Goal: Transaction & Acquisition: Book appointment/travel/reservation

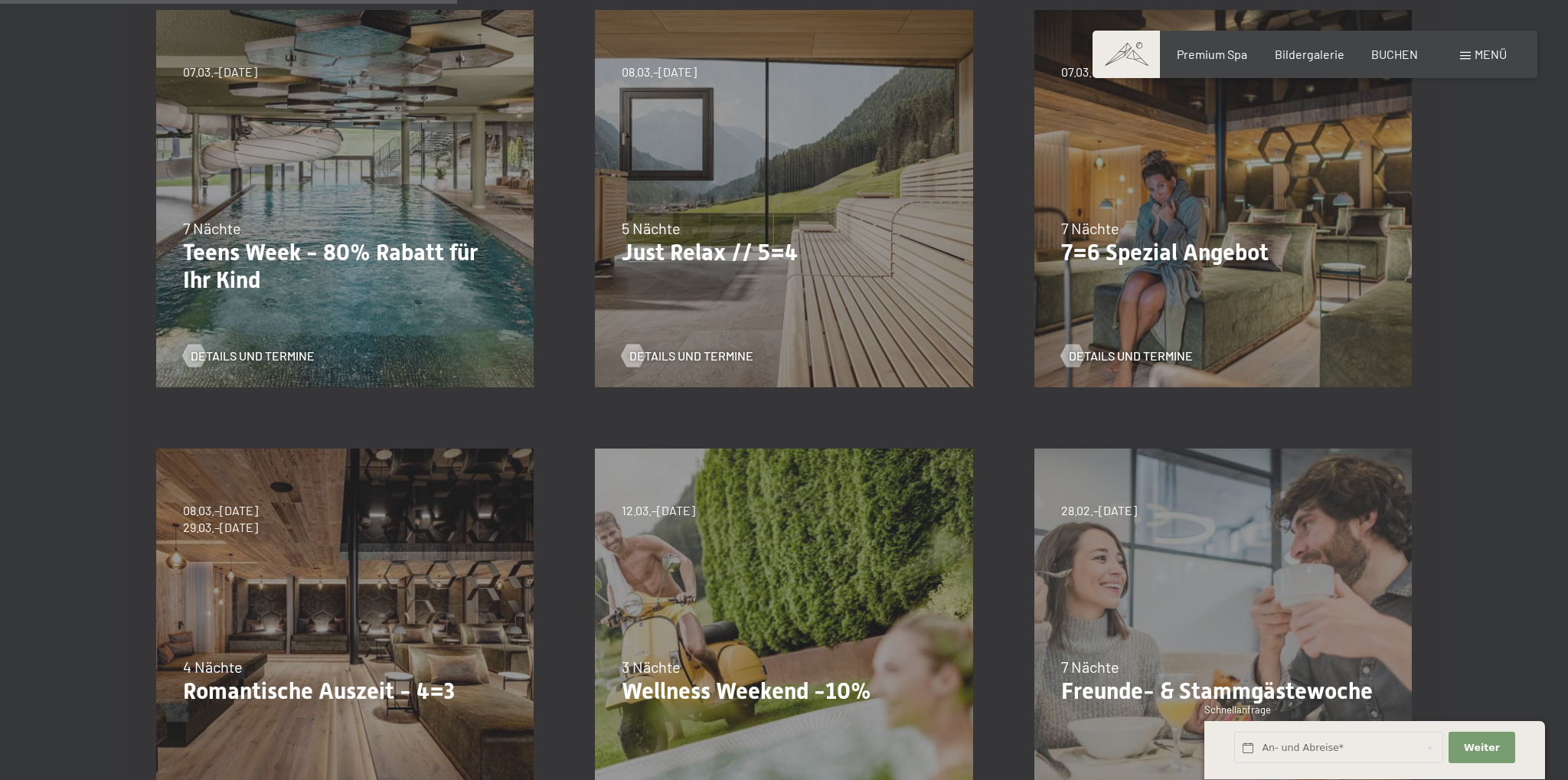
scroll to position [566, 0]
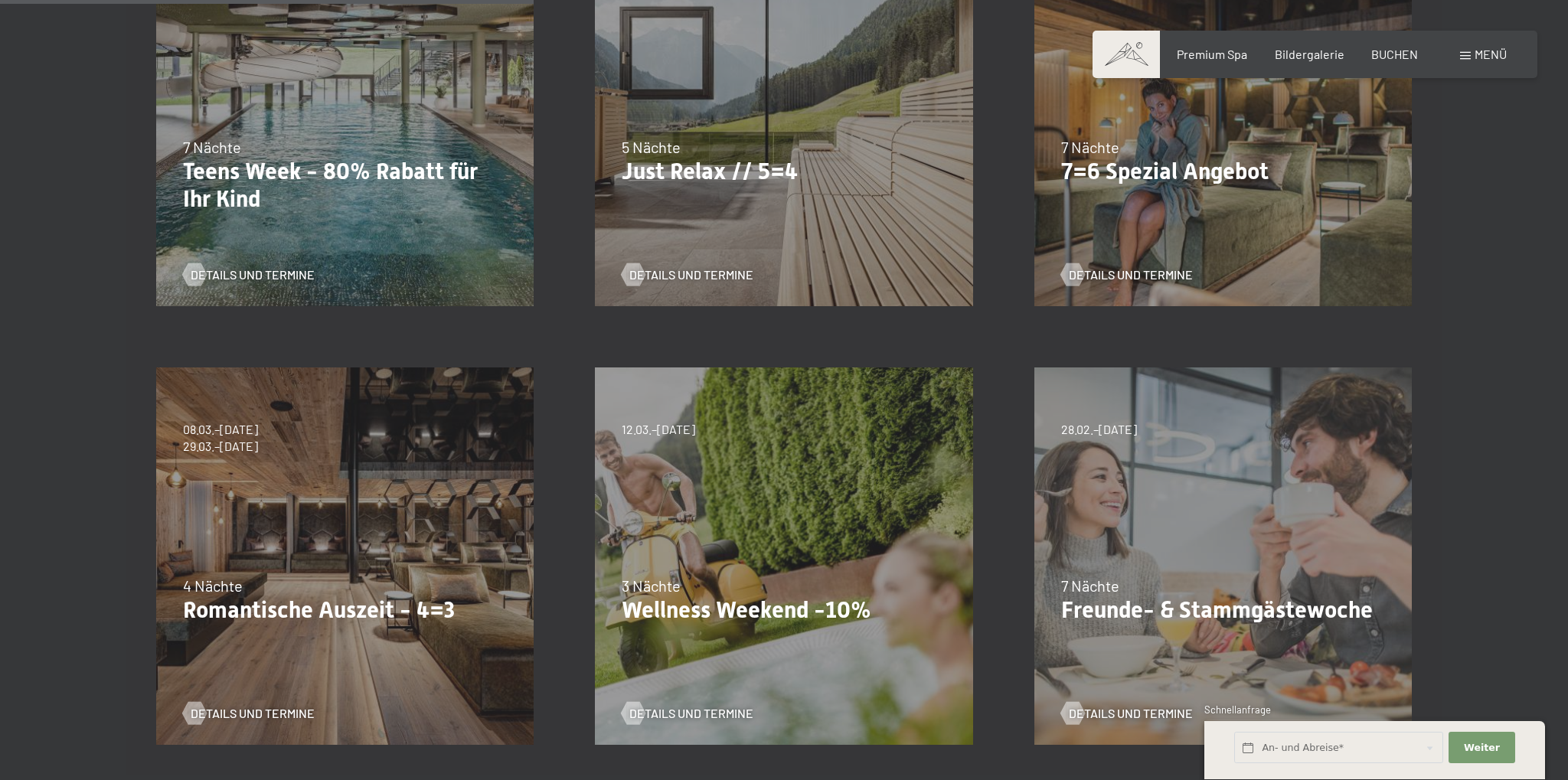
click at [360, 476] on div "09.11.–05.12.2025 08.12.–19.12.2025 11.01.–23.01.2026 08.03.–27.03.2026 29.03.–…" at bounding box center [345, 556] width 439 height 439
click at [234, 712] on span "Details und Termine" at bounding box center [268, 714] width 124 height 17
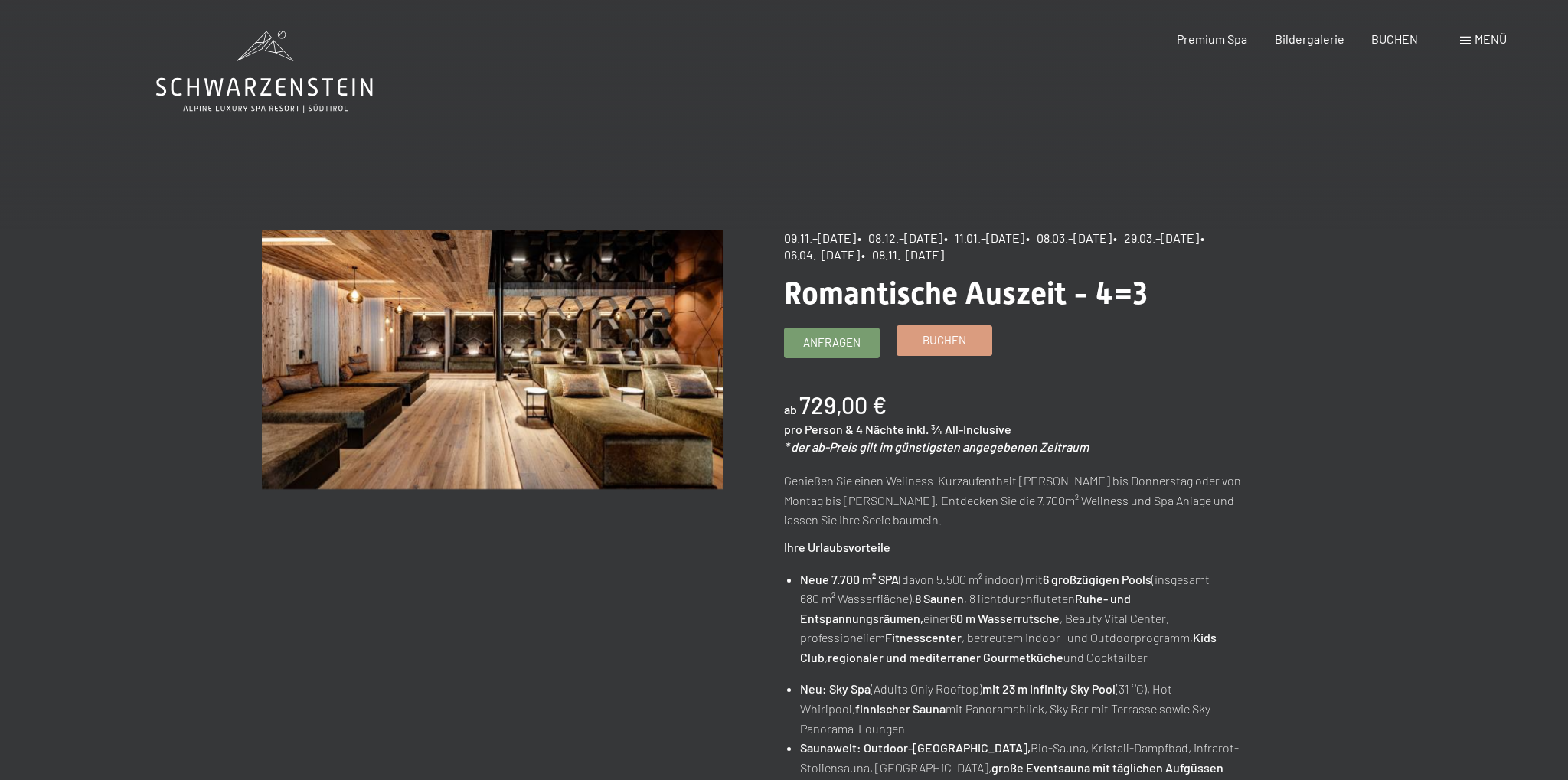
click at [965, 340] on span "Buchen" at bounding box center [944, 340] width 44 height 16
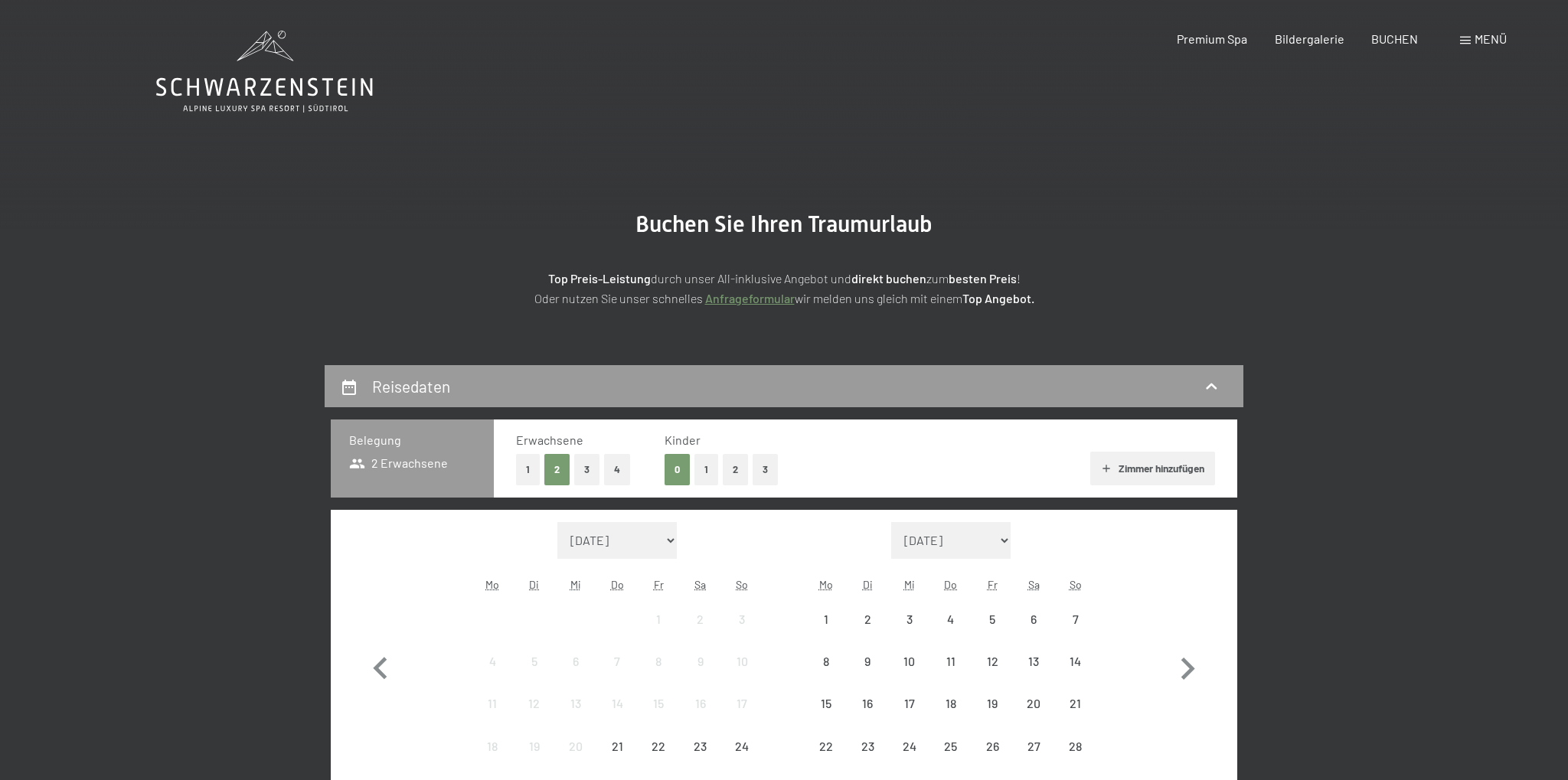
select select "[DATE]"
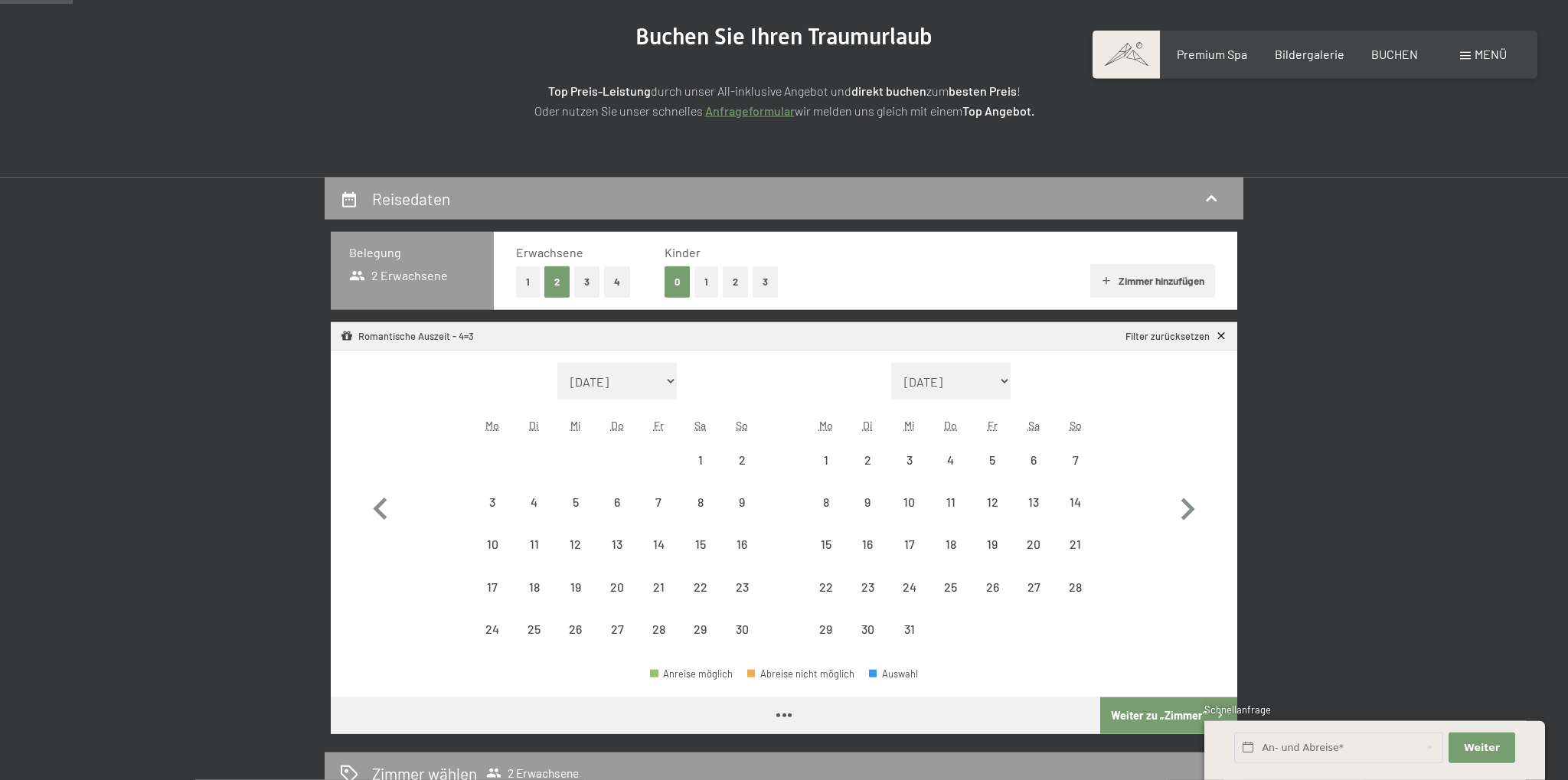
select select "[DATE]"
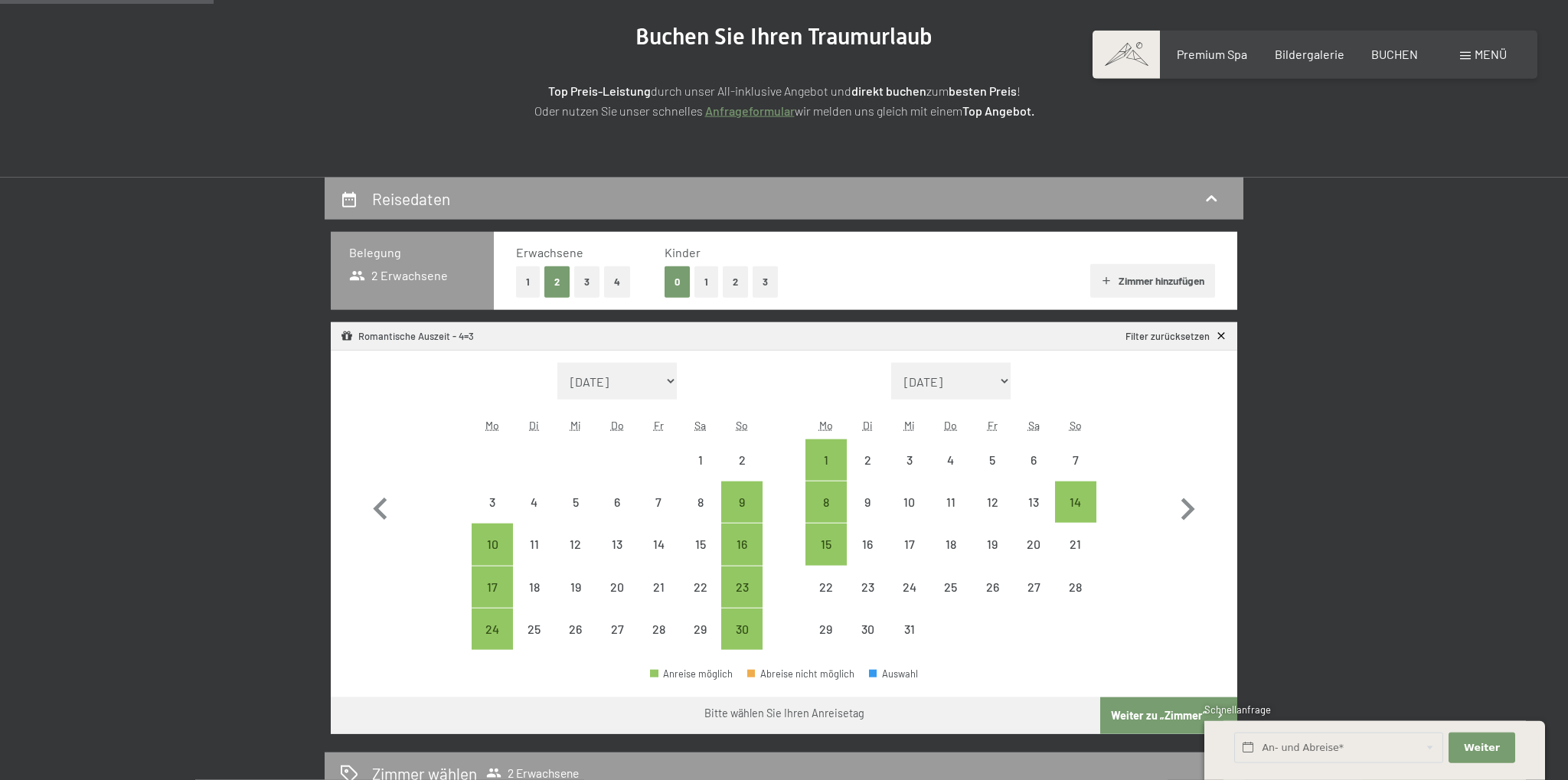
scroll to position [242, 0]
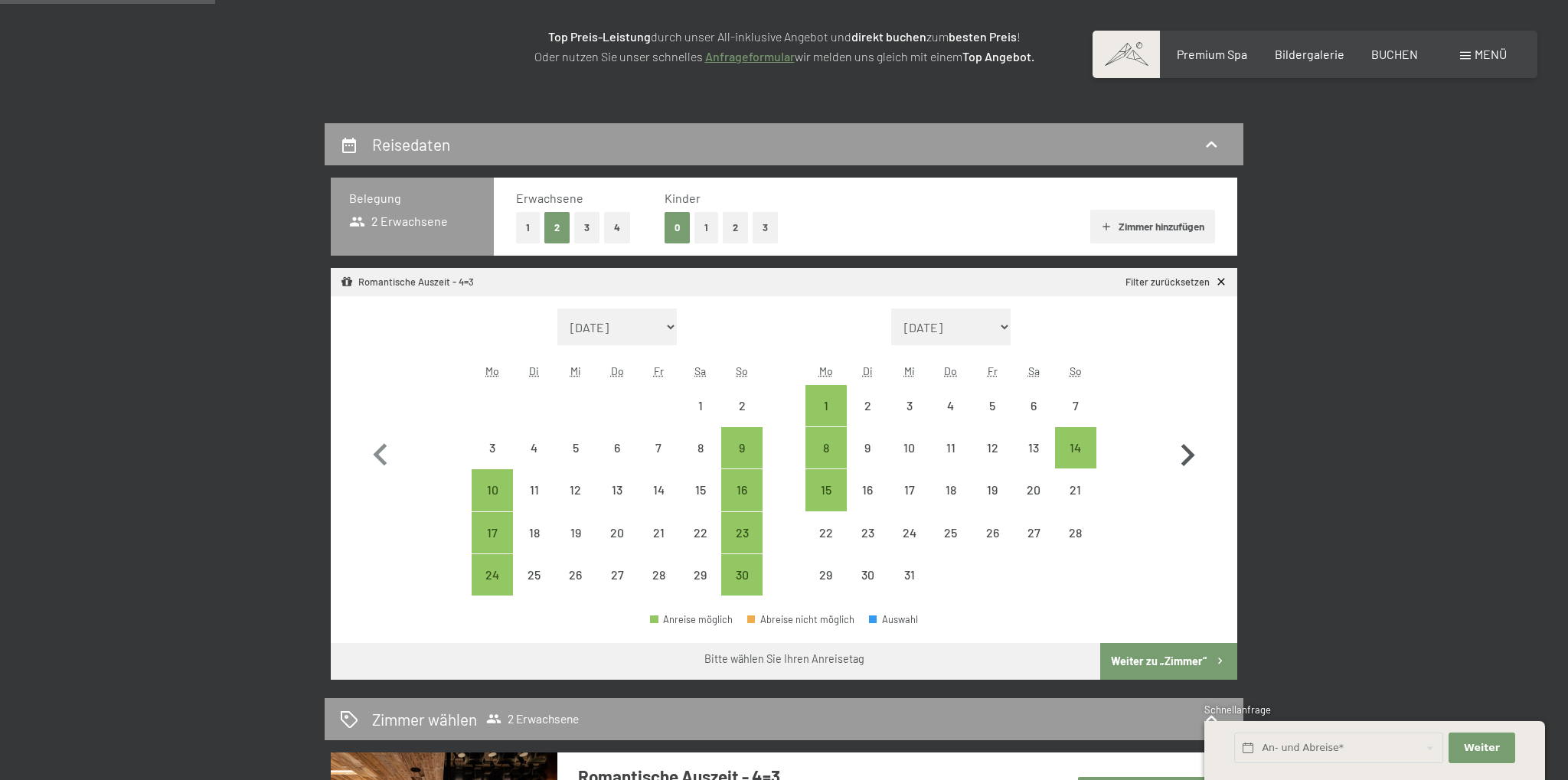
click at [1181, 451] on icon "button" at bounding box center [1187, 455] width 44 height 44
select select "2025-12-01"
select select "2026-01-01"
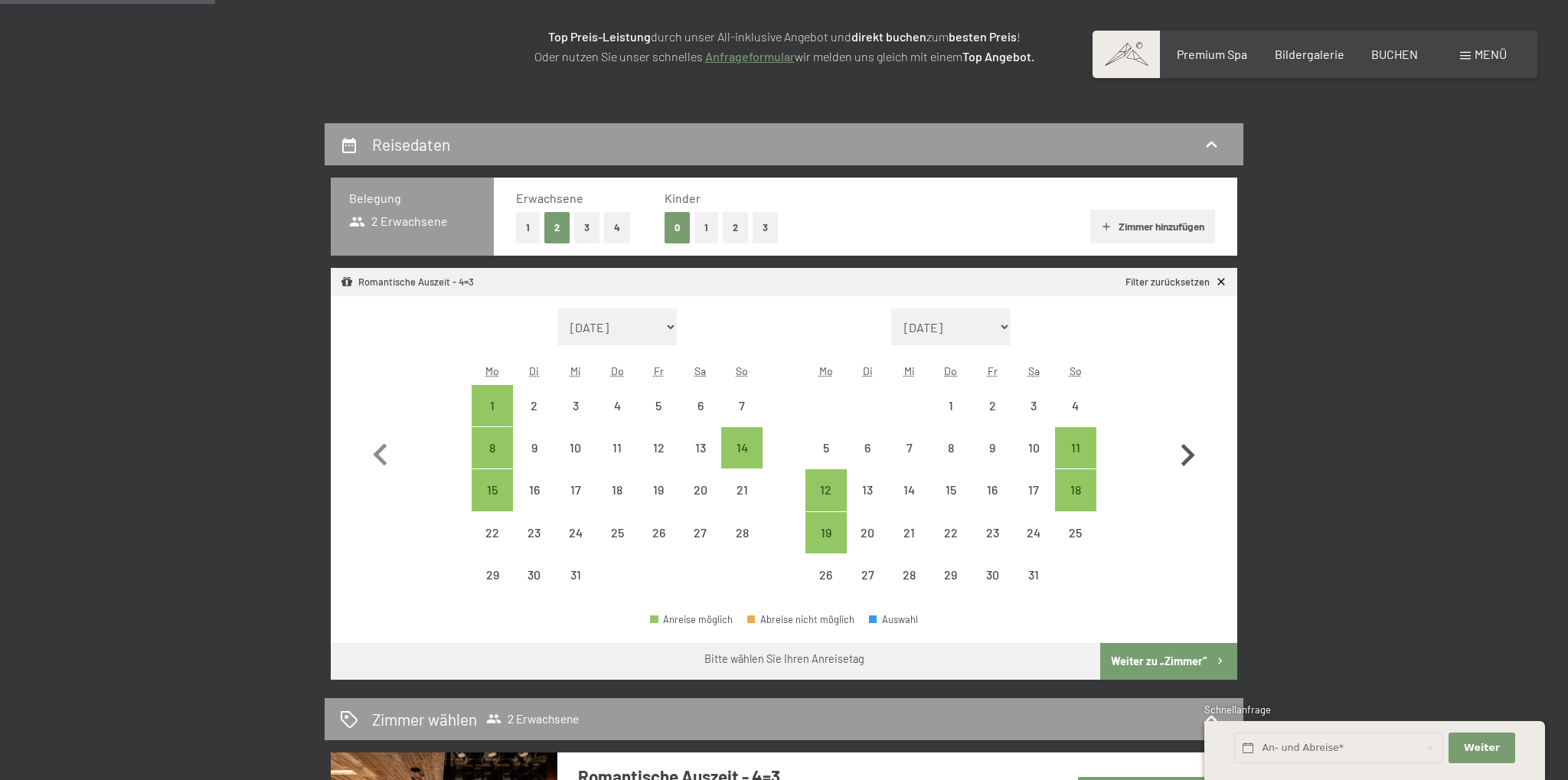
click at [1181, 451] on icon "button" at bounding box center [1187, 455] width 44 height 44
select select "2026-01-01"
select select "2026-02-01"
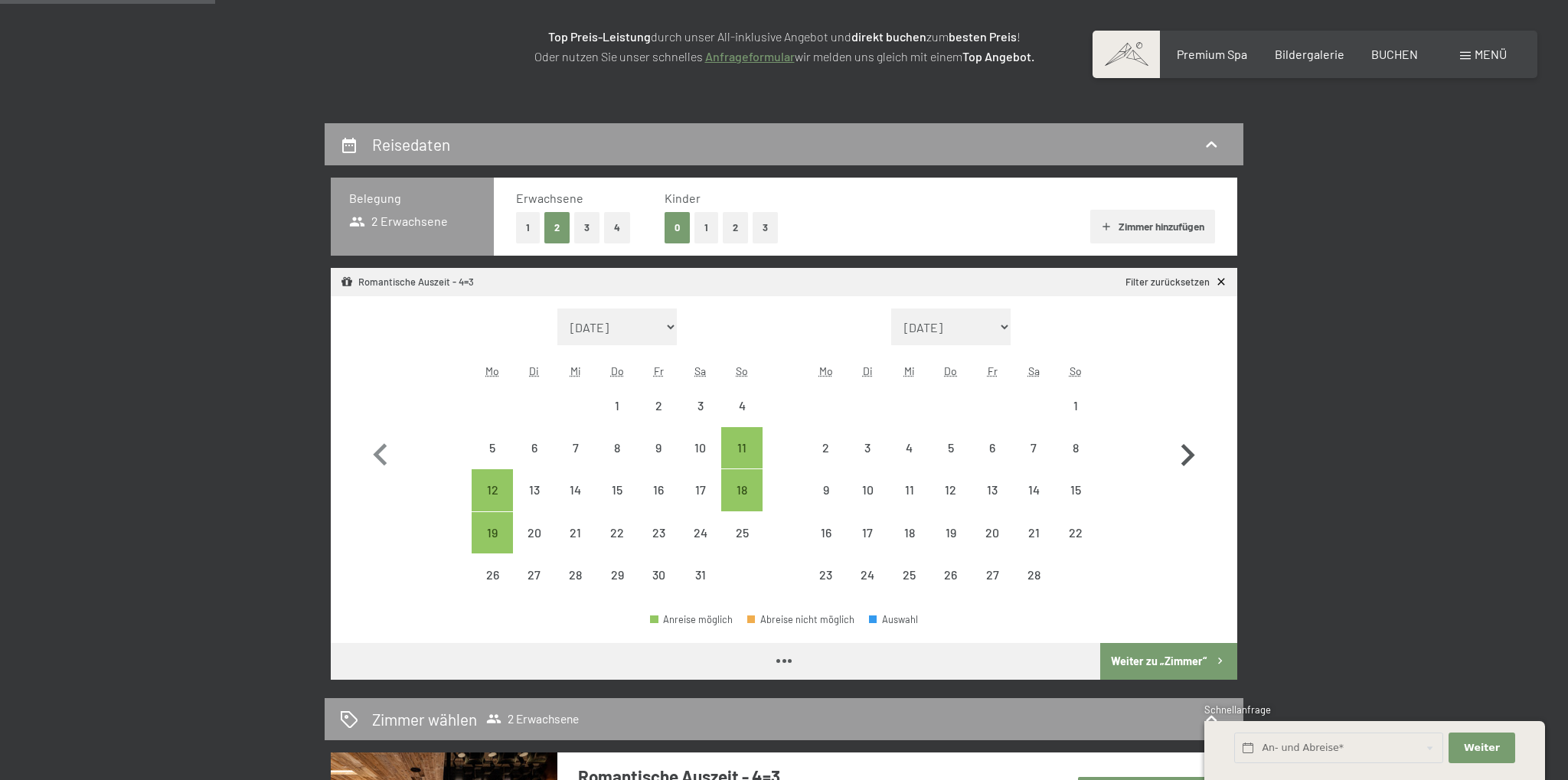
select select "2026-01-01"
select select "2026-02-01"
click at [1181, 451] on icon "button" at bounding box center [1187, 455] width 44 height 44
select select "2026-02-01"
select select "2026-03-01"
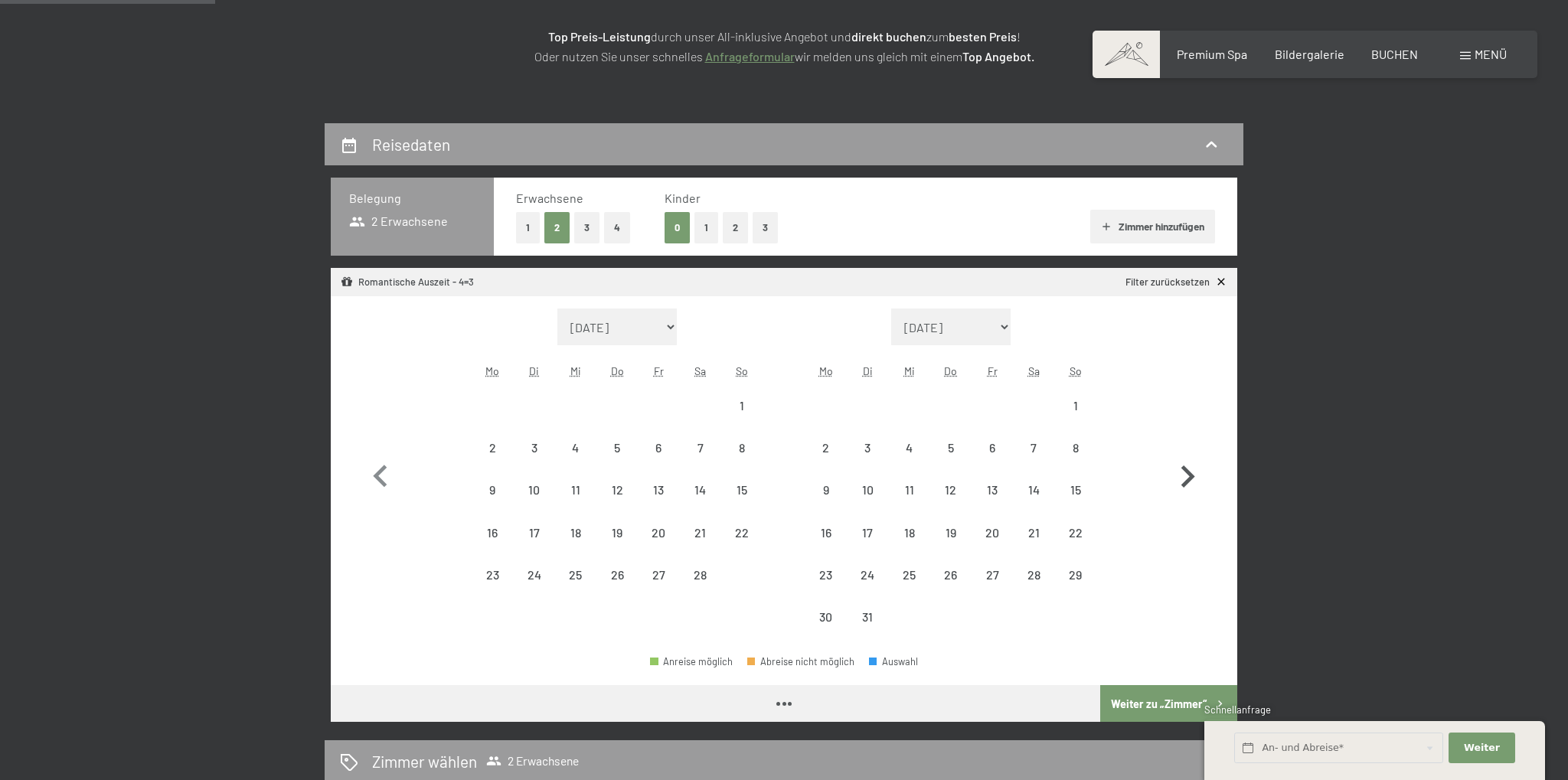
select select "2026-02-01"
select select "2026-03-01"
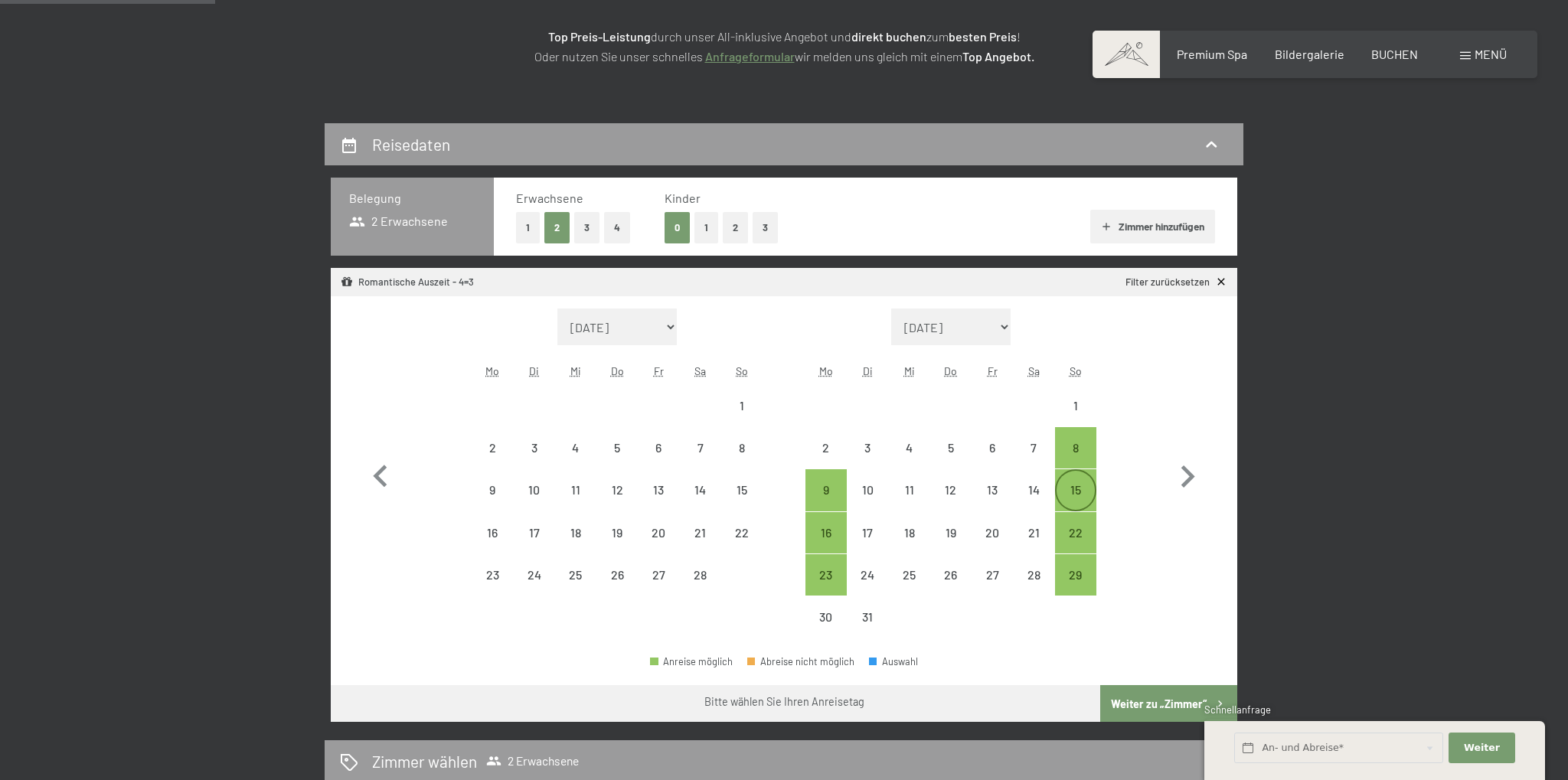
click at [1071, 489] on div "15" at bounding box center [1076, 503] width 39 height 39
select select "2026-02-01"
select select "2026-03-01"
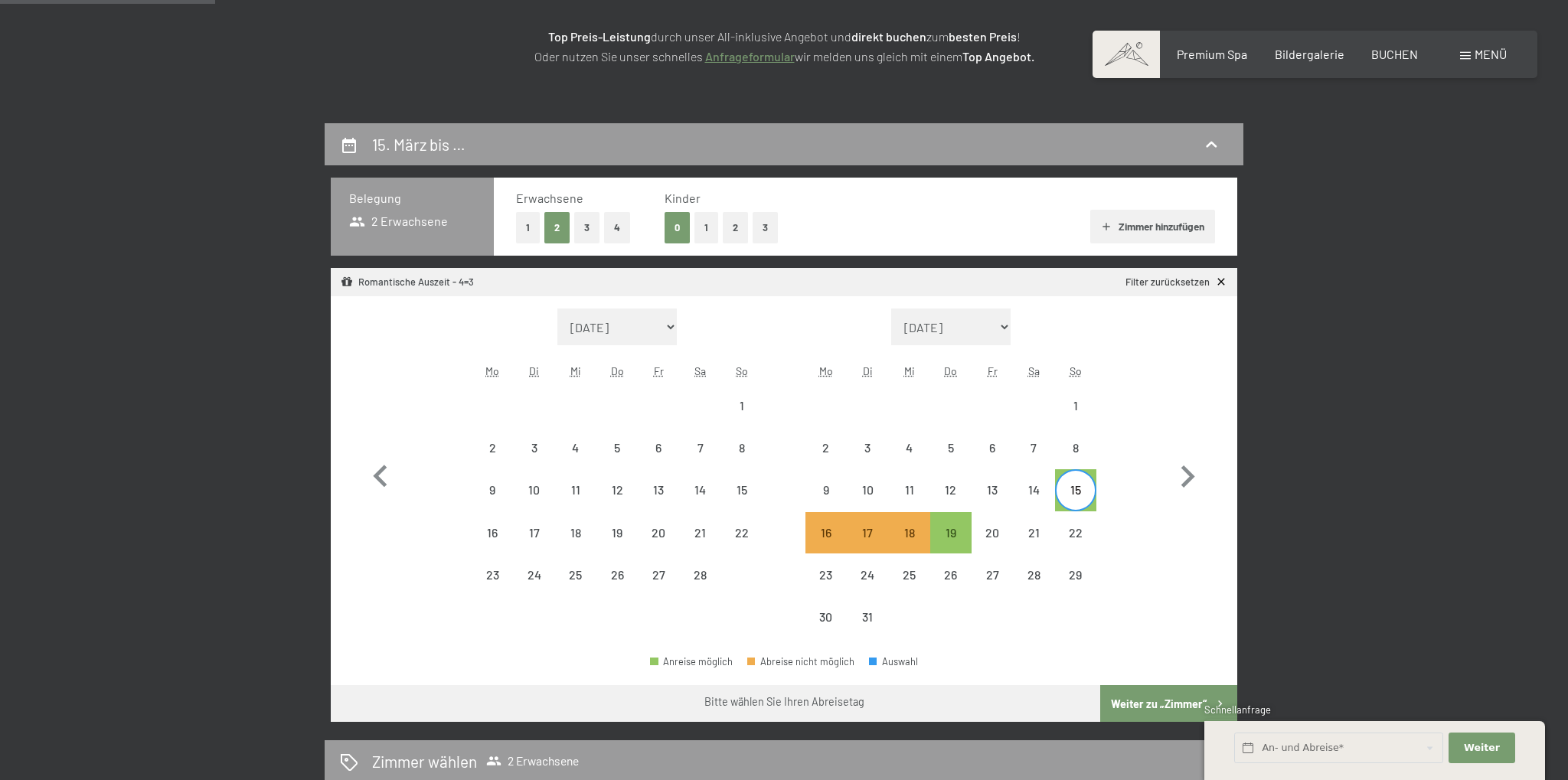
click at [1134, 701] on button "Weiter zu „Zimmer“" at bounding box center [1168, 704] width 137 height 37
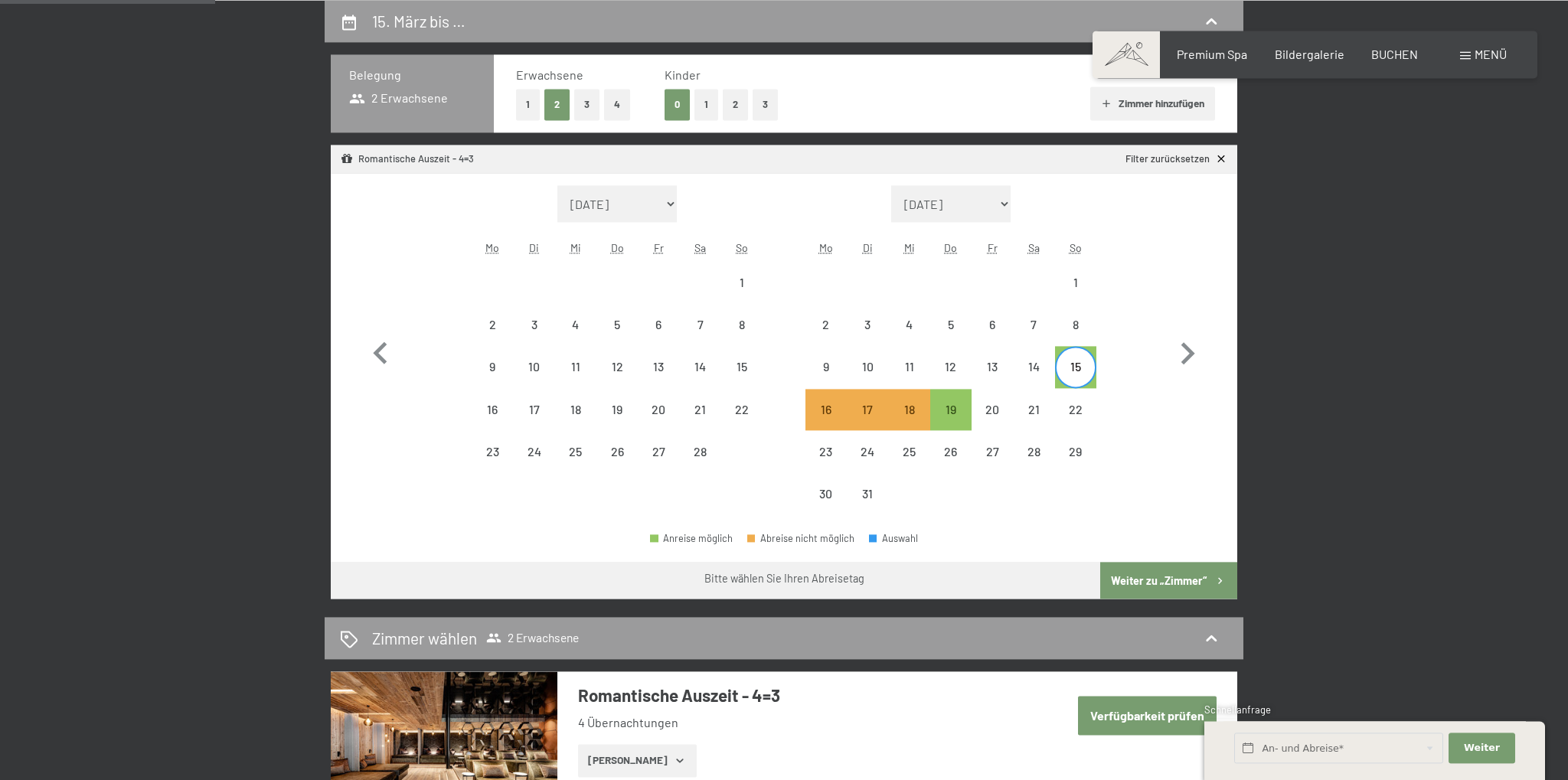
select select "[DATE]"
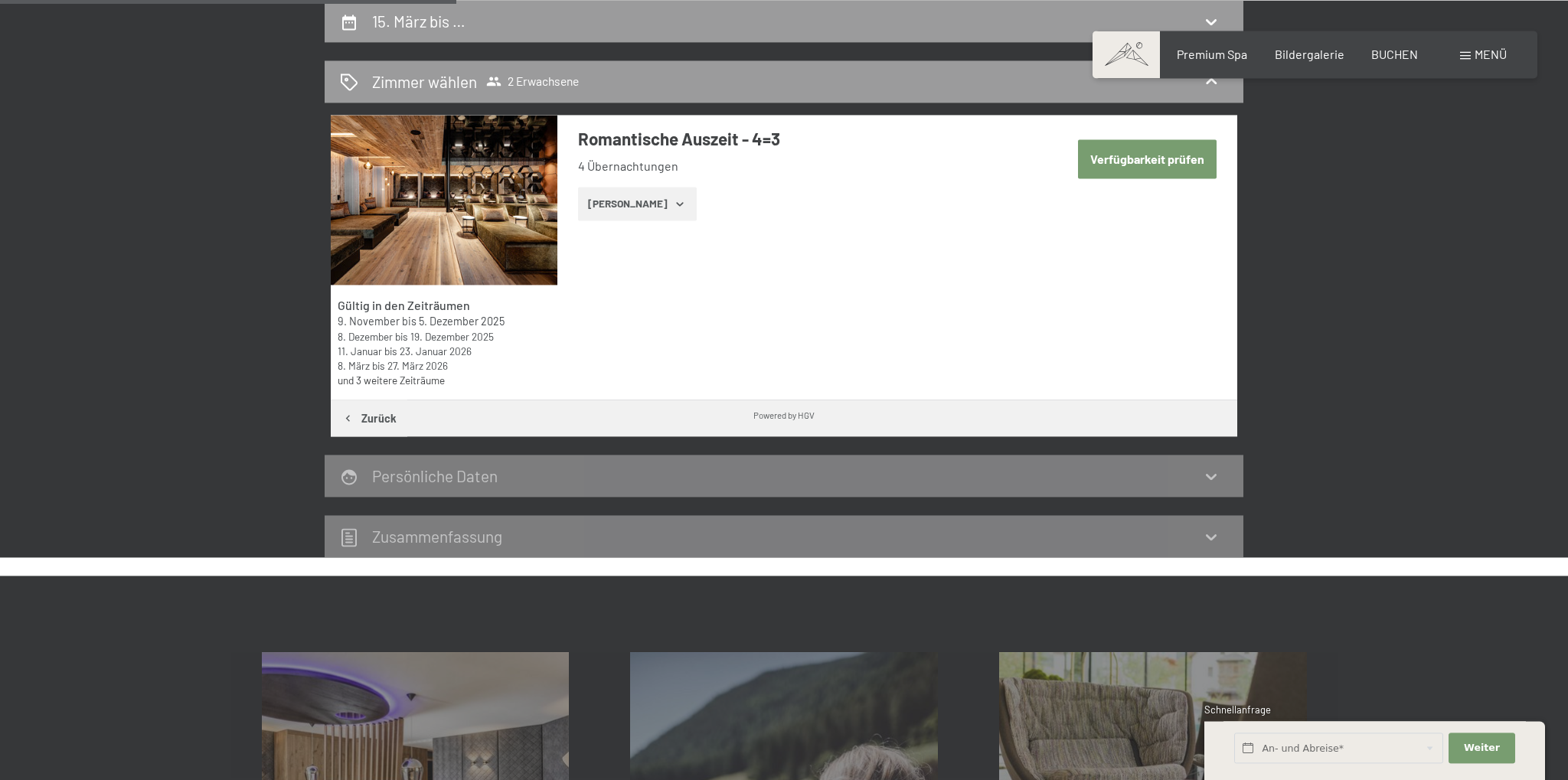
click at [674, 202] on icon "button" at bounding box center [680, 204] width 13 height 13
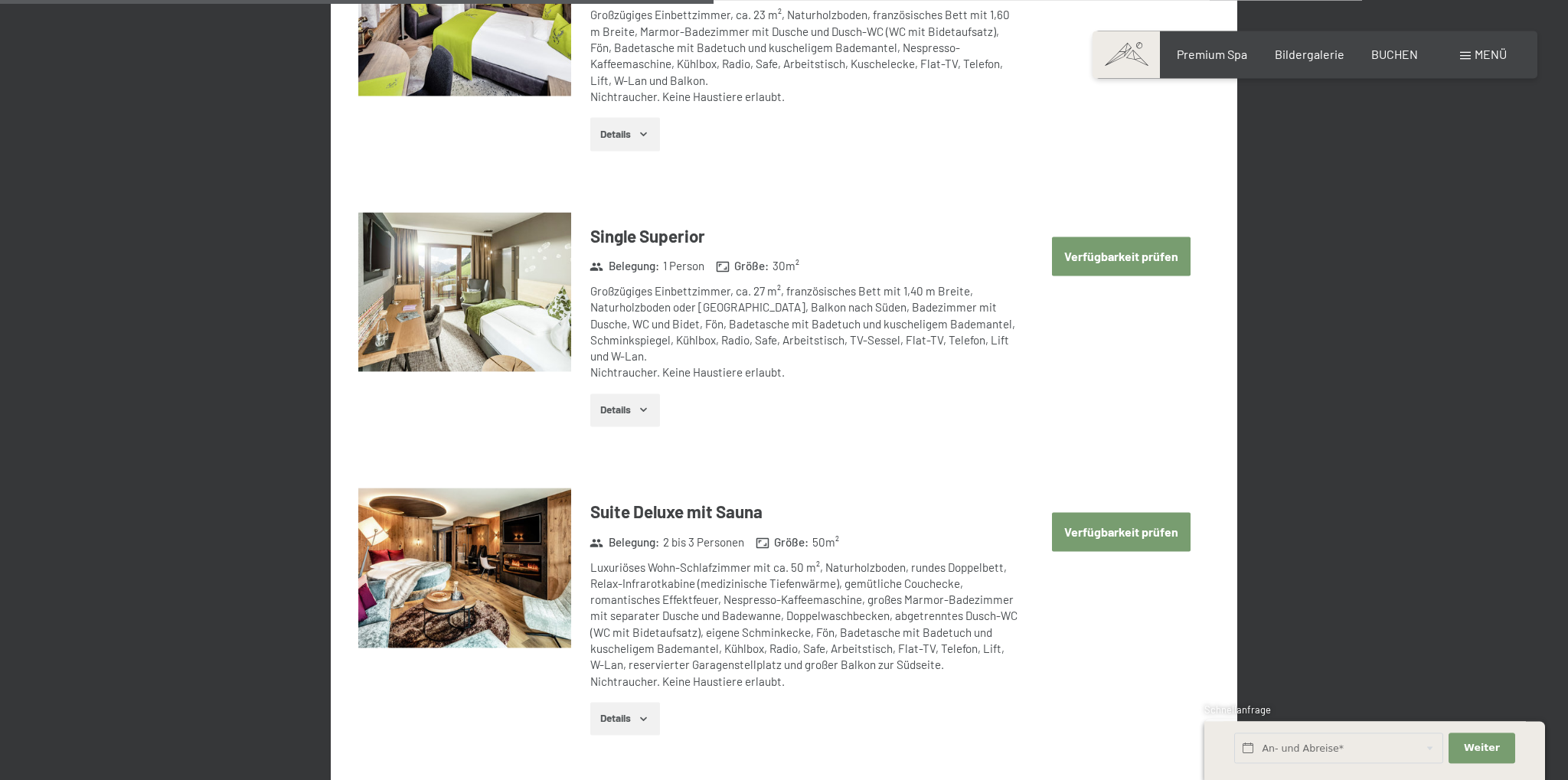
scroll to position [2387, 0]
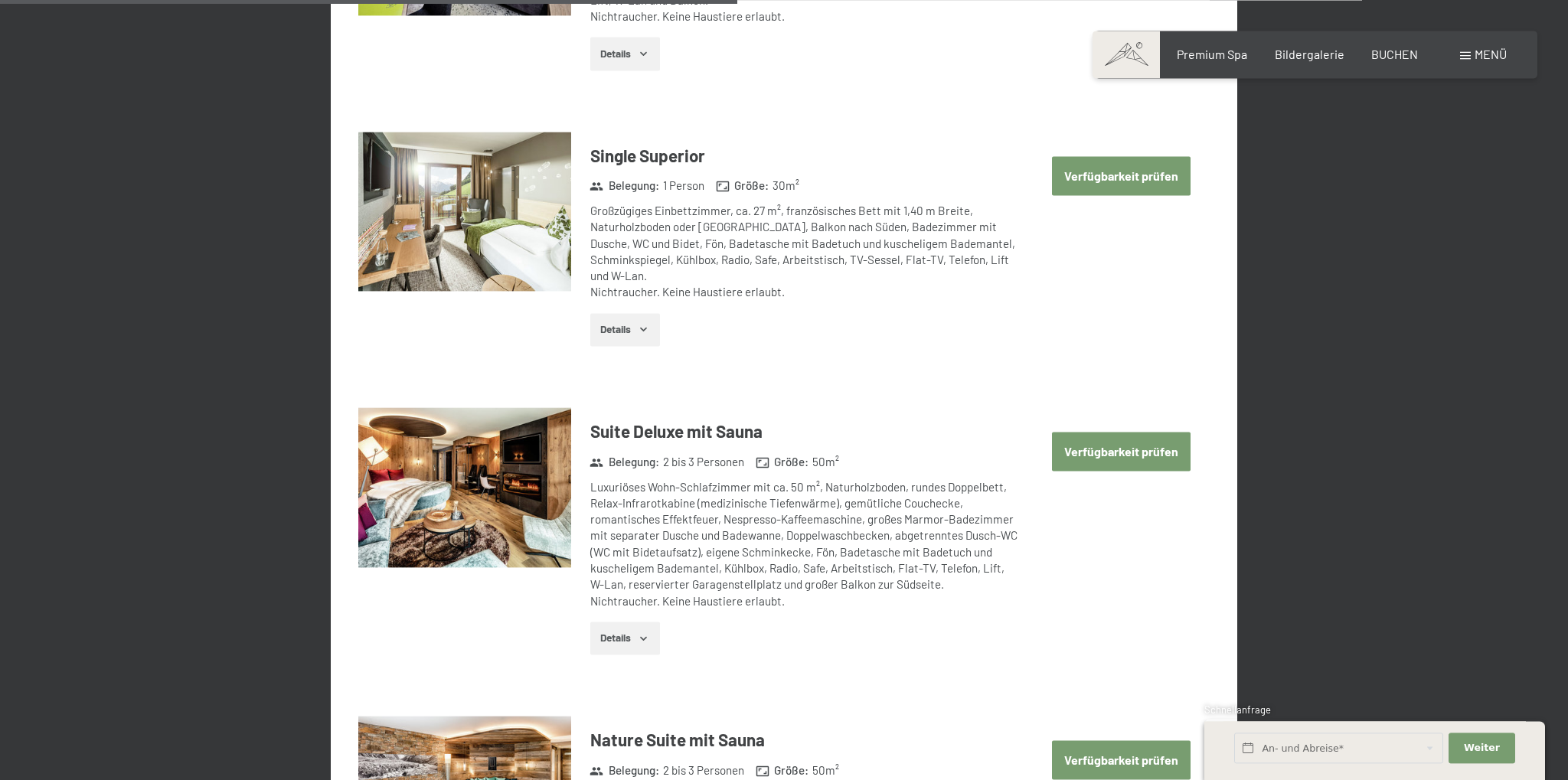
click at [1095, 449] on button "Verfügbarkeit prüfen" at bounding box center [1121, 451] width 138 height 39
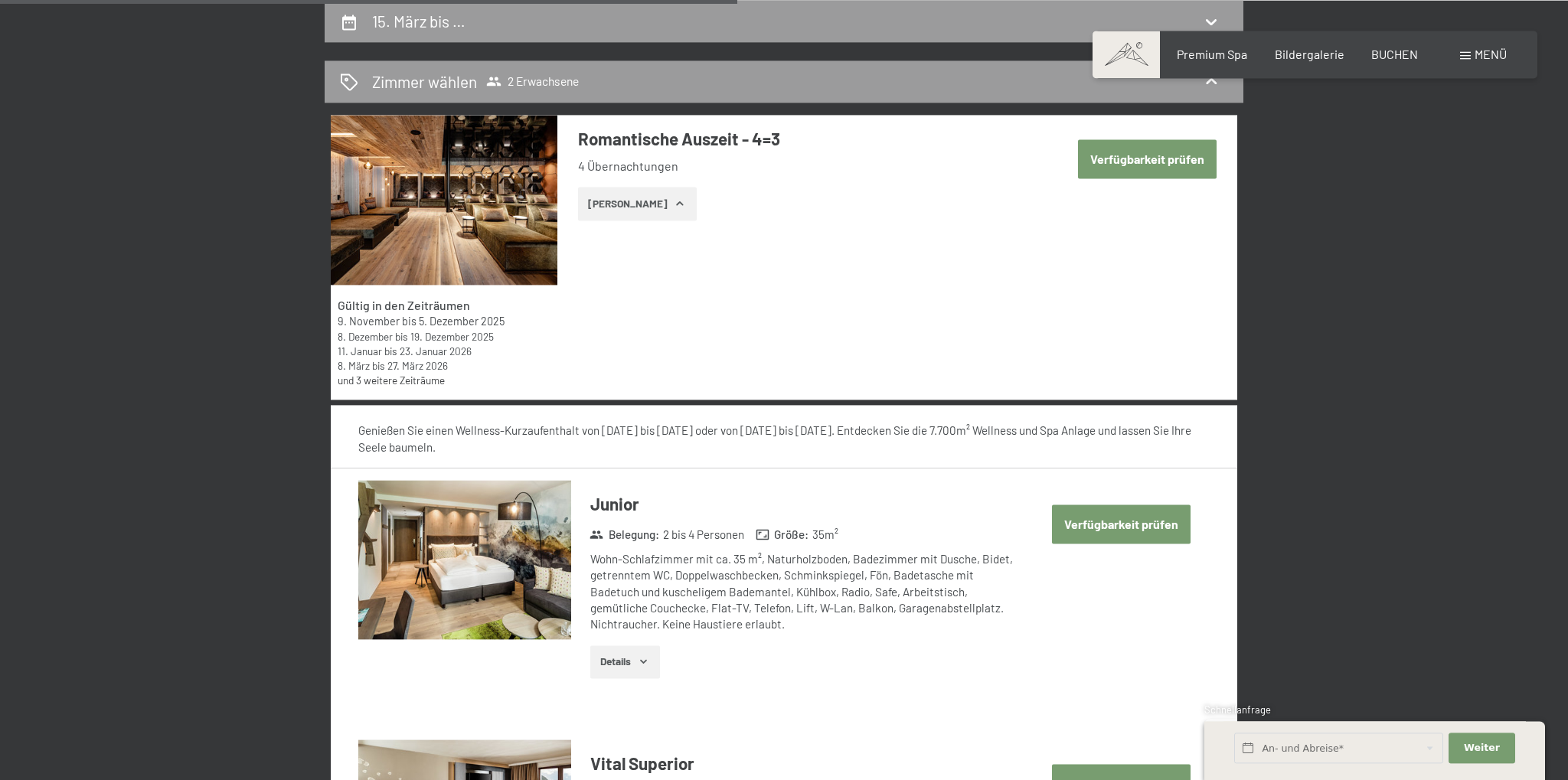
select select "[DATE]"
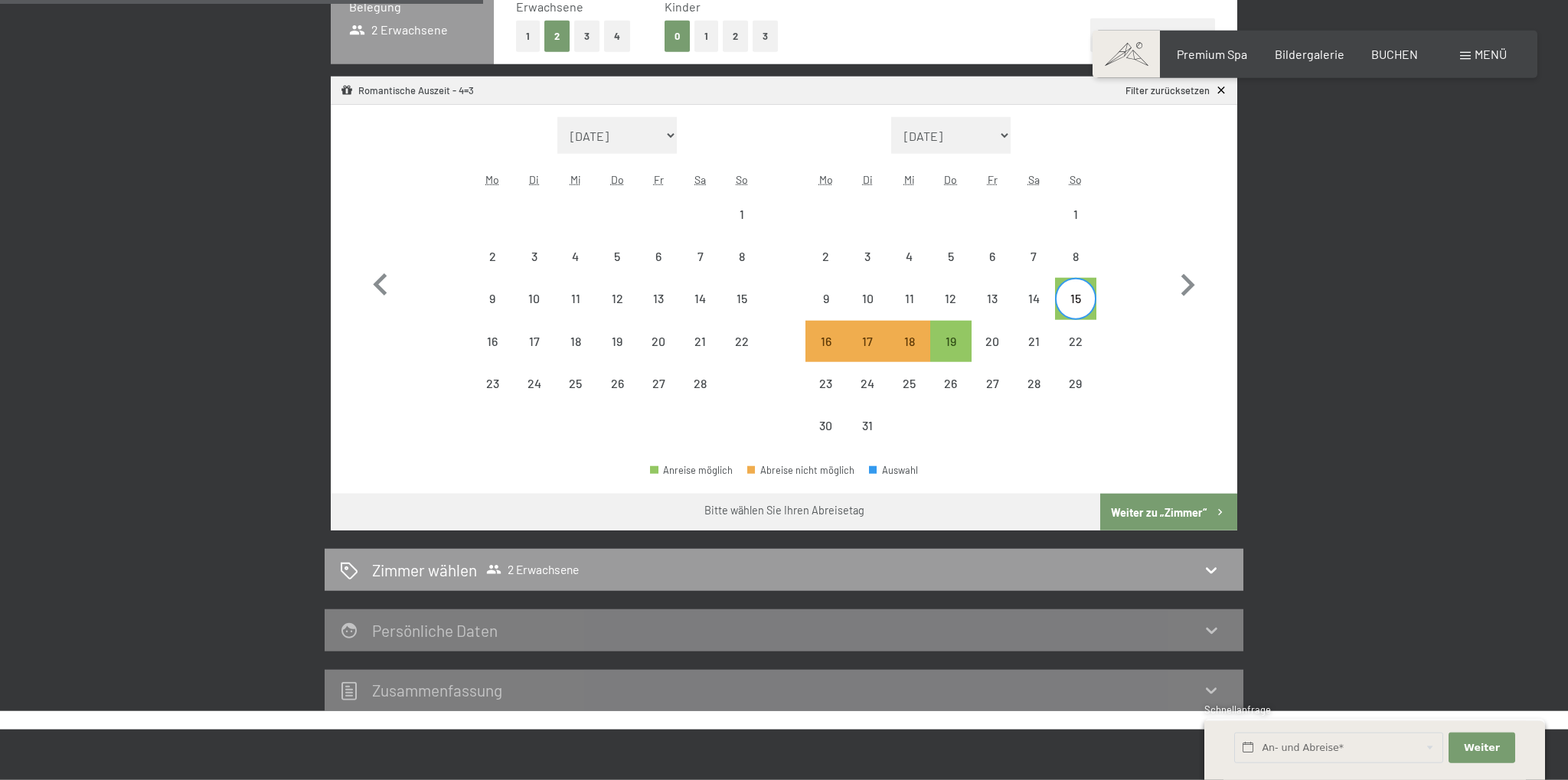
scroll to position [527, 0]
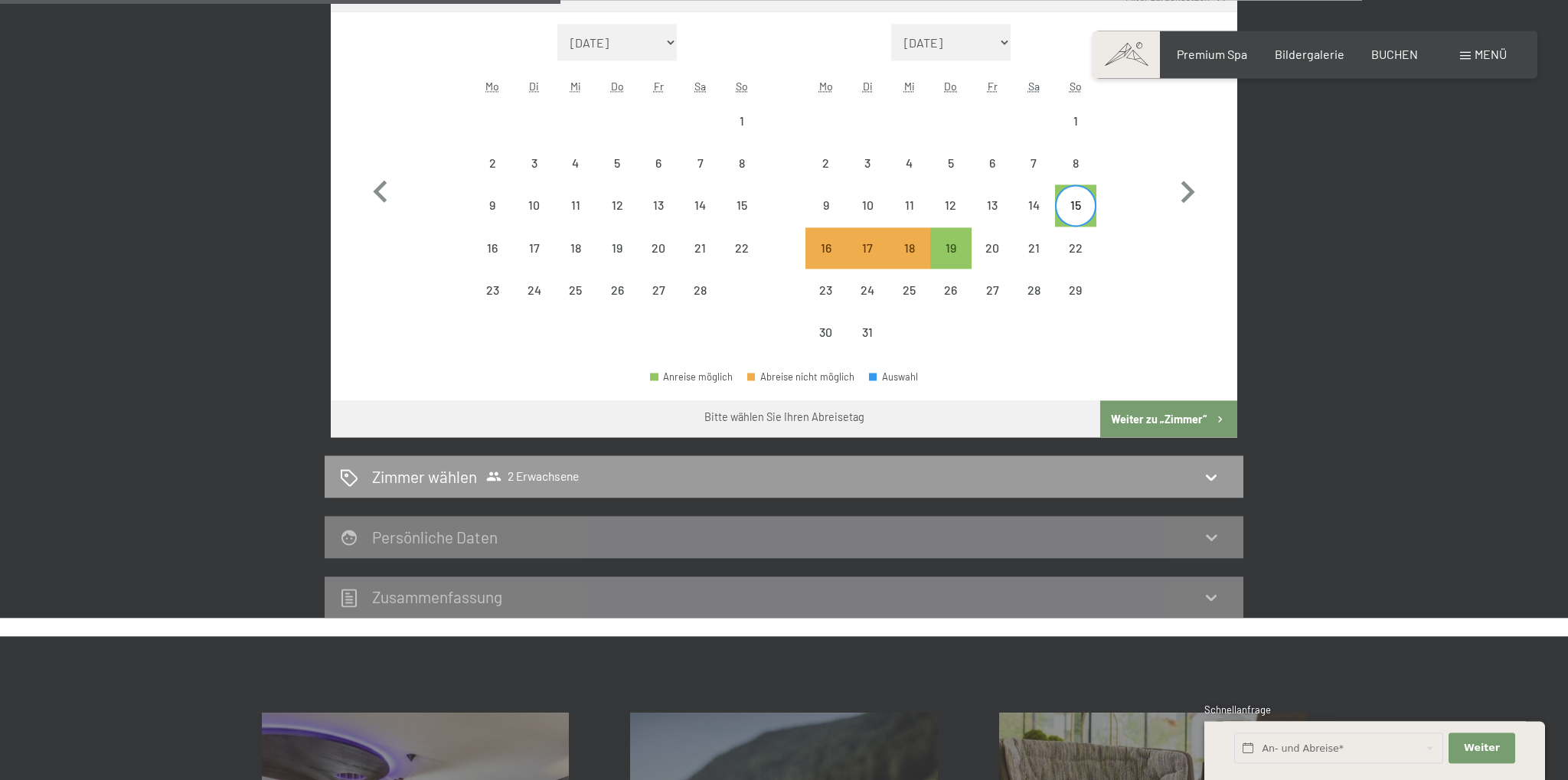
click at [1137, 410] on button "Weiter zu „Zimmer“" at bounding box center [1168, 419] width 137 height 37
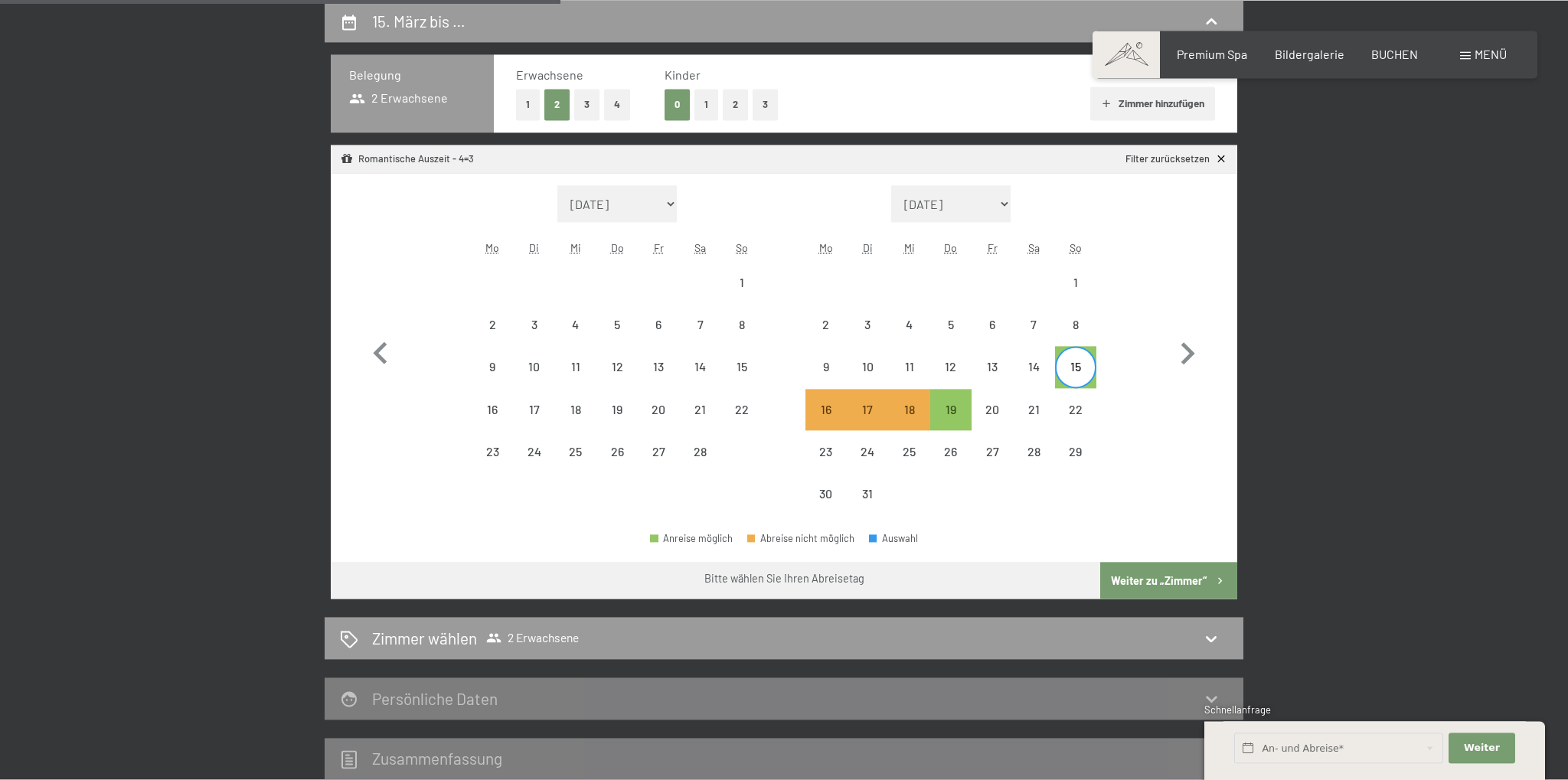
select select "[DATE]"
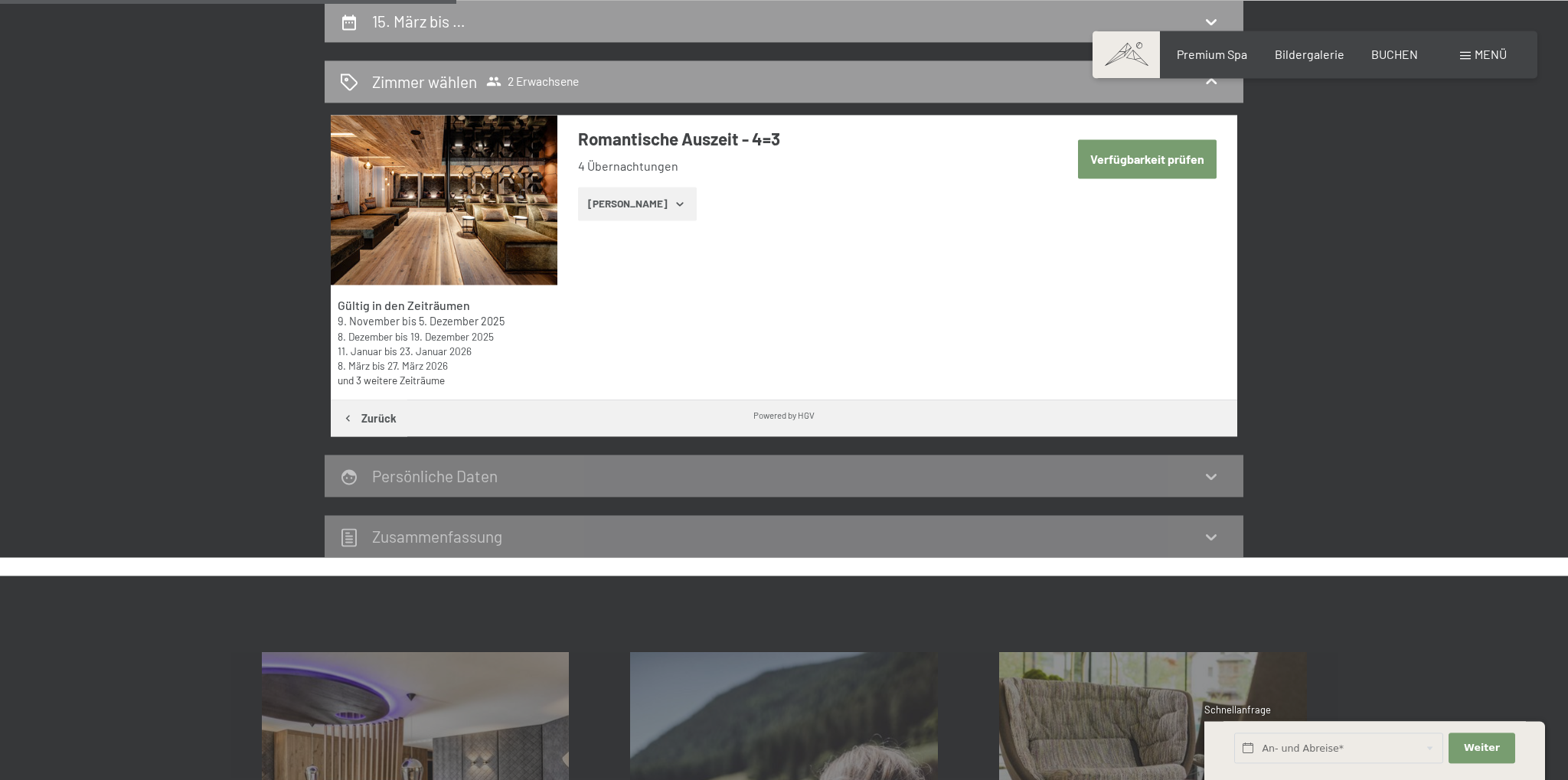
scroll to position [365, 0]
click at [639, 200] on button "[PERSON_NAME]" at bounding box center [637, 205] width 119 height 34
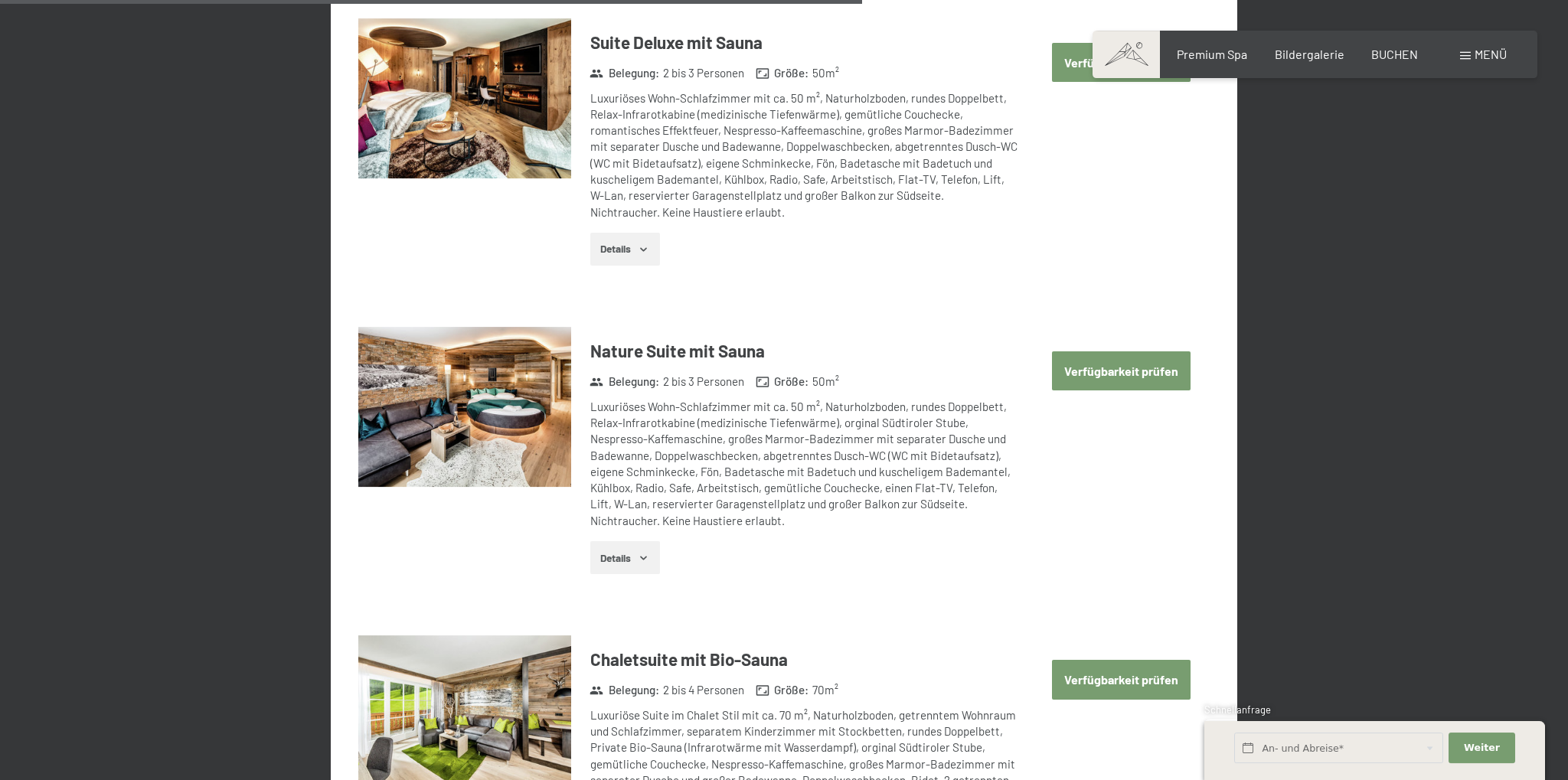
scroll to position [2791, 0]
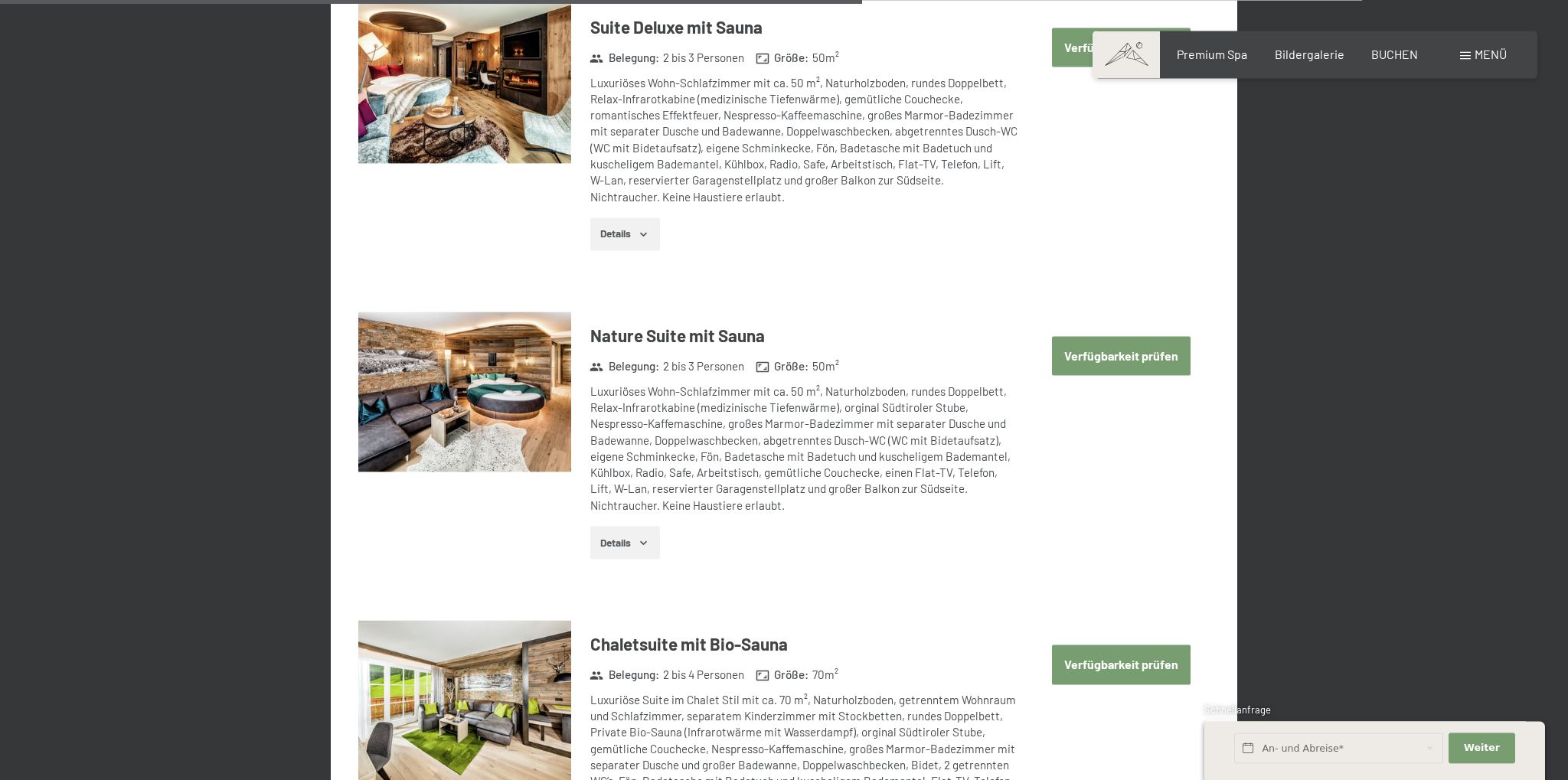
click at [644, 537] on icon "button" at bounding box center [644, 543] width 13 height 13
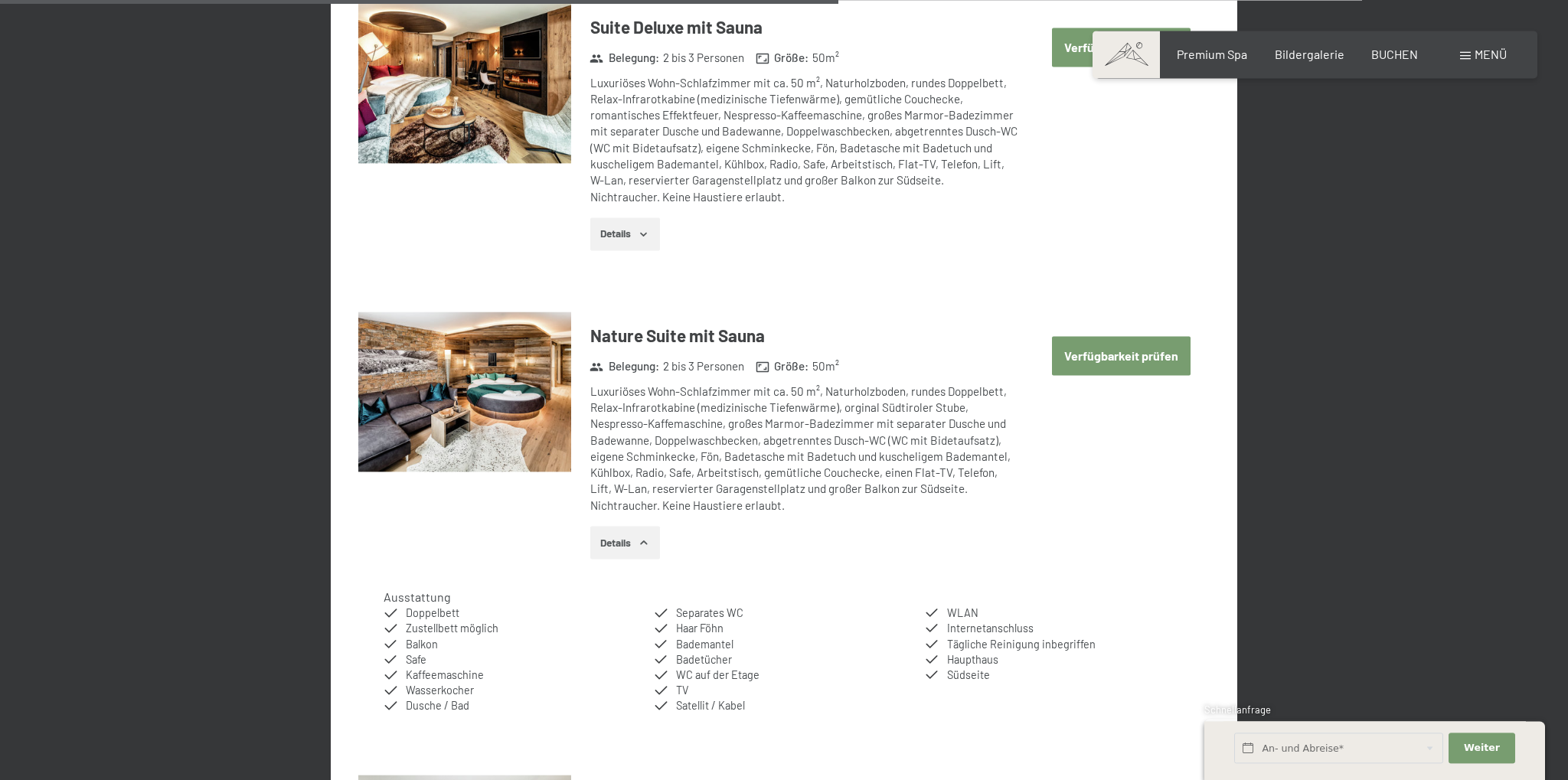
scroll to position [3034, 0]
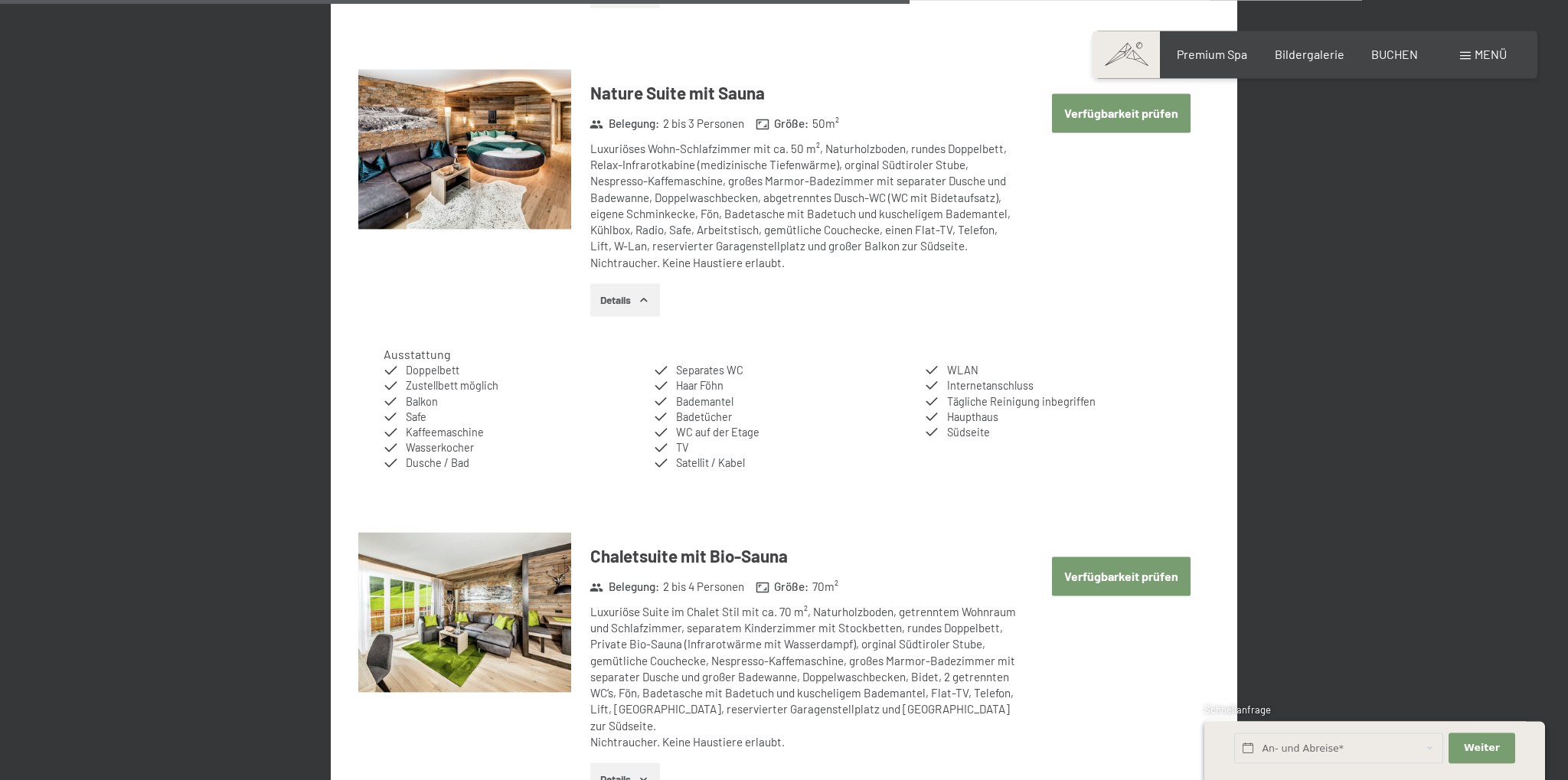
click at [1093, 114] on button "Verfügbarkeit prüfen" at bounding box center [1121, 112] width 138 height 39
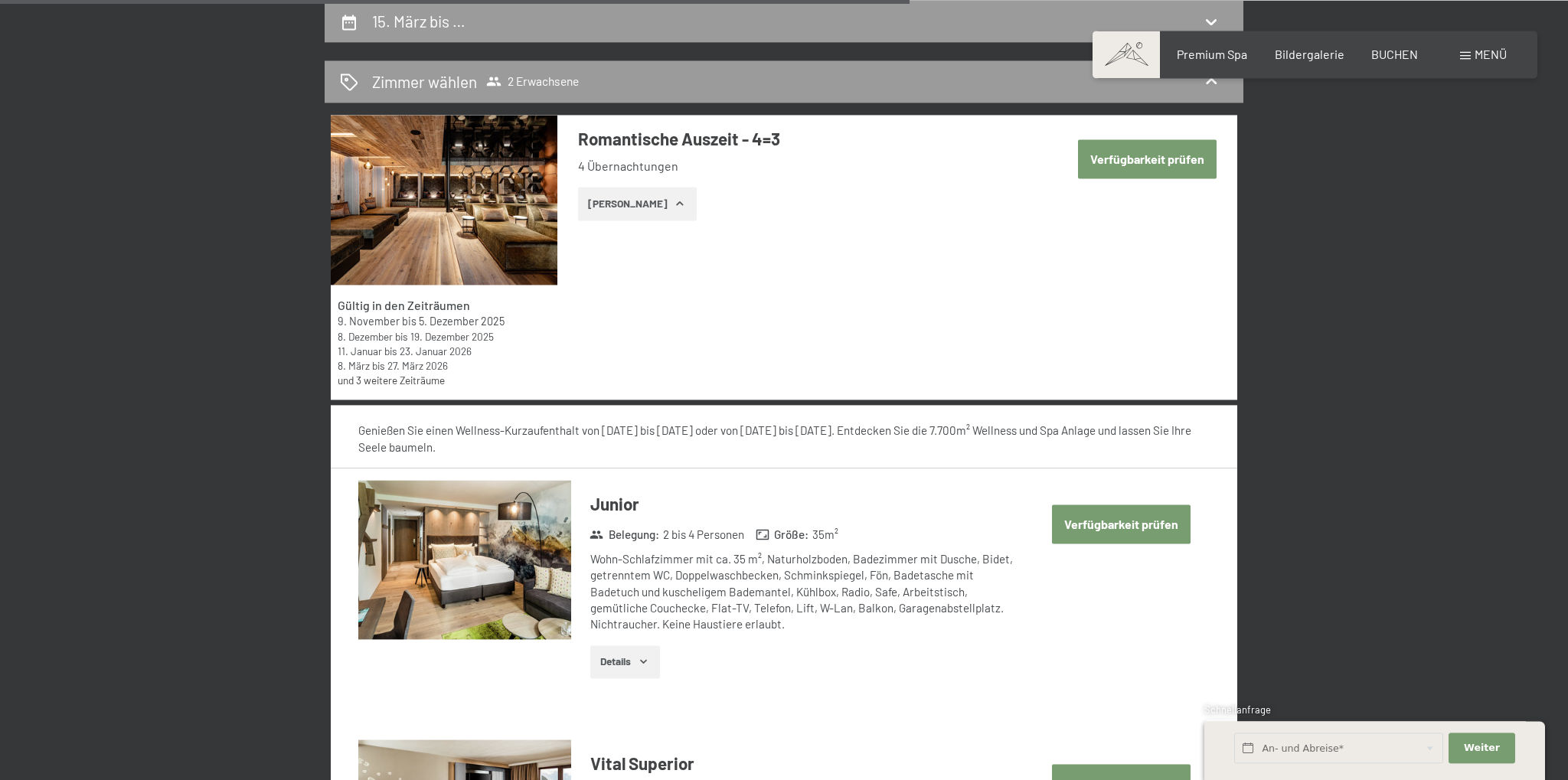
select select "[DATE]"
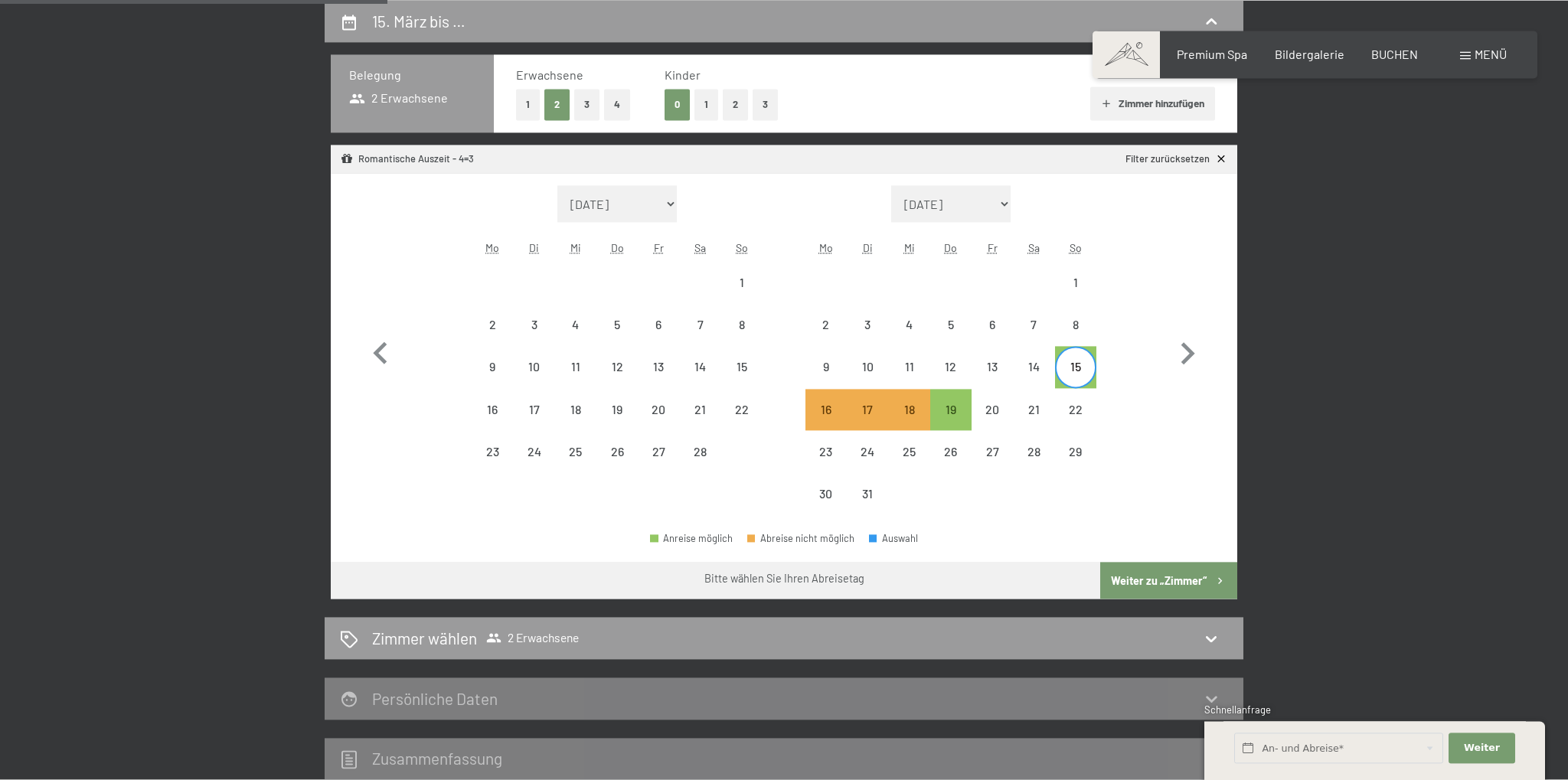
click at [1100, 106] on icon "button" at bounding box center [1106, 103] width 13 height 13
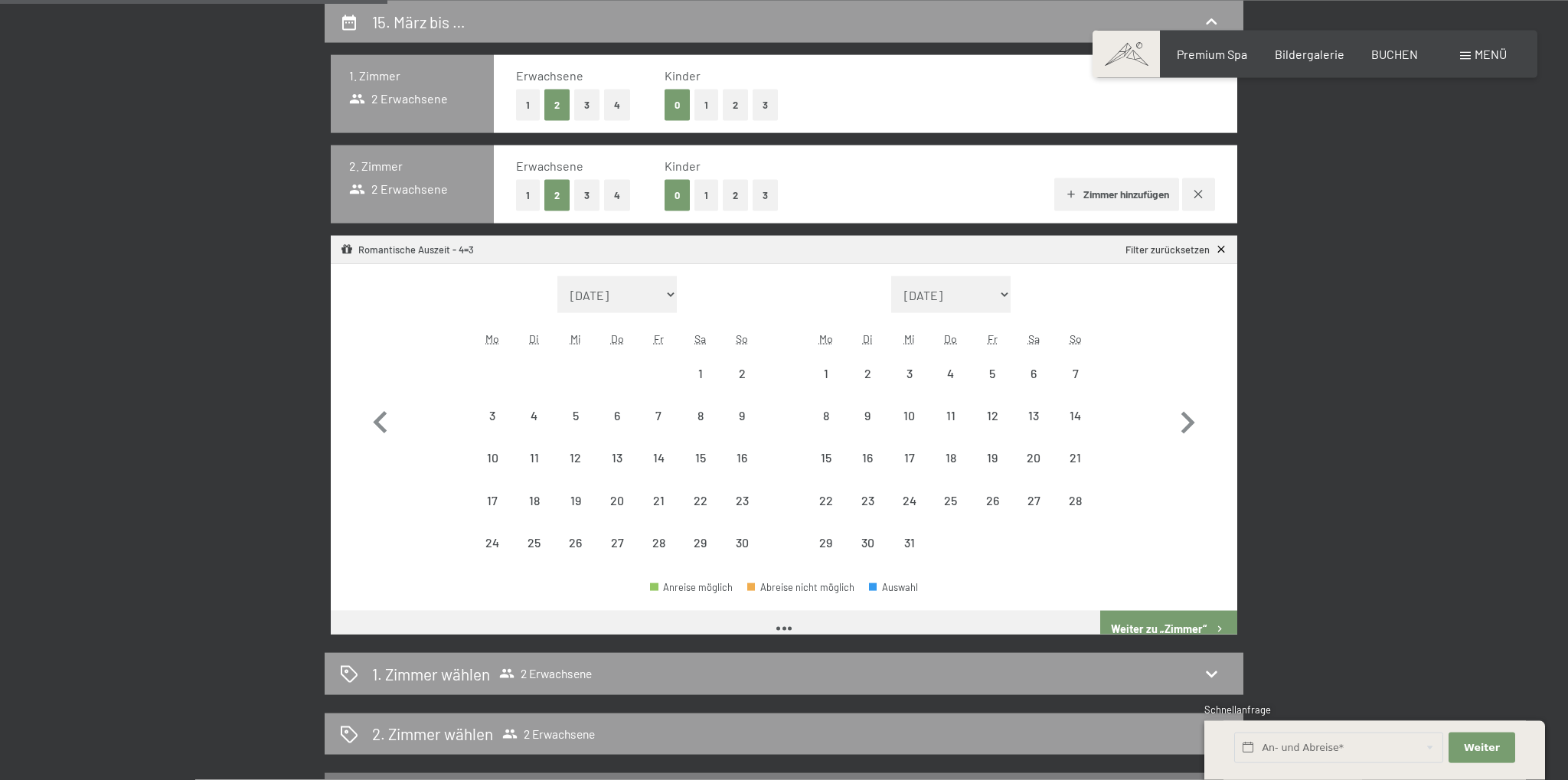
select select "[DATE]"
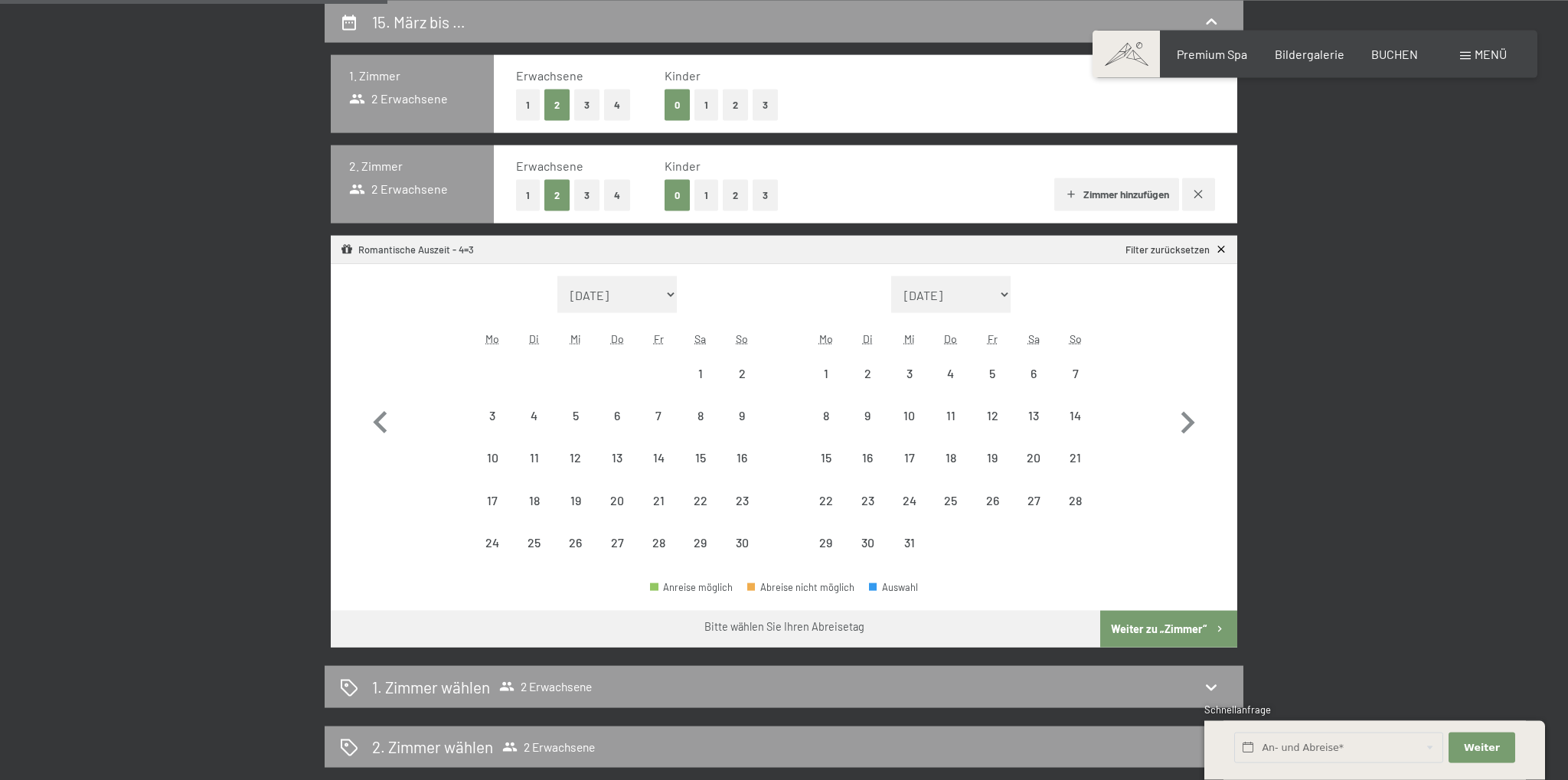
click at [1203, 190] on icon "button" at bounding box center [1198, 195] width 13 height 13
select select "[DATE]"
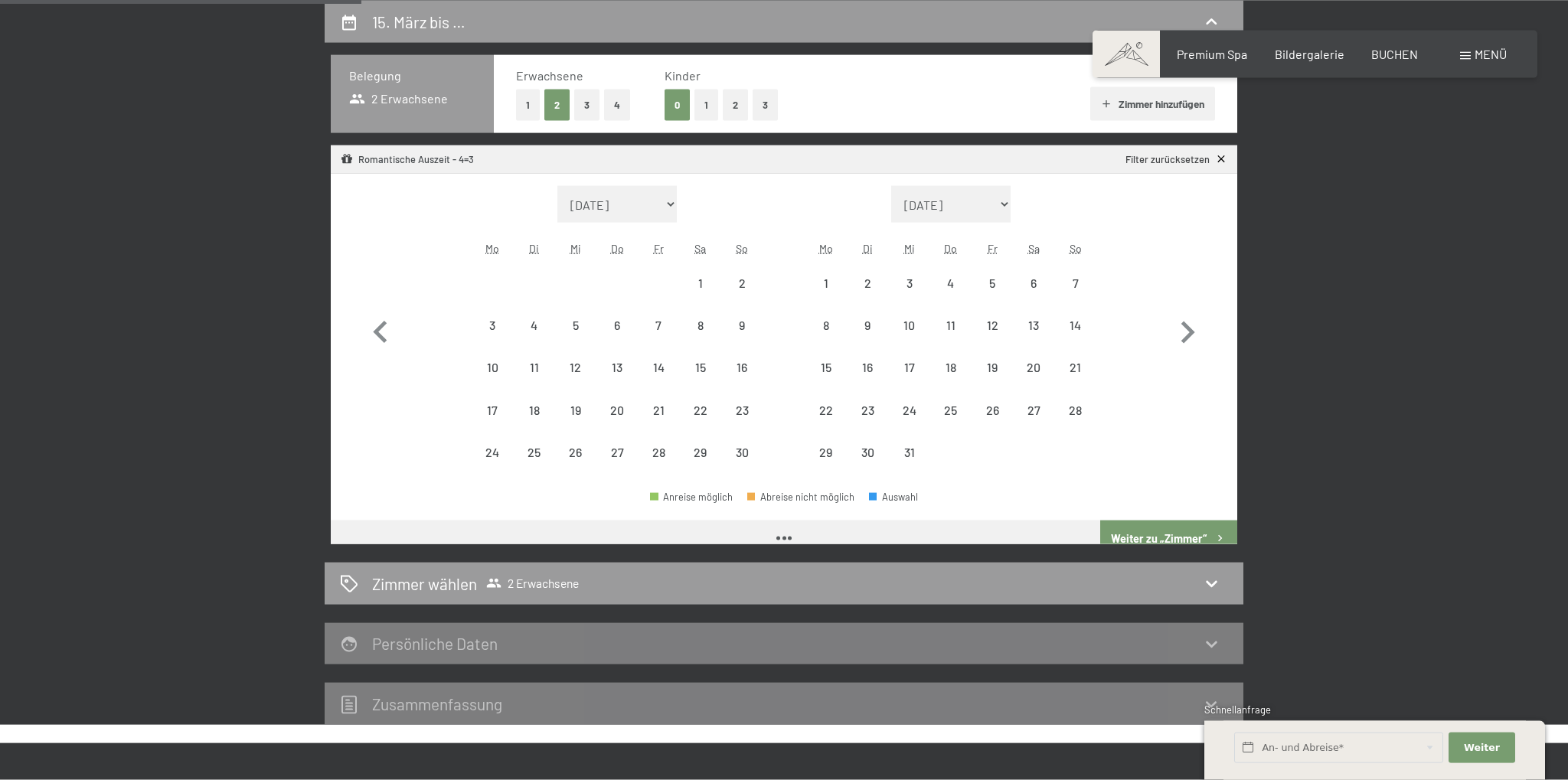
scroll to position [366, 0]
select select "[DATE]"
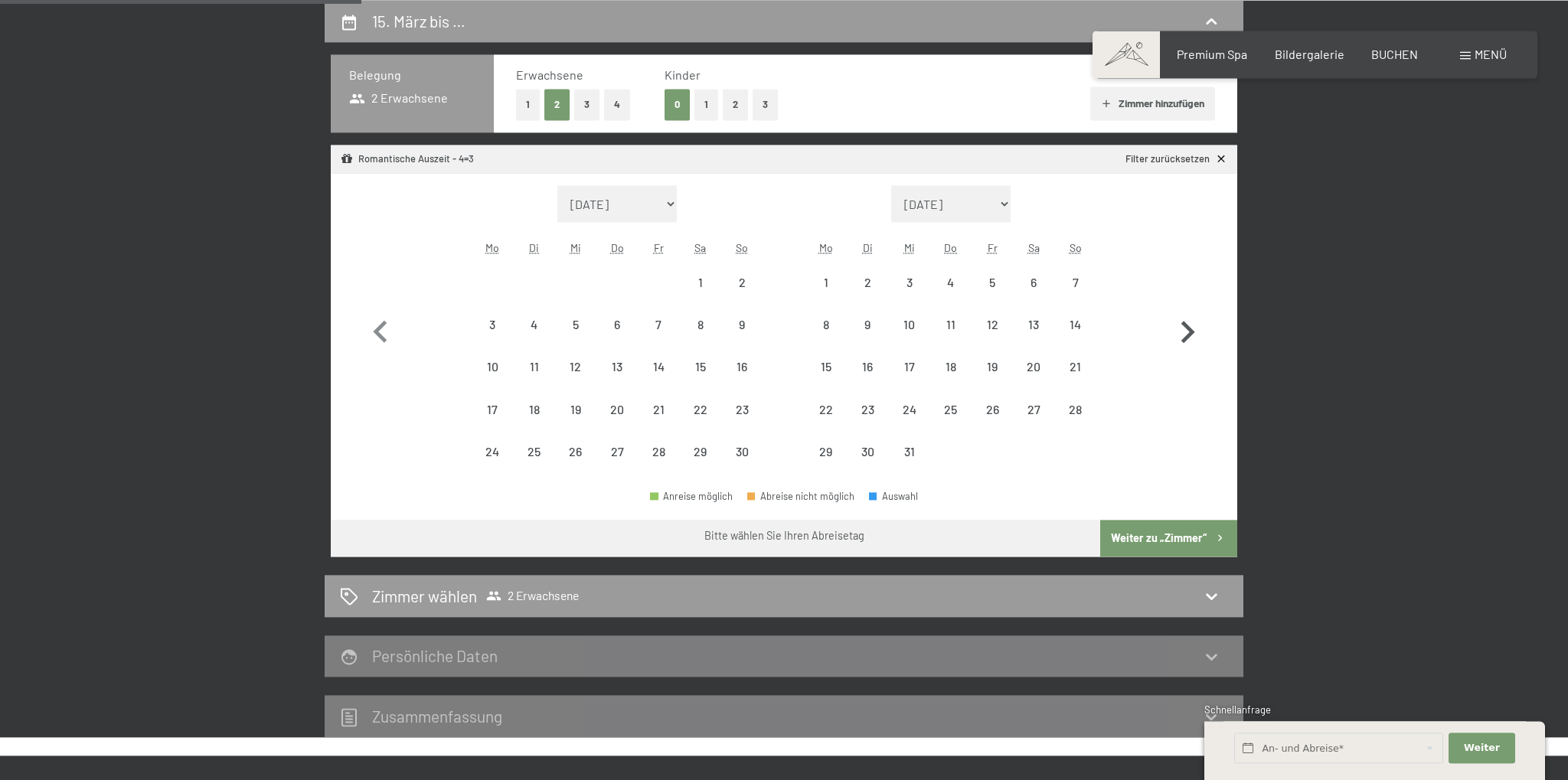
click at [1190, 325] on icon "button" at bounding box center [1187, 332] width 44 height 44
select select "[DATE]"
click at [1190, 325] on icon "button" at bounding box center [1187, 333] width 44 height 44
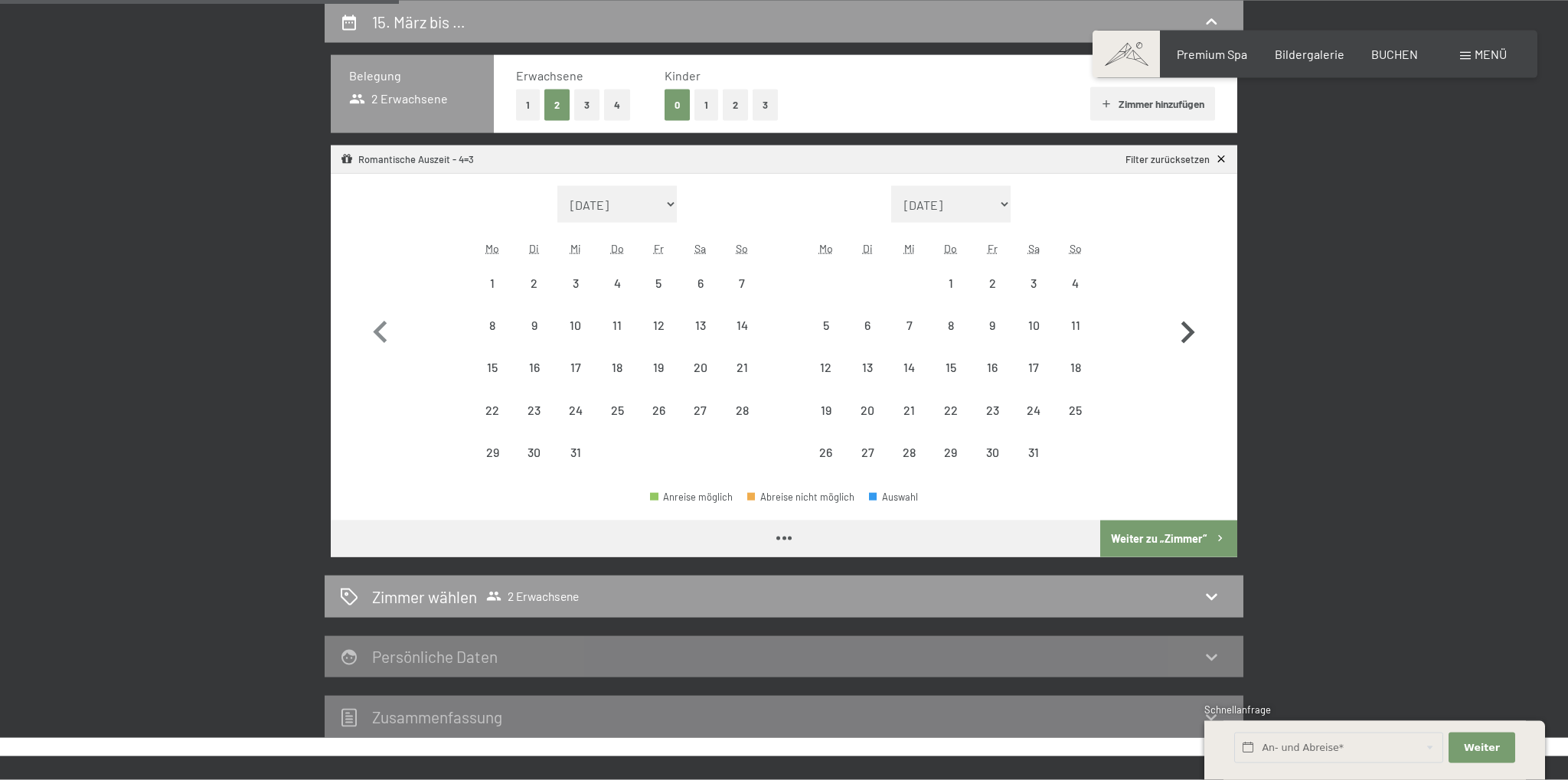
select select "[DATE]"
click at [1190, 325] on icon "button" at bounding box center [1187, 333] width 44 height 44
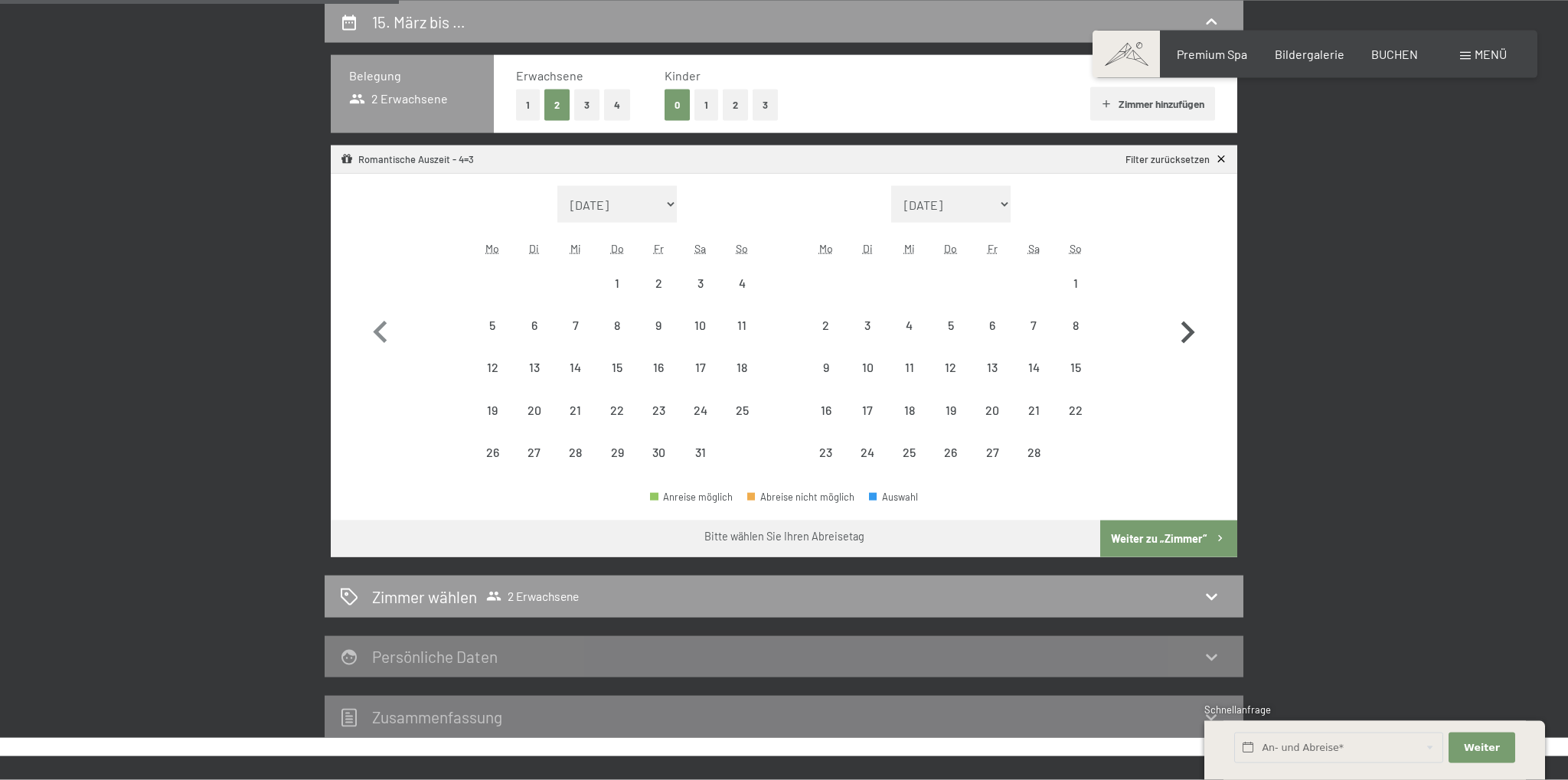
select select "[DATE]"
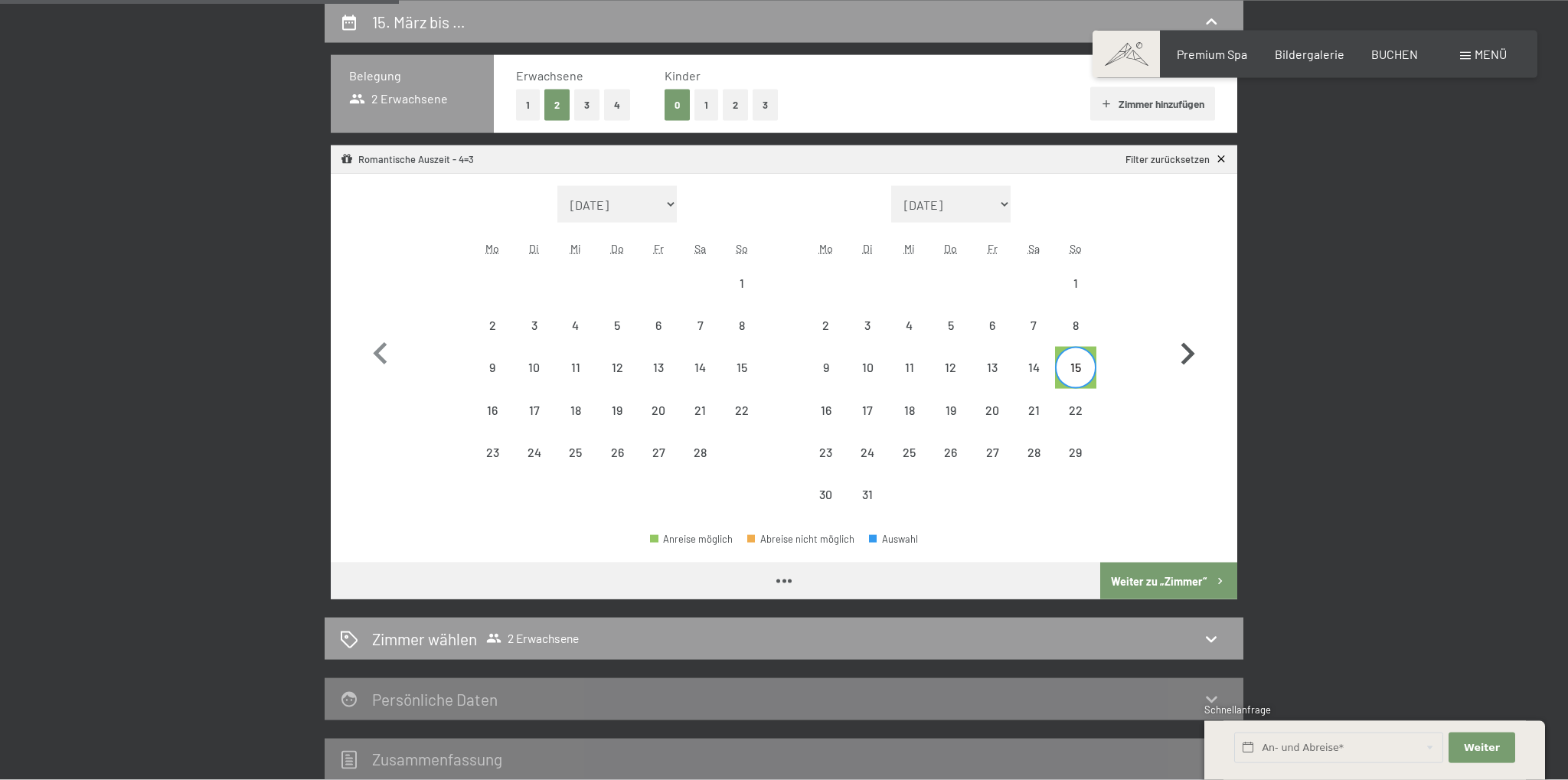
select select "[DATE]"
click at [948, 408] on div "19" at bounding box center [951, 424] width 39 height 39
select select "[DATE]"
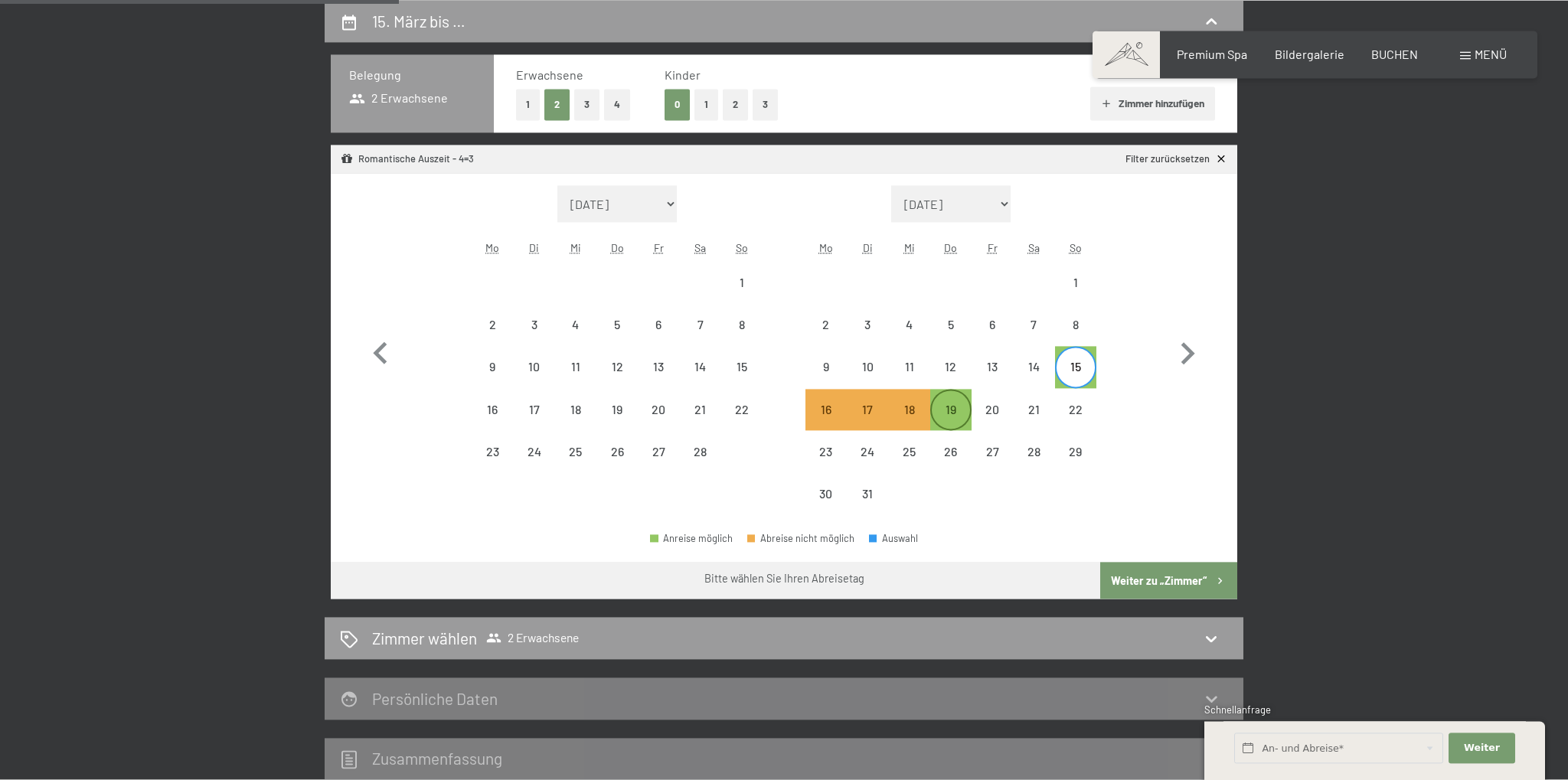
select select "[DATE]"
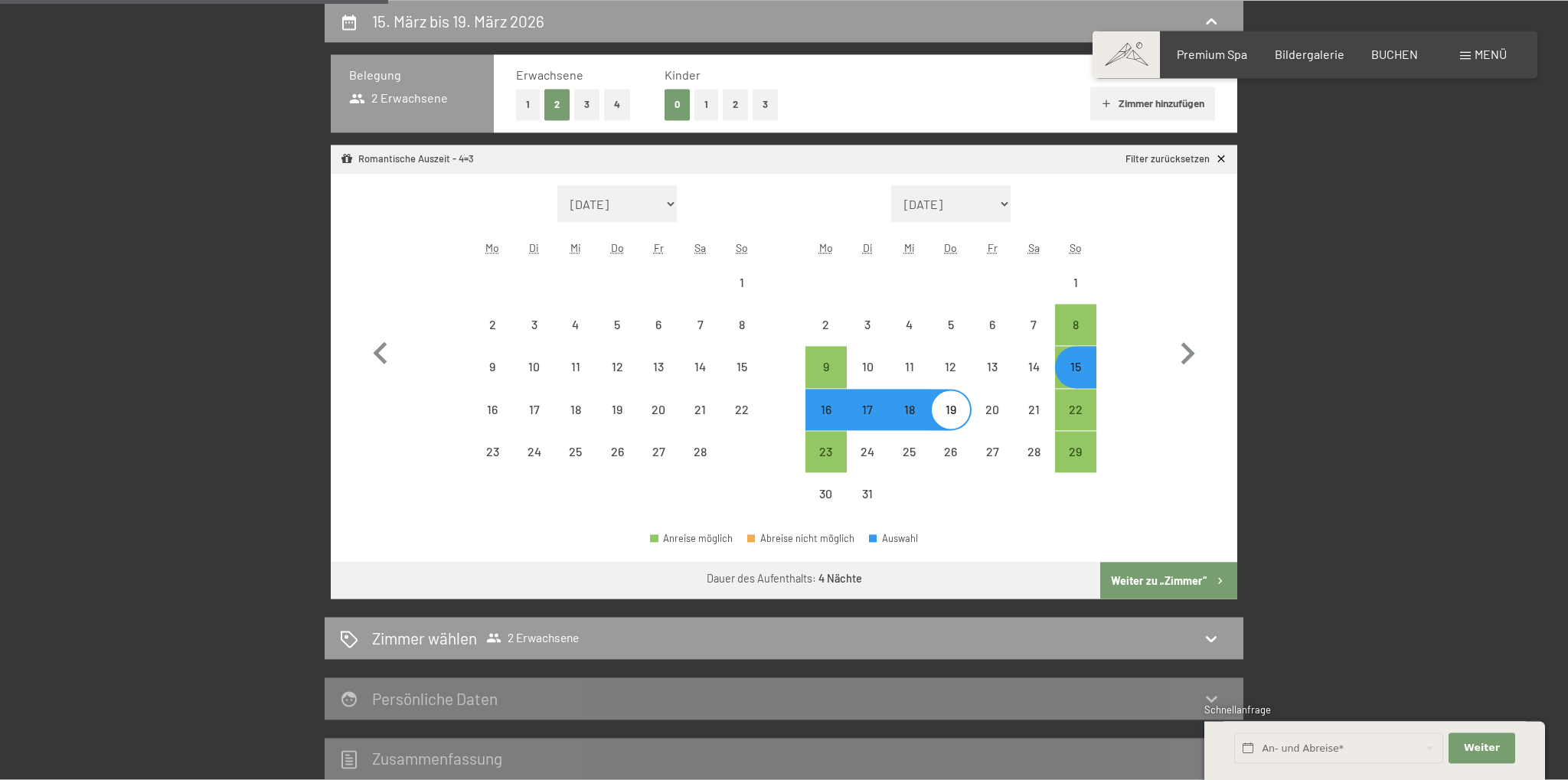
select select "[DATE]"
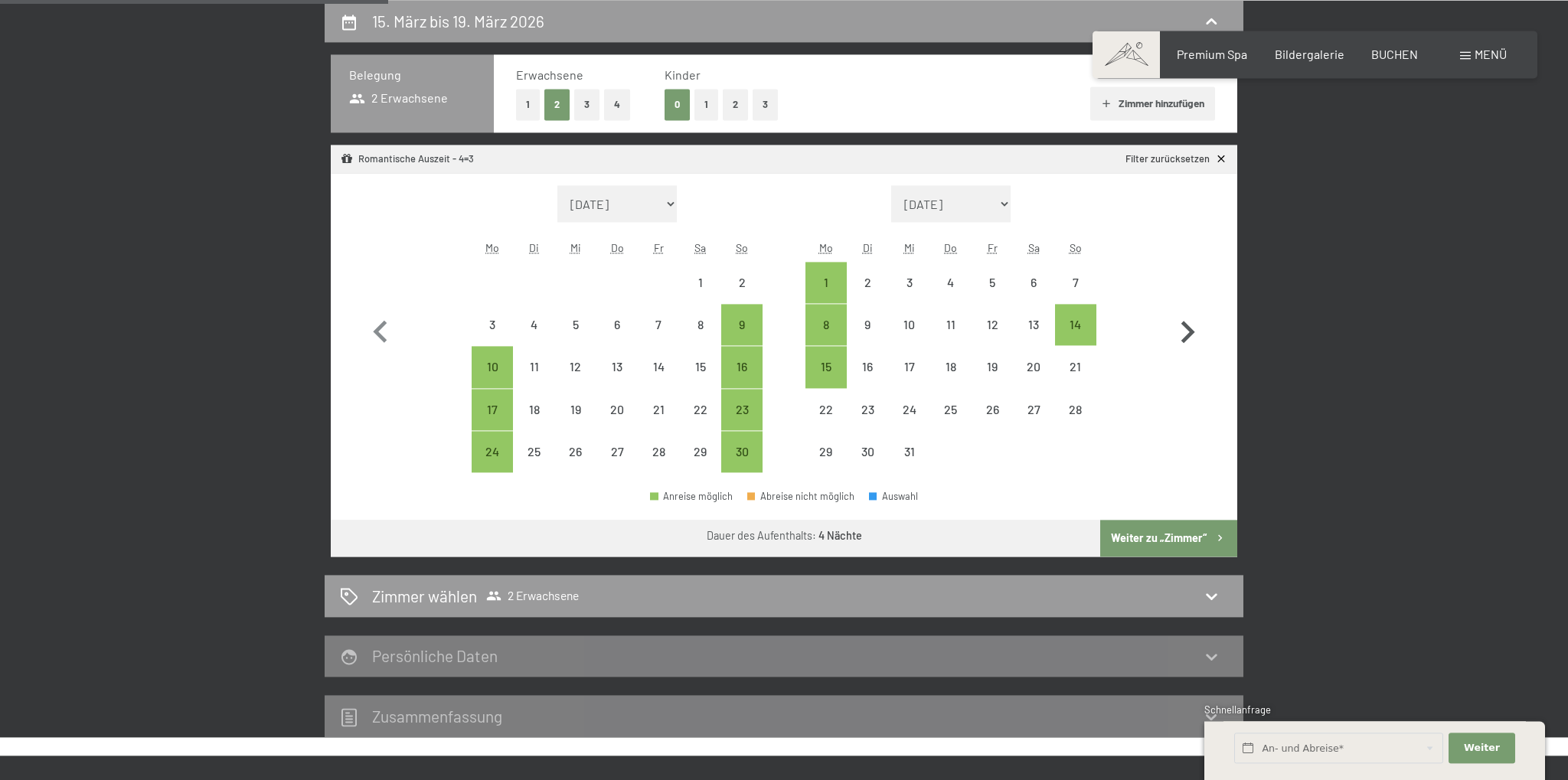
scroll to position [365, 0]
click at [1183, 324] on icon "button" at bounding box center [1188, 333] width 13 height 22
select select "[DATE]"
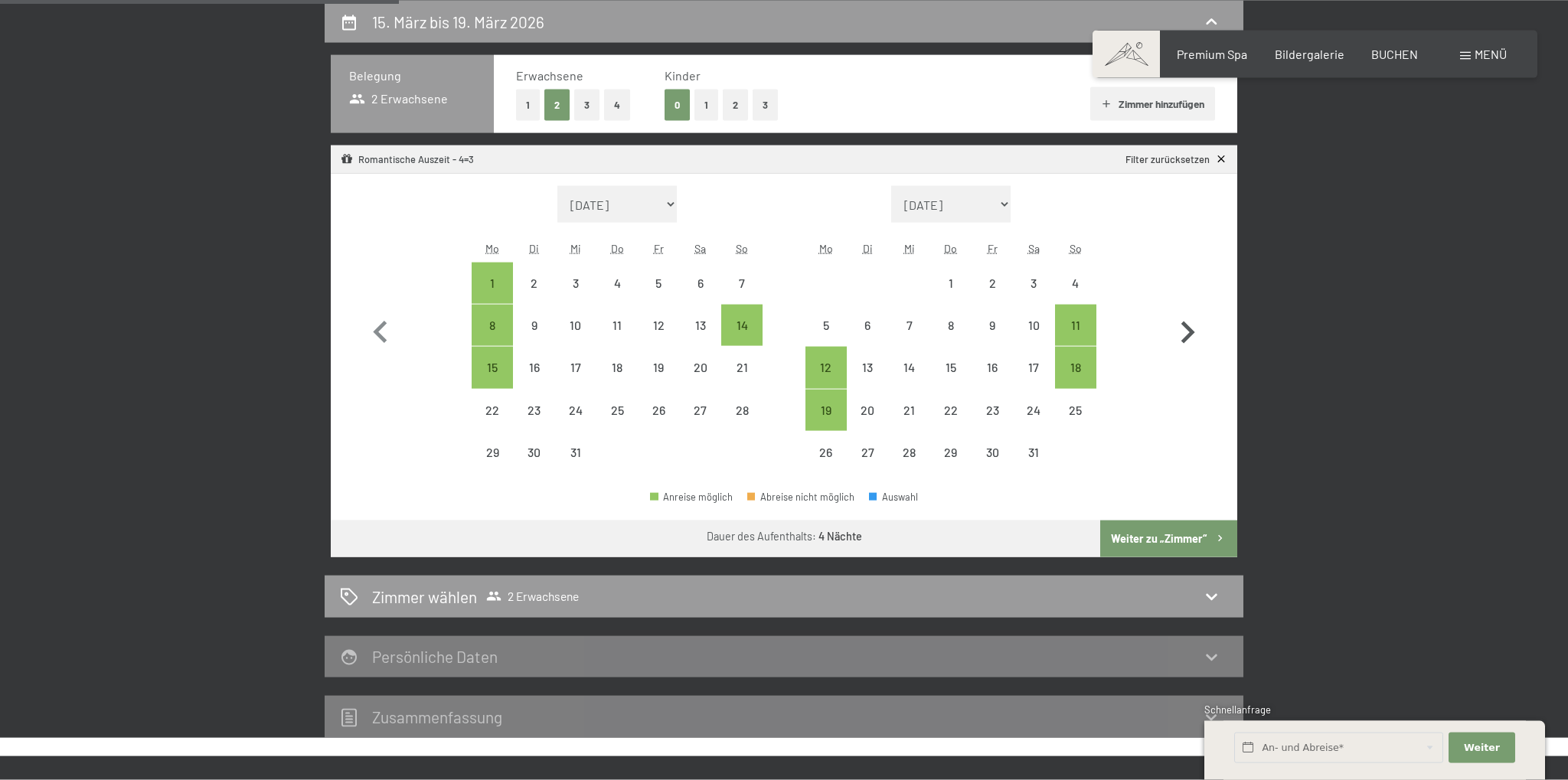
click at [1183, 324] on icon "button" at bounding box center [1188, 333] width 13 height 22
select select "[DATE]"
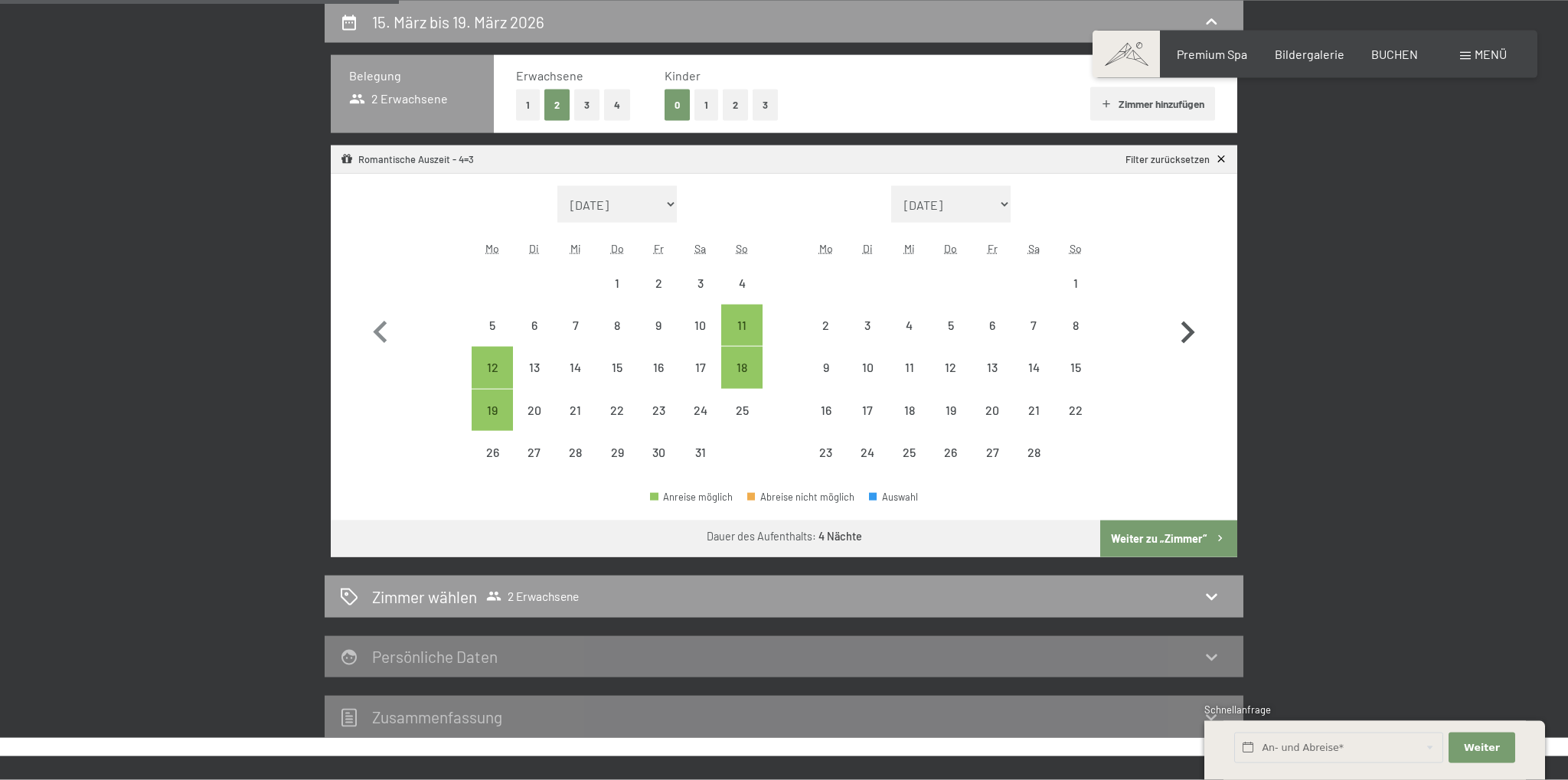
click at [1183, 324] on icon "button" at bounding box center [1188, 333] width 13 height 22
select select "[DATE]"
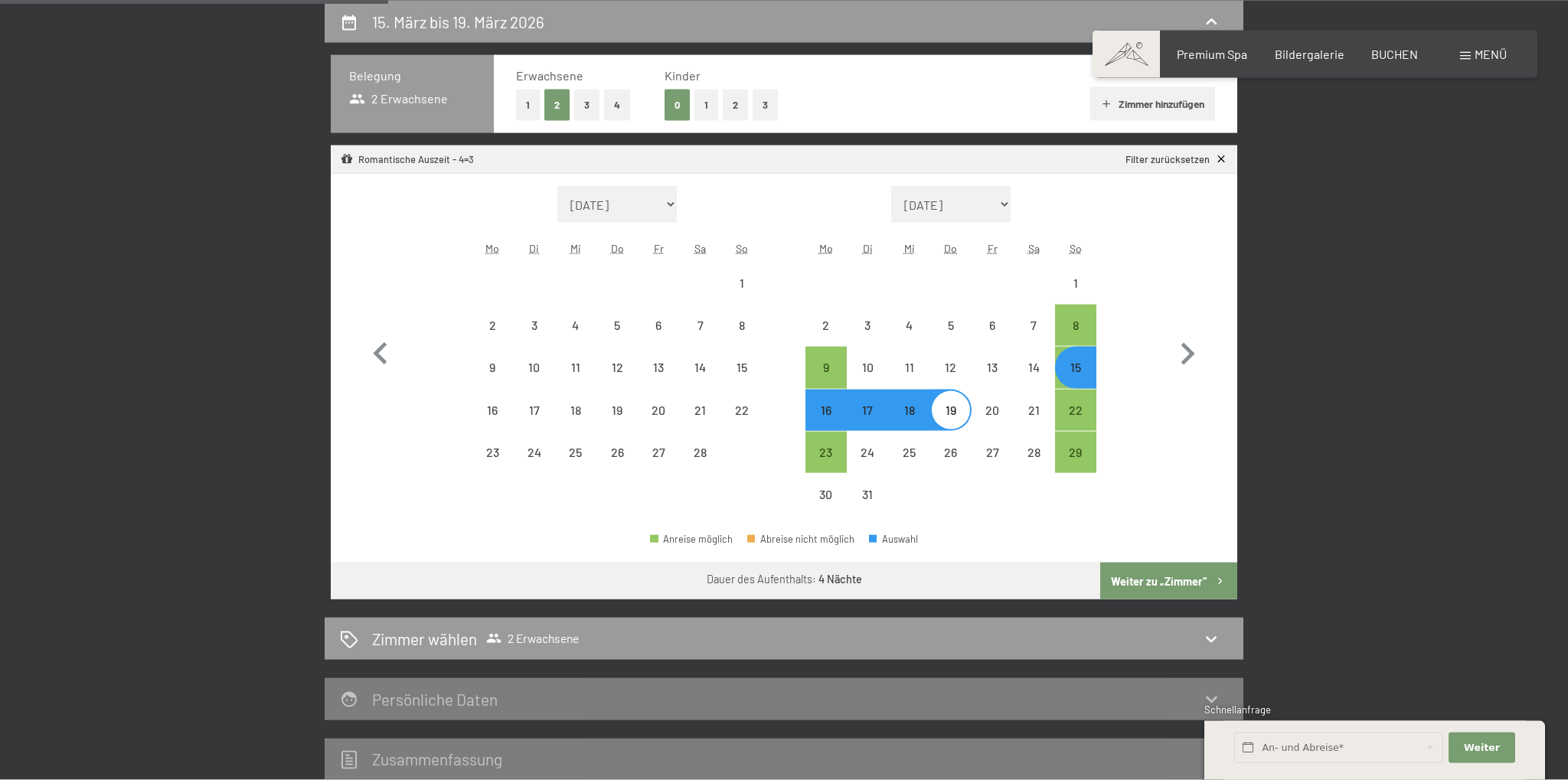
scroll to position [366, 0]
click at [1123, 580] on button "Weiter zu „Zimmer“" at bounding box center [1168, 580] width 137 height 37
select select "[DATE]"
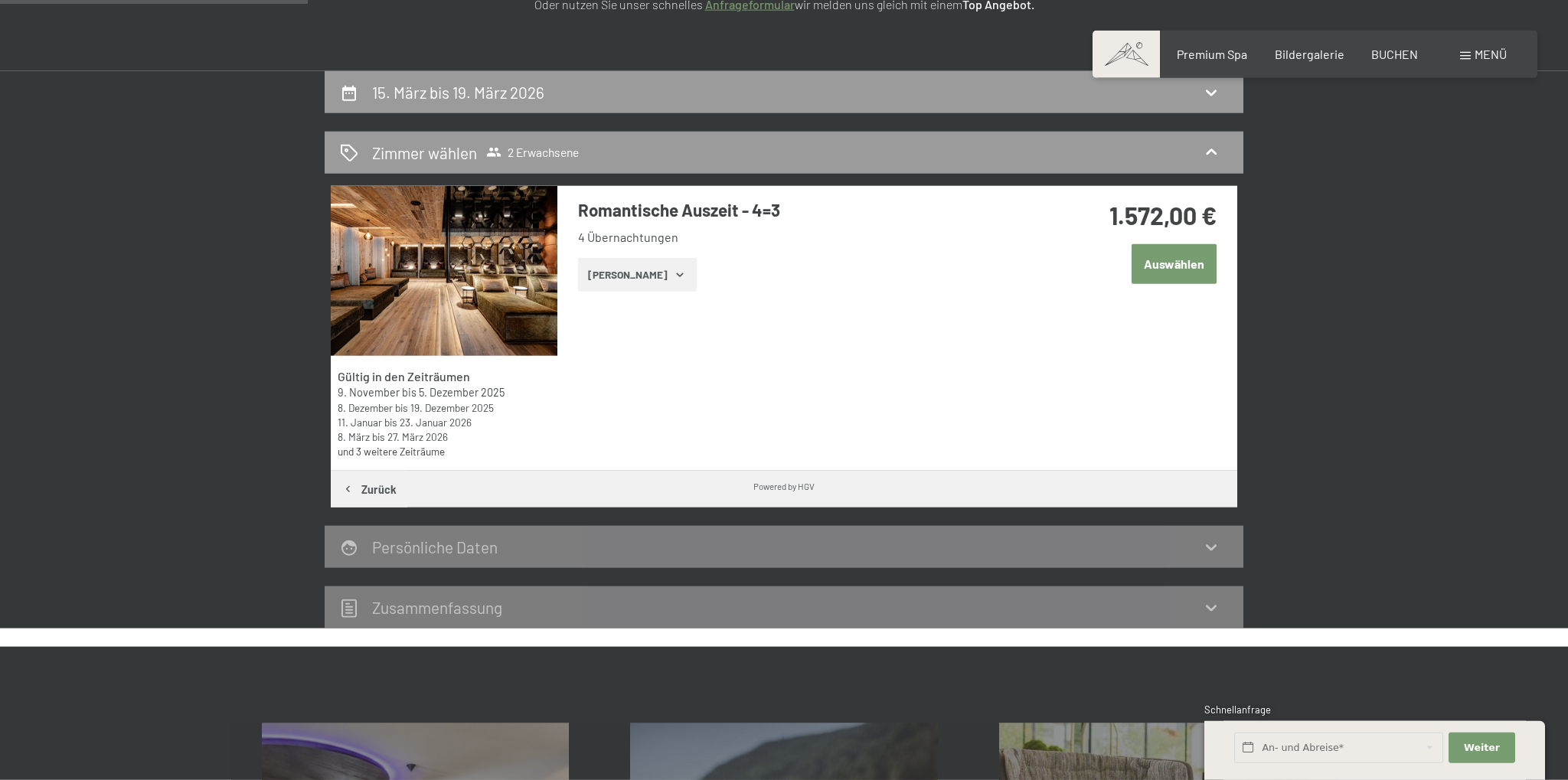
scroll to position [203, 0]
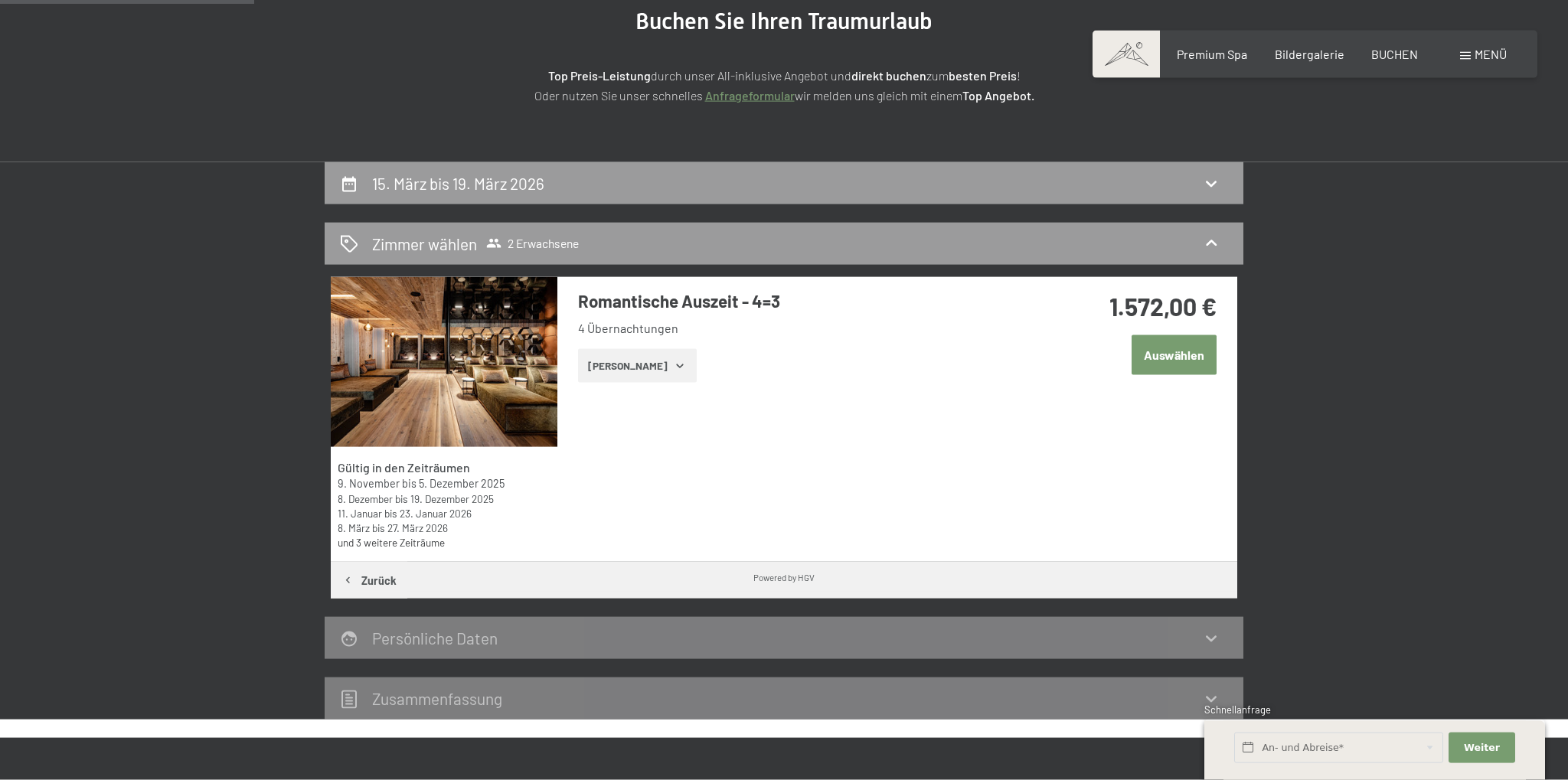
click at [647, 362] on button "[PERSON_NAME]" at bounding box center [637, 366] width 119 height 34
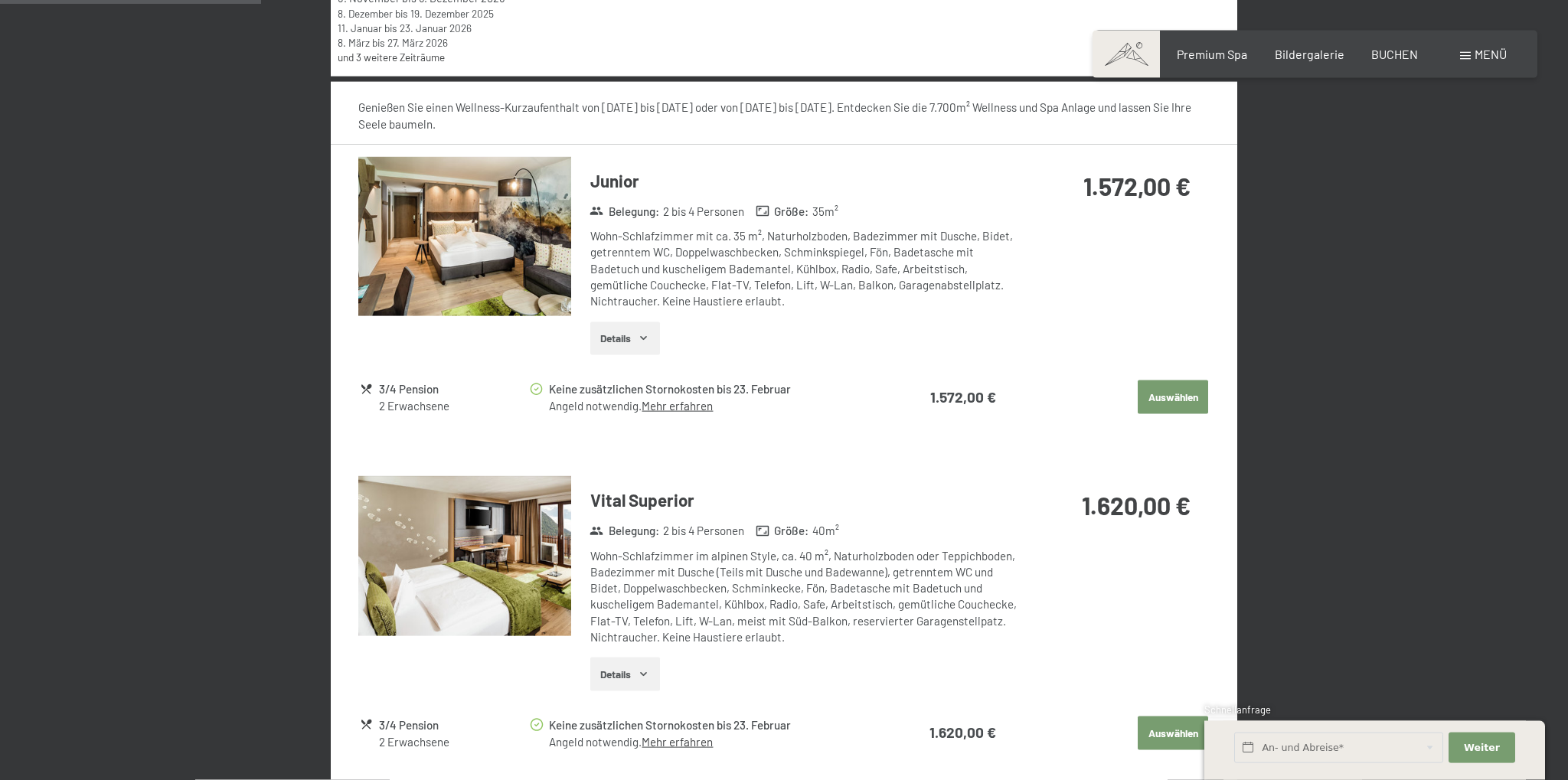
scroll to position [689, 0]
click at [454, 581] on img at bounding box center [465, 555] width 213 height 160
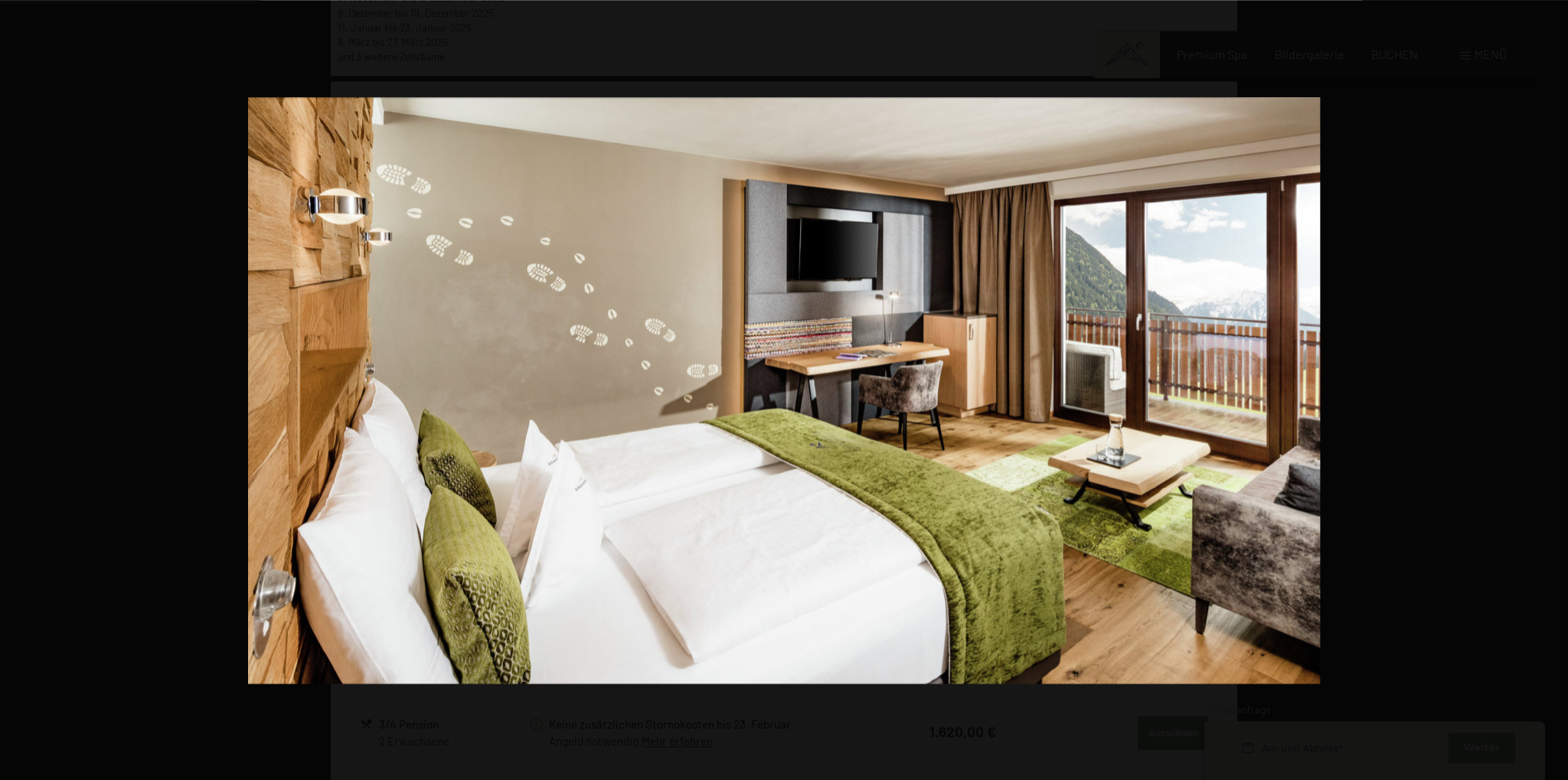
click at [1547, 386] on button "button" at bounding box center [1541, 390] width 54 height 76
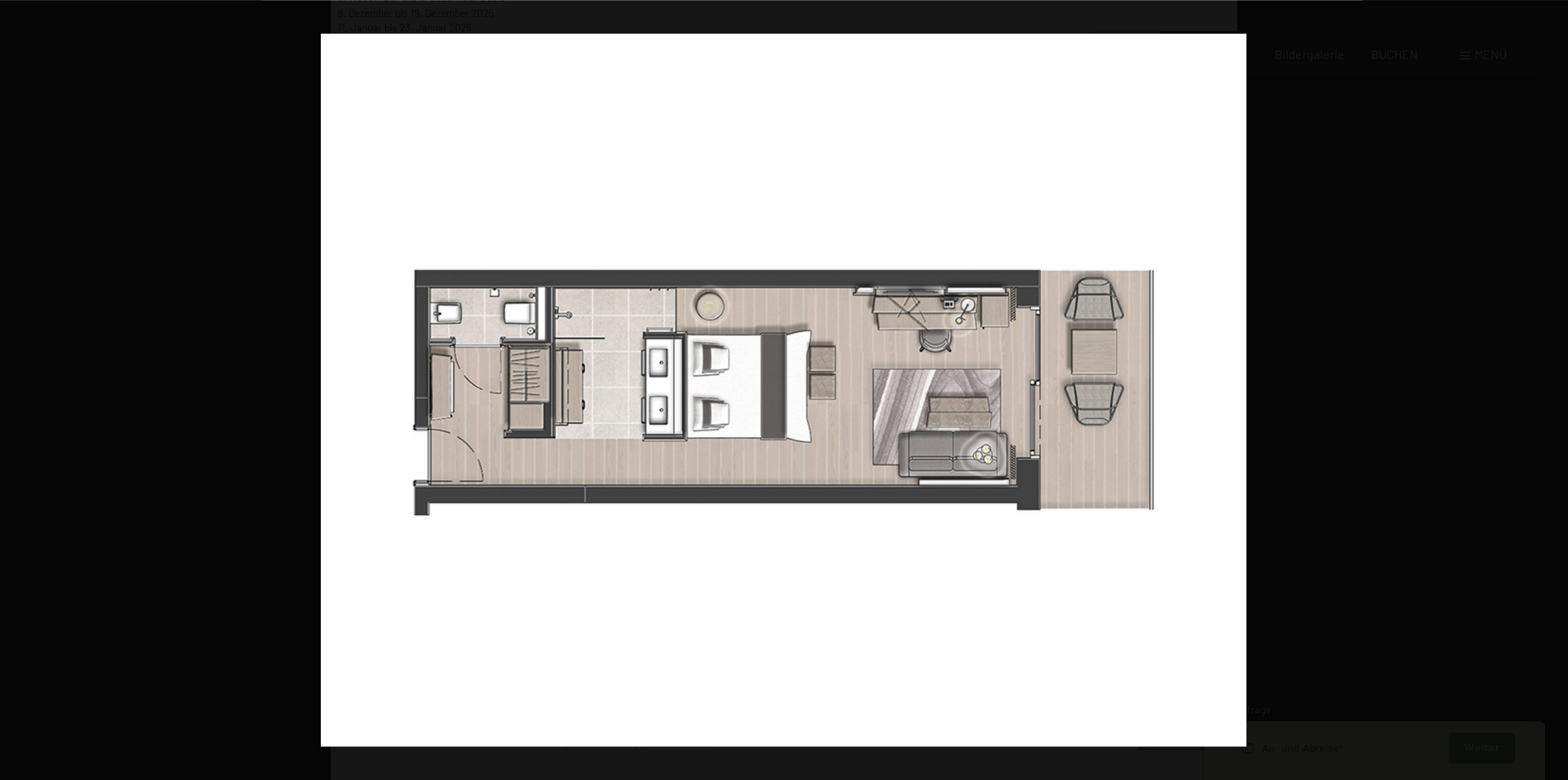
click at [1547, 386] on button "button" at bounding box center [1541, 390] width 54 height 76
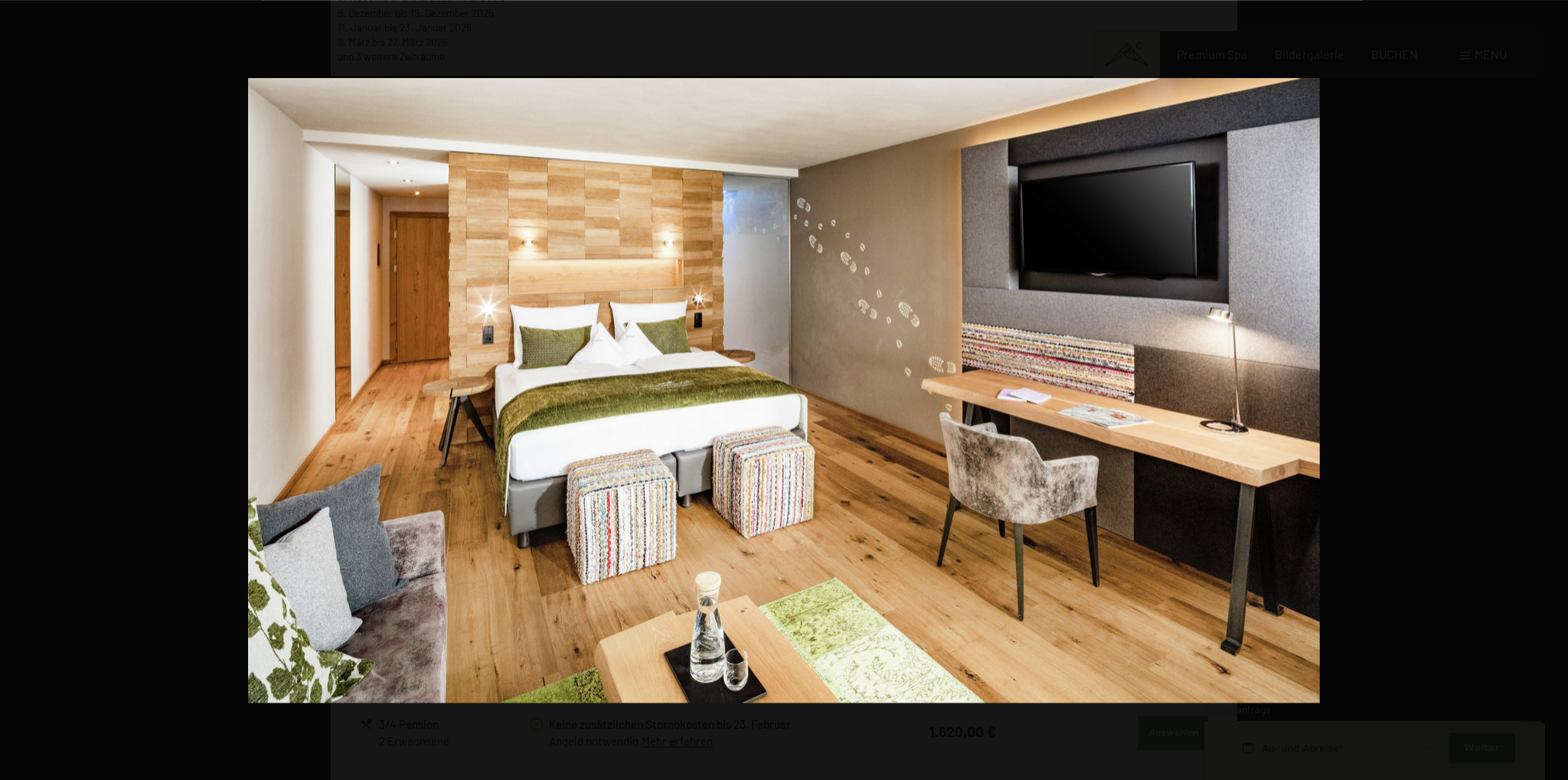
click at [1547, 386] on button "button" at bounding box center [1541, 390] width 54 height 76
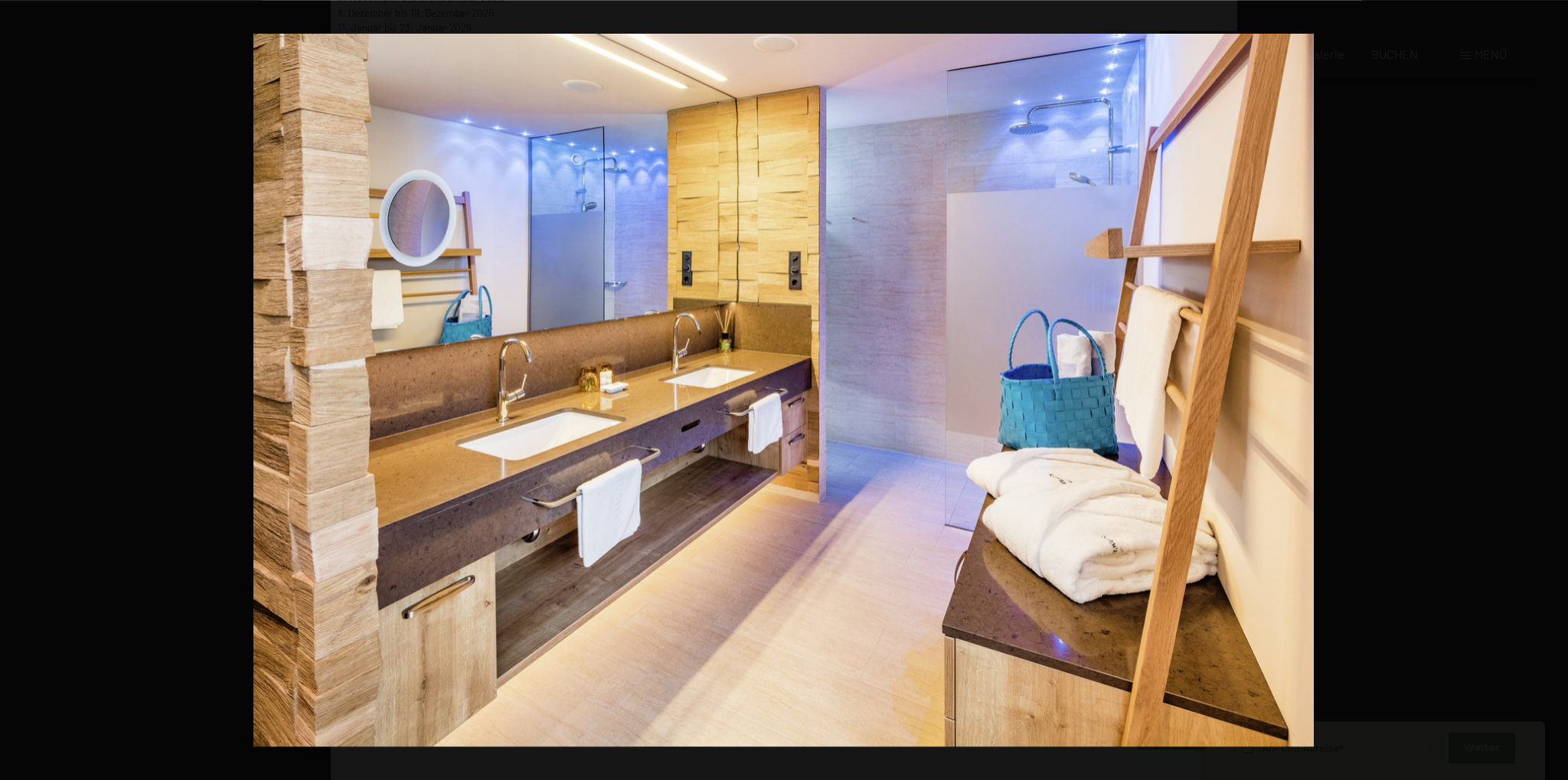
click at [1547, 386] on button "button" at bounding box center [1541, 390] width 54 height 76
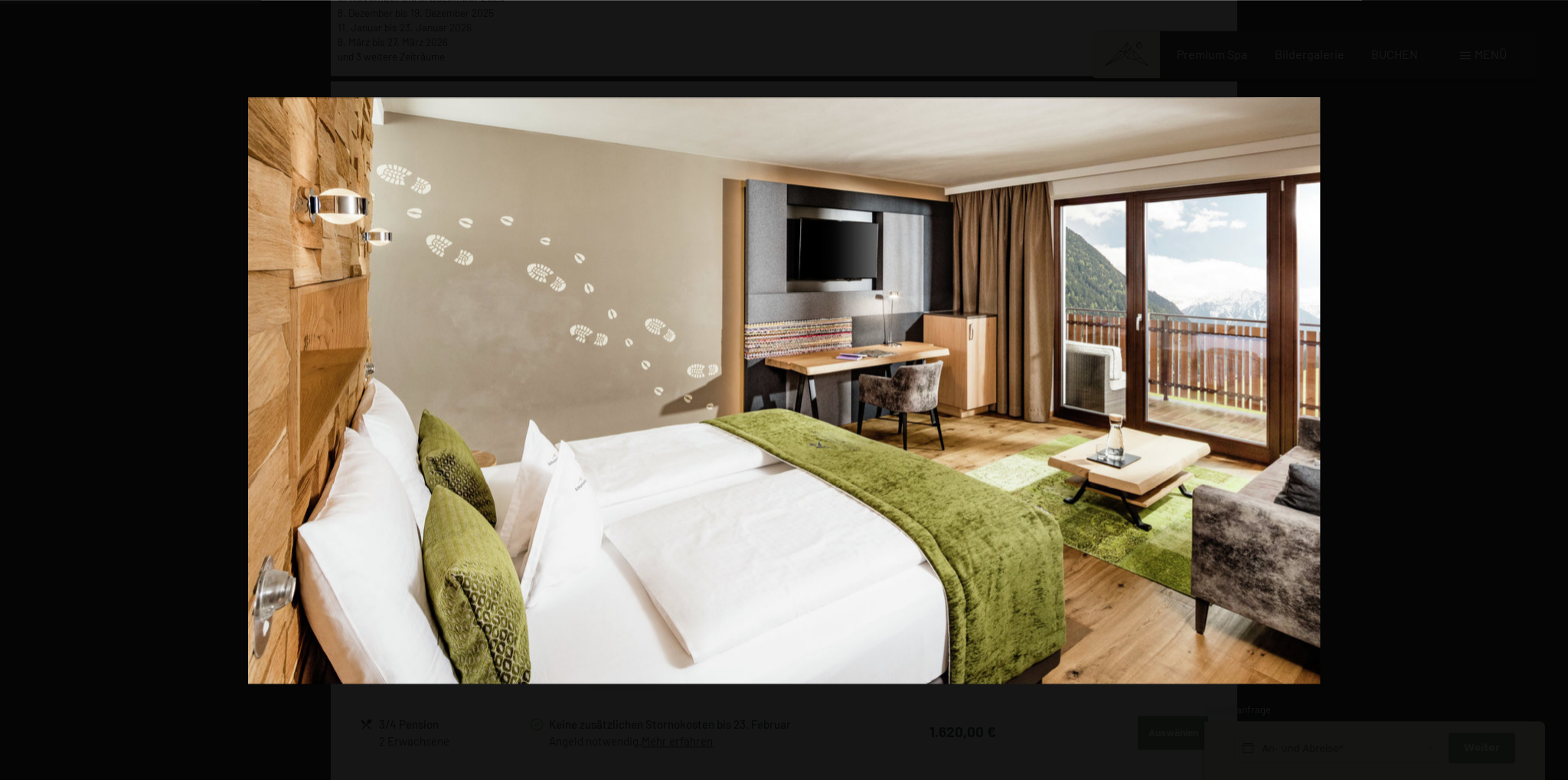
click at [1547, 386] on button "button" at bounding box center [1541, 390] width 54 height 76
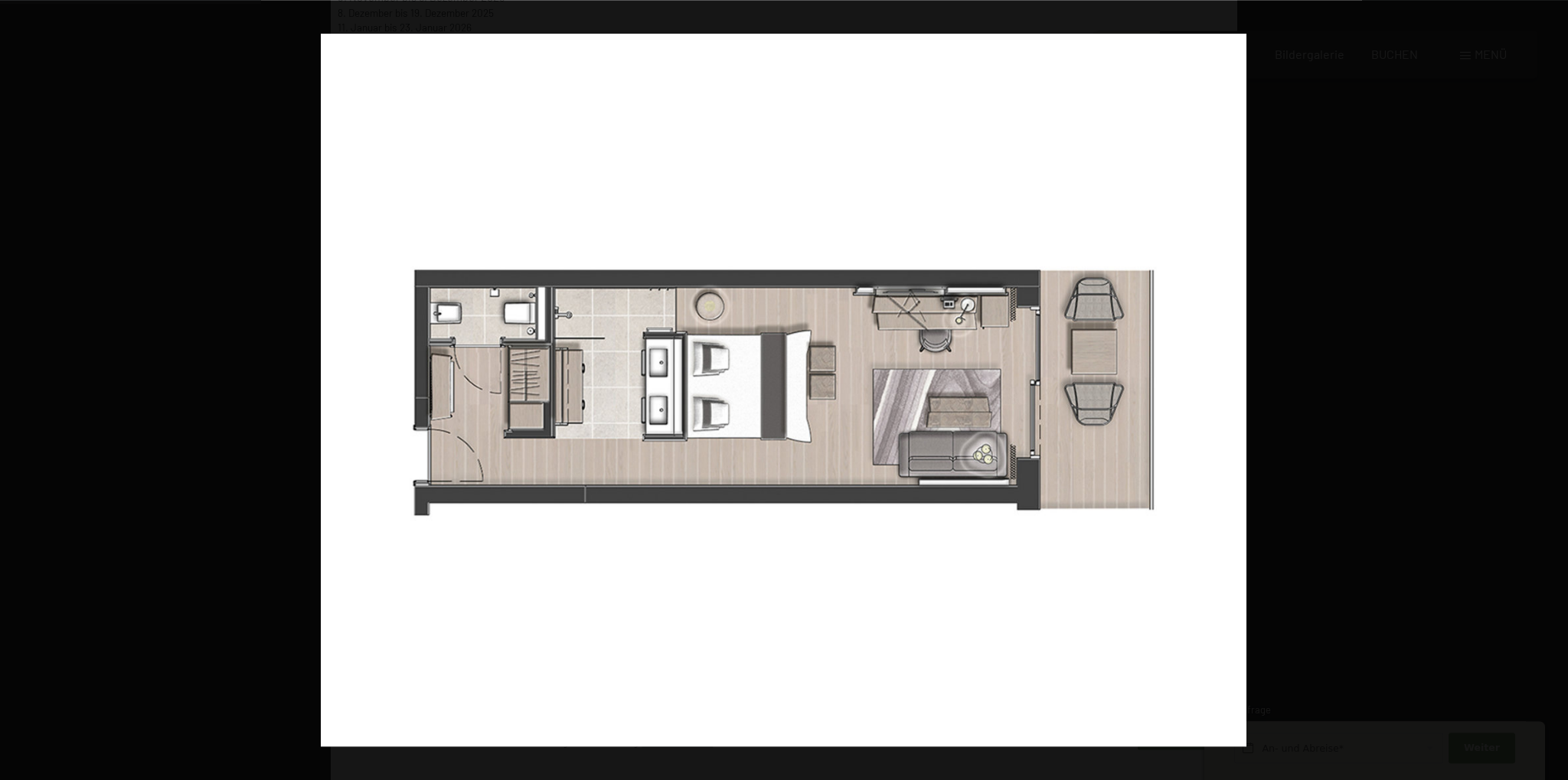
click at [1547, 386] on button "button" at bounding box center [1541, 390] width 54 height 76
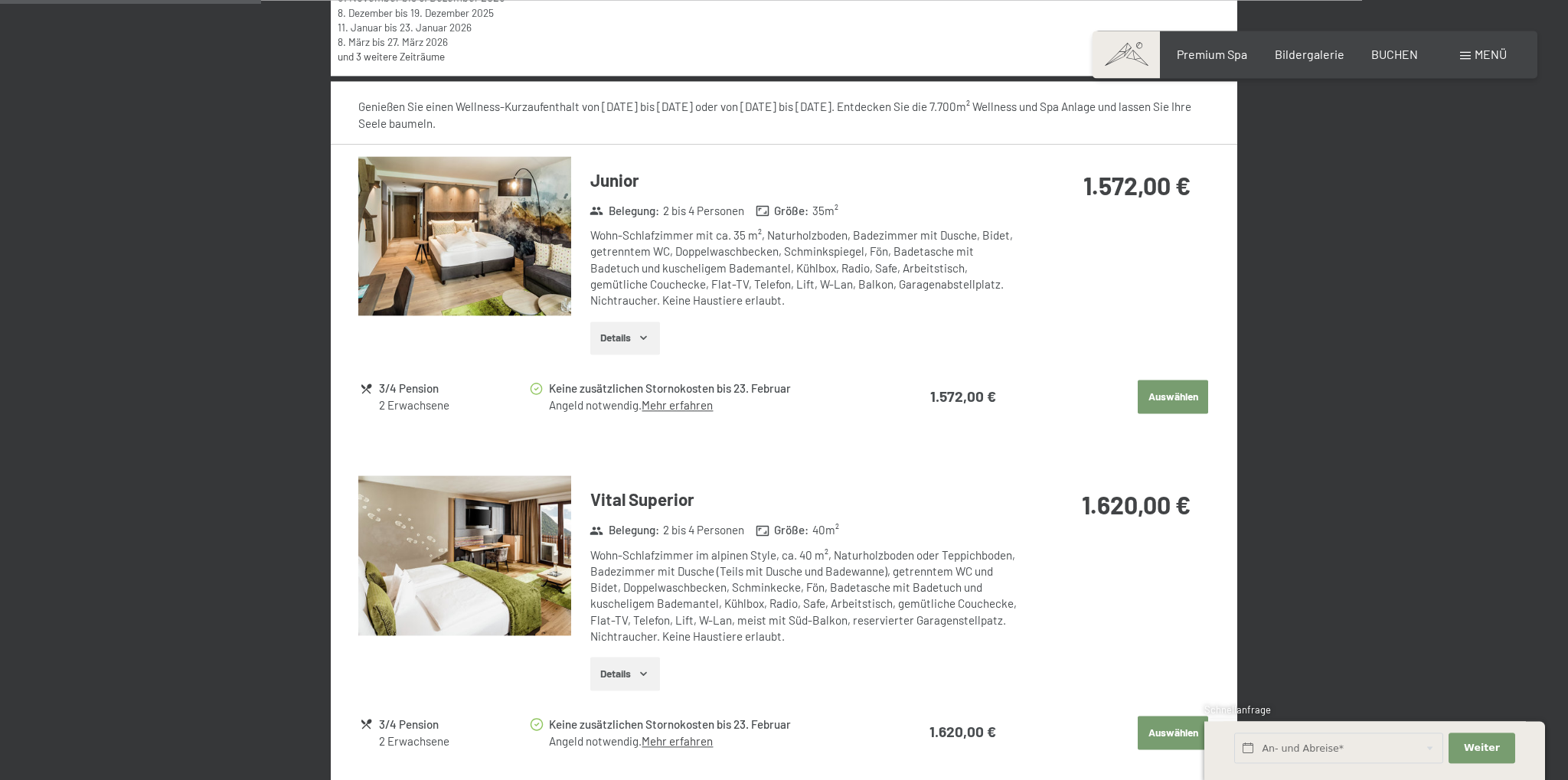
click at [470, 263] on img at bounding box center [465, 236] width 213 height 160
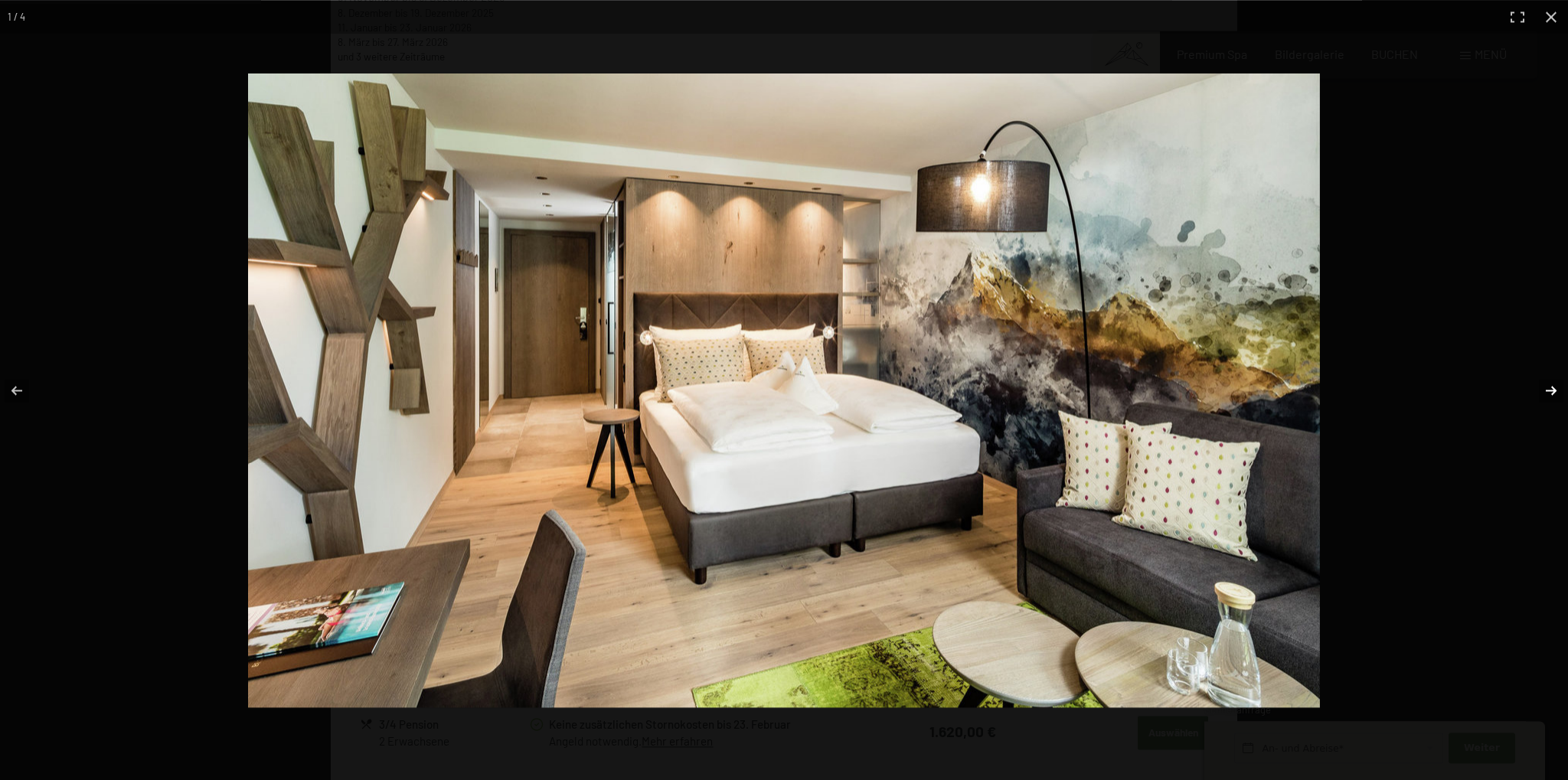
click at [1549, 385] on button "button" at bounding box center [1541, 390] width 54 height 76
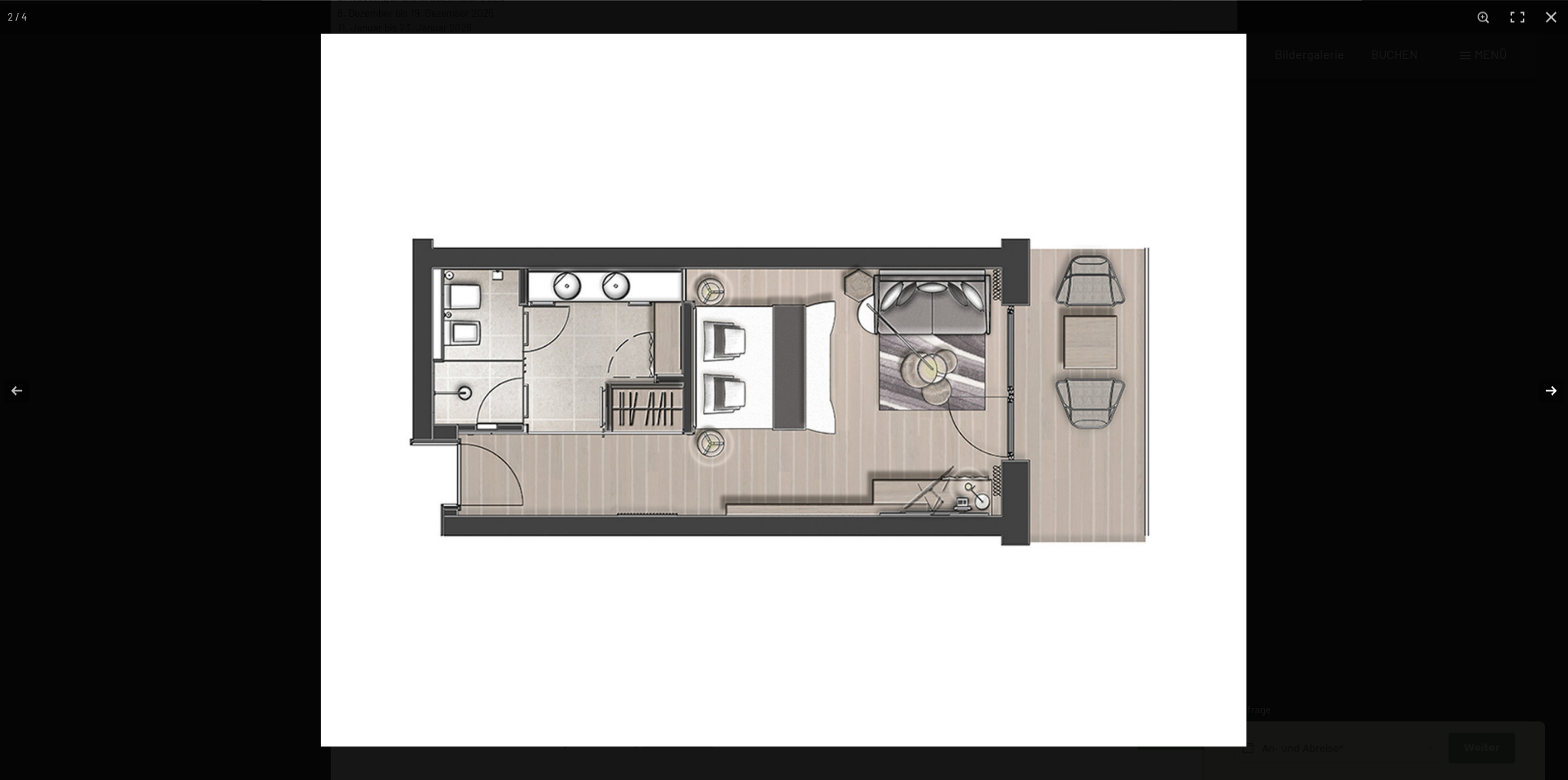
click at [1549, 385] on button "button" at bounding box center [1541, 390] width 54 height 76
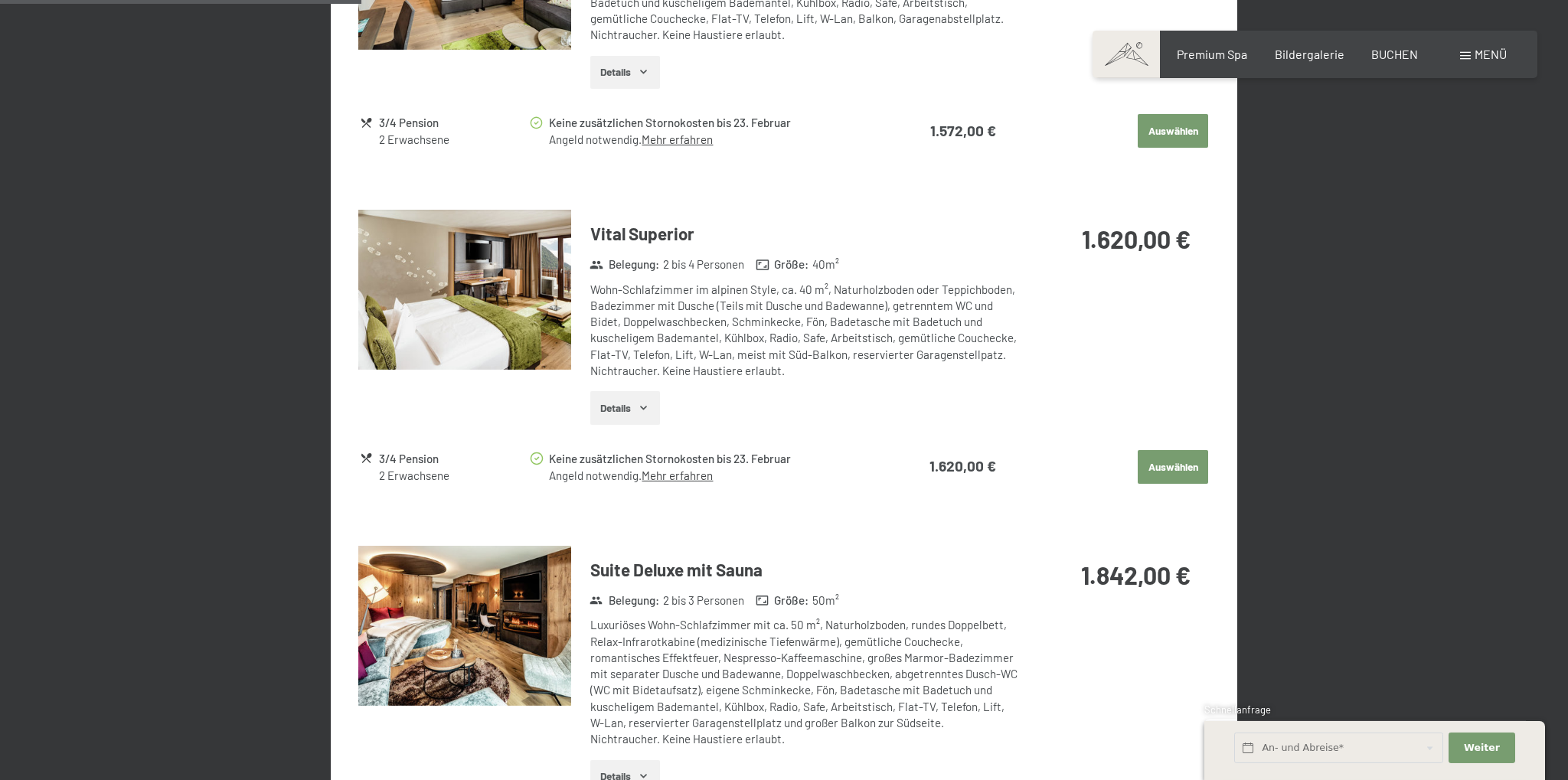
scroll to position [850, 0]
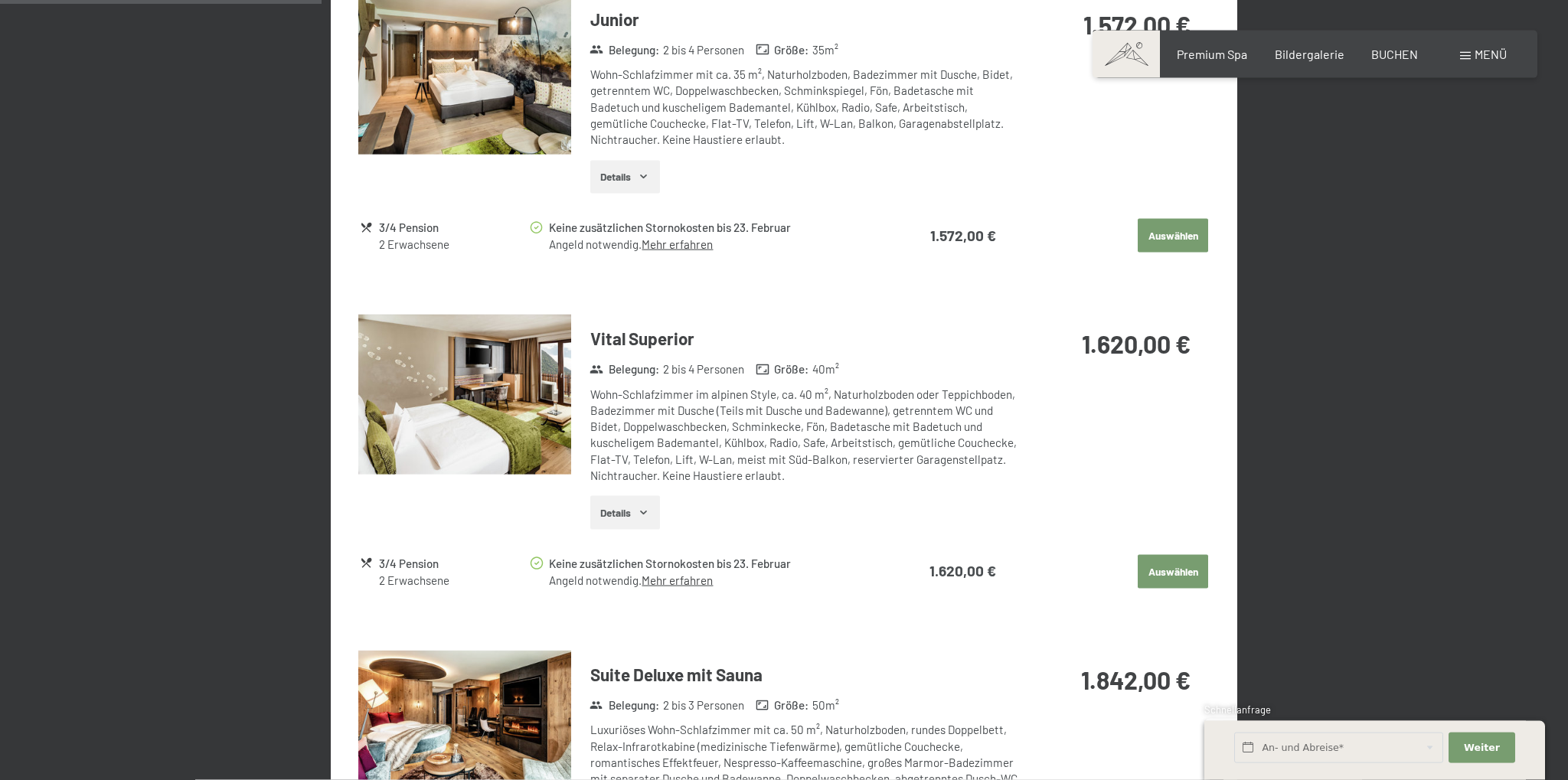
click at [671, 580] on link "Mehr erfahren" at bounding box center [677, 580] width 71 height 13
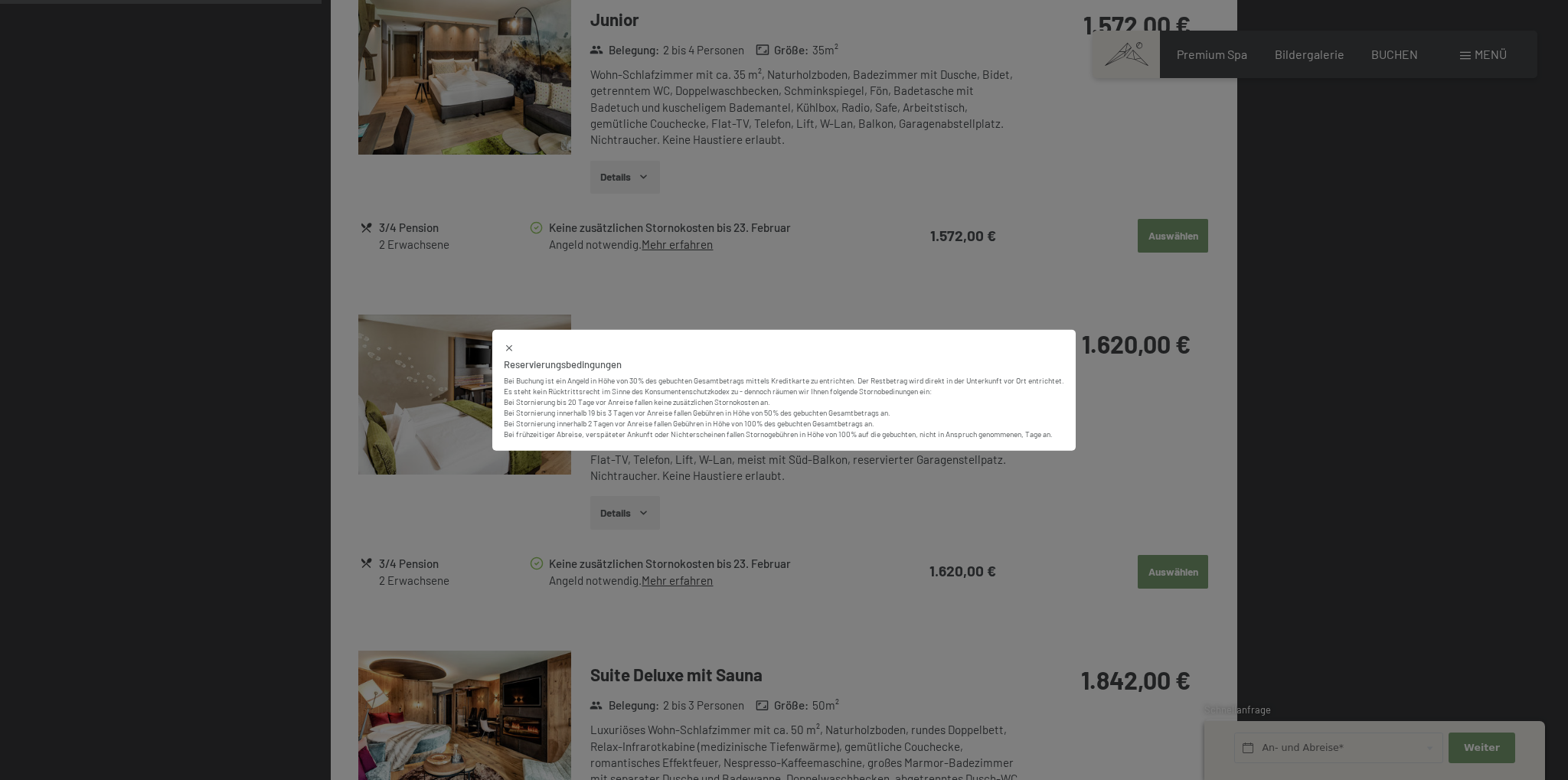
click at [1160, 415] on div "Reservierungsbedingungen Bei Buchung ist ein Angeld in Höhe von 30% des gebucht…" at bounding box center [784, 390] width 1568 height 780
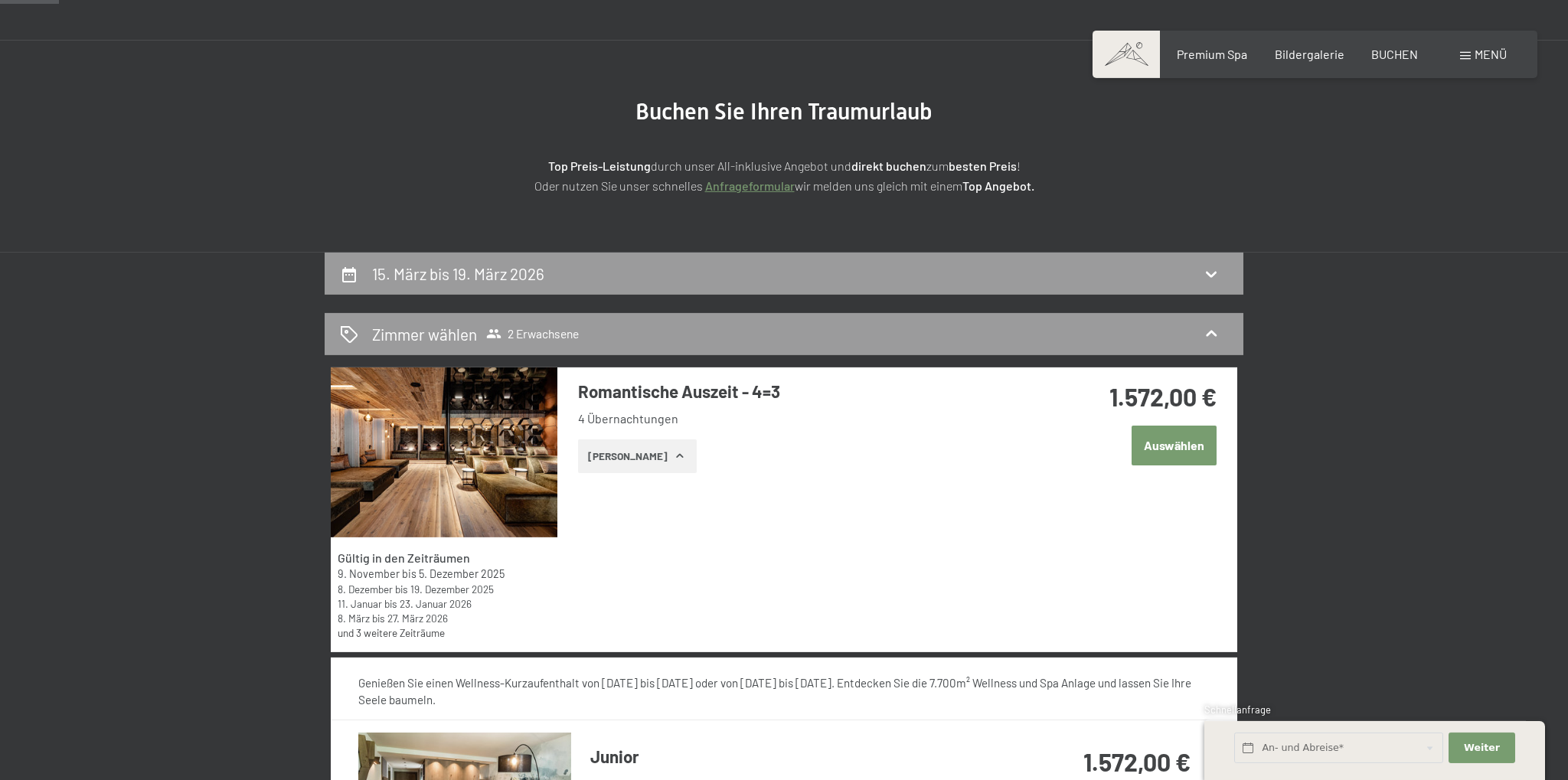
scroll to position [162, 0]
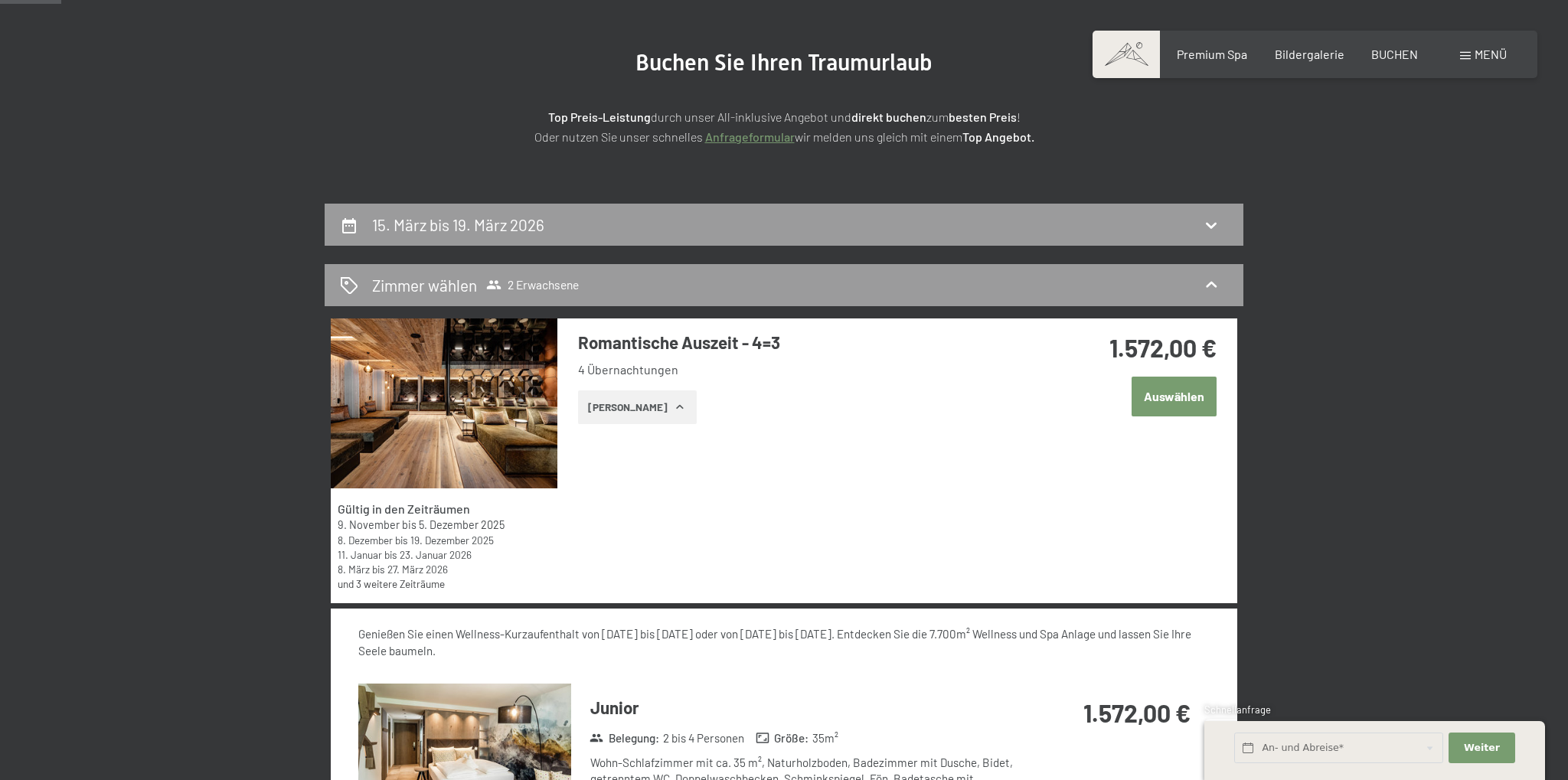
click at [412, 584] on link "und 3 weitere Zeiträume" at bounding box center [392, 585] width 107 height 13
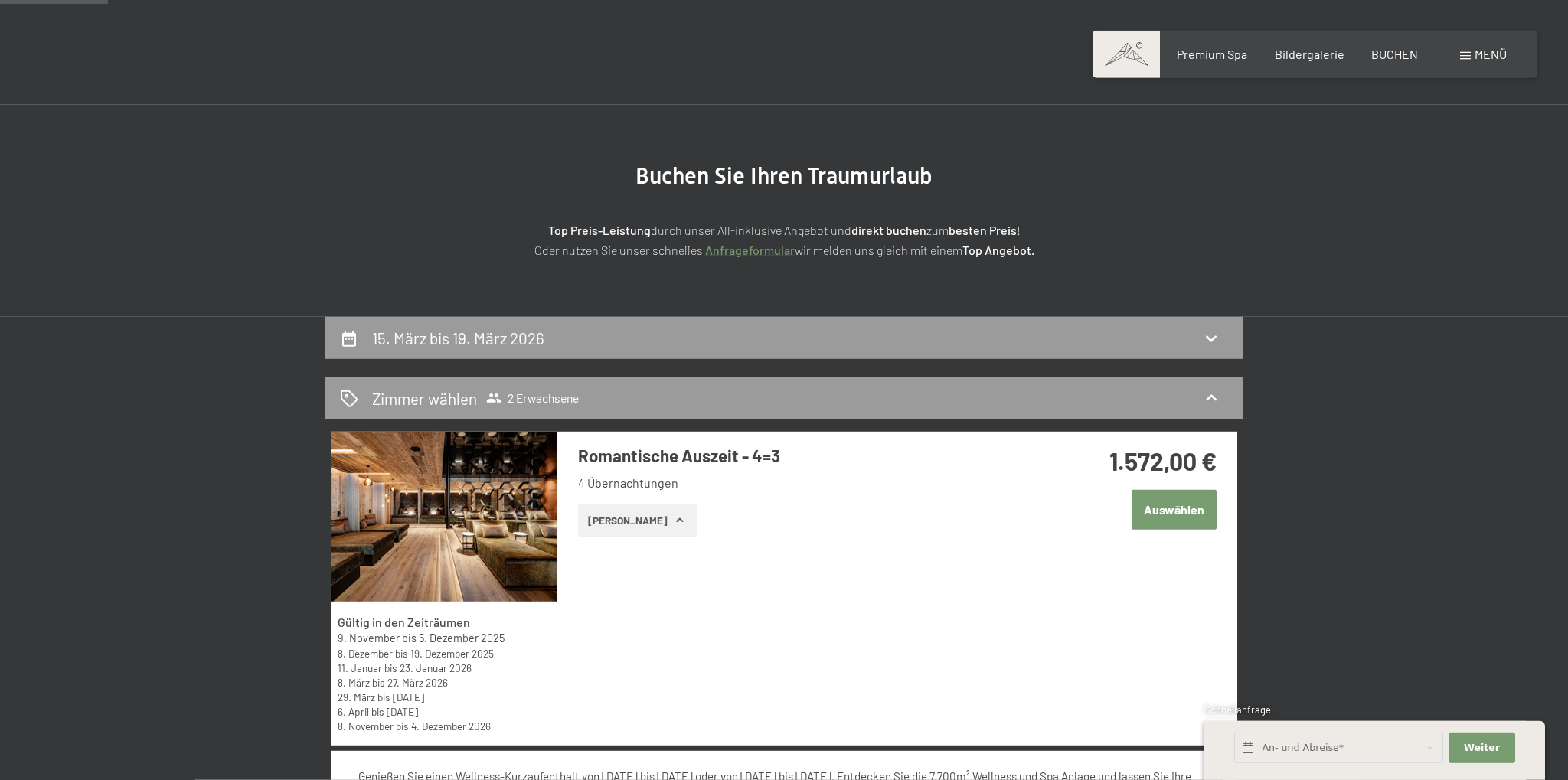
scroll to position [0, 0]
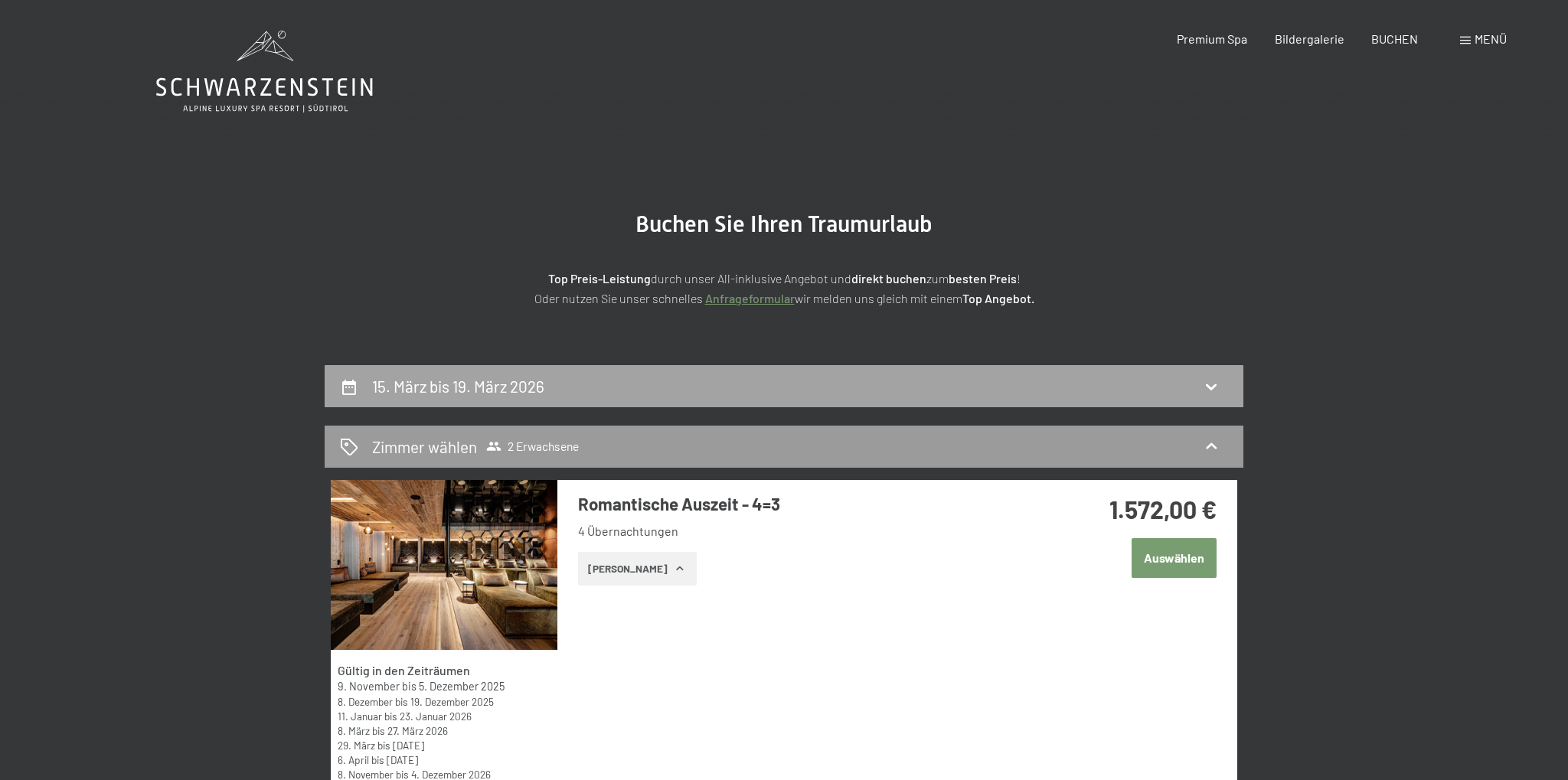
click at [597, 391] on div "15. März bis 19. März 2026" at bounding box center [783, 386] width 888 height 22
select select "[DATE]"
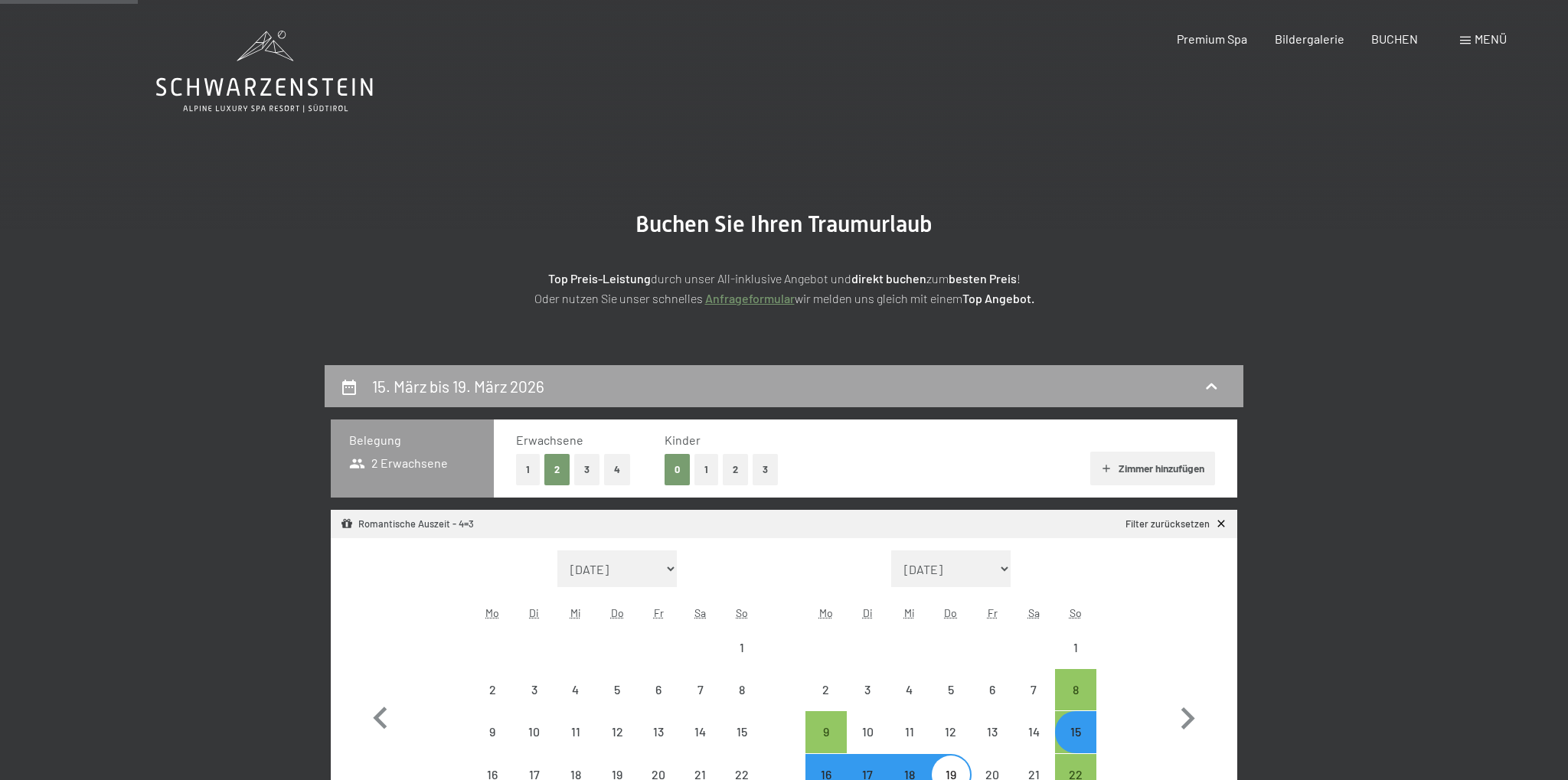
scroll to position [366, 0]
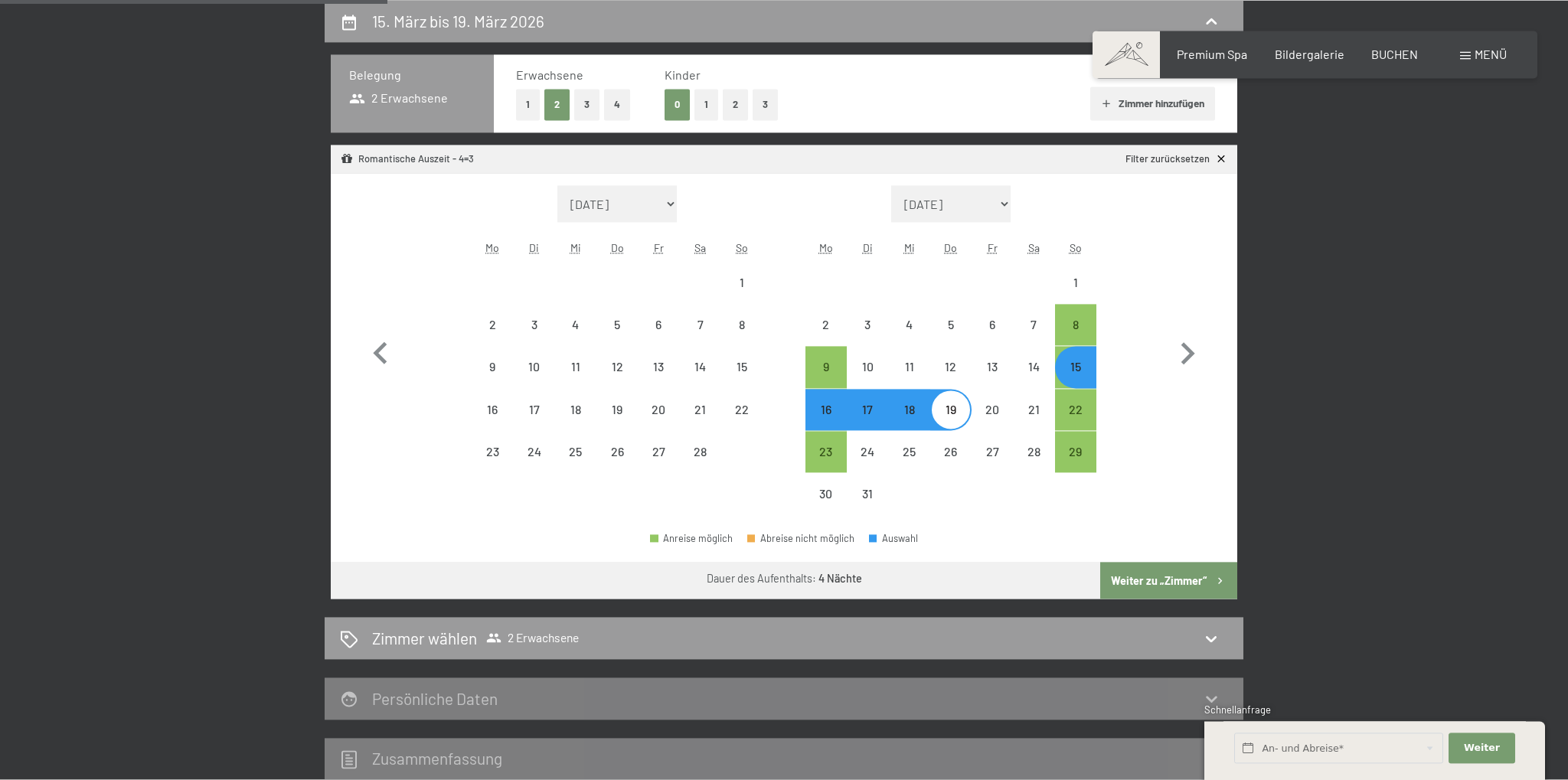
click at [827, 412] on div "16" at bounding box center [826, 423] width 39 height 39
select select "[DATE]"
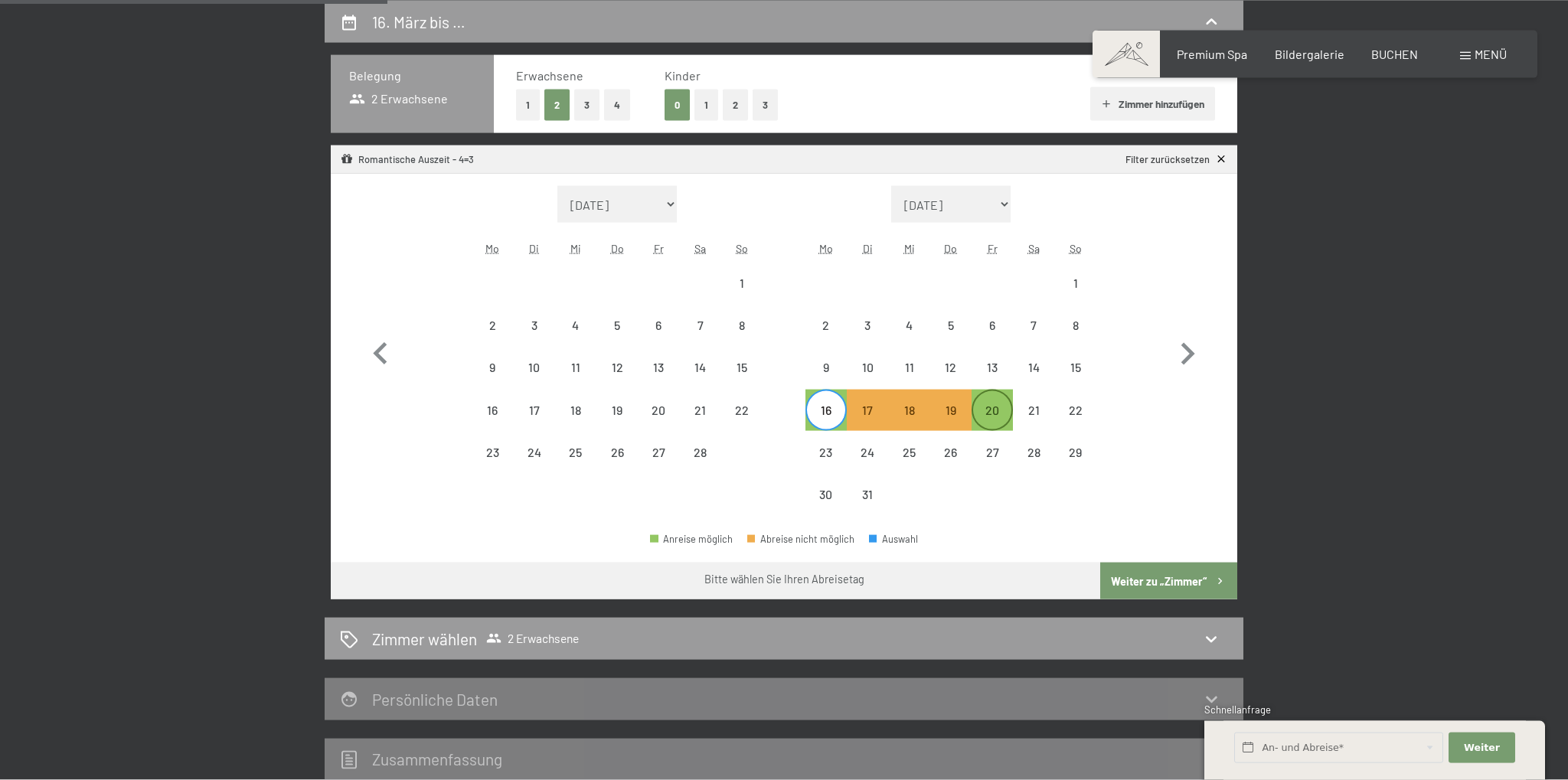
click at [994, 410] on div "20" at bounding box center [993, 424] width 39 height 39
select select "[DATE]"
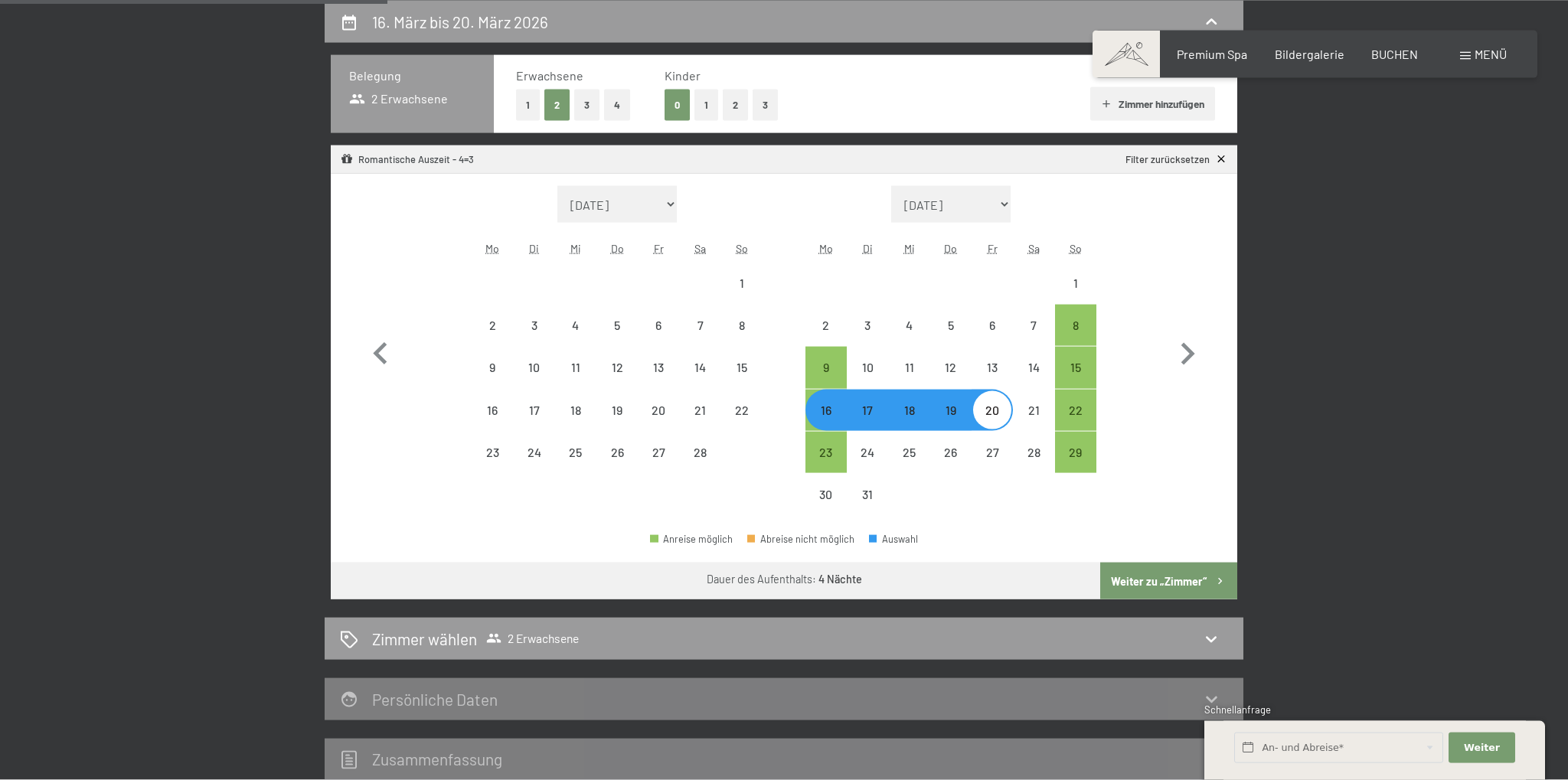
select select "[DATE]"
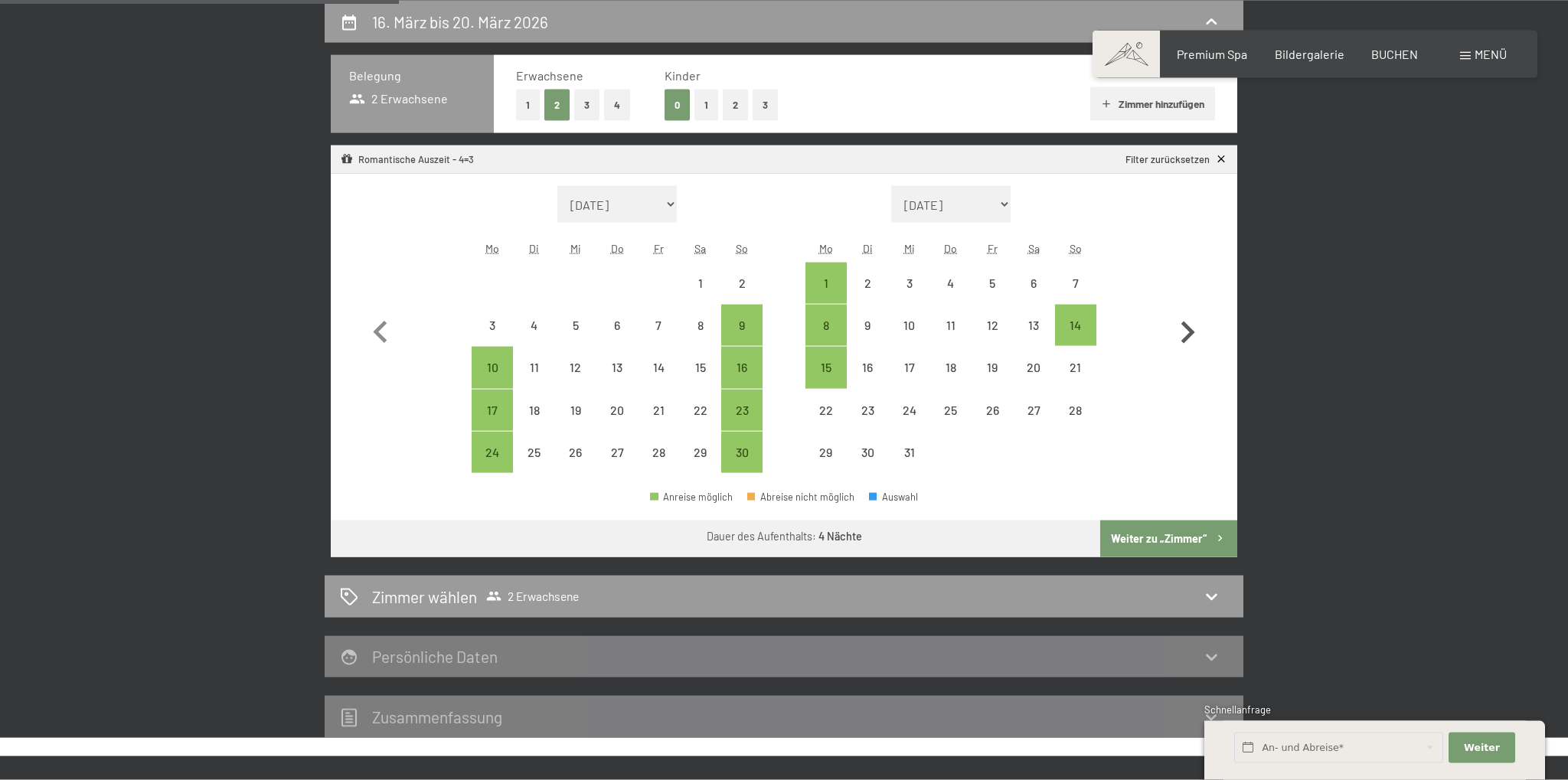
click at [1183, 325] on icon "button" at bounding box center [1188, 333] width 13 height 22
select select "[DATE]"
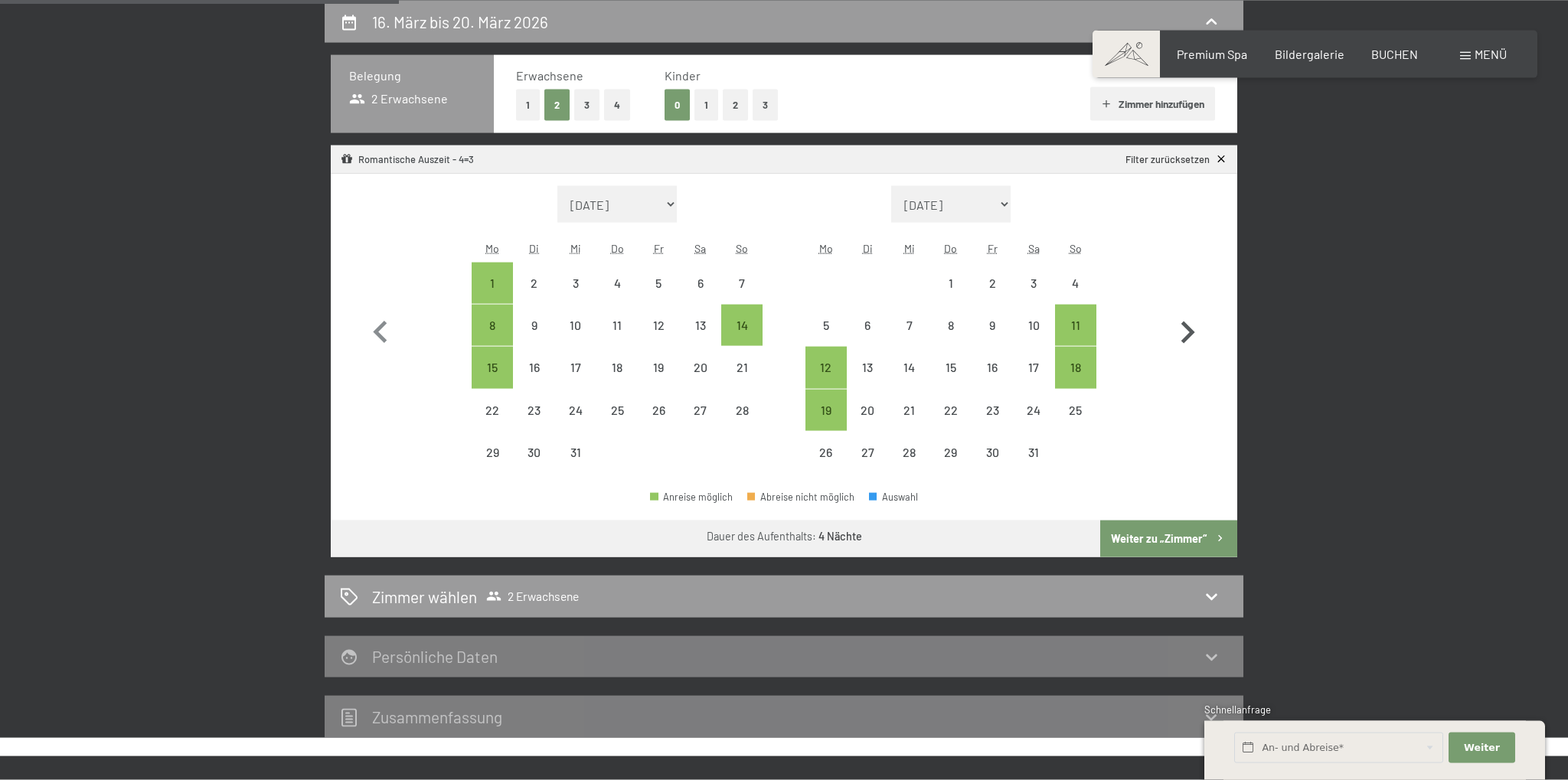
click at [1183, 325] on icon "button" at bounding box center [1188, 333] width 13 height 22
select select "[DATE]"
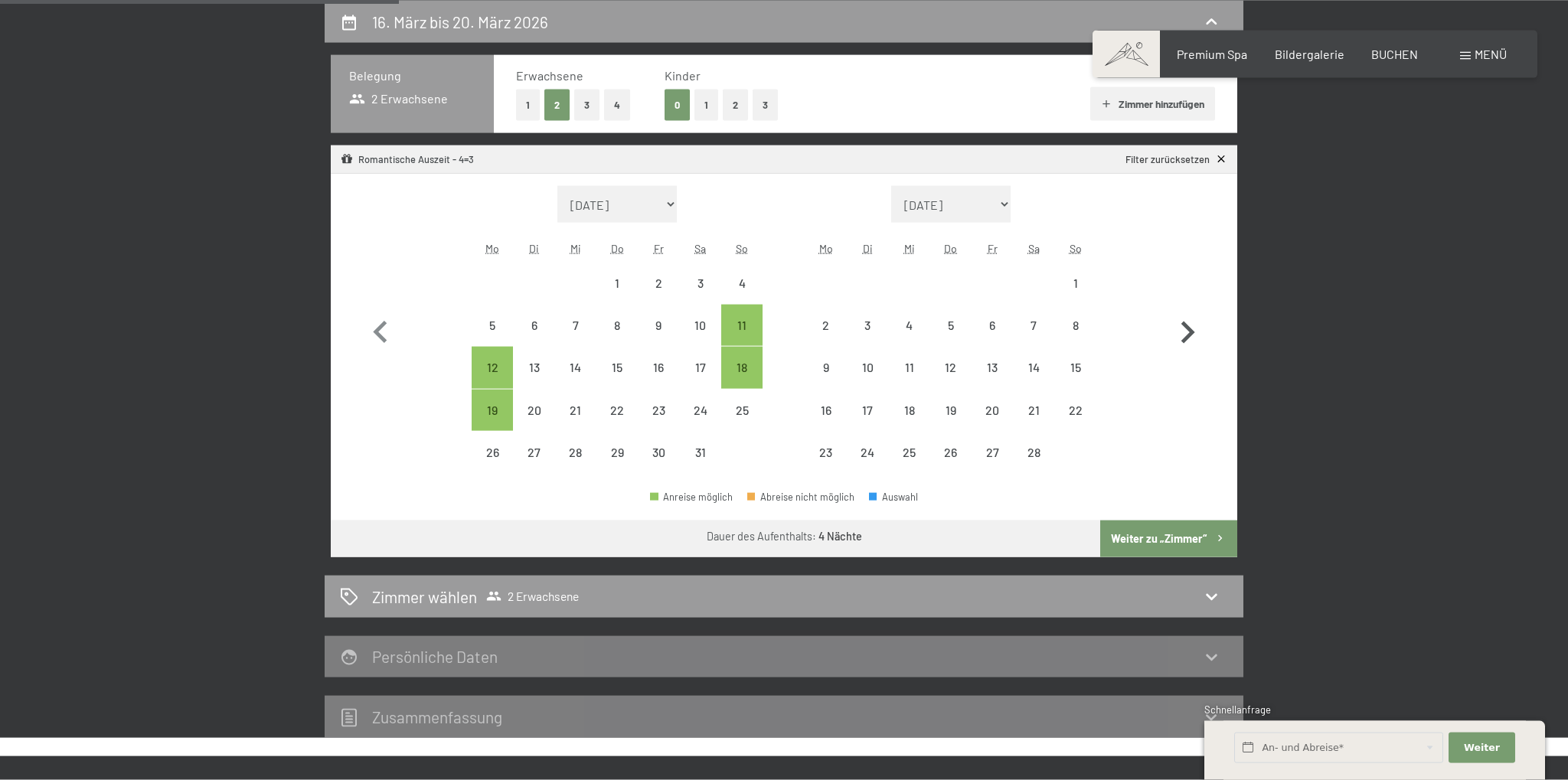
click at [1186, 328] on icon "button" at bounding box center [1187, 333] width 44 height 44
select select "[DATE]"
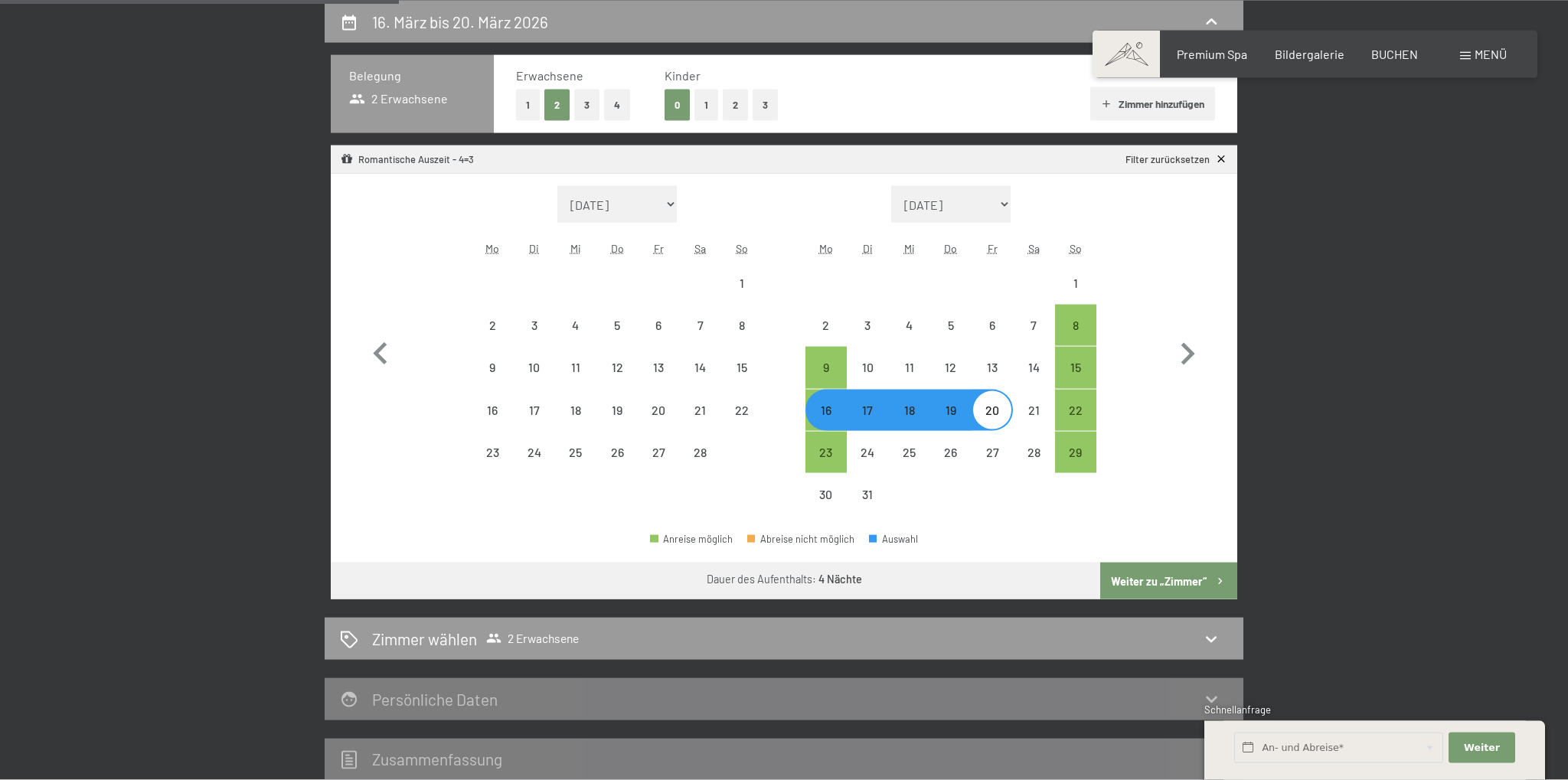
click at [1186, 583] on button "Weiter zu „Zimmer“" at bounding box center [1168, 581] width 137 height 37
select select "[DATE]"
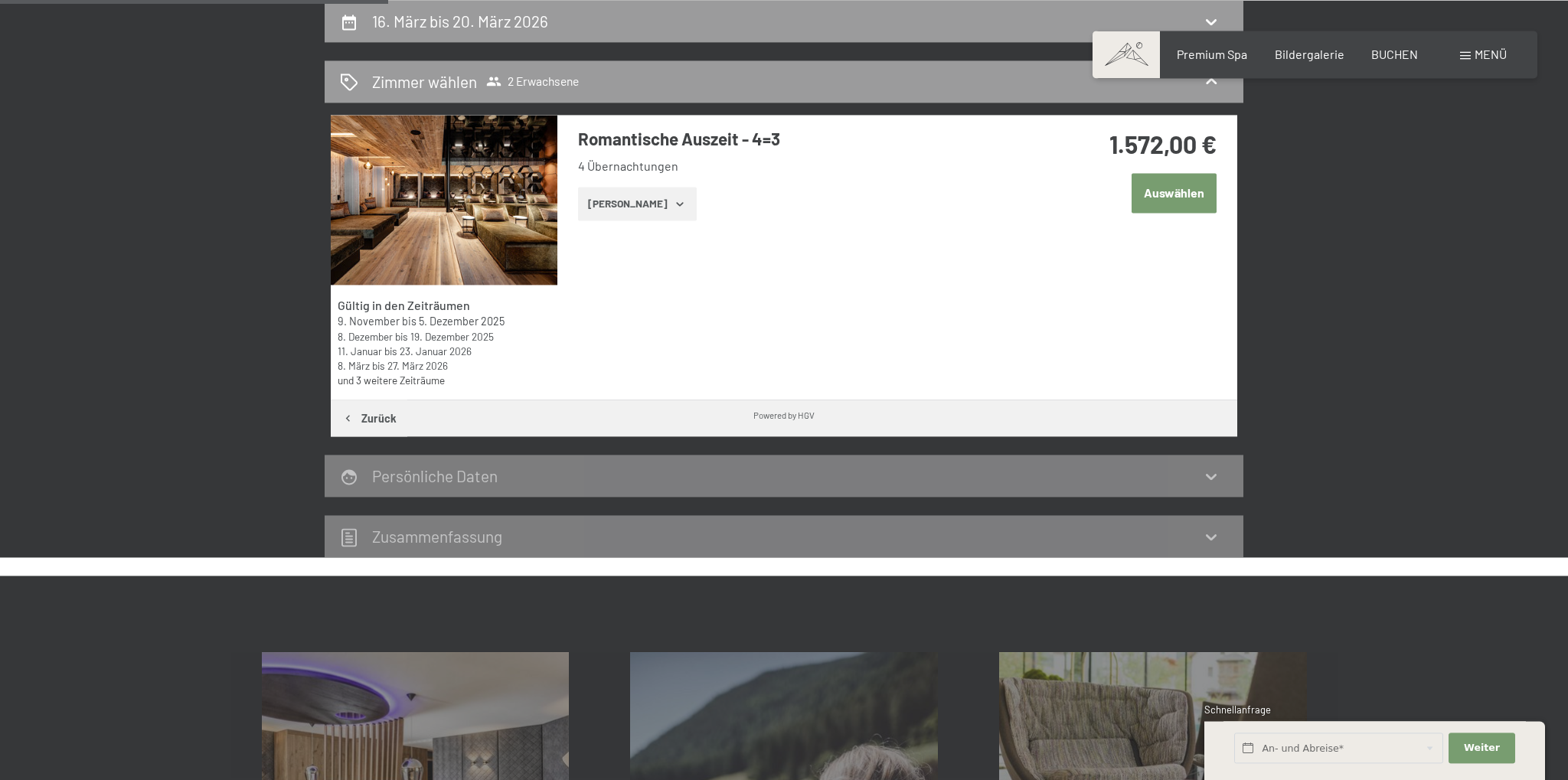
click at [1167, 199] on button "Auswählen" at bounding box center [1174, 192] width 85 height 39
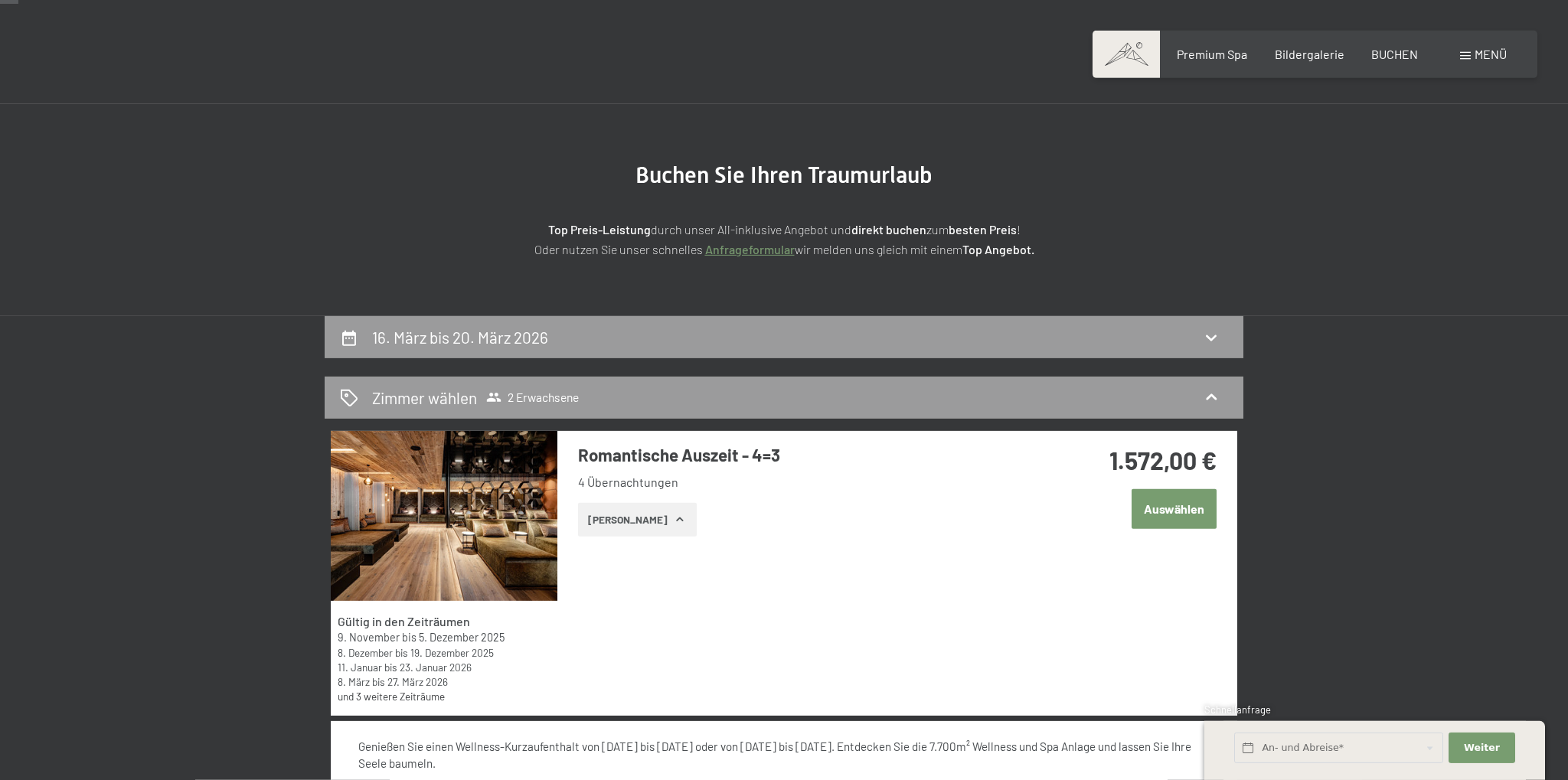
scroll to position [0, 0]
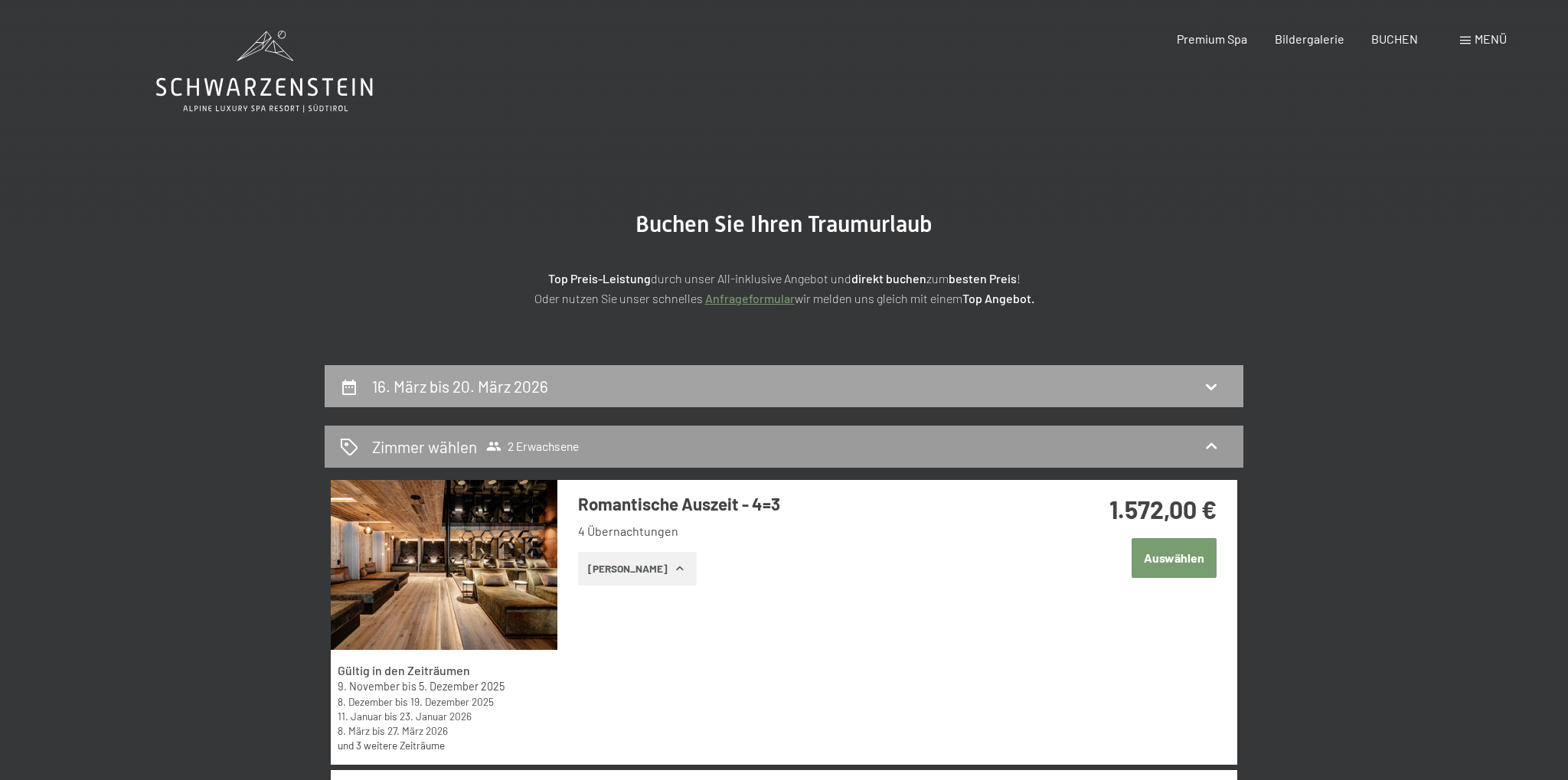
click at [657, 389] on div "16. März bis 20. März 2026" at bounding box center [783, 386] width 888 height 22
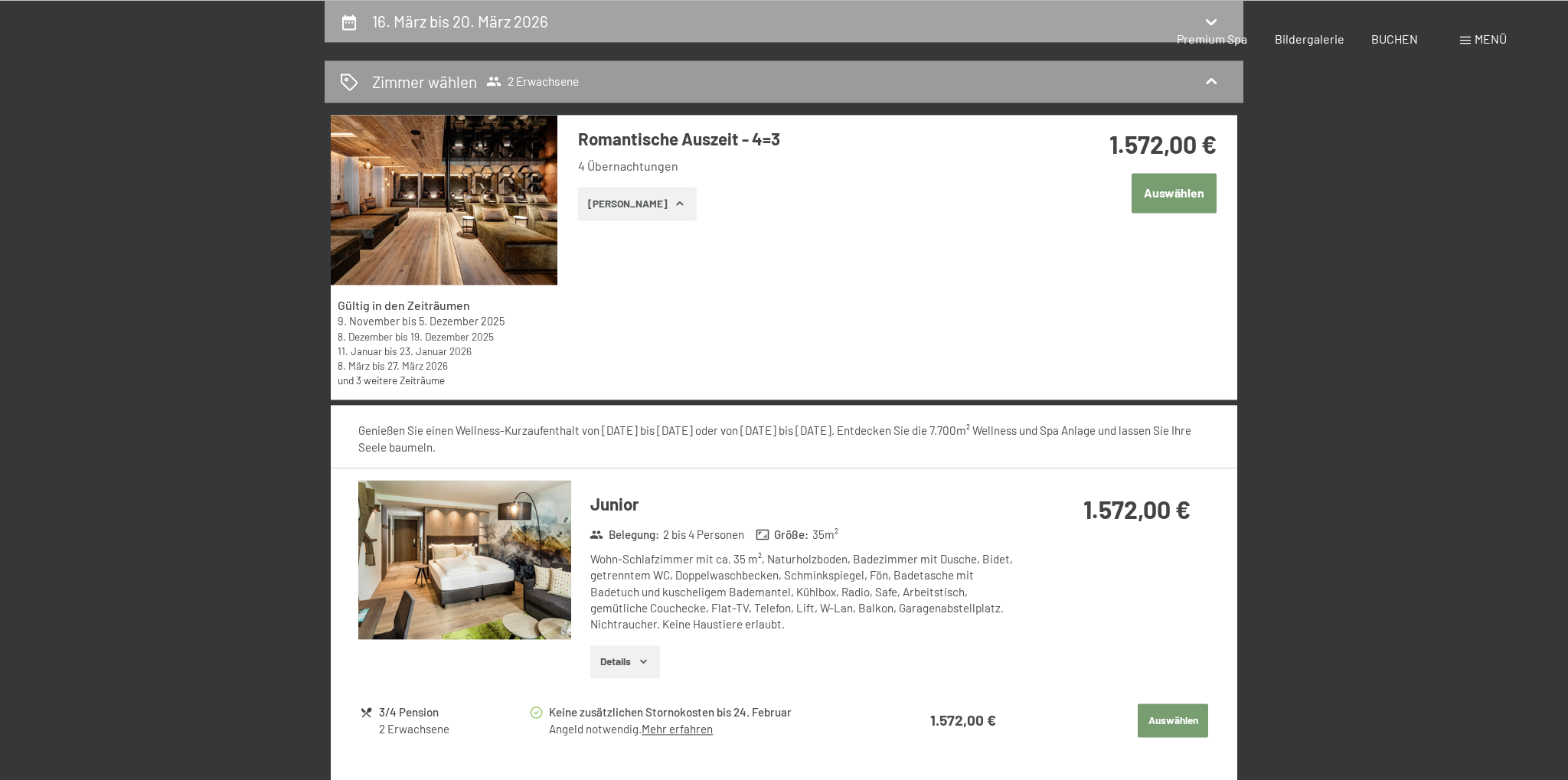
select select "[DATE]"
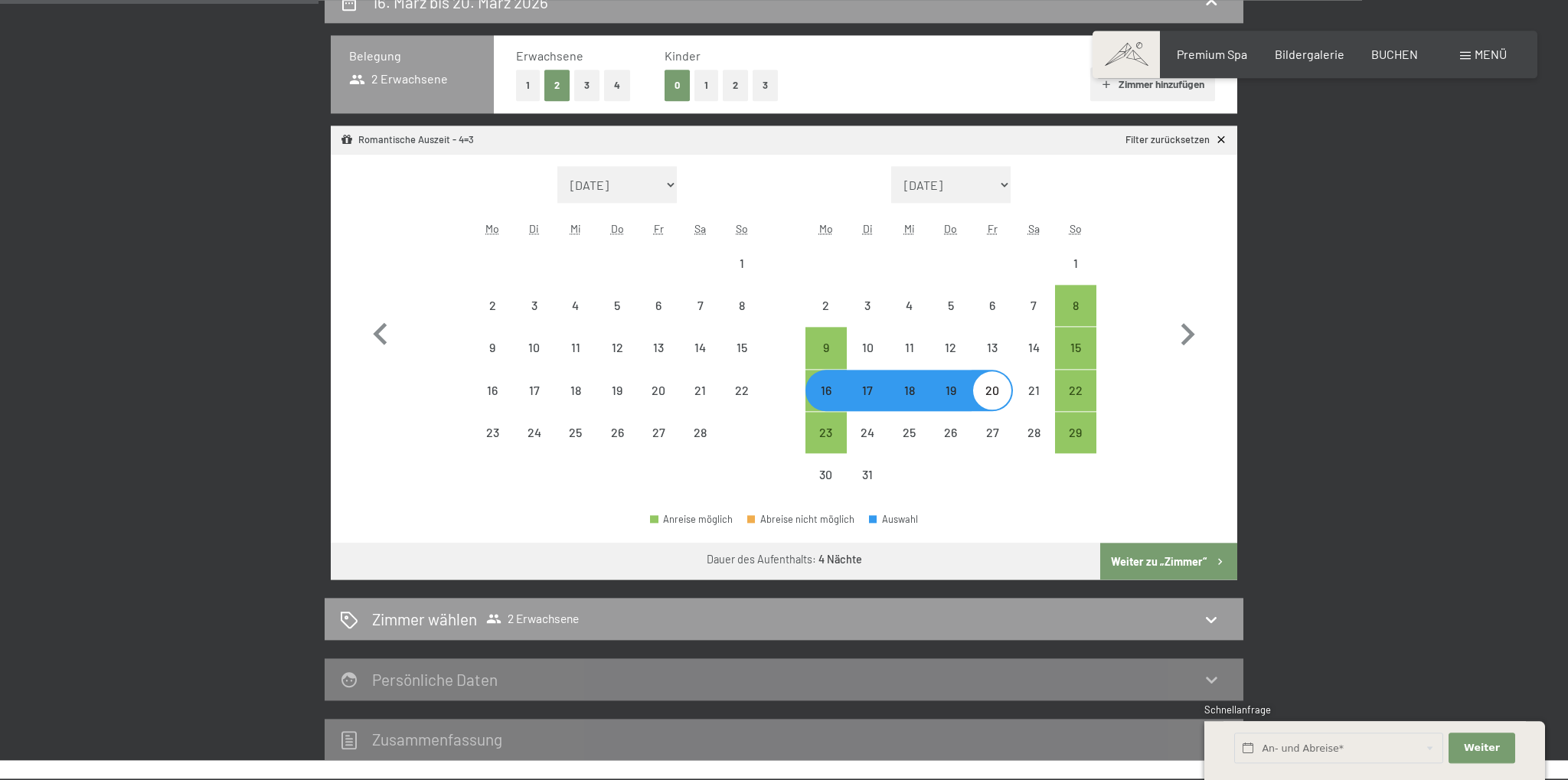
scroll to position [404, 0]
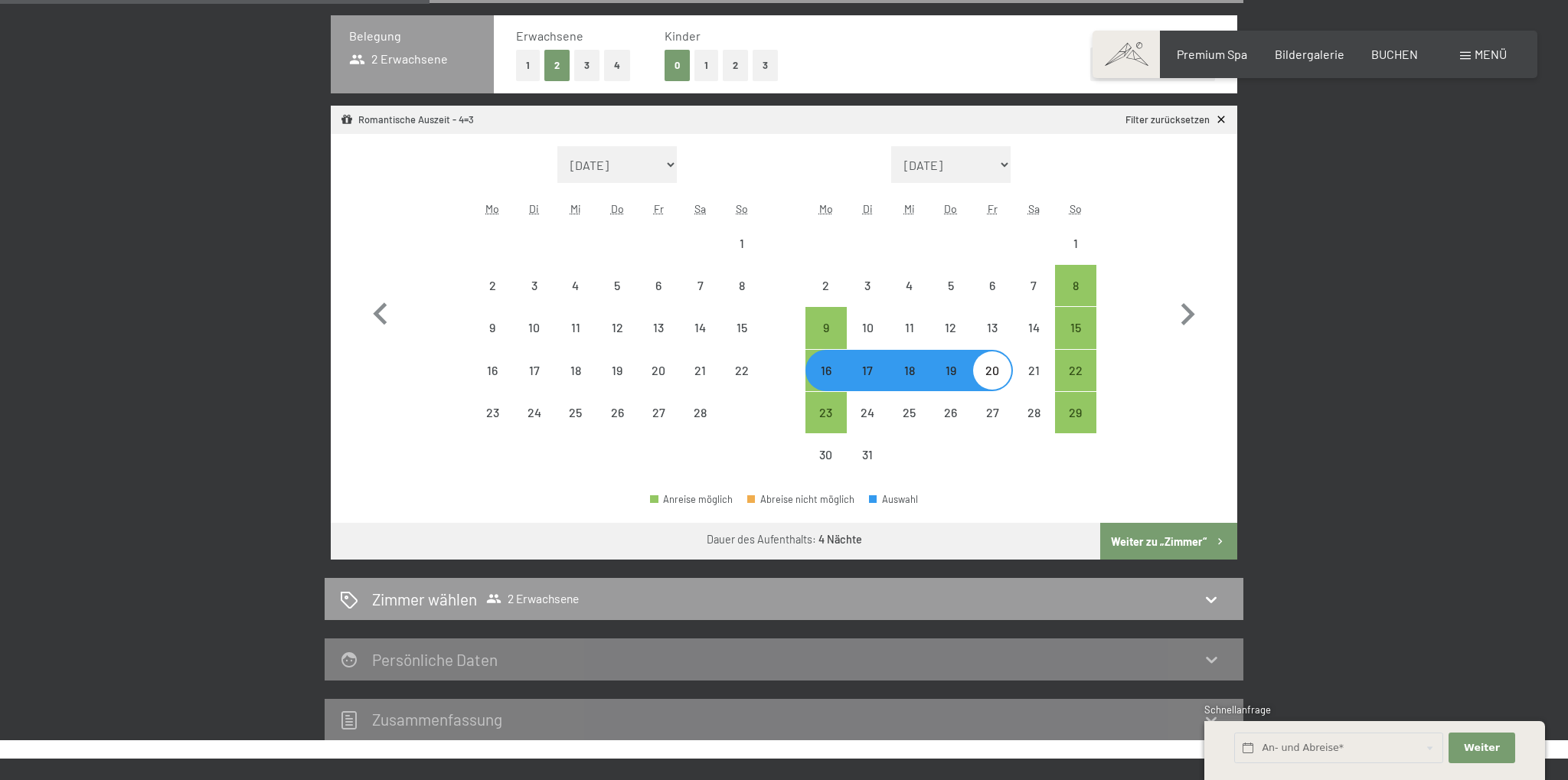
click at [1159, 536] on button "Weiter zu „Zimmer“" at bounding box center [1168, 542] width 137 height 37
select select "[DATE]"
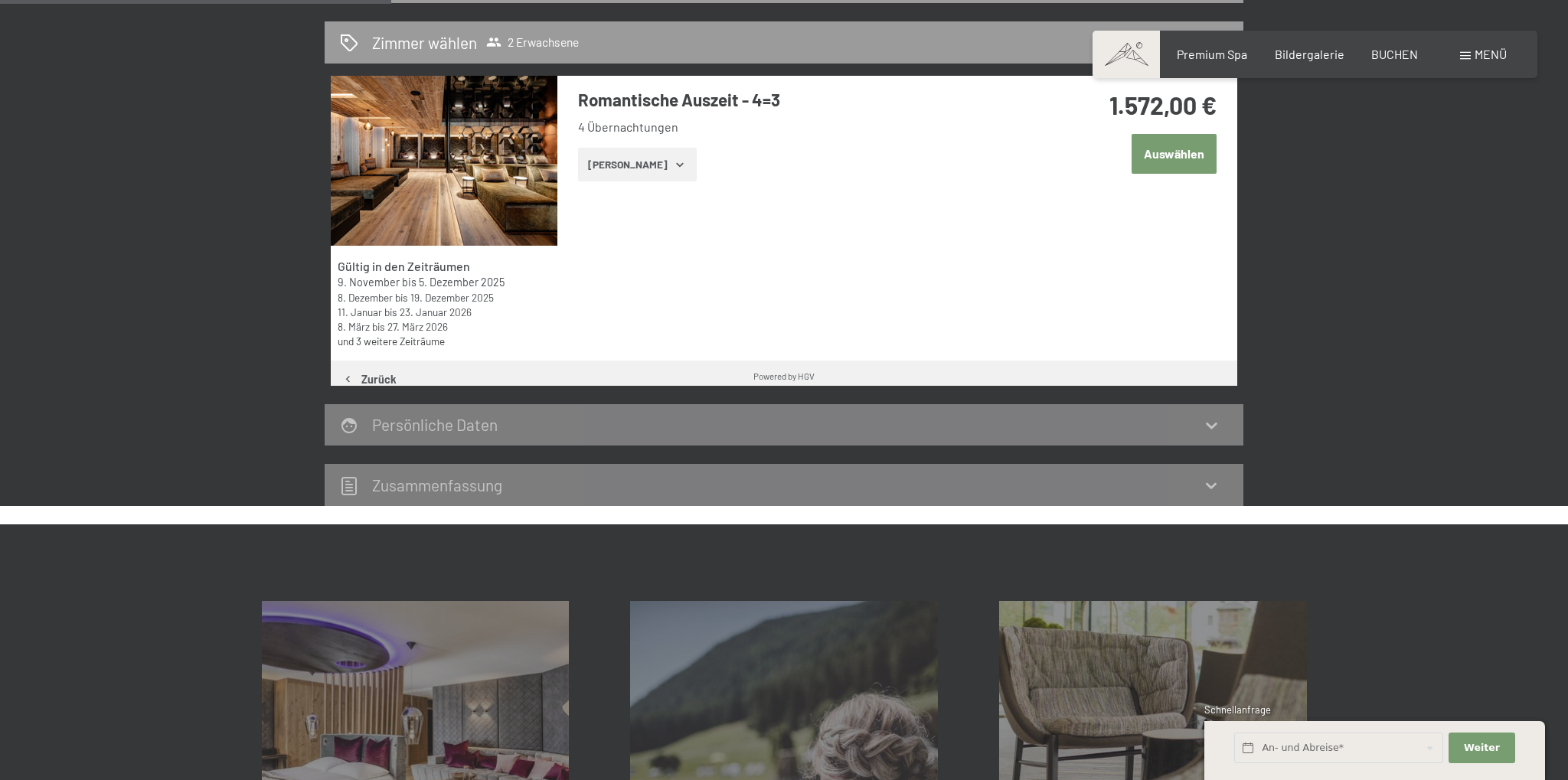
scroll to position [366, 0]
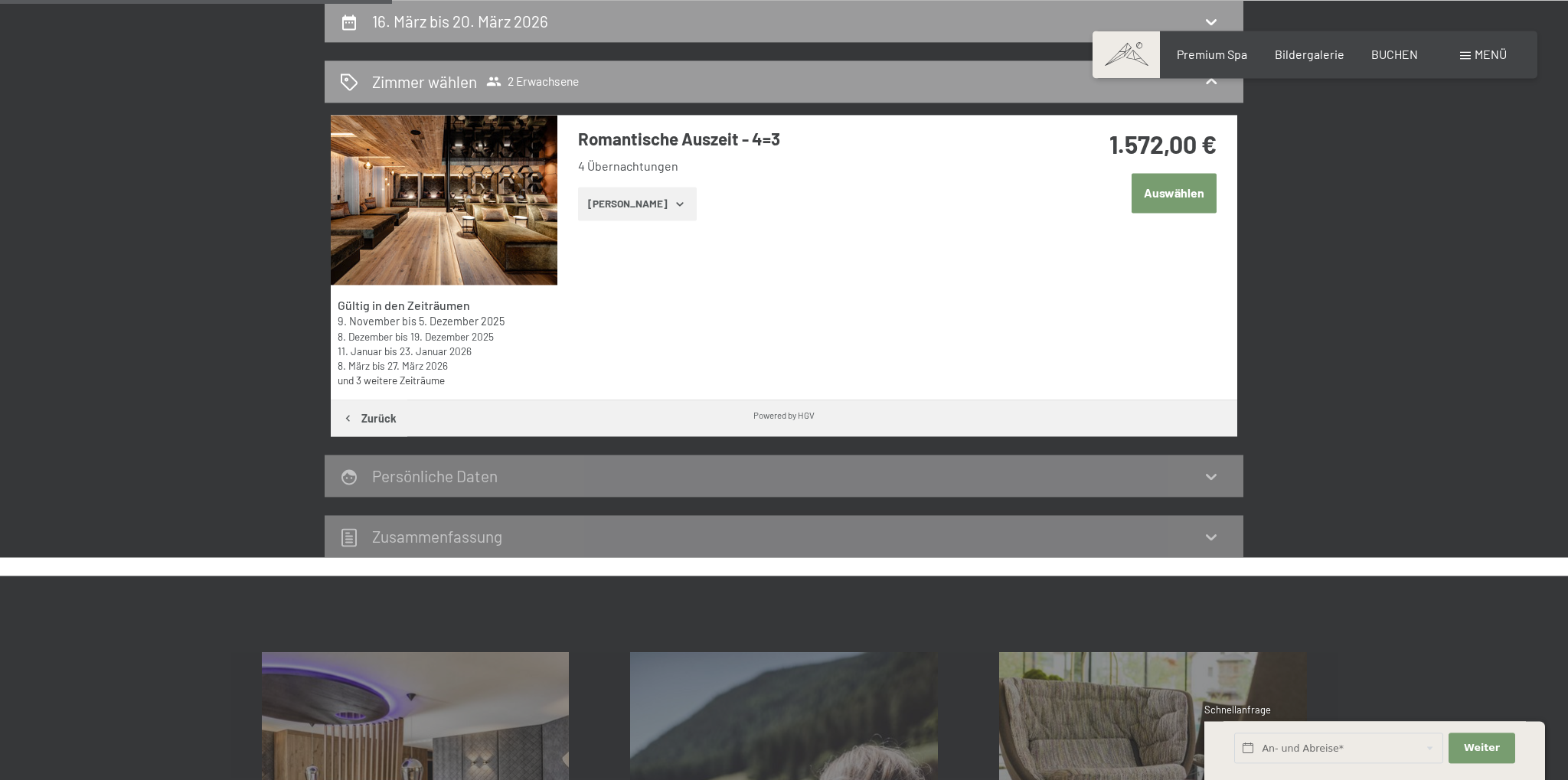
click at [1166, 193] on button "Auswählen" at bounding box center [1174, 192] width 85 height 39
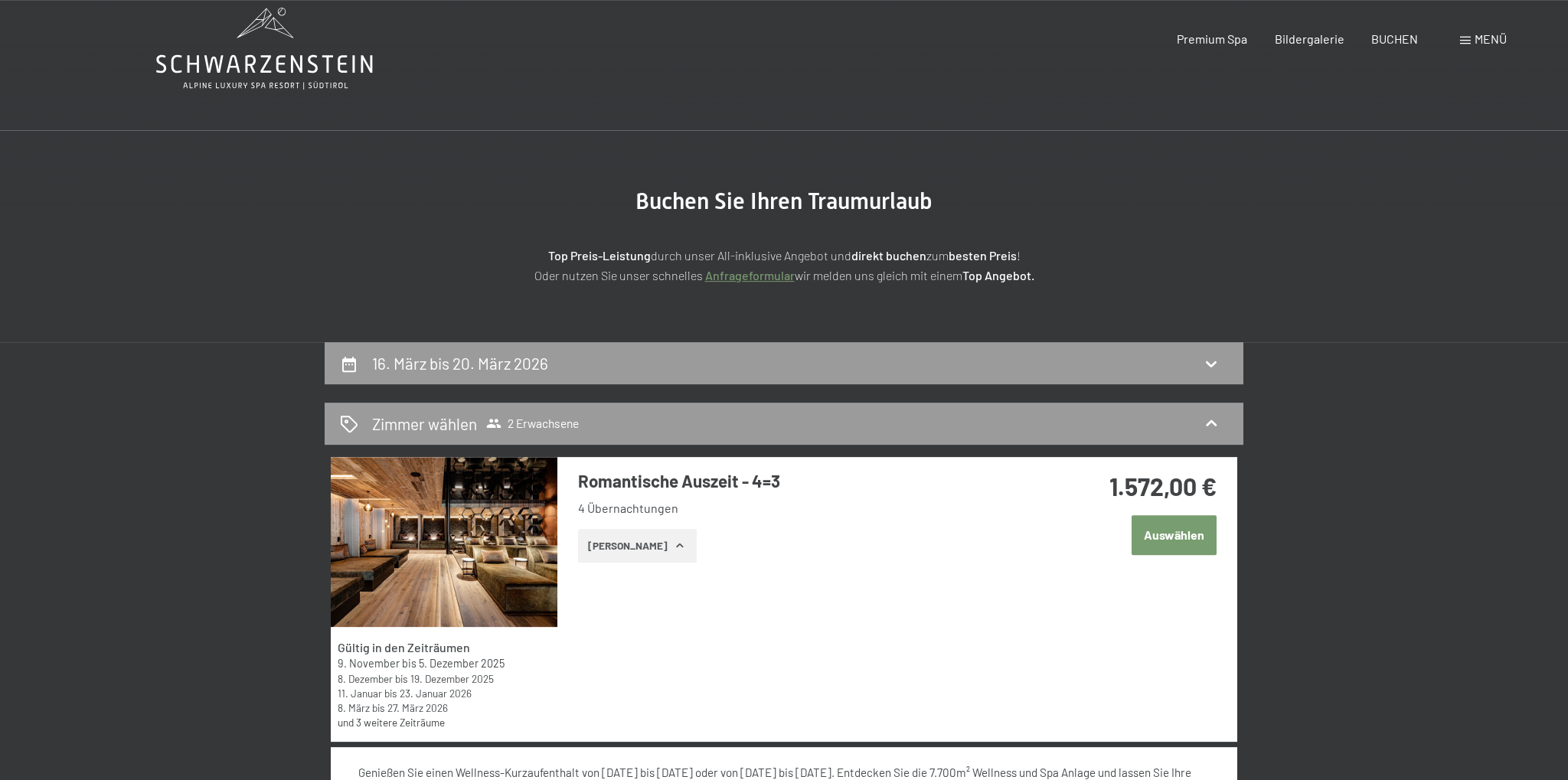
scroll to position [0, 0]
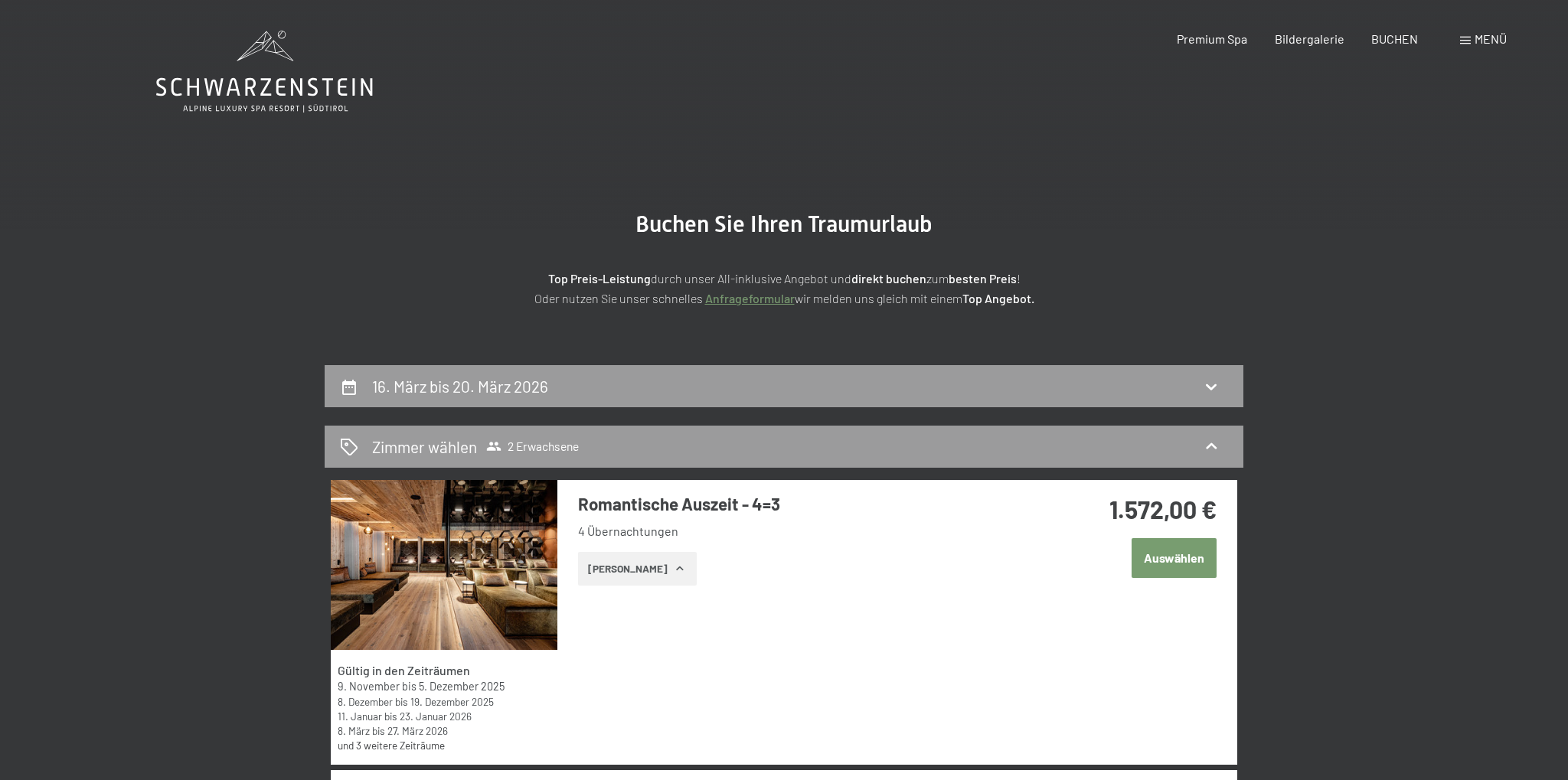
click at [287, 93] on icon at bounding box center [264, 72] width 216 height 82
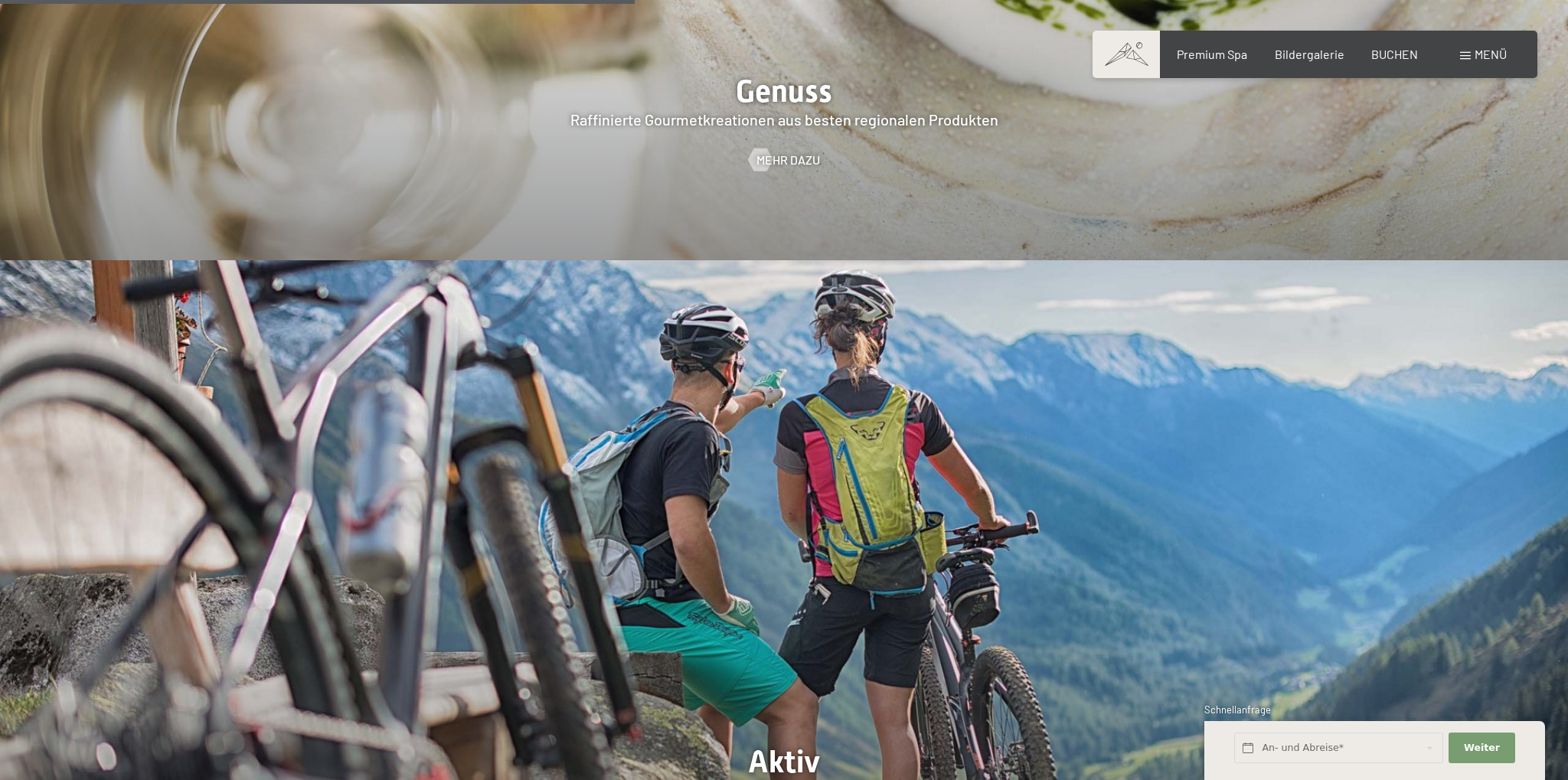
scroll to position [2911, 0]
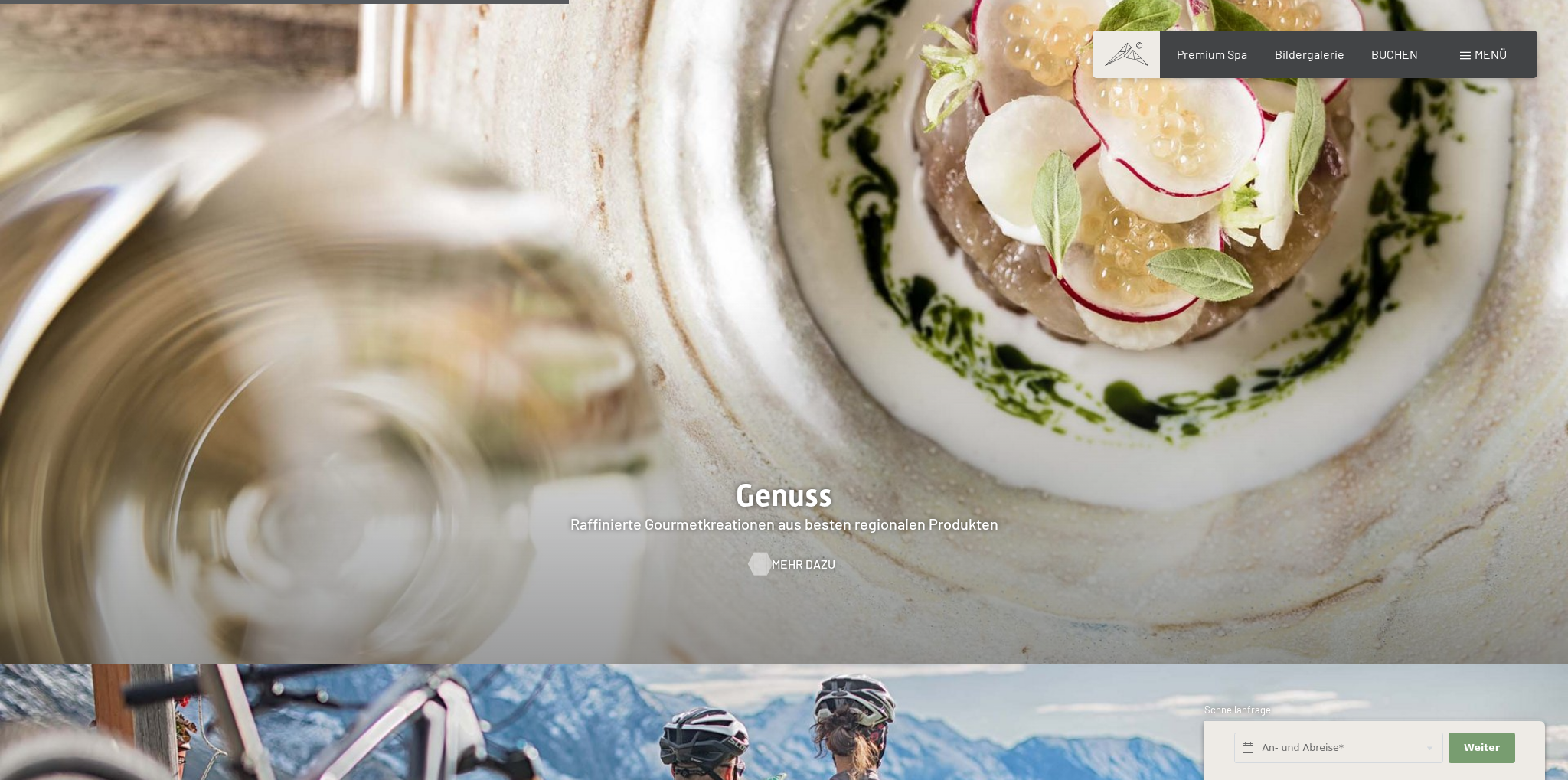
click at [792, 556] on span "Mehr dazu" at bounding box center [803, 564] width 64 height 17
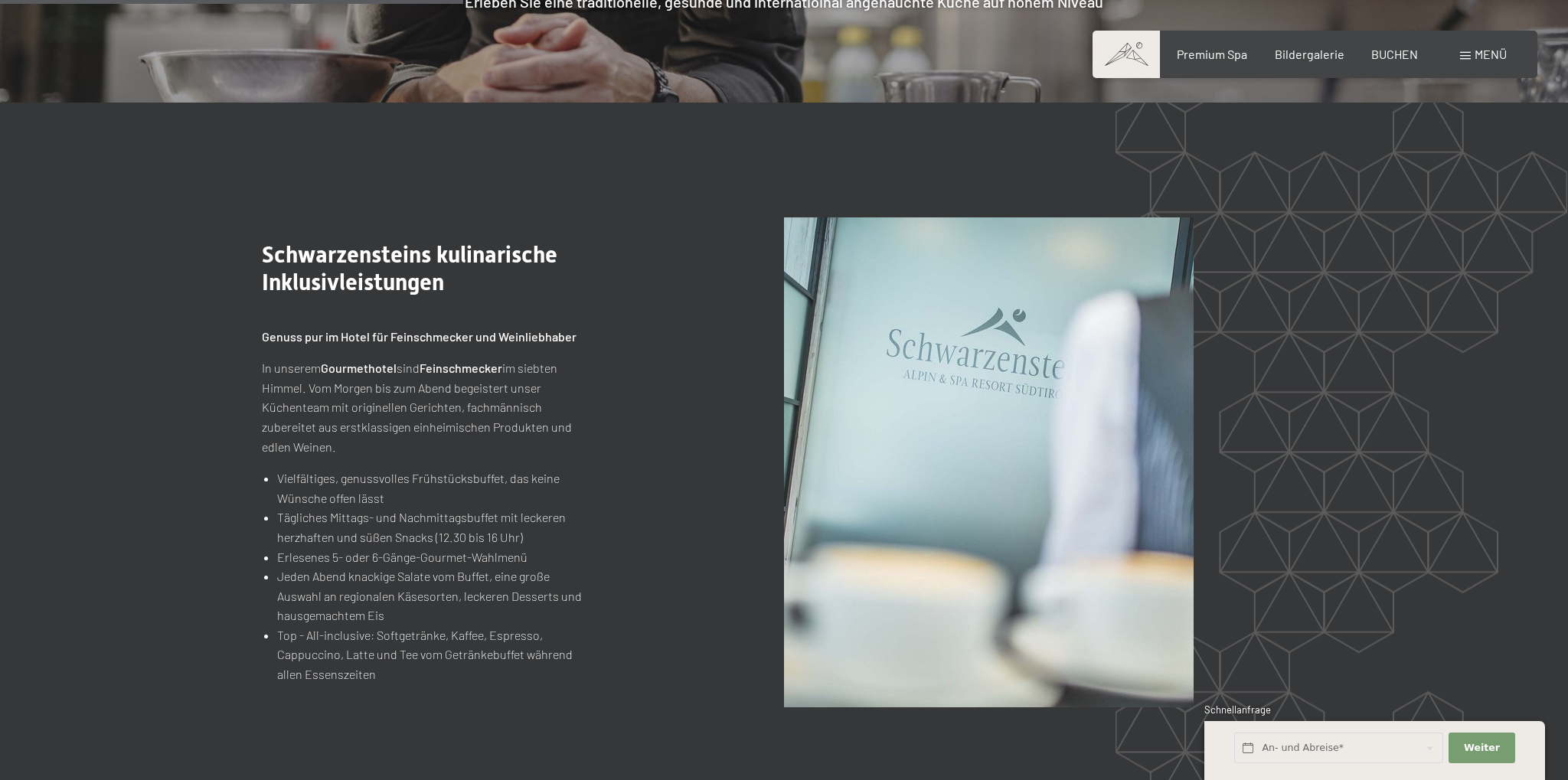
scroll to position [2264, 0]
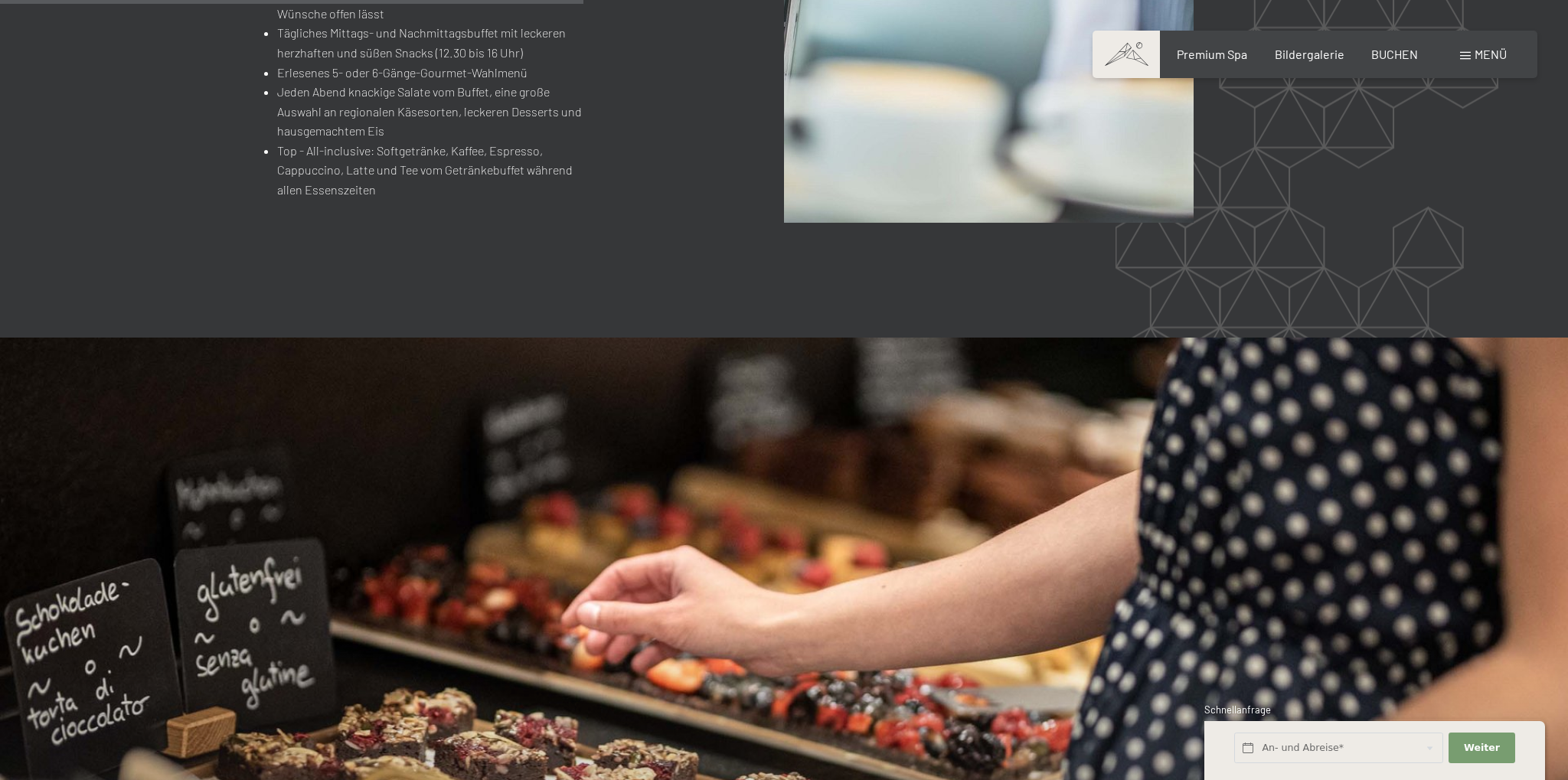
click at [1467, 53] on span at bounding box center [1465, 55] width 11 height 8
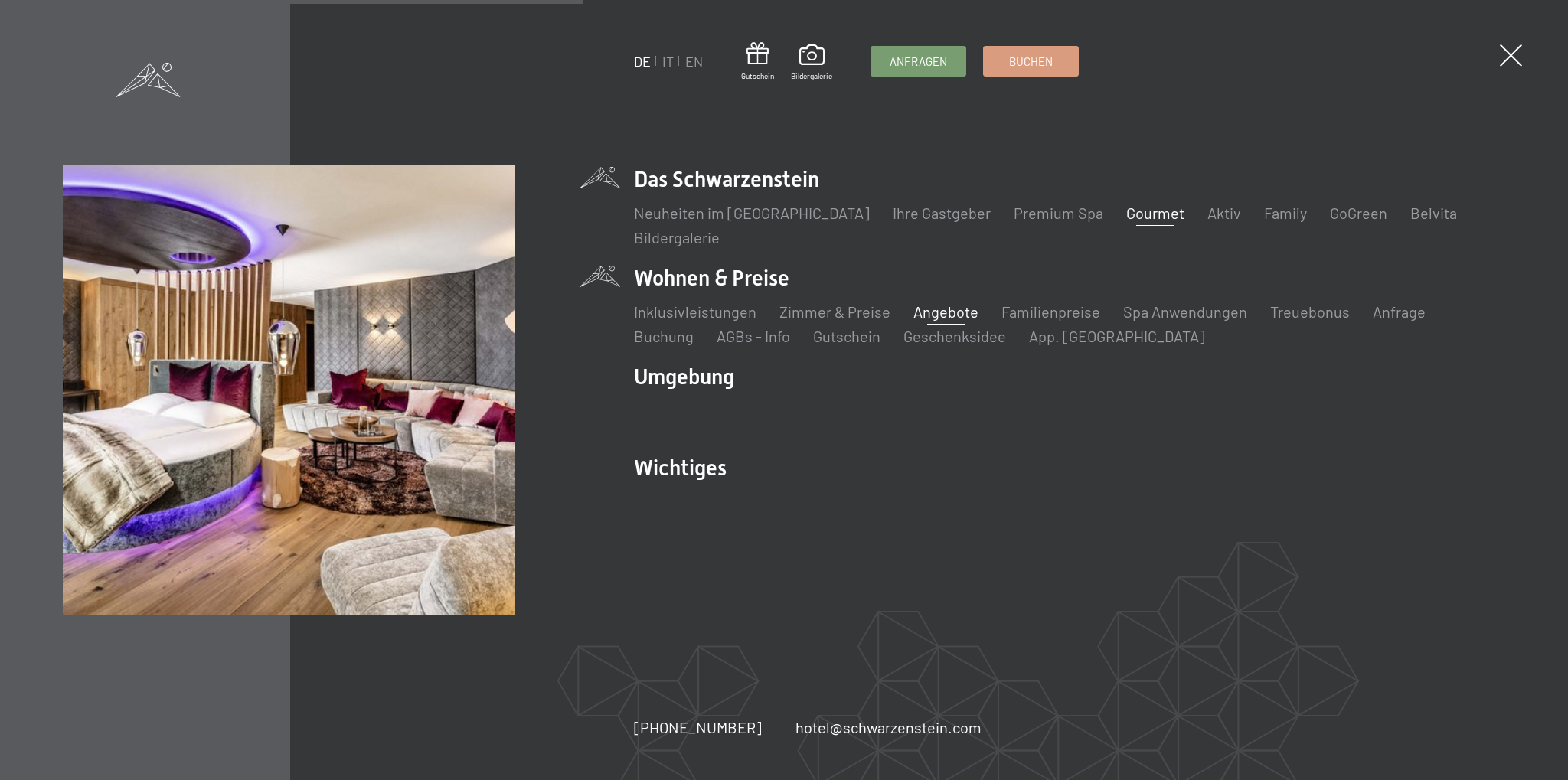
click at [955, 315] on link "Angebote" at bounding box center [946, 312] width 65 height 18
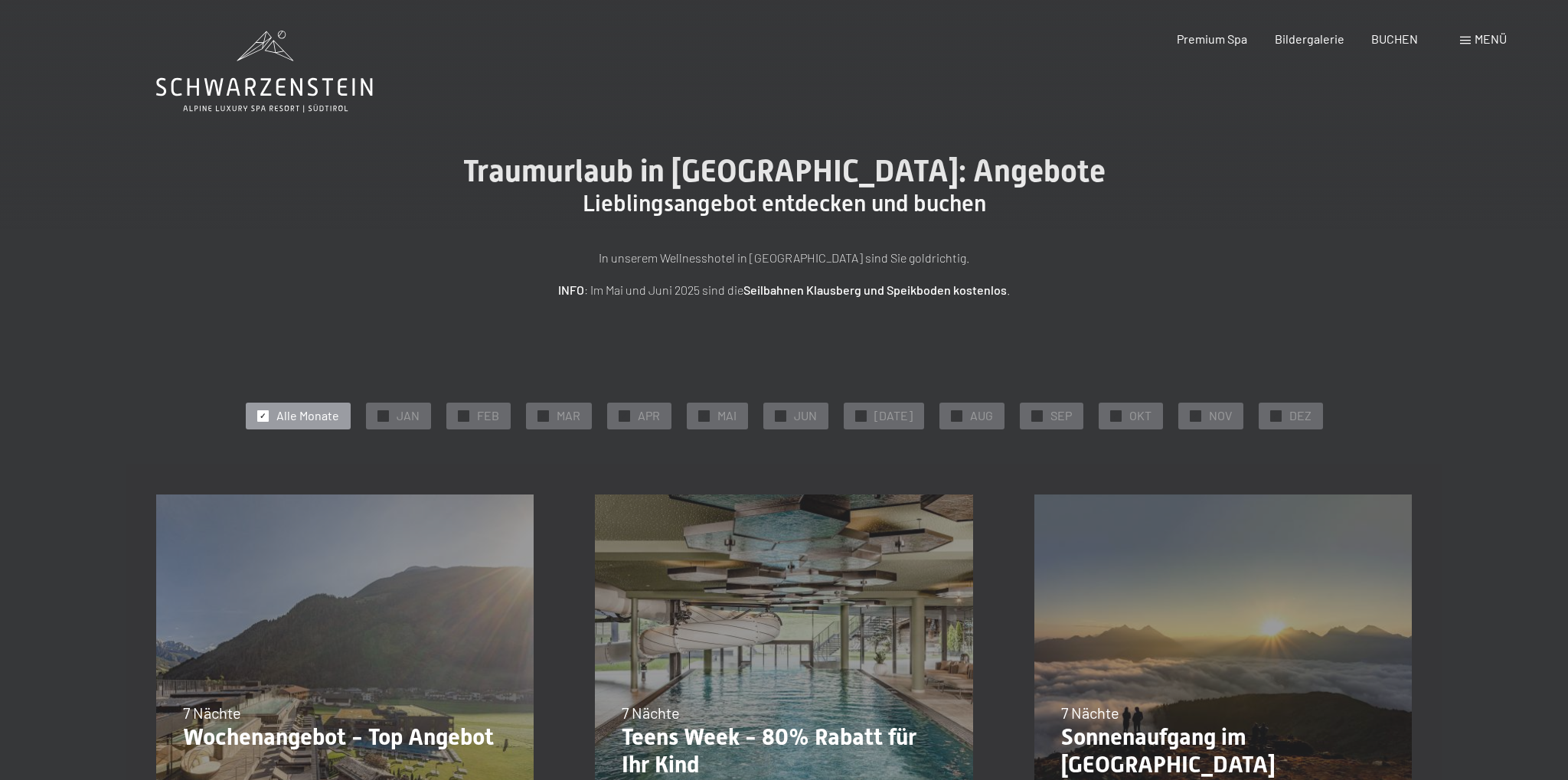
click at [549, 414] on div at bounding box center [543, 416] width 12 height 12
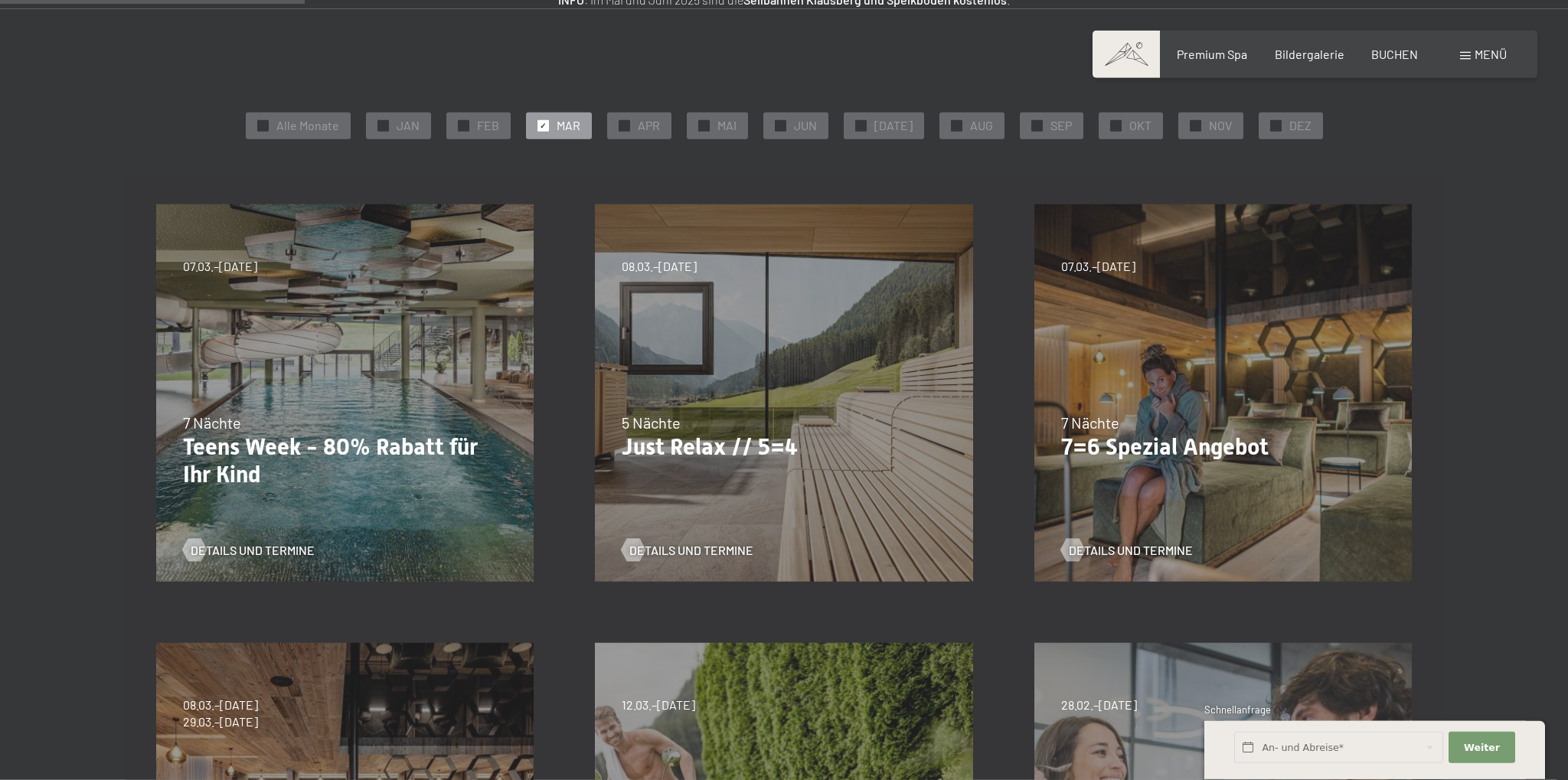
scroll to position [323, 0]
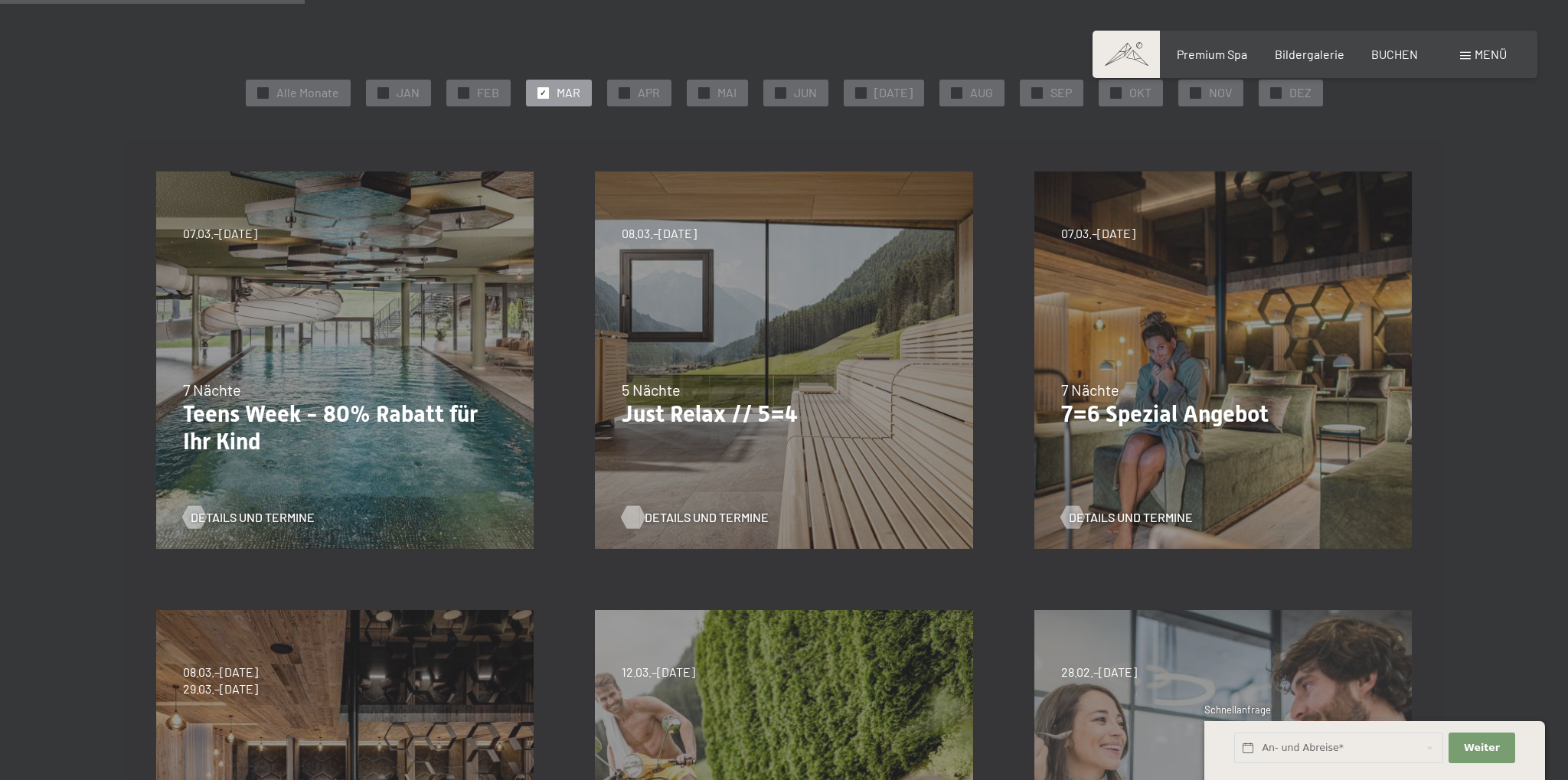
click at [703, 512] on span "Details und Termine" at bounding box center [707, 517] width 124 height 17
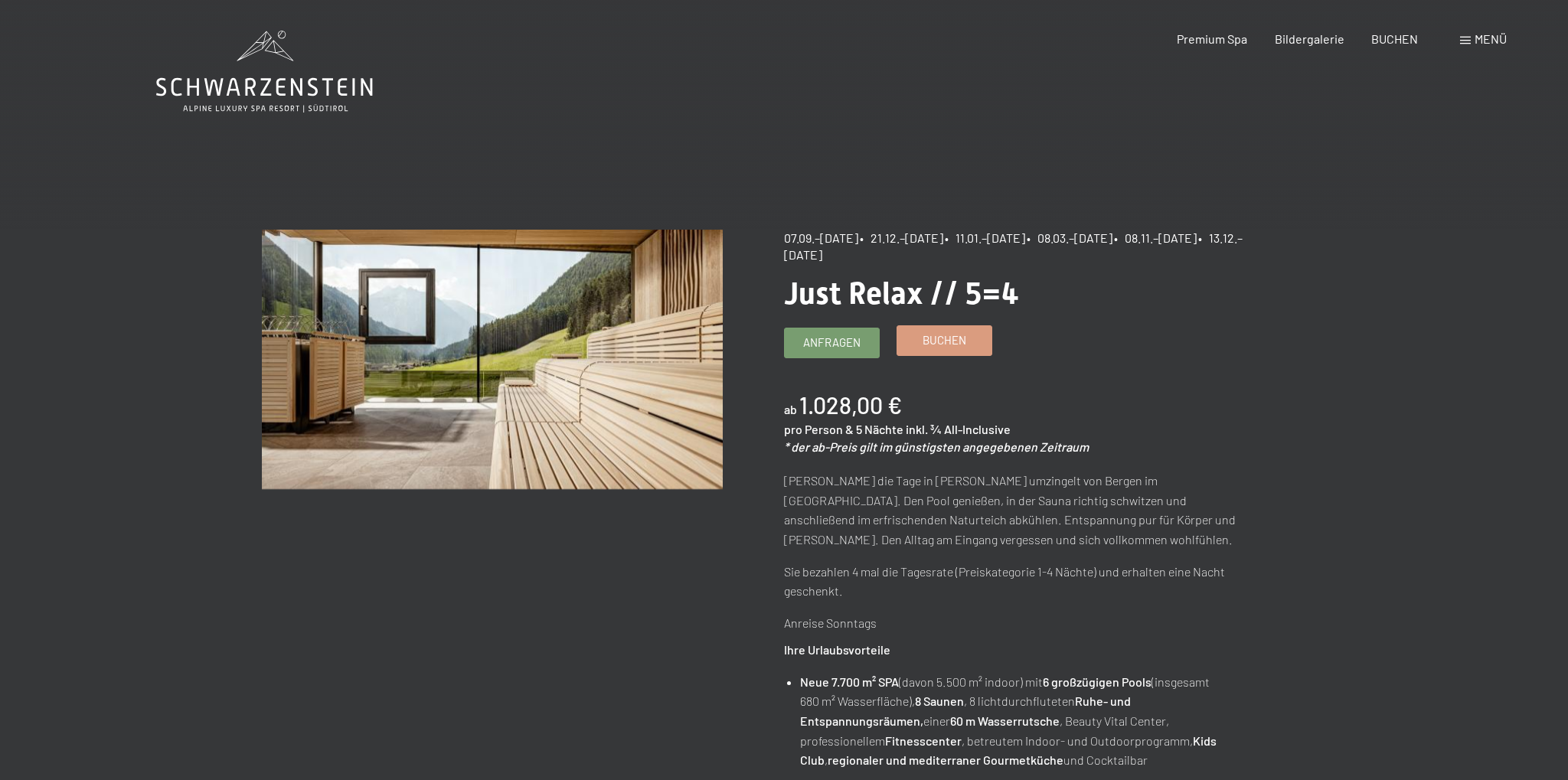
click at [950, 341] on span "Buchen" at bounding box center [944, 340] width 44 height 16
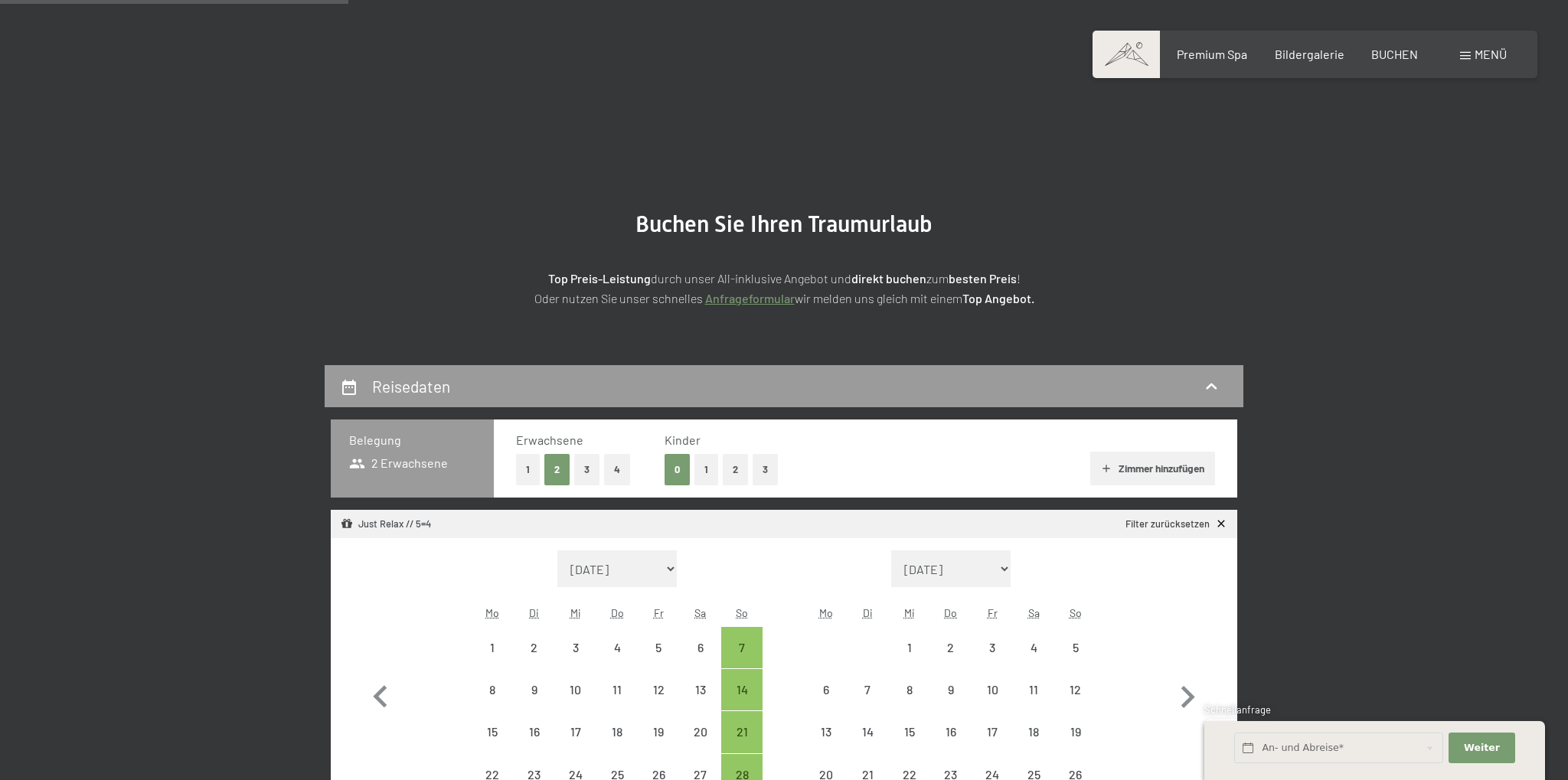
select select "[DATE]"
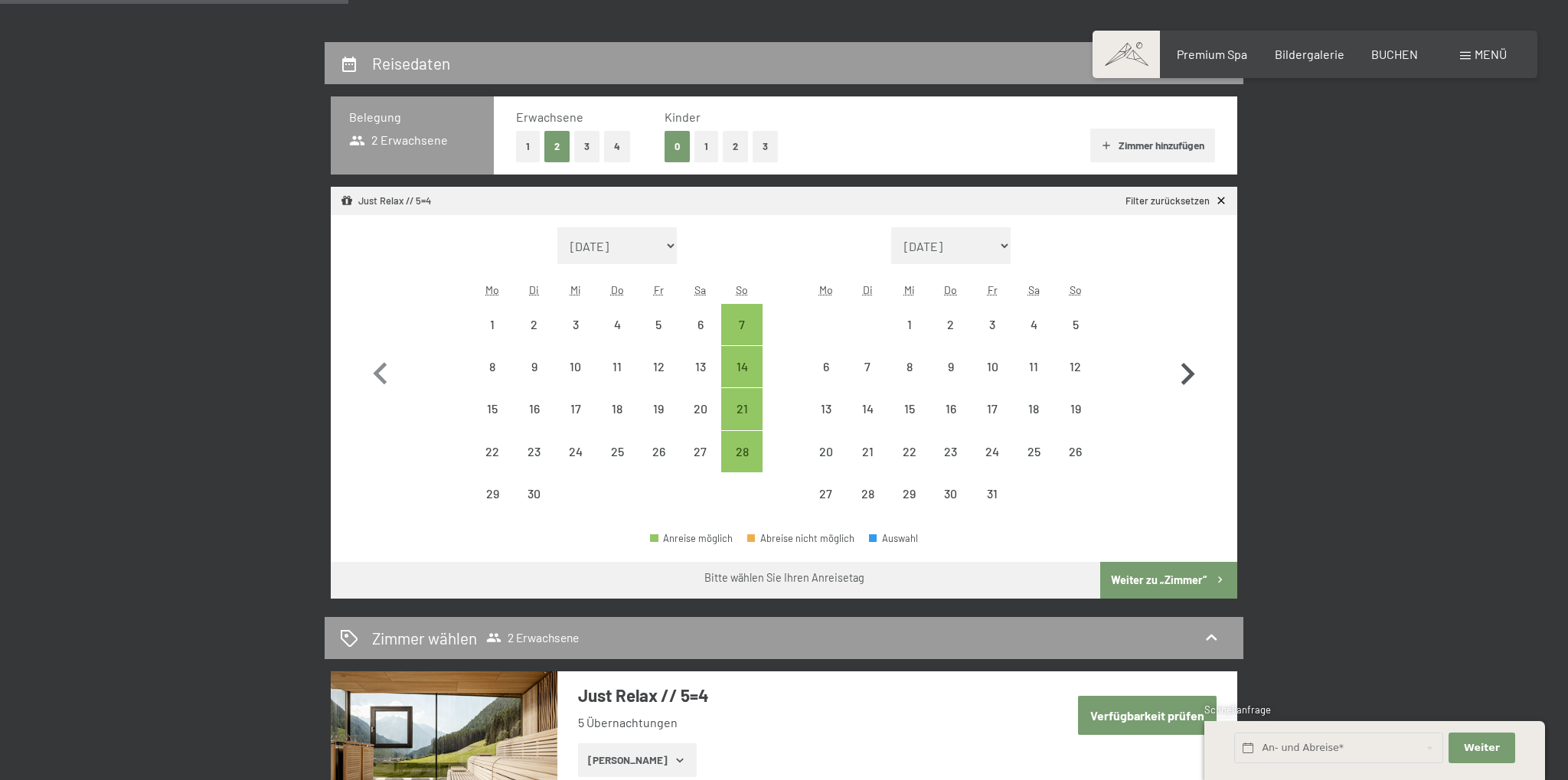
click at [1182, 372] on icon "button" at bounding box center [1187, 374] width 44 height 44
select select "[DATE]"
click at [1182, 372] on icon "button" at bounding box center [1187, 374] width 44 height 44
select select "[DATE]"
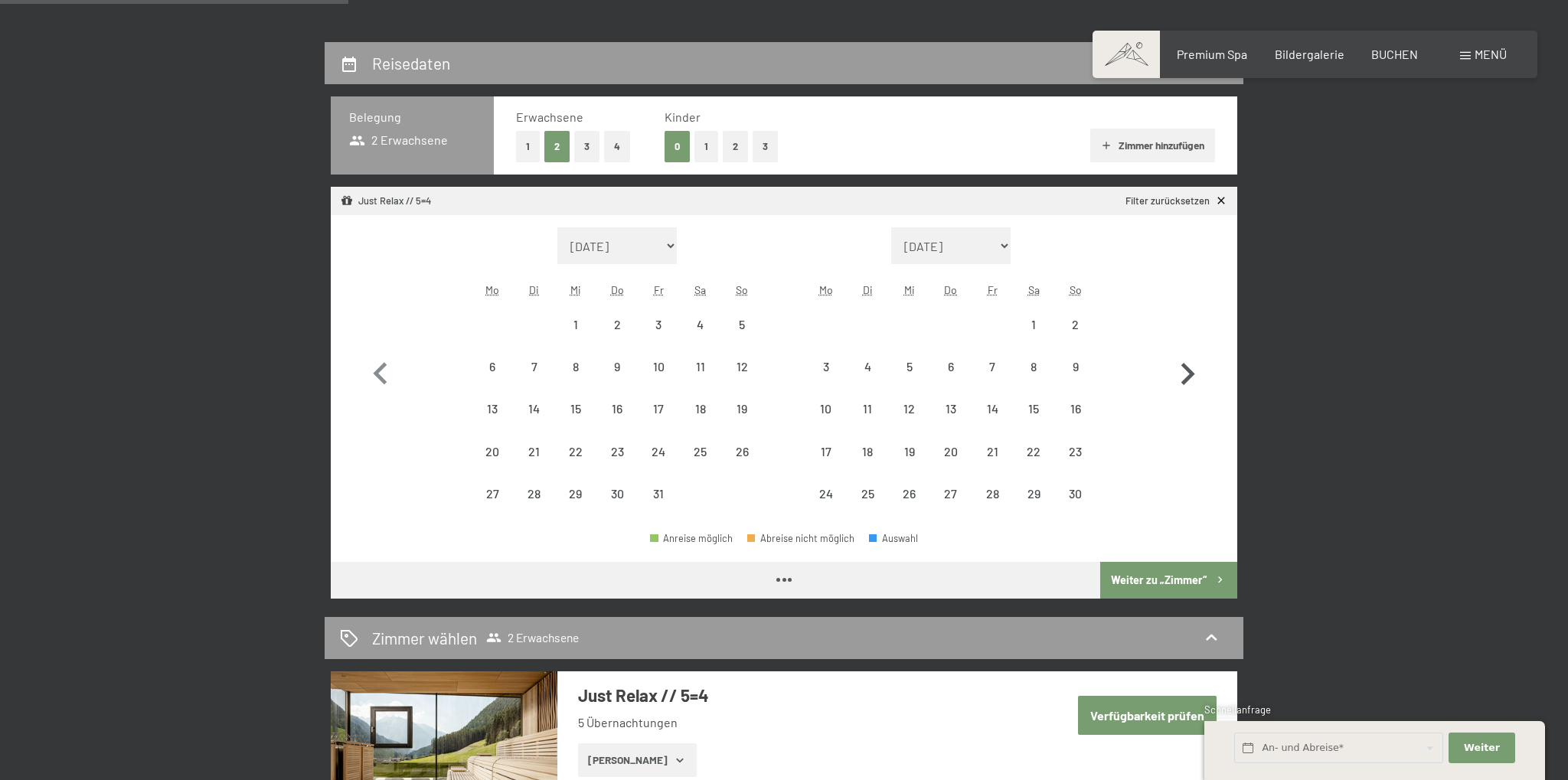
select select "[DATE]"
click at [1182, 372] on icon "button" at bounding box center [1187, 374] width 44 height 44
select select "[DATE]"
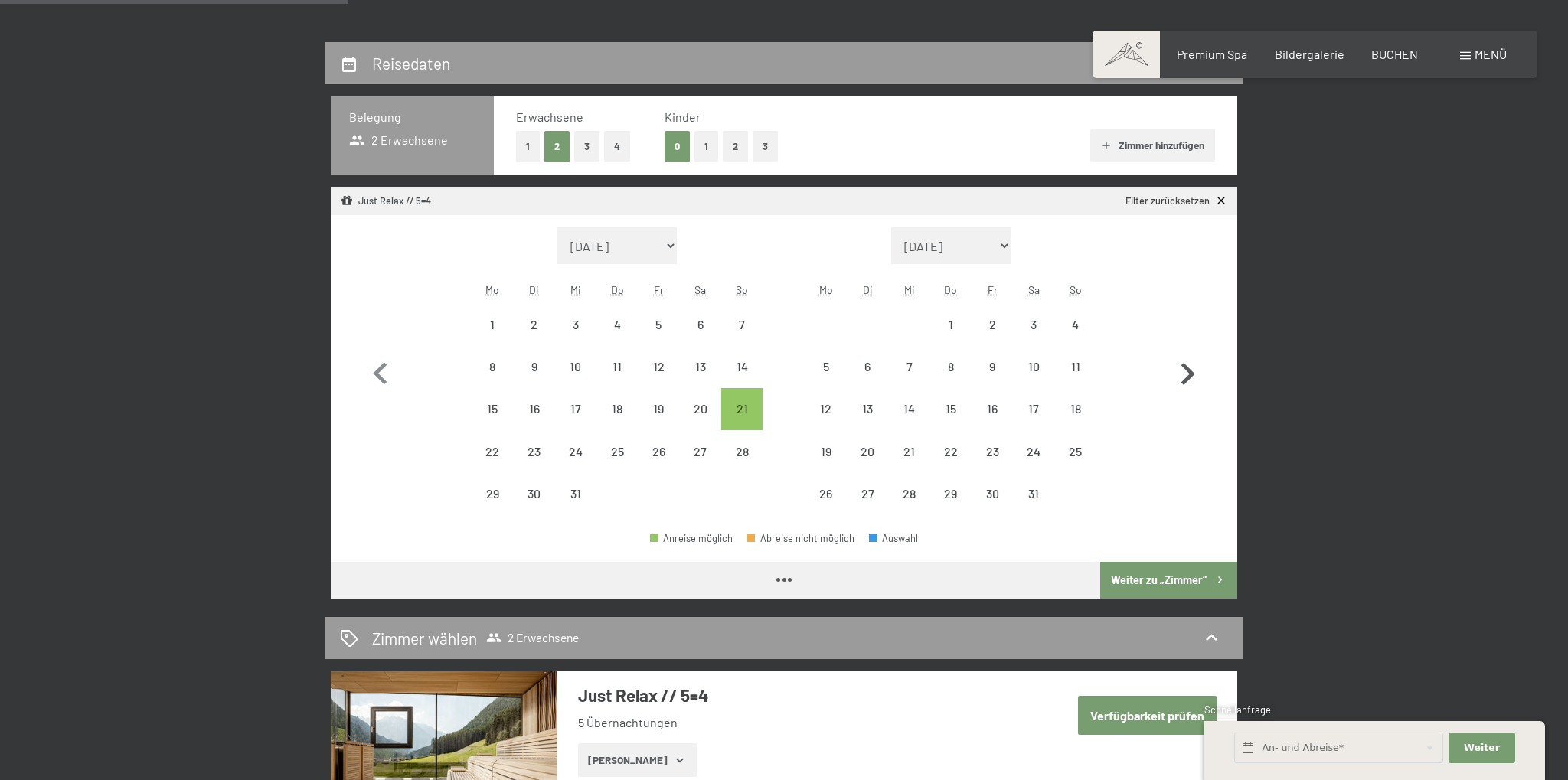
select select "[DATE]"
click at [1182, 372] on icon "button" at bounding box center [1187, 374] width 44 height 44
select select "[DATE]"
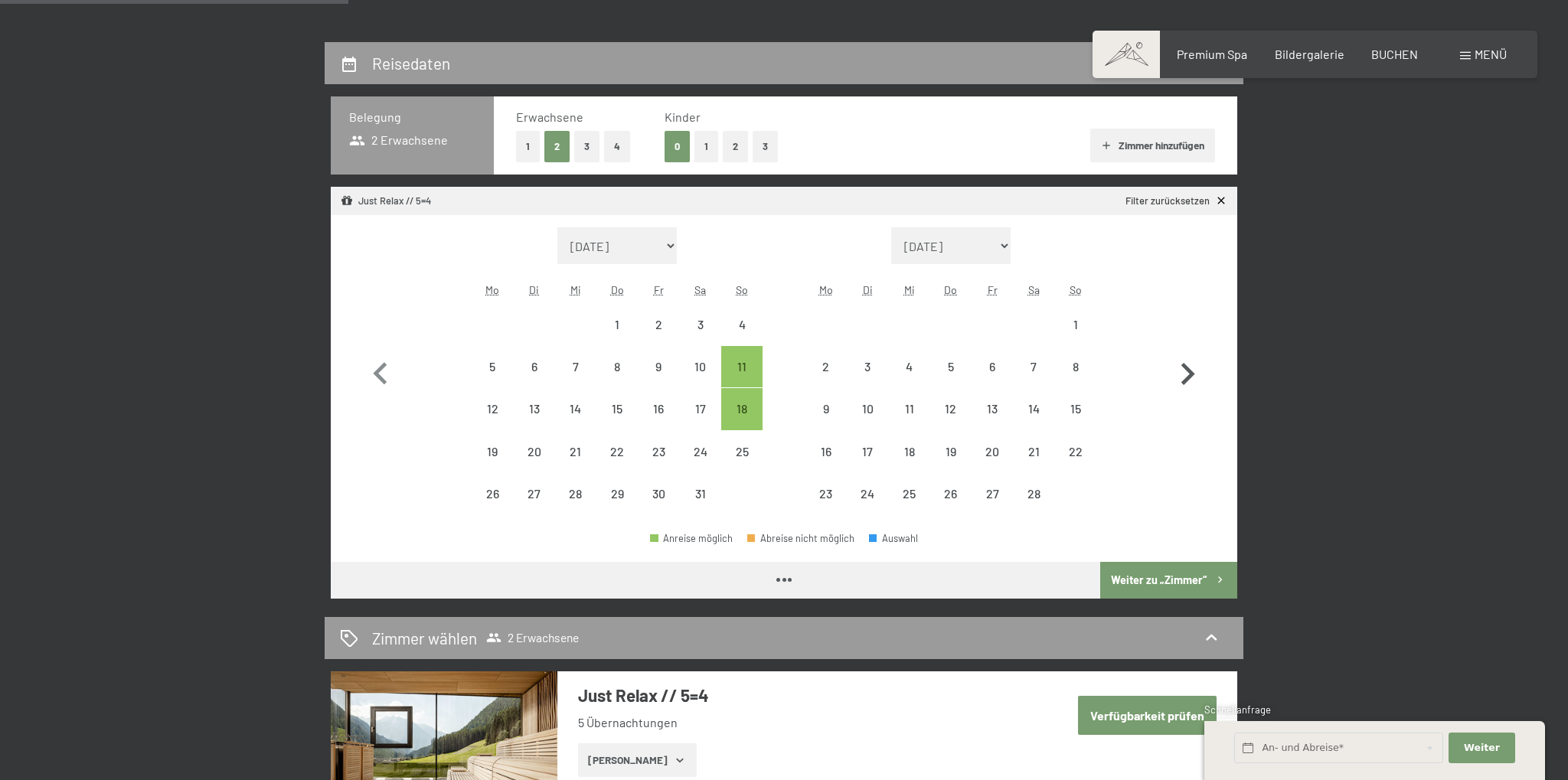
select select "[DATE]"
click at [1182, 372] on icon "button" at bounding box center [1187, 374] width 44 height 44
select select "[DATE]"
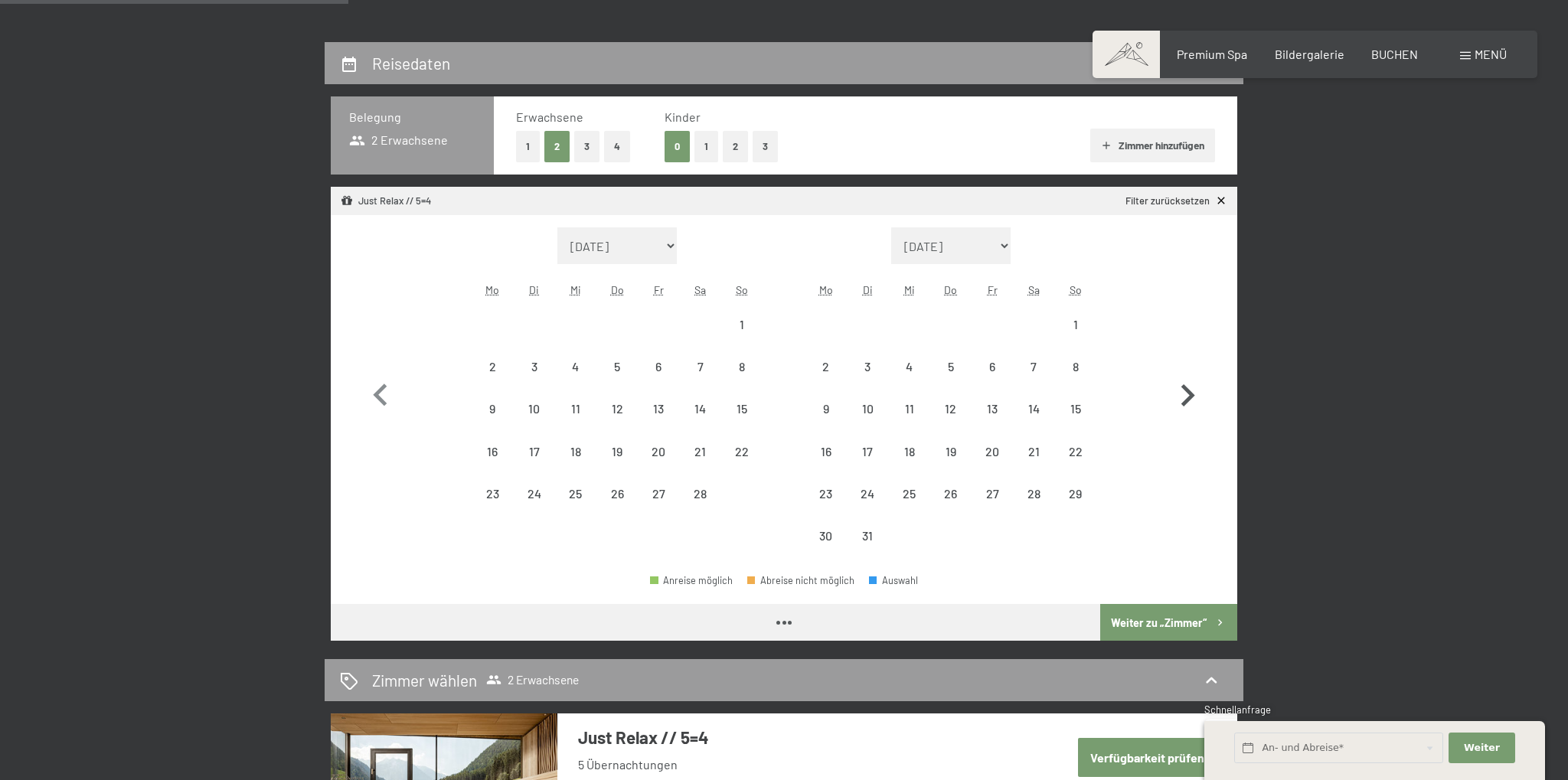
select select "[DATE]"
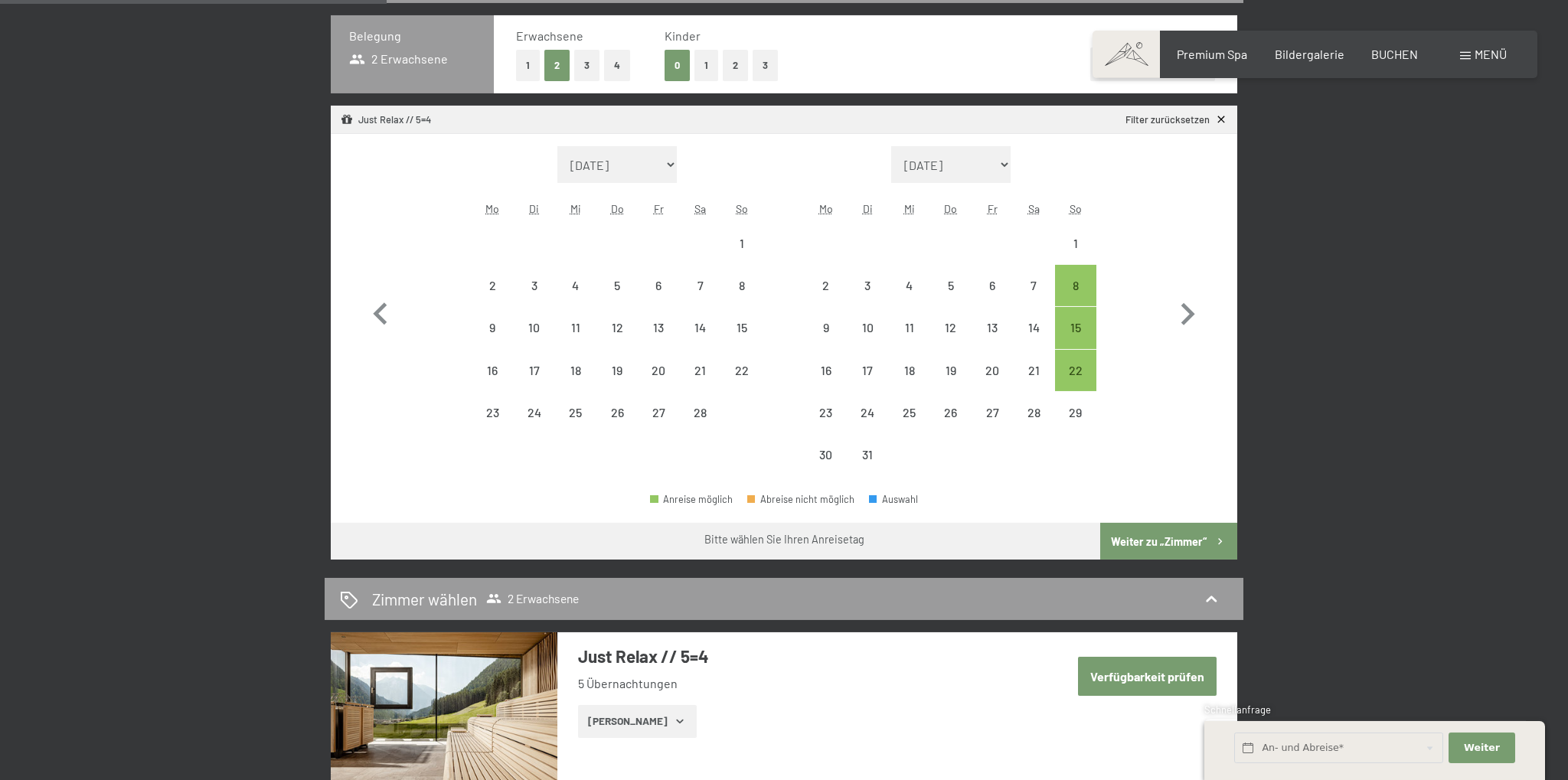
scroll to position [404, 0]
click at [1083, 330] on div "15" at bounding box center [1076, 341] width 39 height 39
select select "[DATE]"
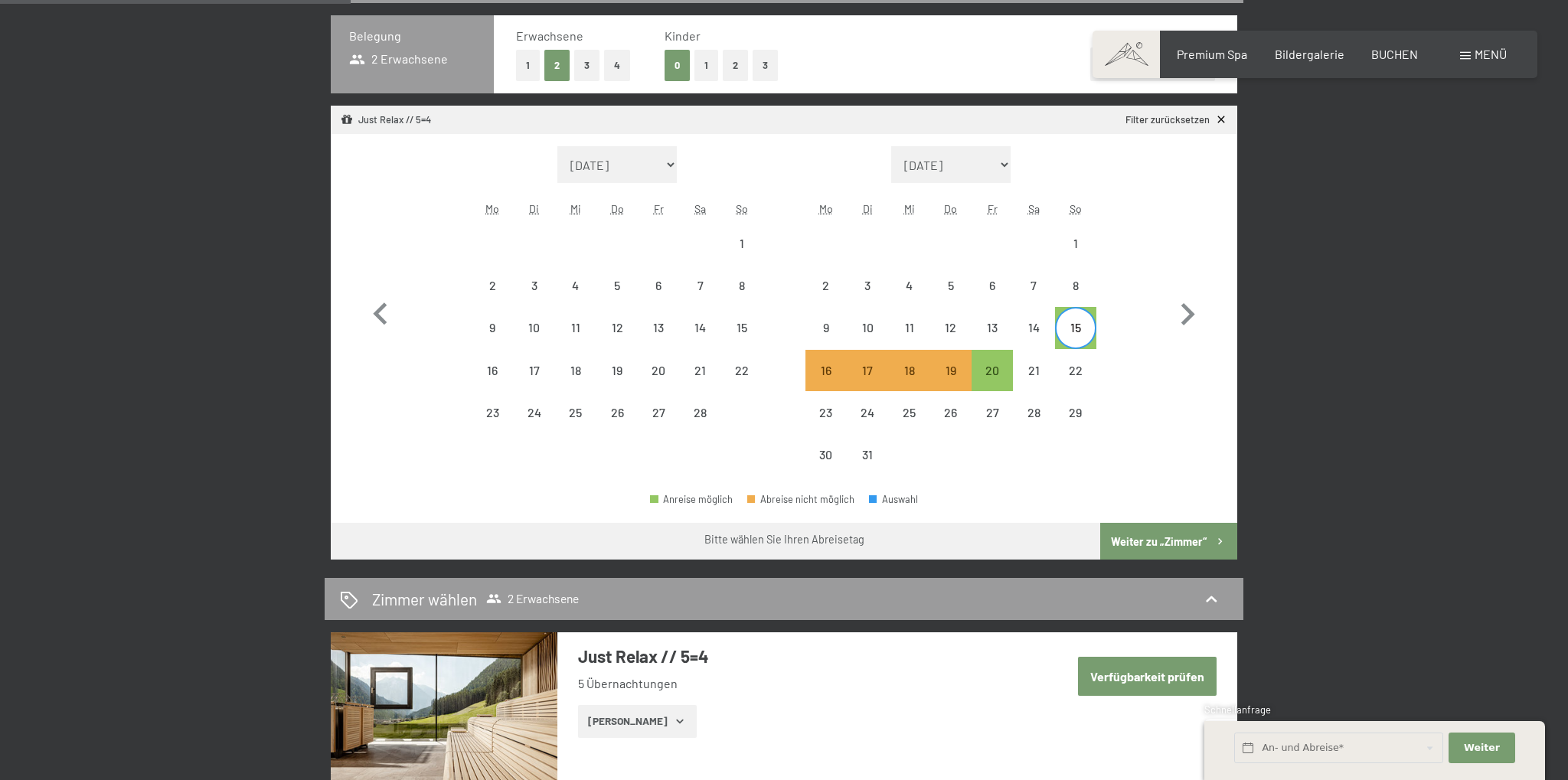
click at [1132, 533] on button "Weiter zu „Zimmer“" at bounding box center [1168, 542] width 137 height 37
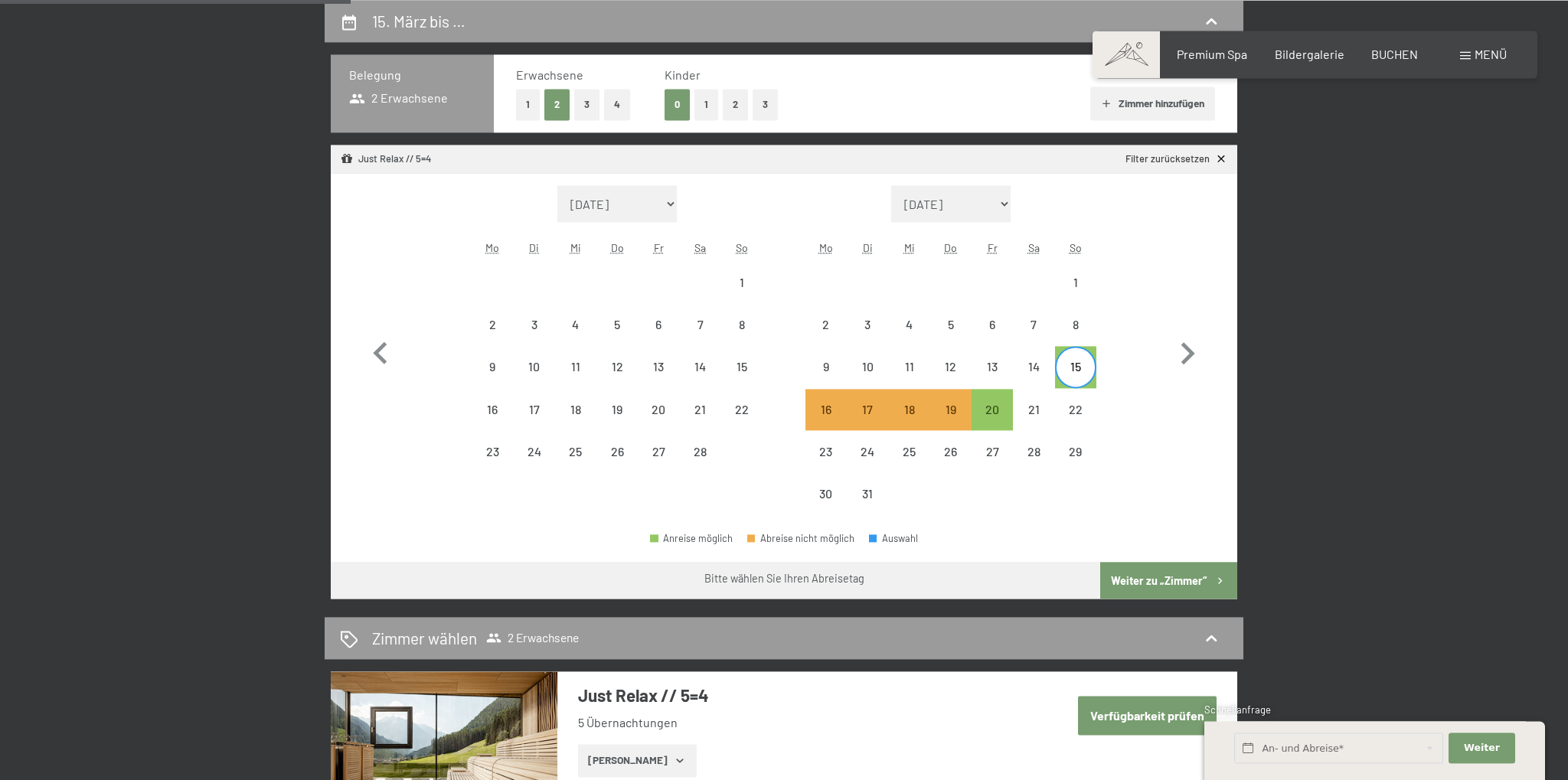
select select "[DATE]"
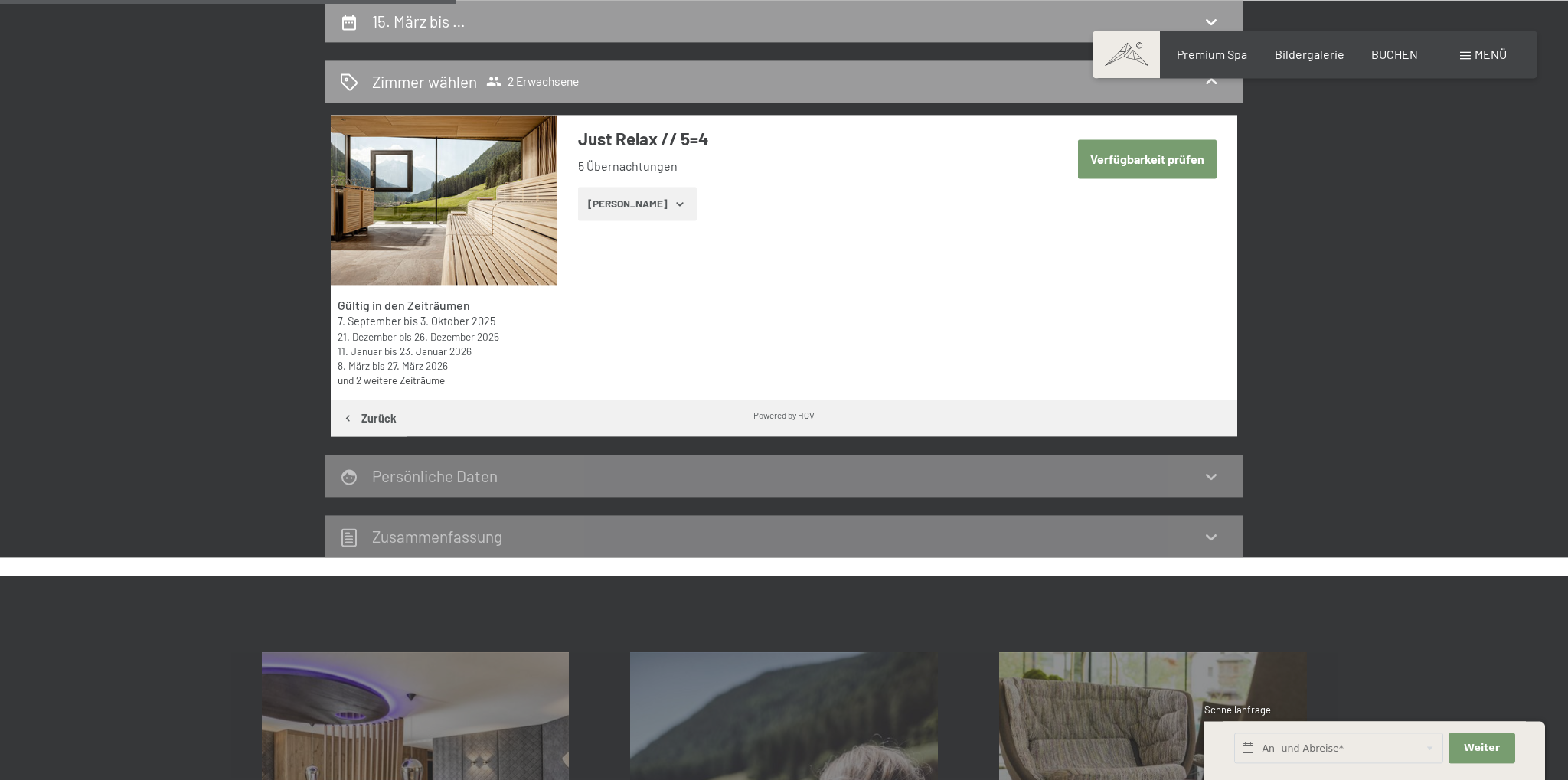
click at [674, 206] on icon "button" at bounding box center [680, 204] width 13 height 13
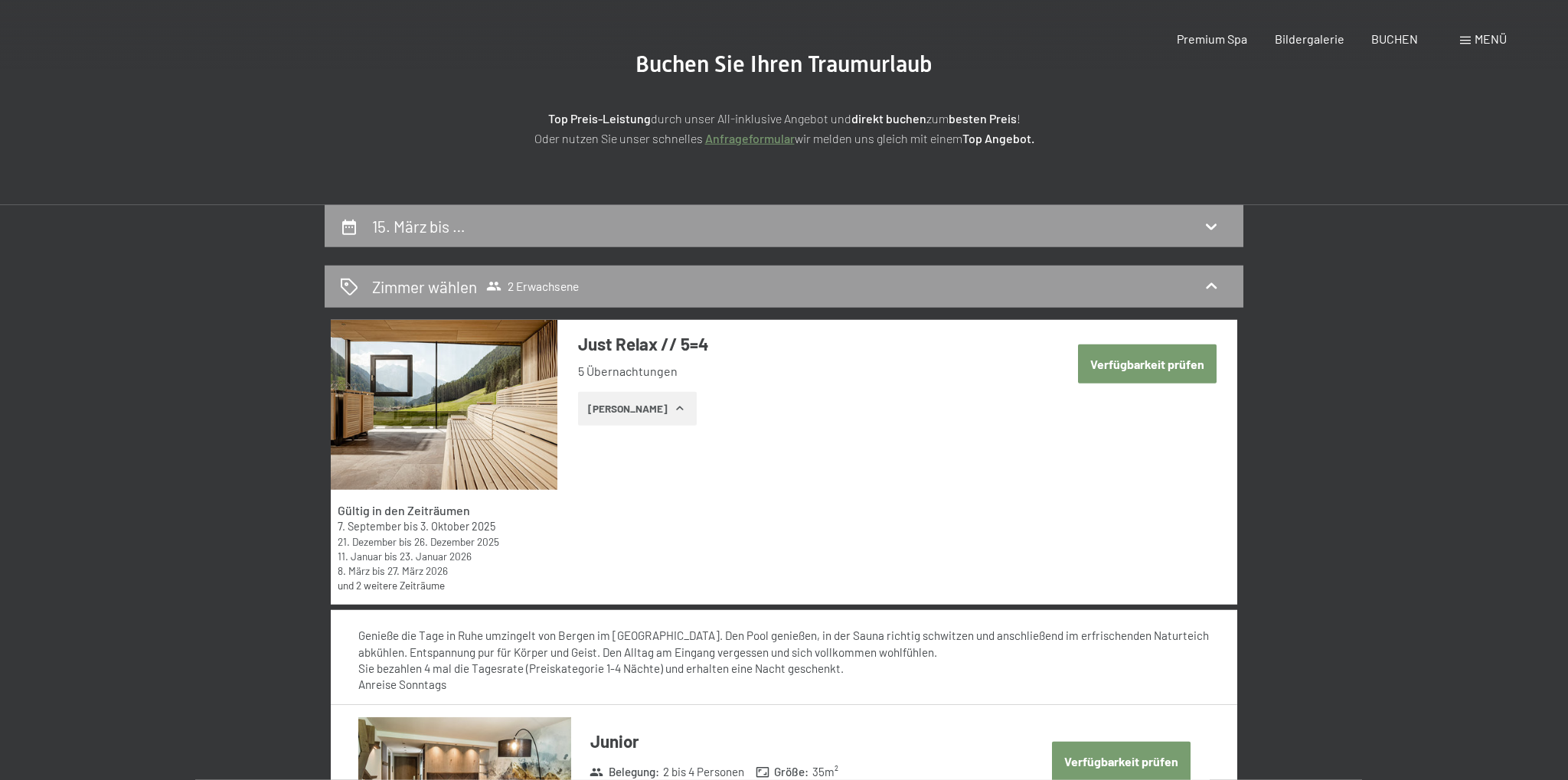
scroll to position [0, 0]
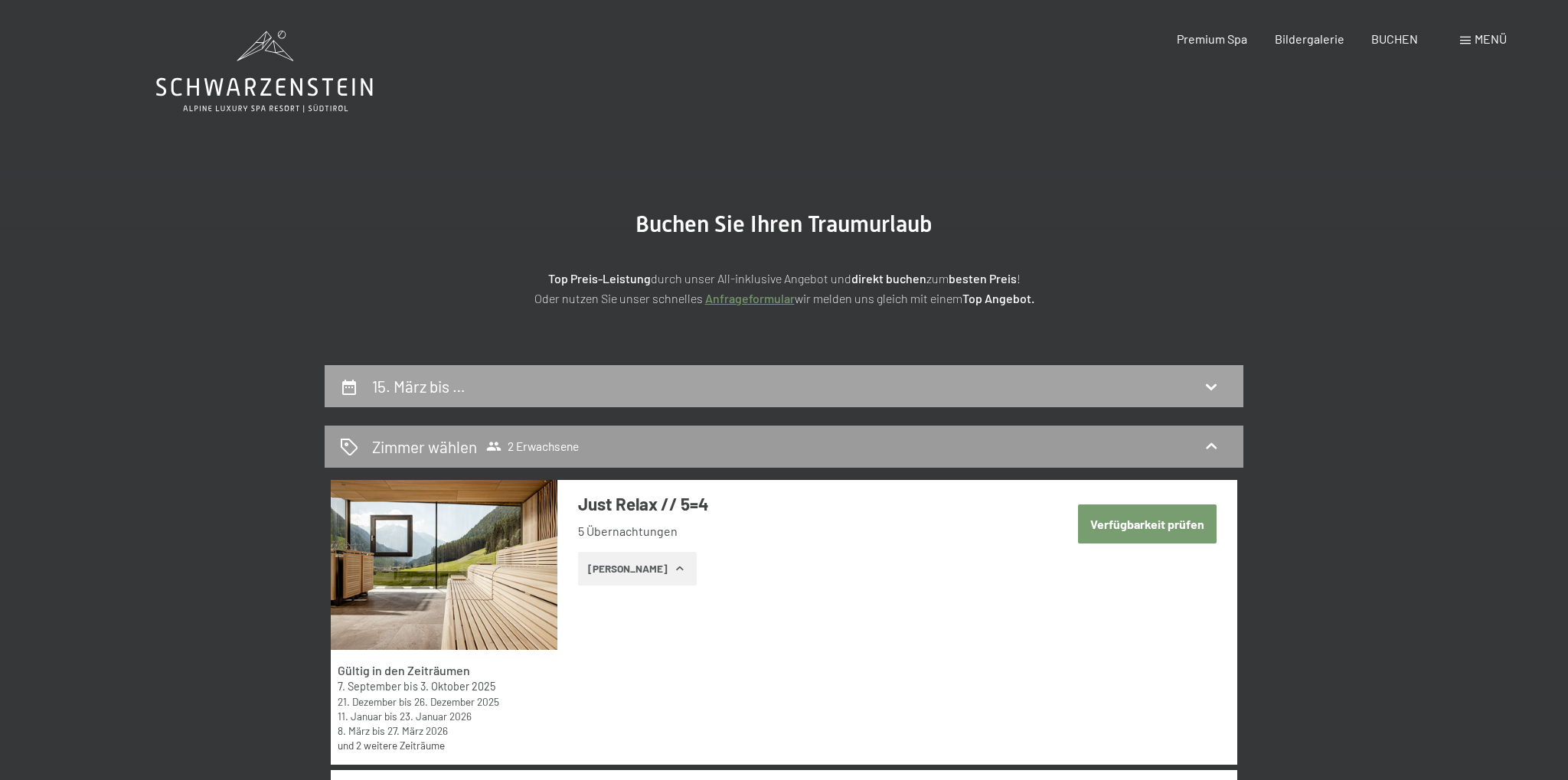
click at [762, 389] on div "15. März bis …" at bounding box center [783, 386] width 888 height 22
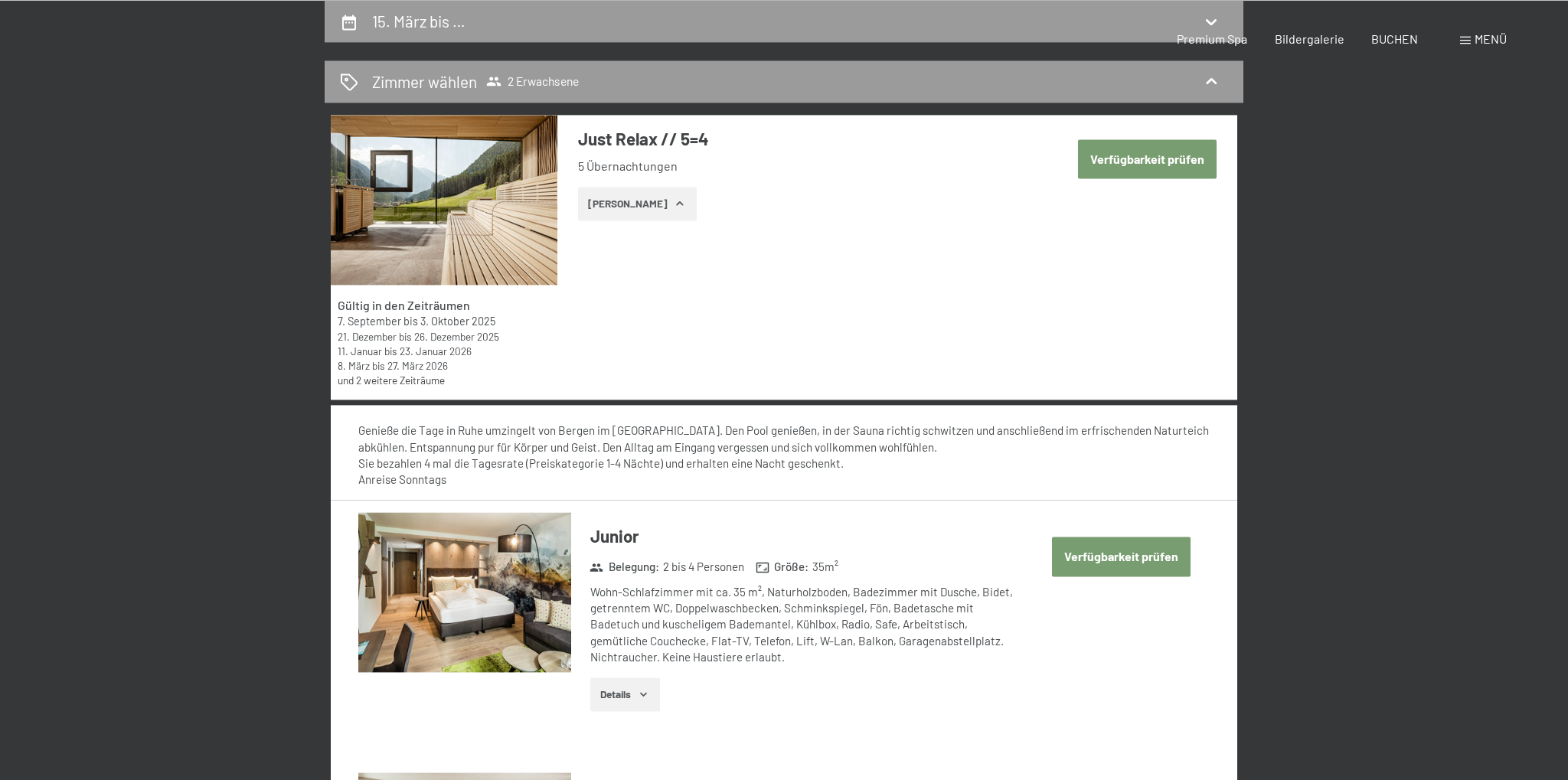
select select "[DATE]"
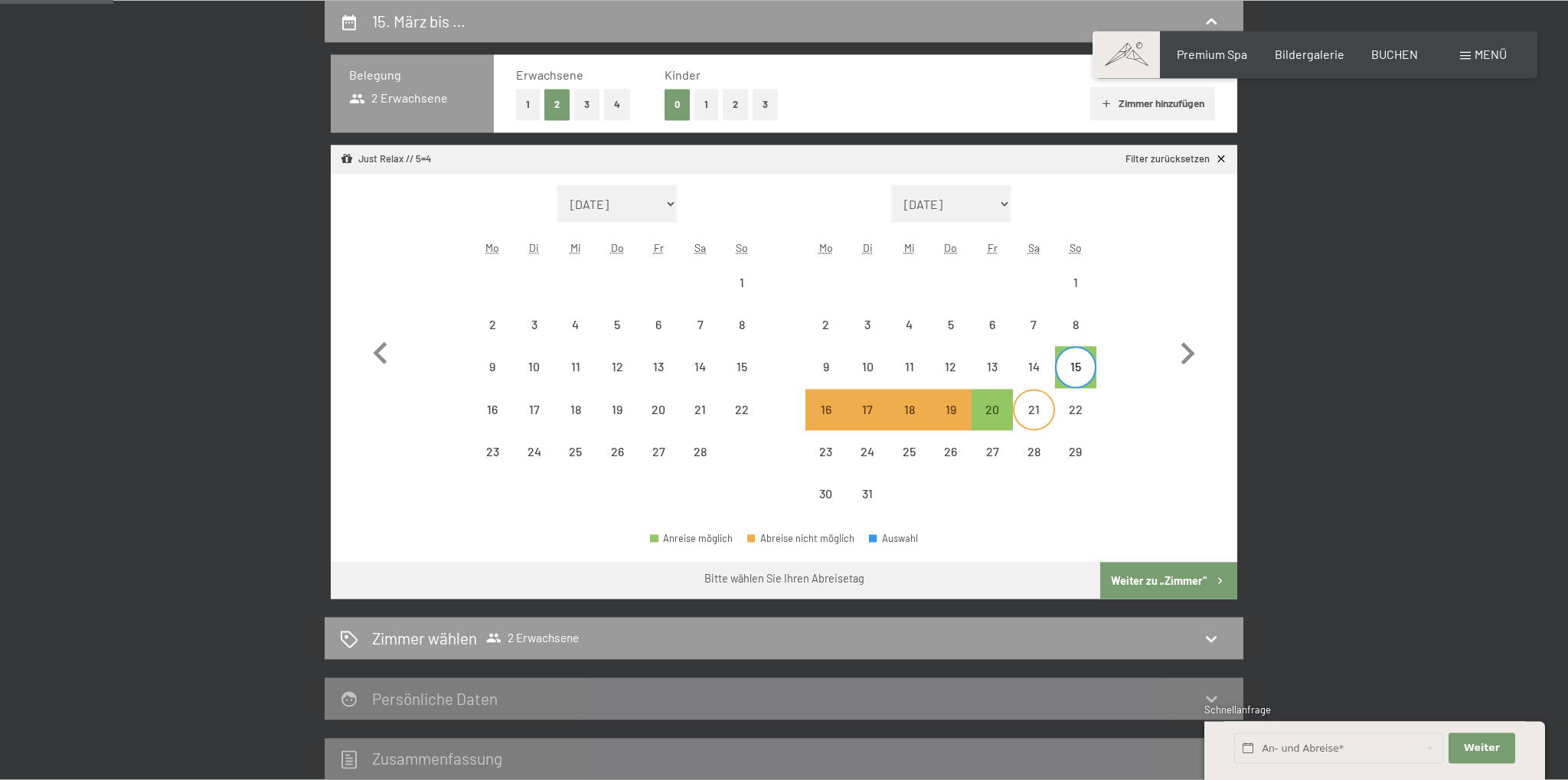
click at [1015, 410] on div "21" at bounding box center [1034, 423] width 39 height 39
select select "[DATE]"
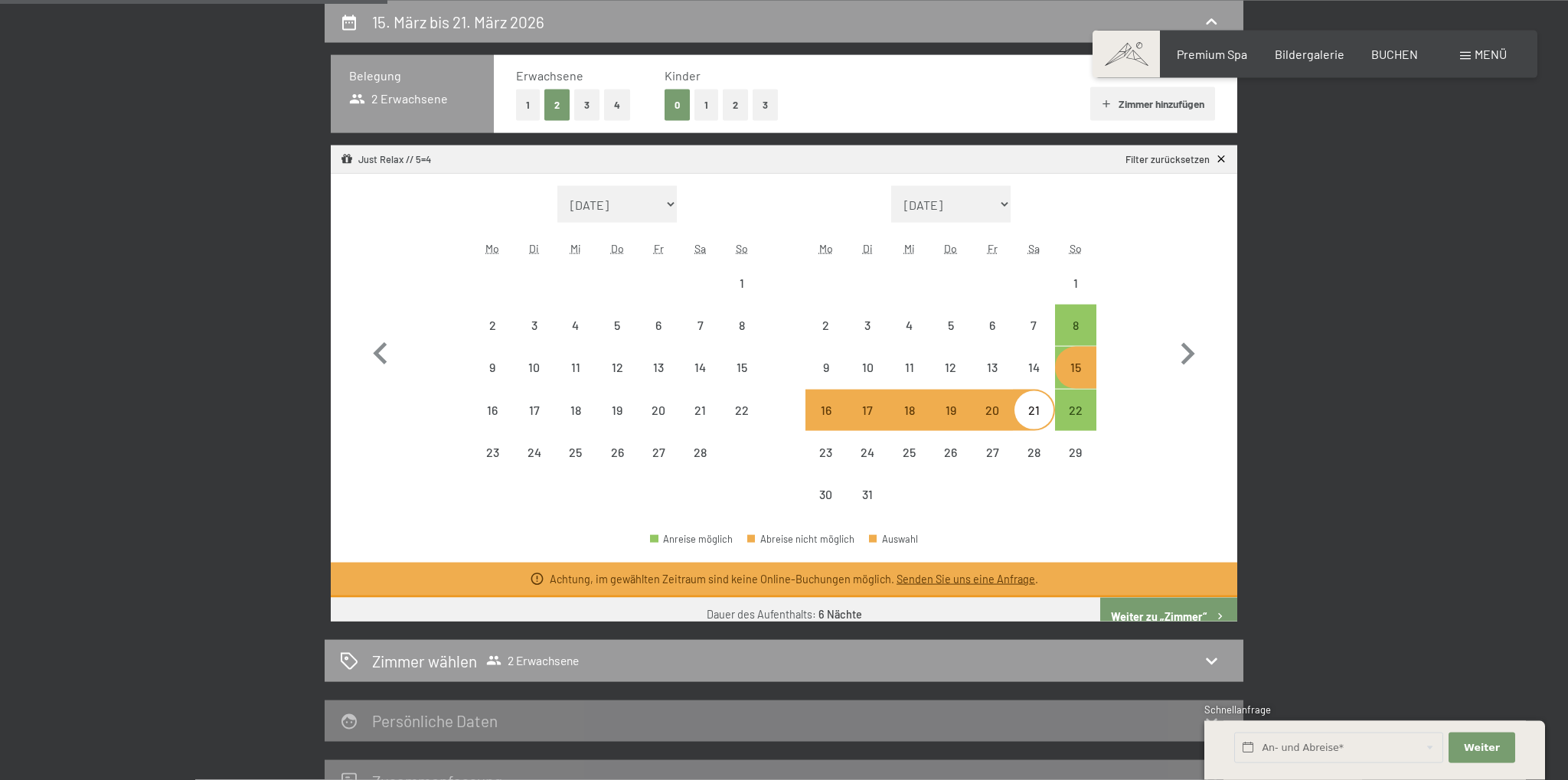
select select "[DATE]"
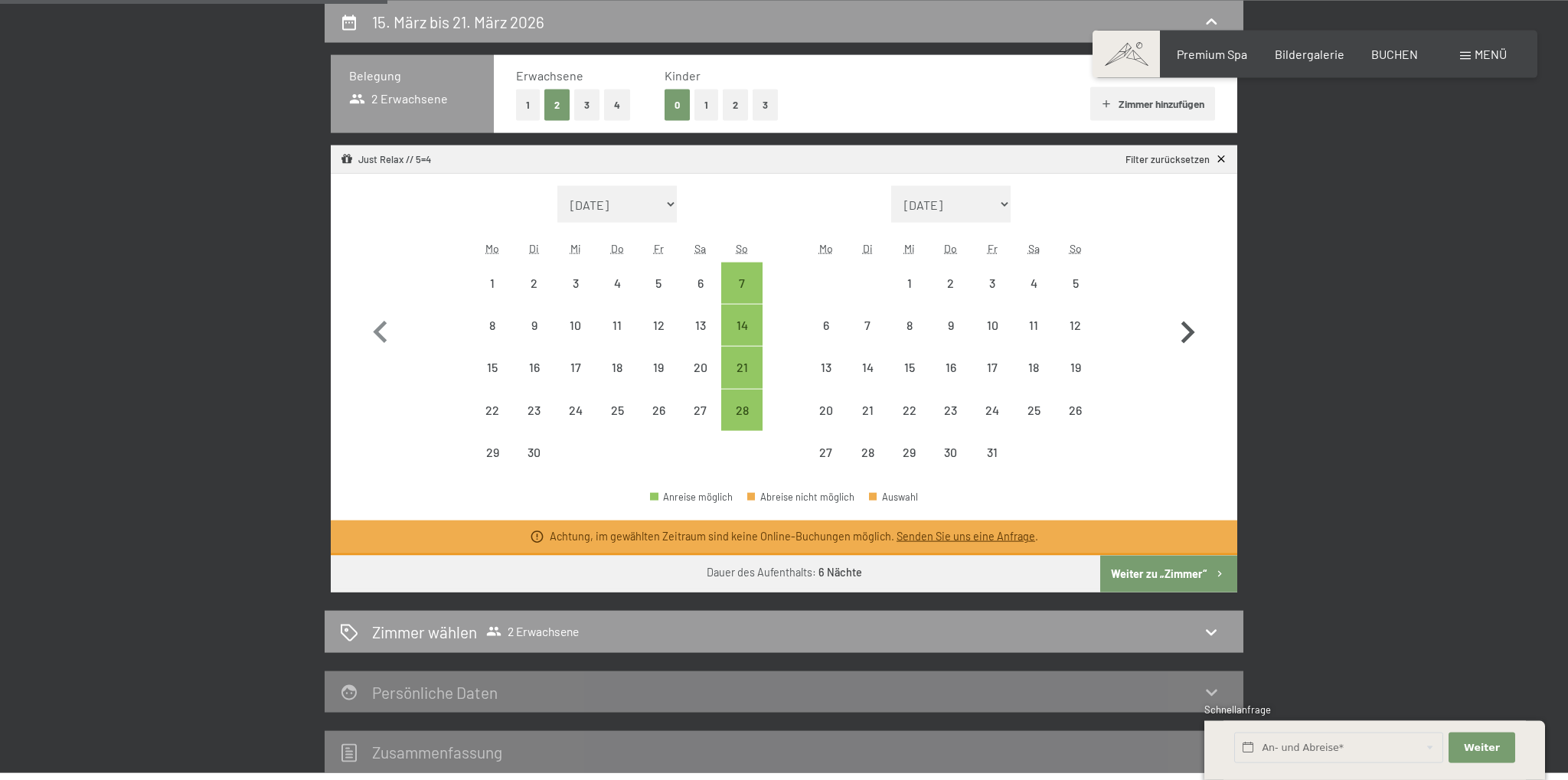
click at [1191, 329] on icon "button" at bounding box center [1188, 333] width 13 height 22
select select "[DATE]"
click at [1191, 329] on icon "button" at bounding box center [1188, 332] width 13 height 22
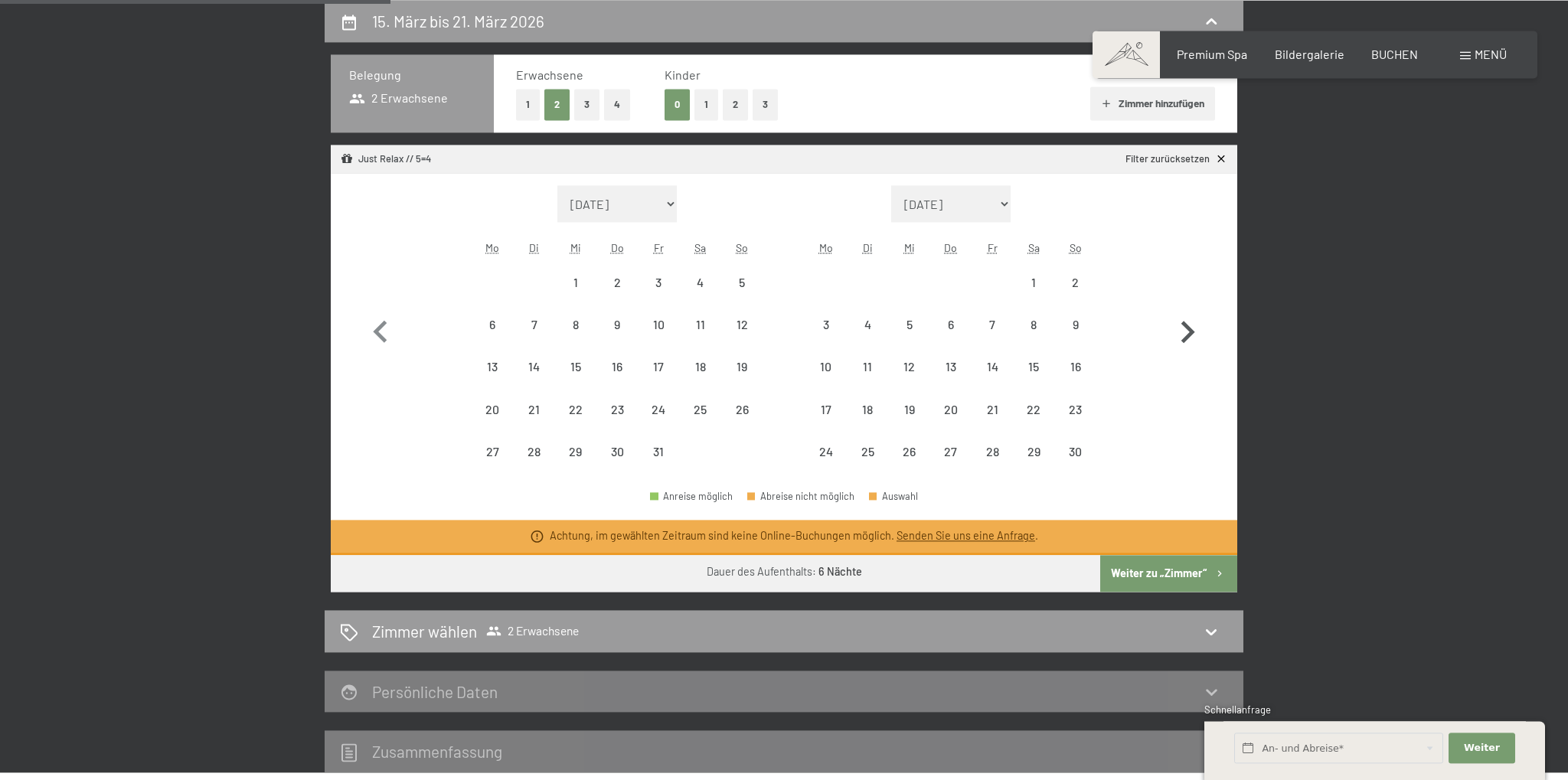
select select "[DATE]"
click at [1191, 329] on icon "button" at bounding box center [1188, 332] width 13 height 22
select select "[DATE]"
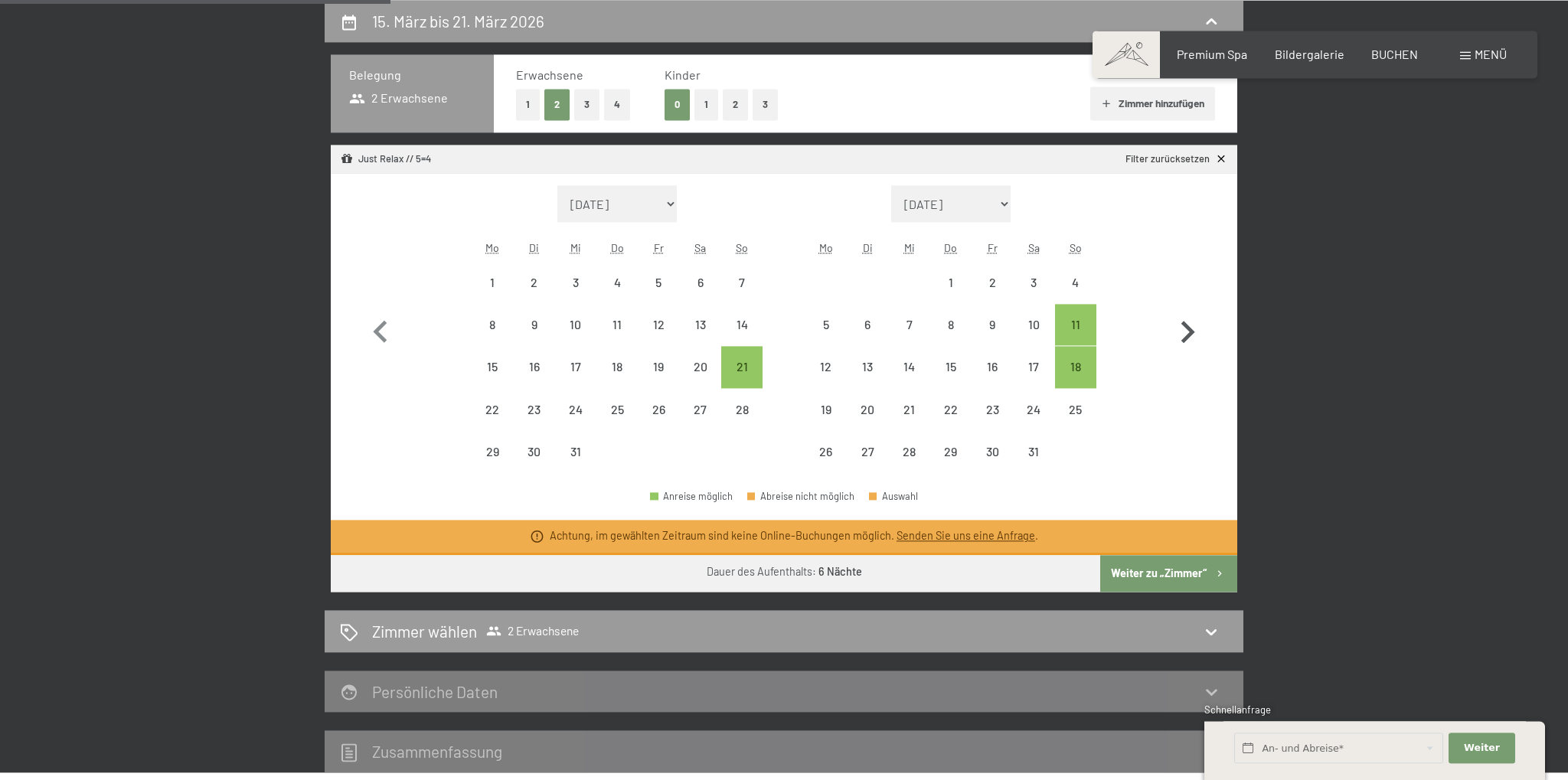
click at [1191, 329] on icon "button" at bounding box center [1188, 332] width 13 height 22
select select "[DATE]"
click at [1191, 329] on icon "button" at bounding box center [1188, 332] width 13 height 22
select select "[DATE]"
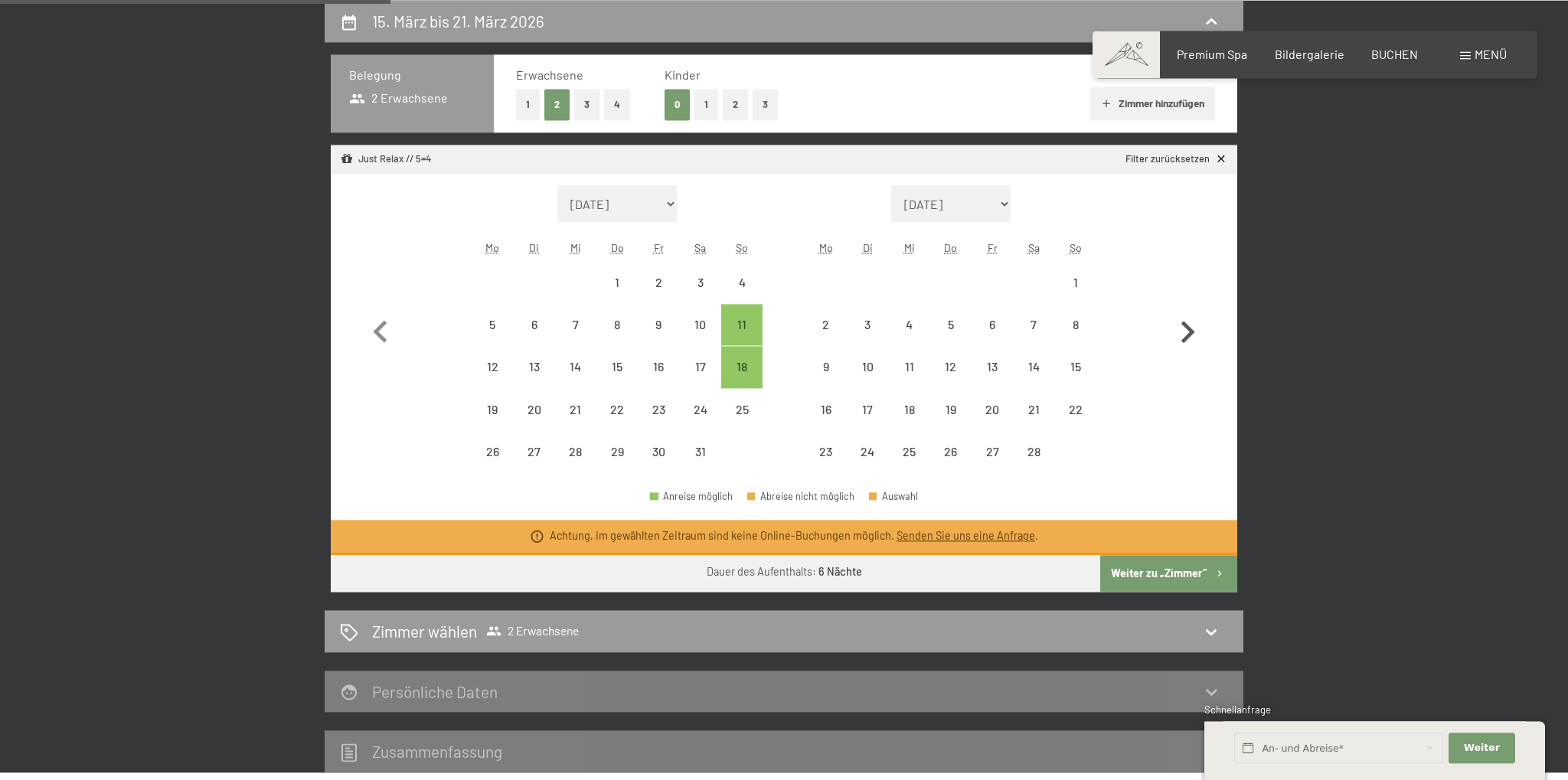
select select "[DATE]"
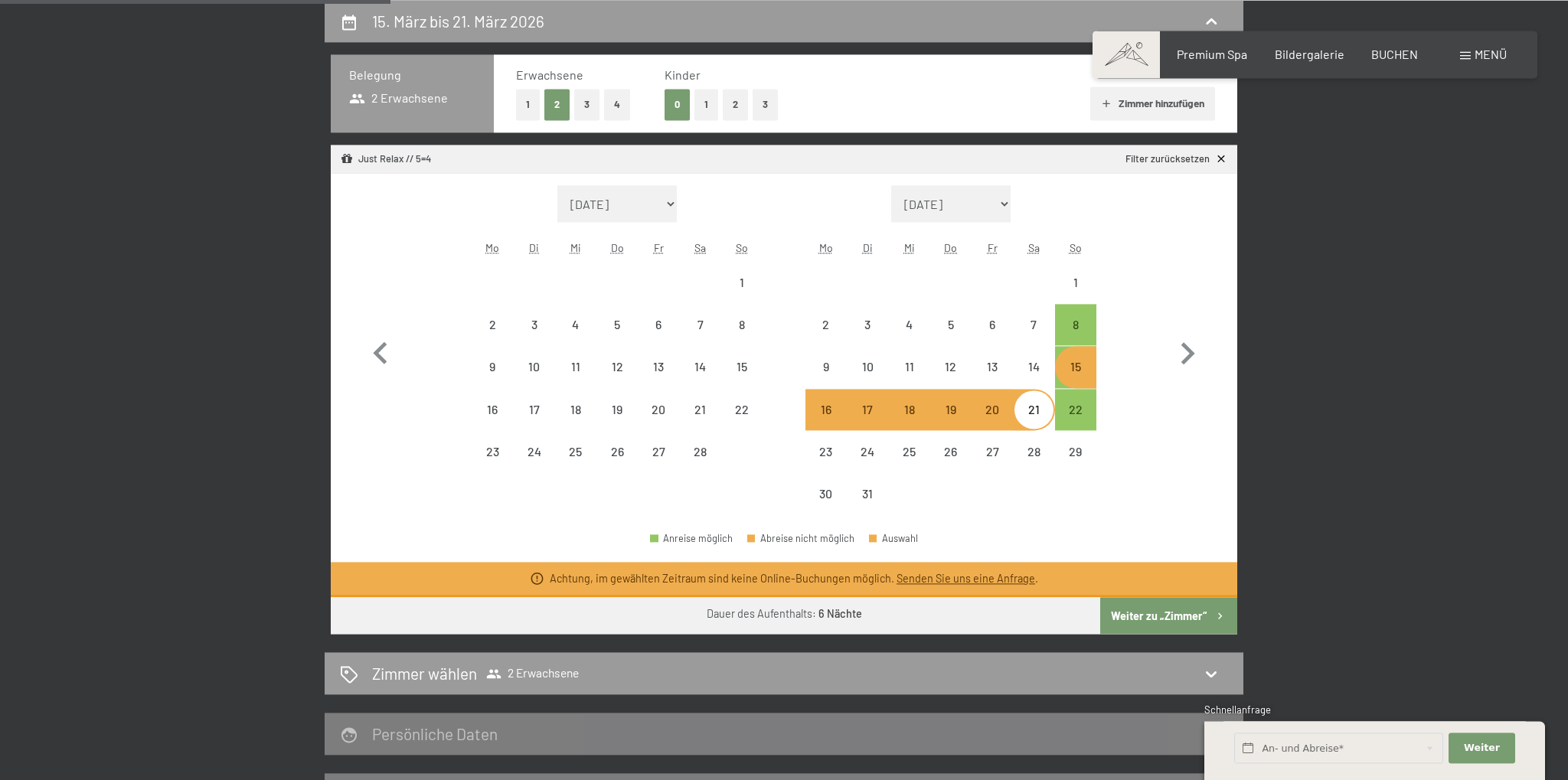
click at [1068, 363] on div "15" at bounding box center [1076, 380] width 39 height 39
select select "[DATE]"
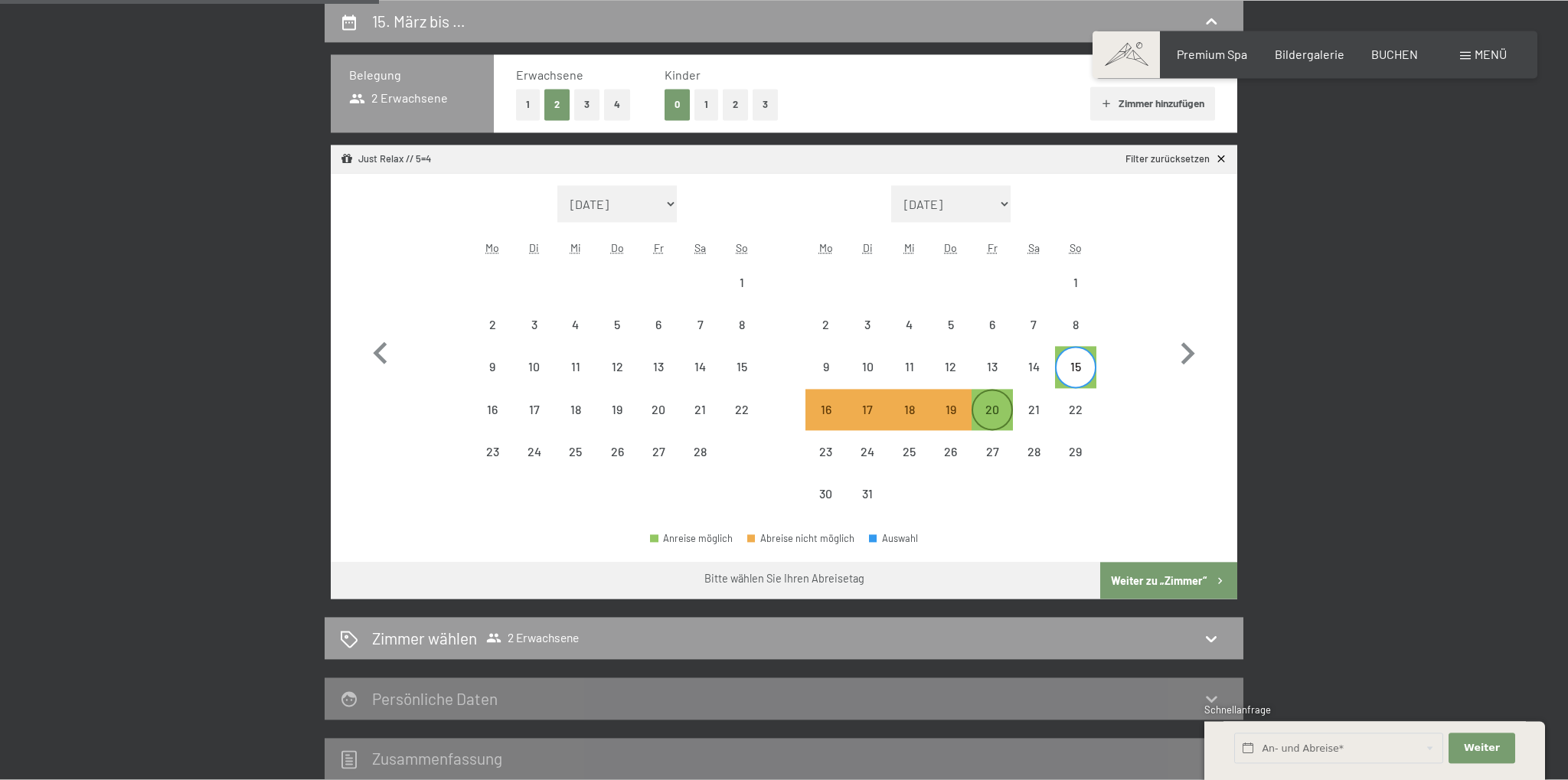
click at [979, 410] on div "20" at bounding box center [993, 423] width 39 height 39
select select "[DATE]"
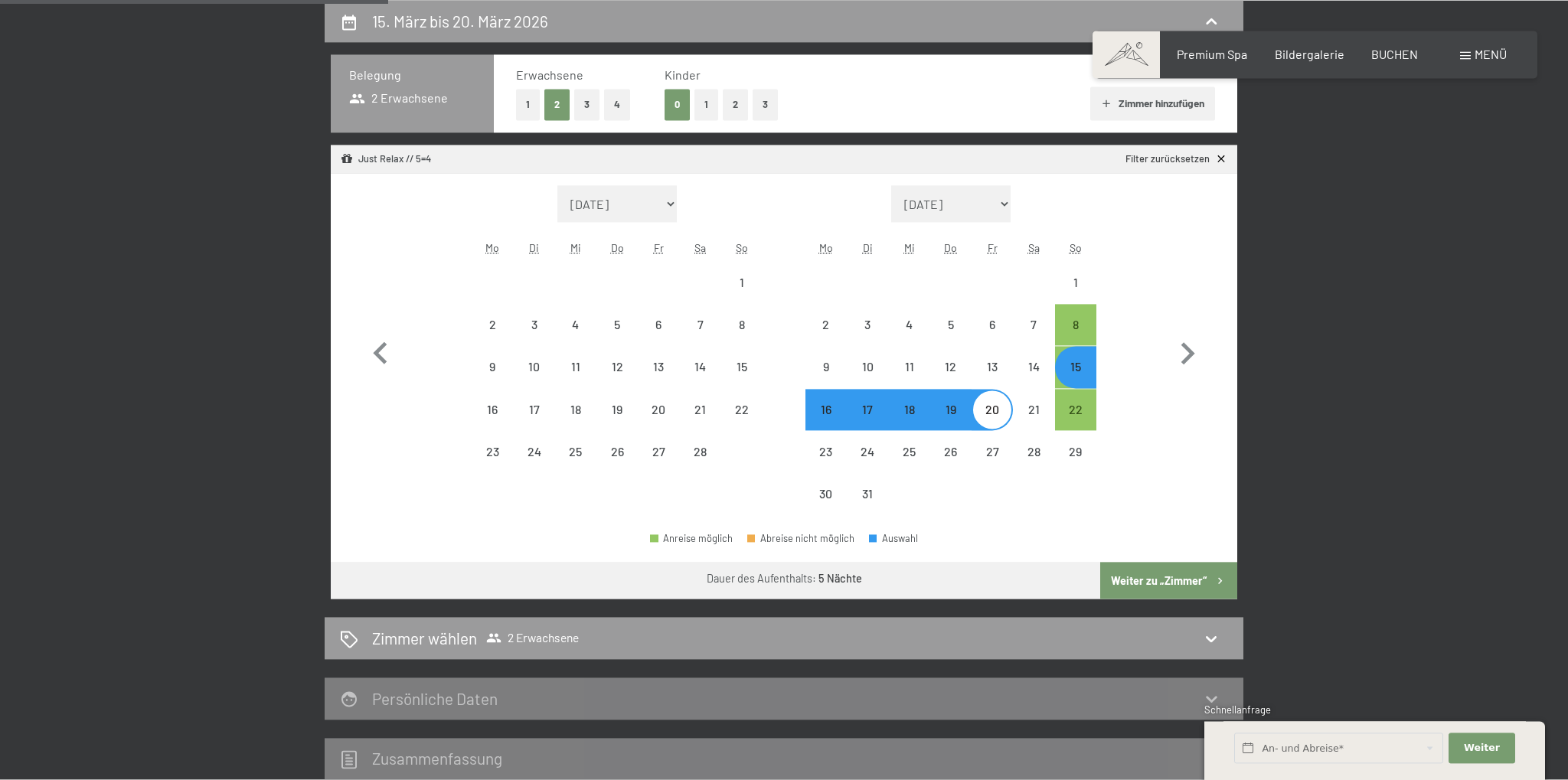
select select "[DATE]"
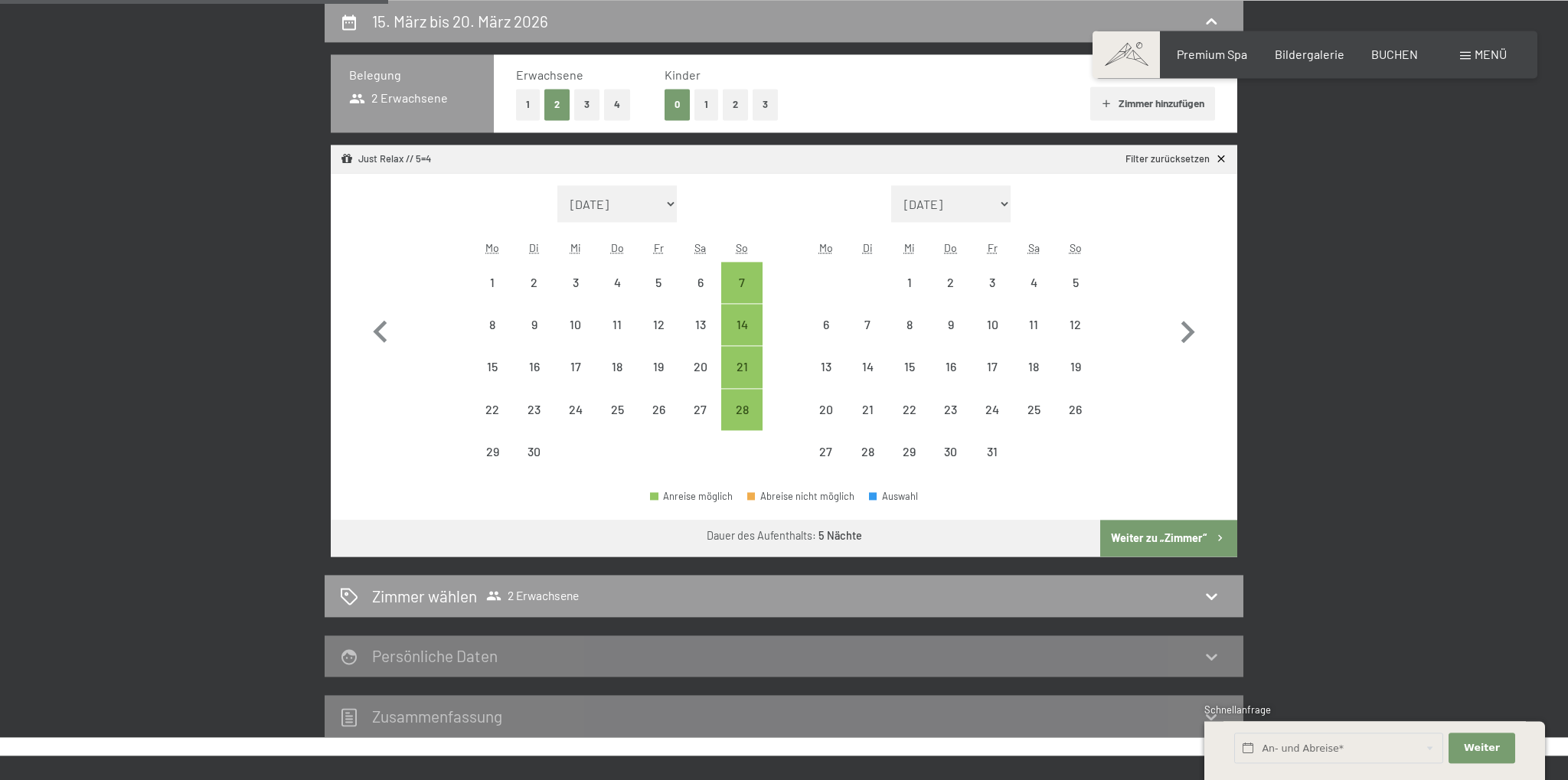
click at [1161, 542] on button "Weiter zu „Zimmer“" at bounding box center [1168, 538] width 137 height 37
select select "[DATE]"
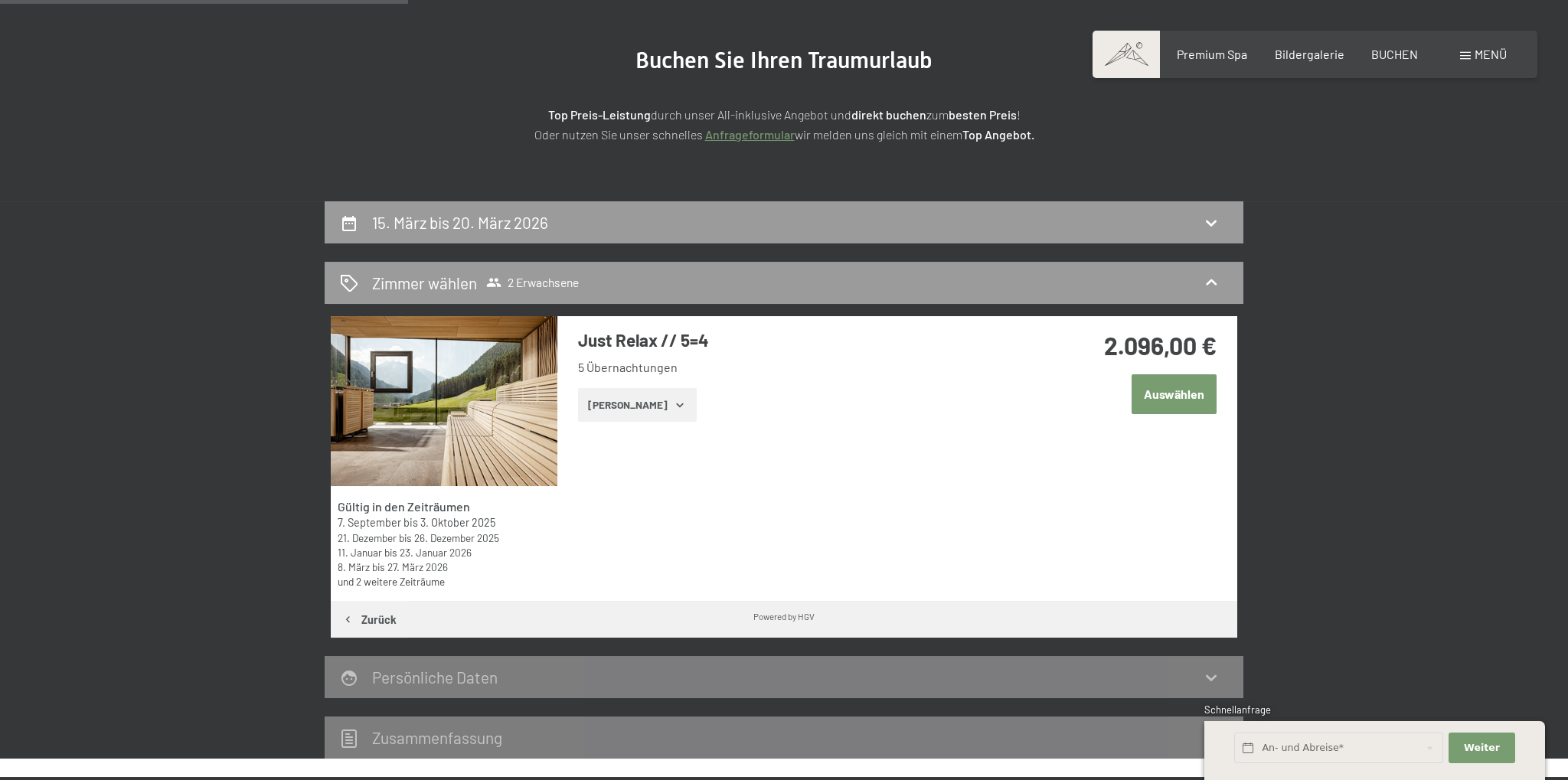
scroll to position [122, 0]
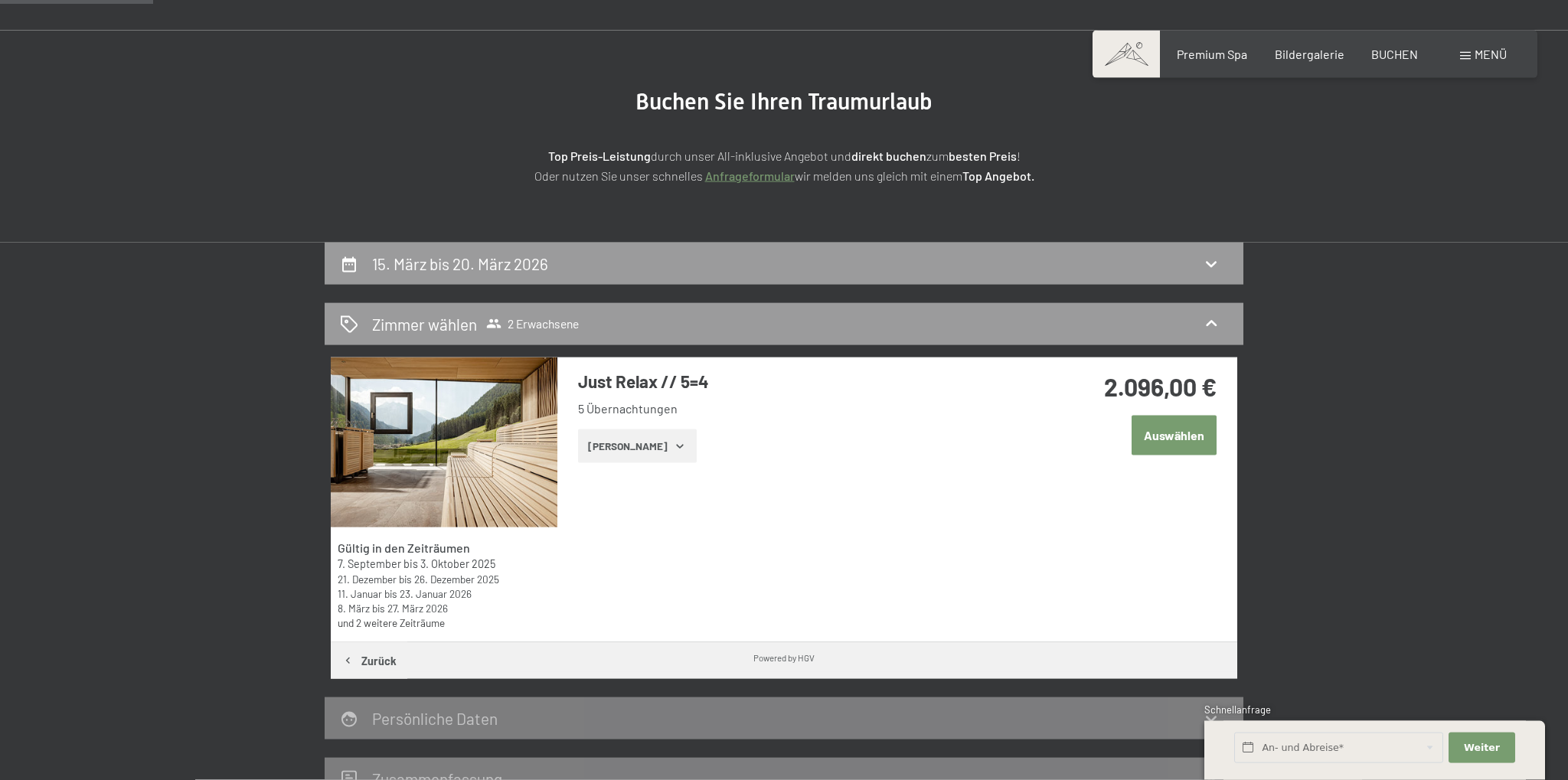
click at [1179, 438] on button "Auswählen" at bounding box center [1174, 435] width 85 height 39
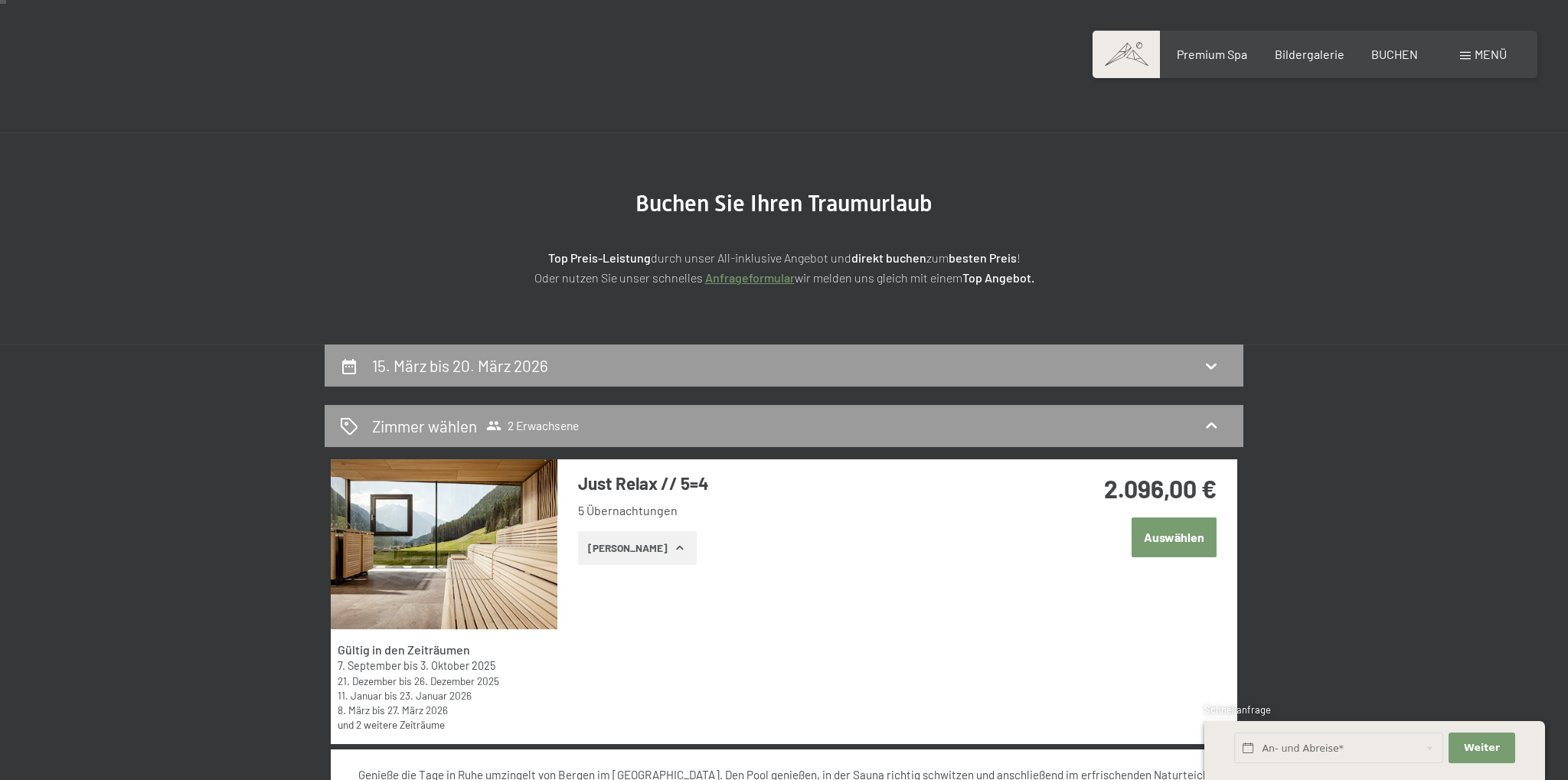
scroll to position [0, 0]
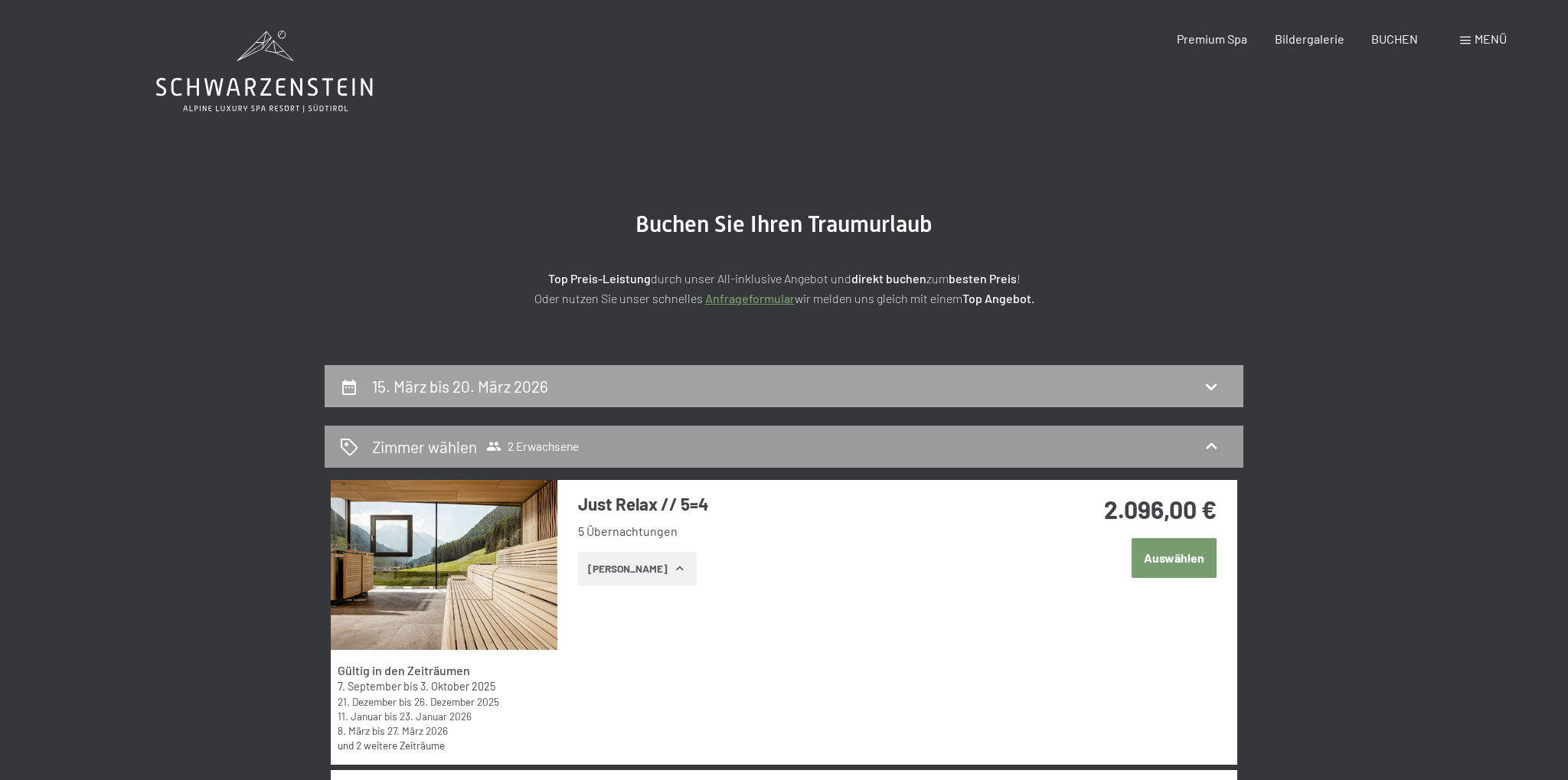
click at [1077, 382] on div "15. März bis 20. März 2026" at bounding box center [783, 386] width 888 height 22
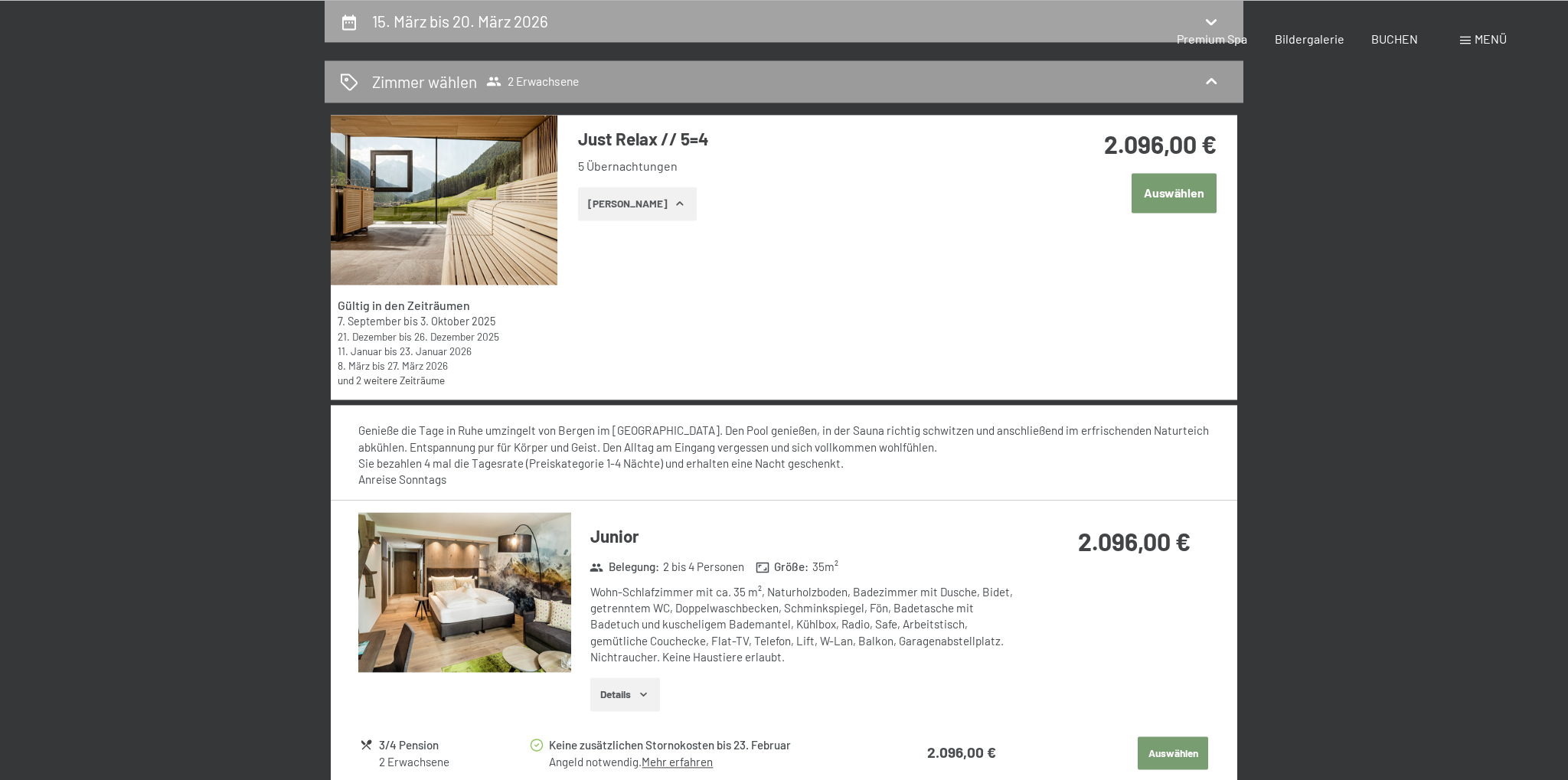
select select "[DATE]"
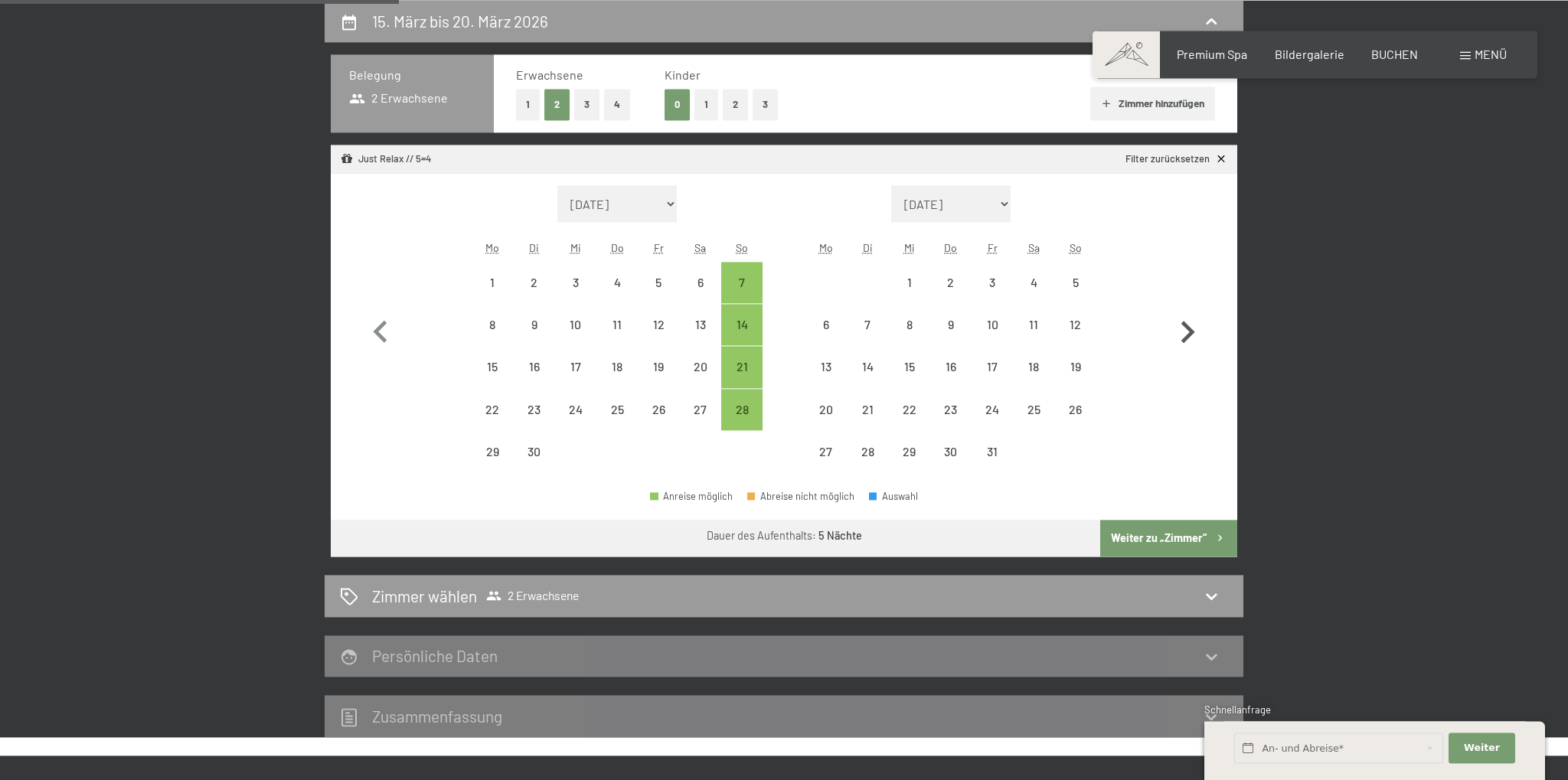
click at [1184, 332] on icon "button" at bounding box center [1187, 332] width 44 height 44
click at [1184, 332] on icon "button" at bounding box center [1187, 333] width 44 height 44
select select "[DATE]"
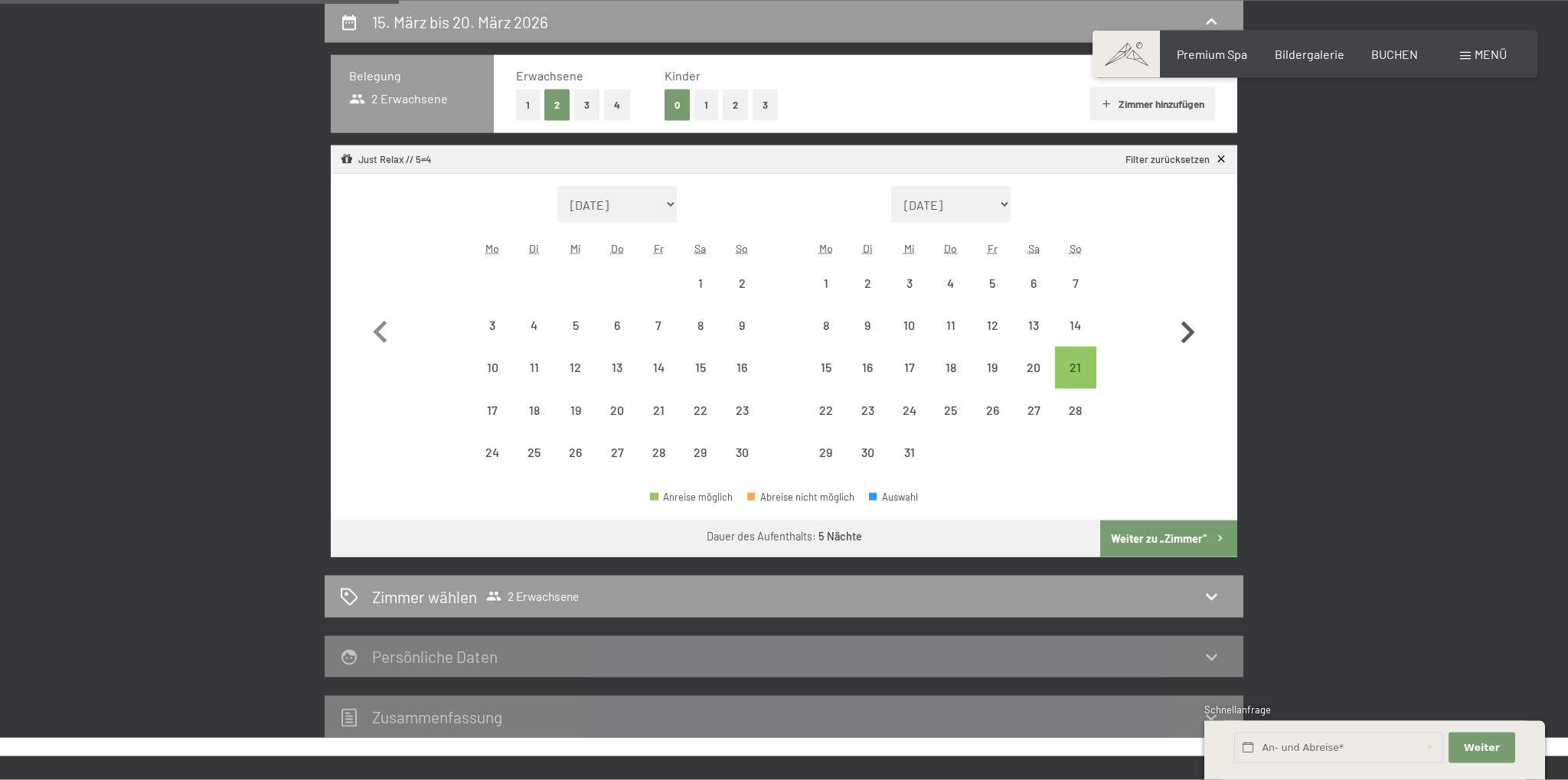
click at [1184, 332] on icon "button" at bounding box center [1187, 333] width 44 height 44
select select "[DATE]"
click at [1184, 332] on icon "button" at bounding box center [1187, 333] width 44 height 44
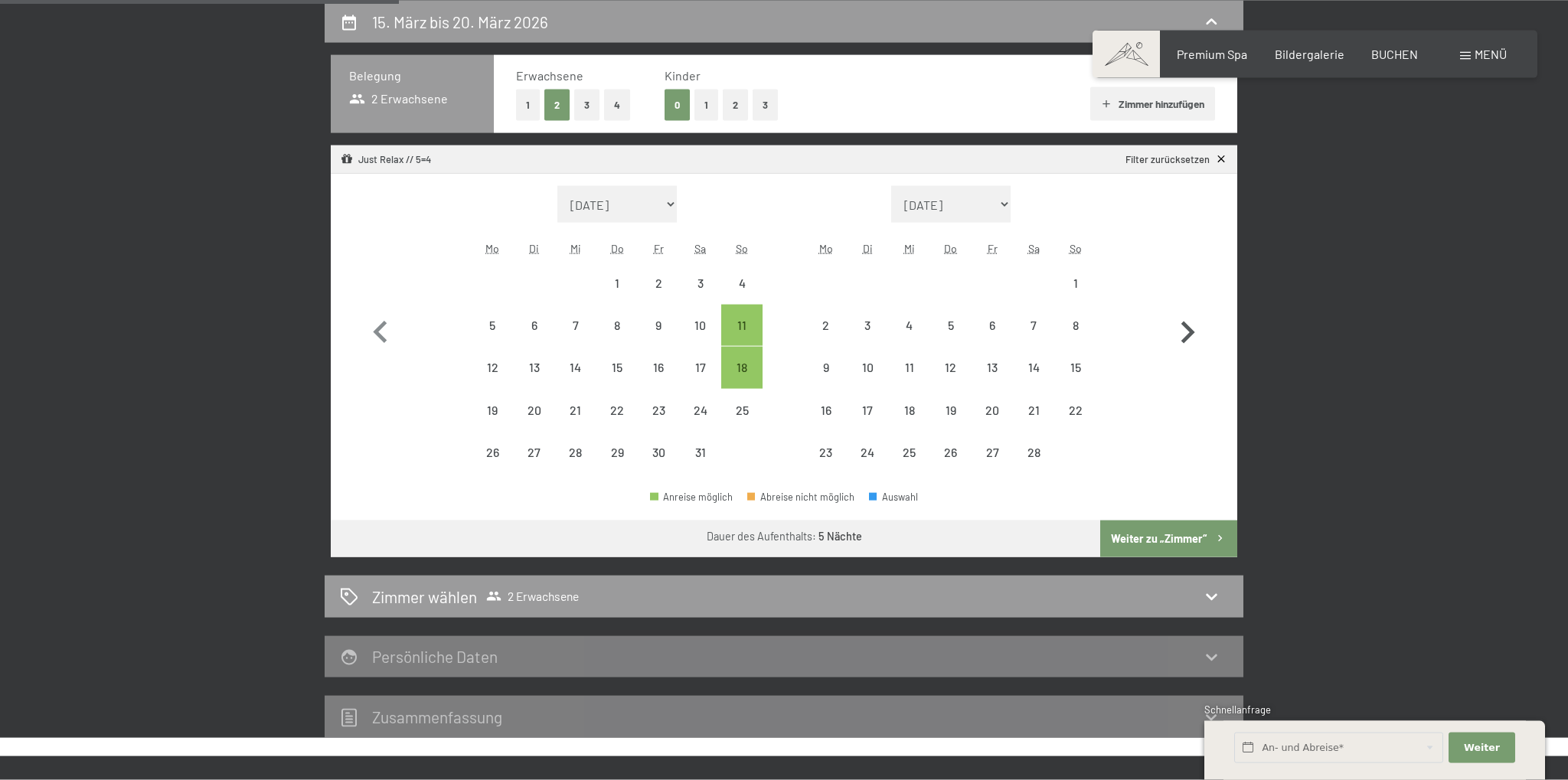
select select "[DATE]"
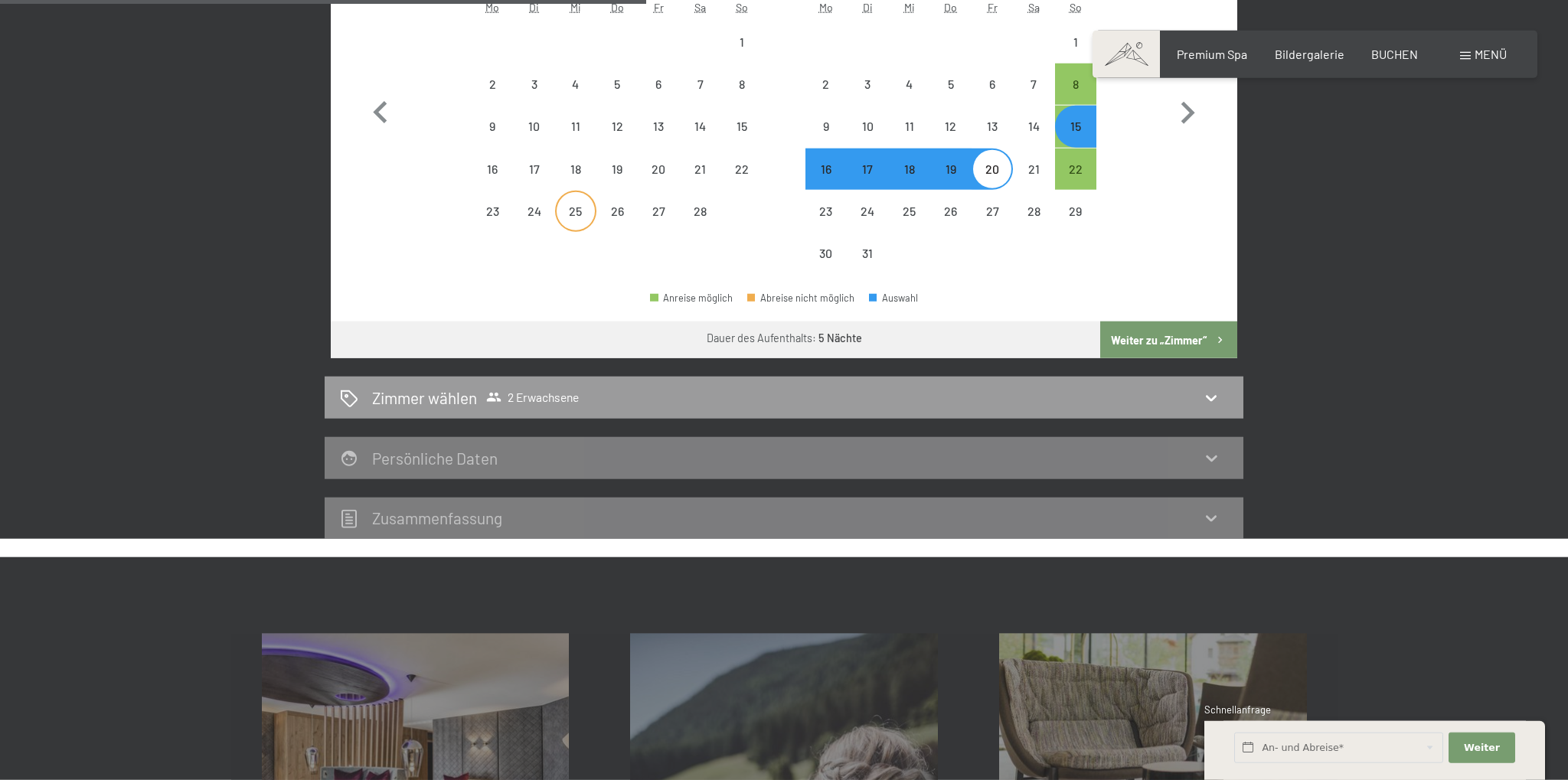
scroll to position [608, 0]
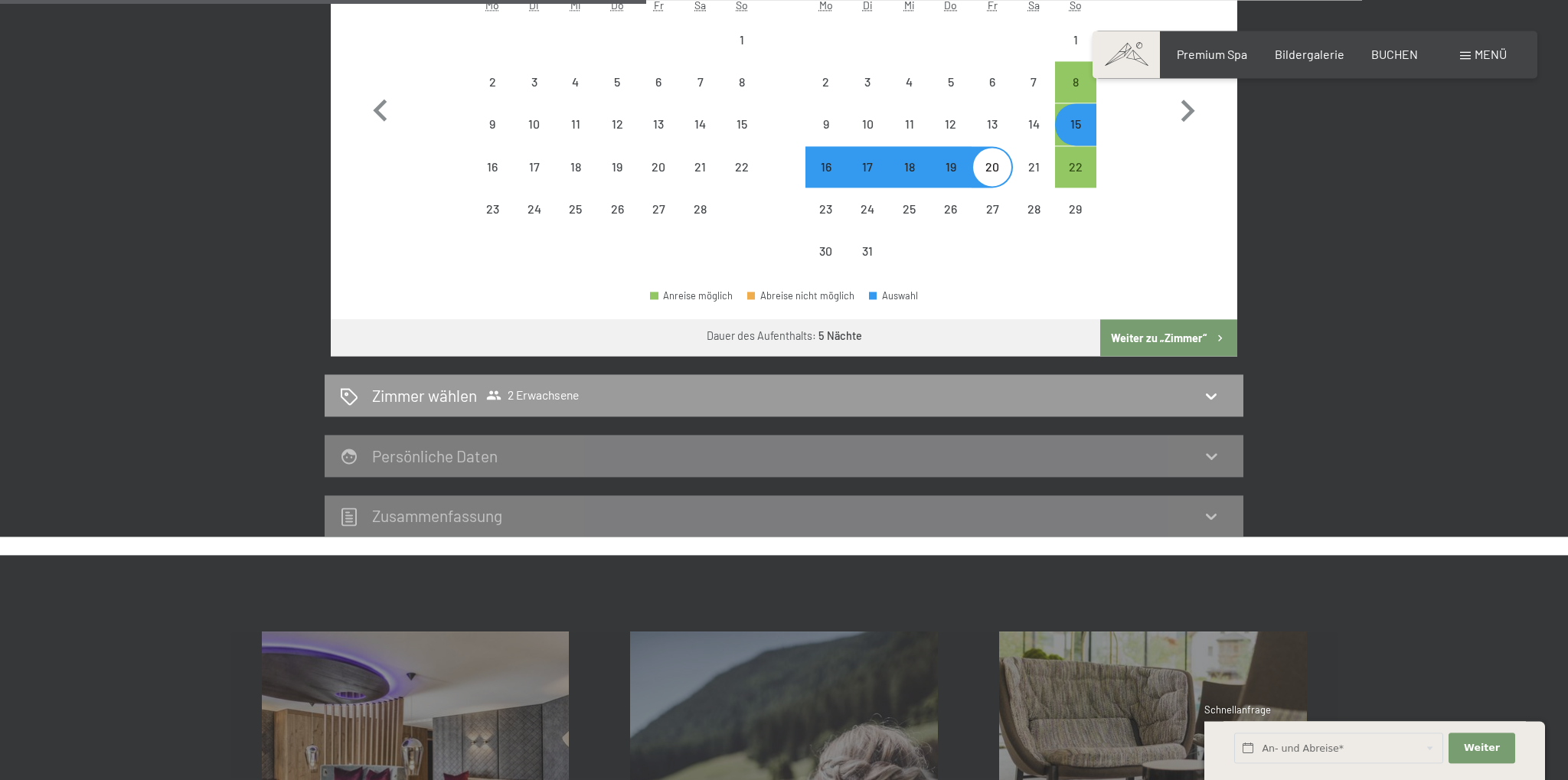
click at [1118, 337] on button "Weiter zu „Zimmer“" at bounding box center [1168, 338] width 137 height 37
select select "[DATE]"
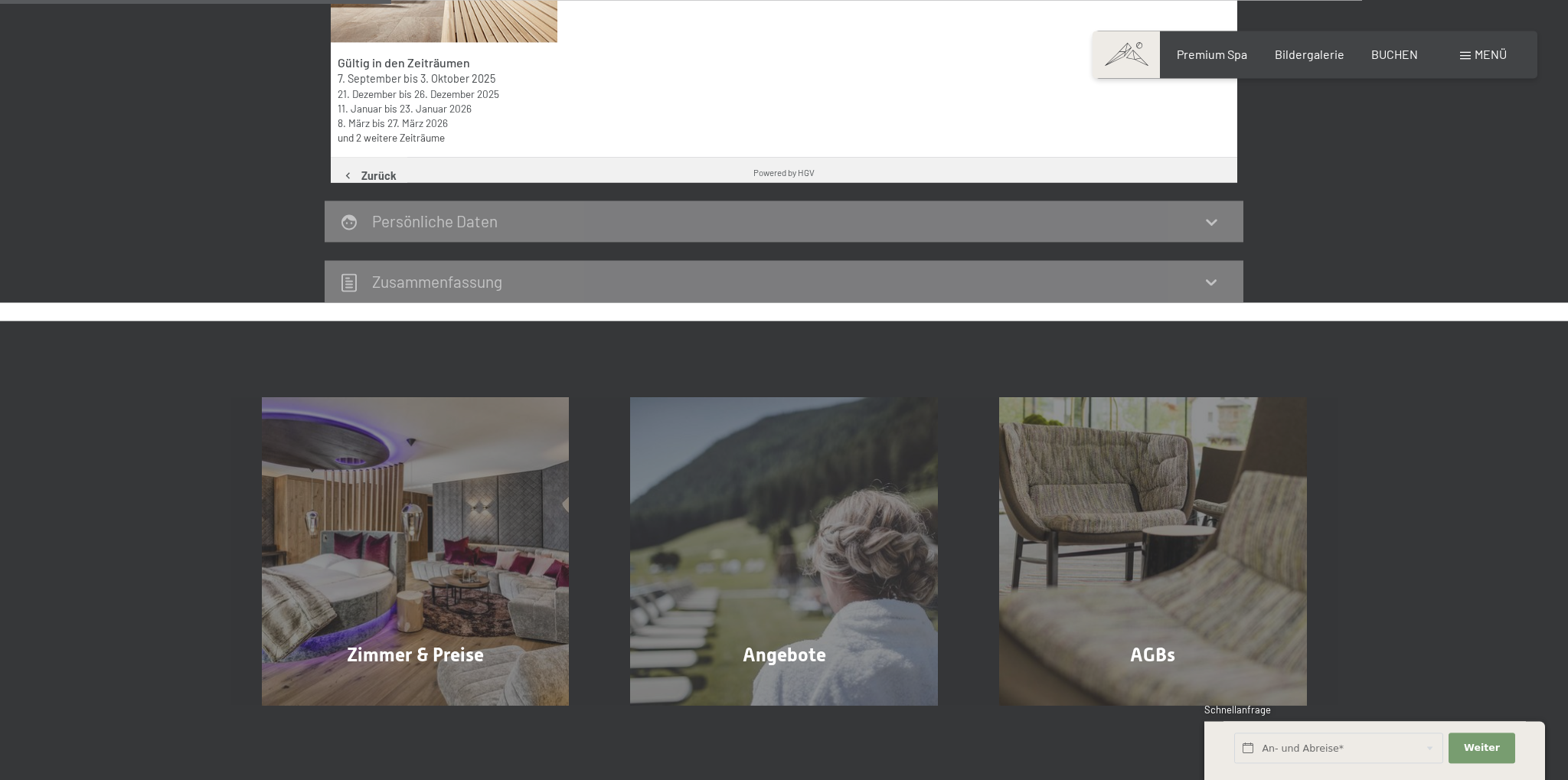
scroll to position [366, 0]
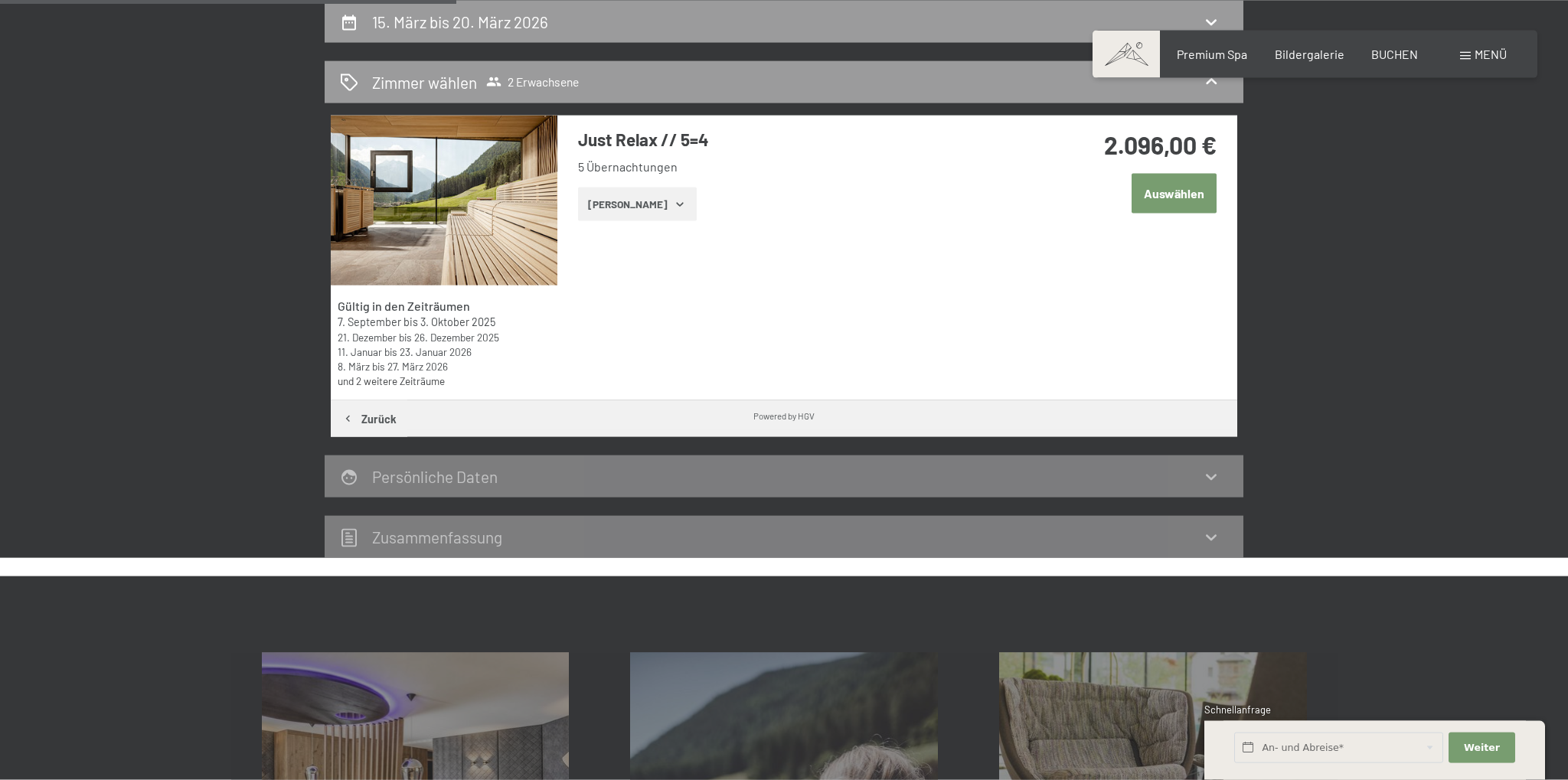
click at [1191, 190] on button "Auswählen" at bounding box center [1174, 193] width 85 height 39
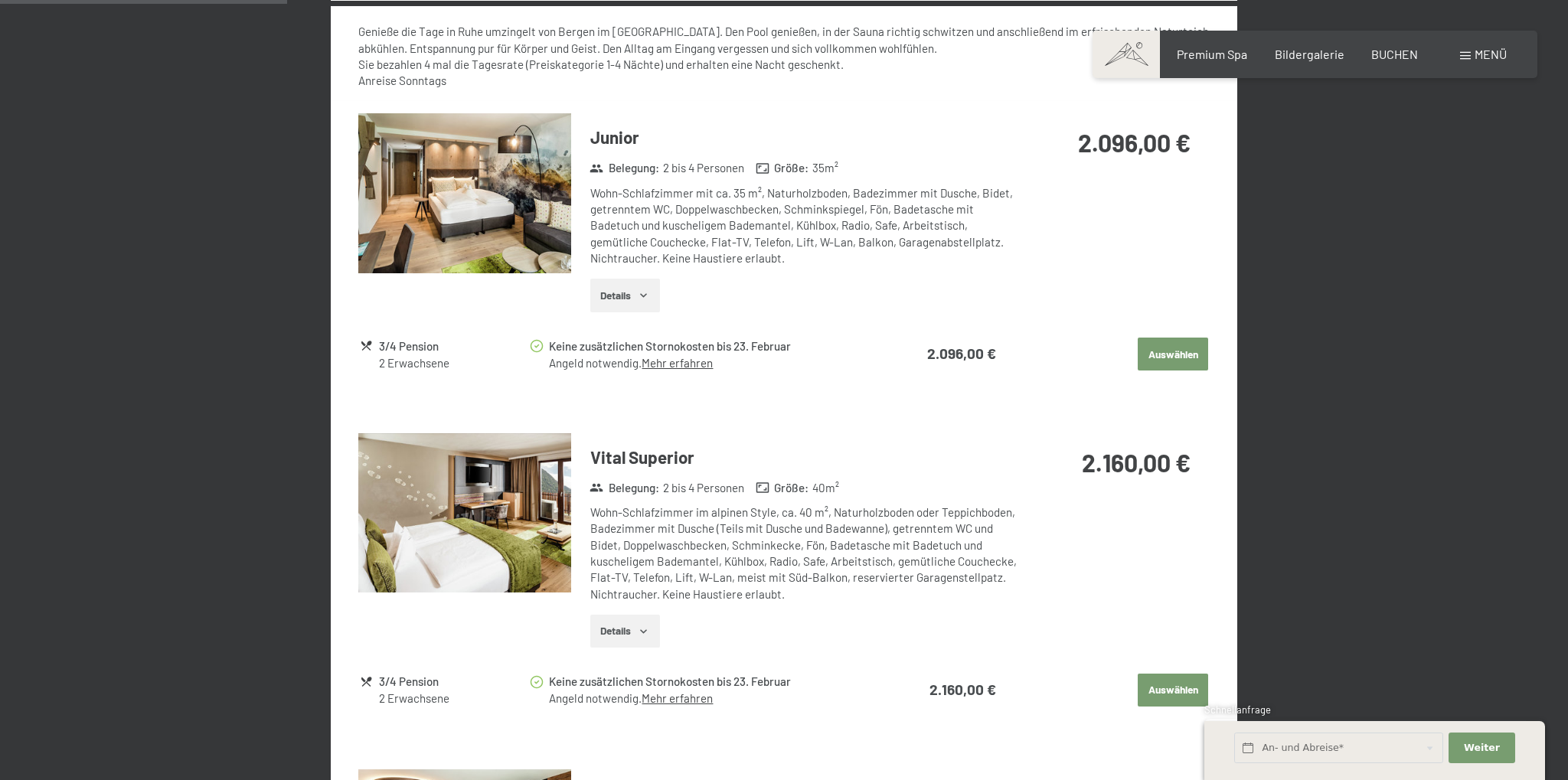
scroll to position [765, 0]
